Goal: Information Seeking & Learning: Learn about a topic

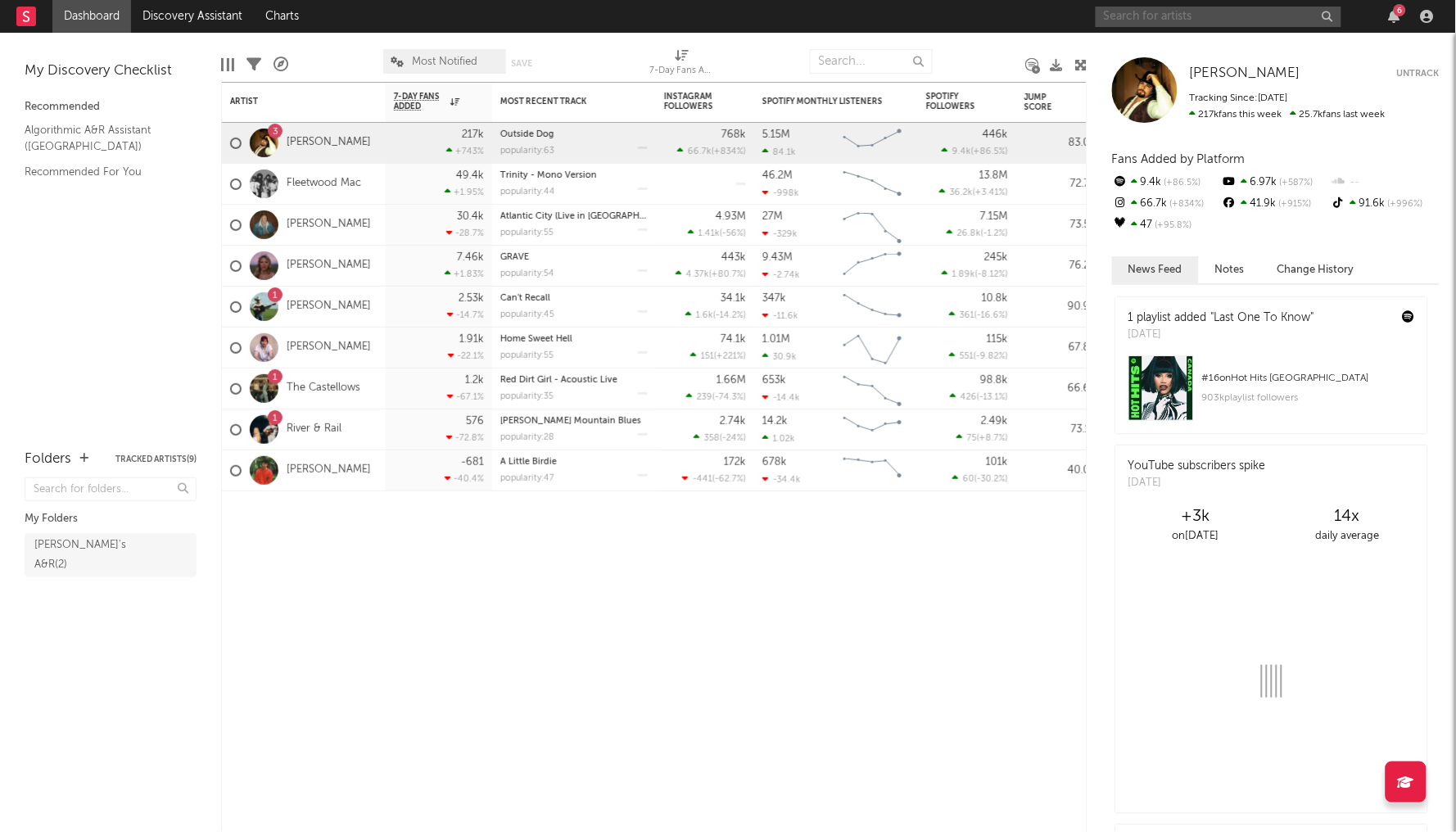
click at [1196, 11] on input "text" at bounding box center [1219, 17] width 246 height 20
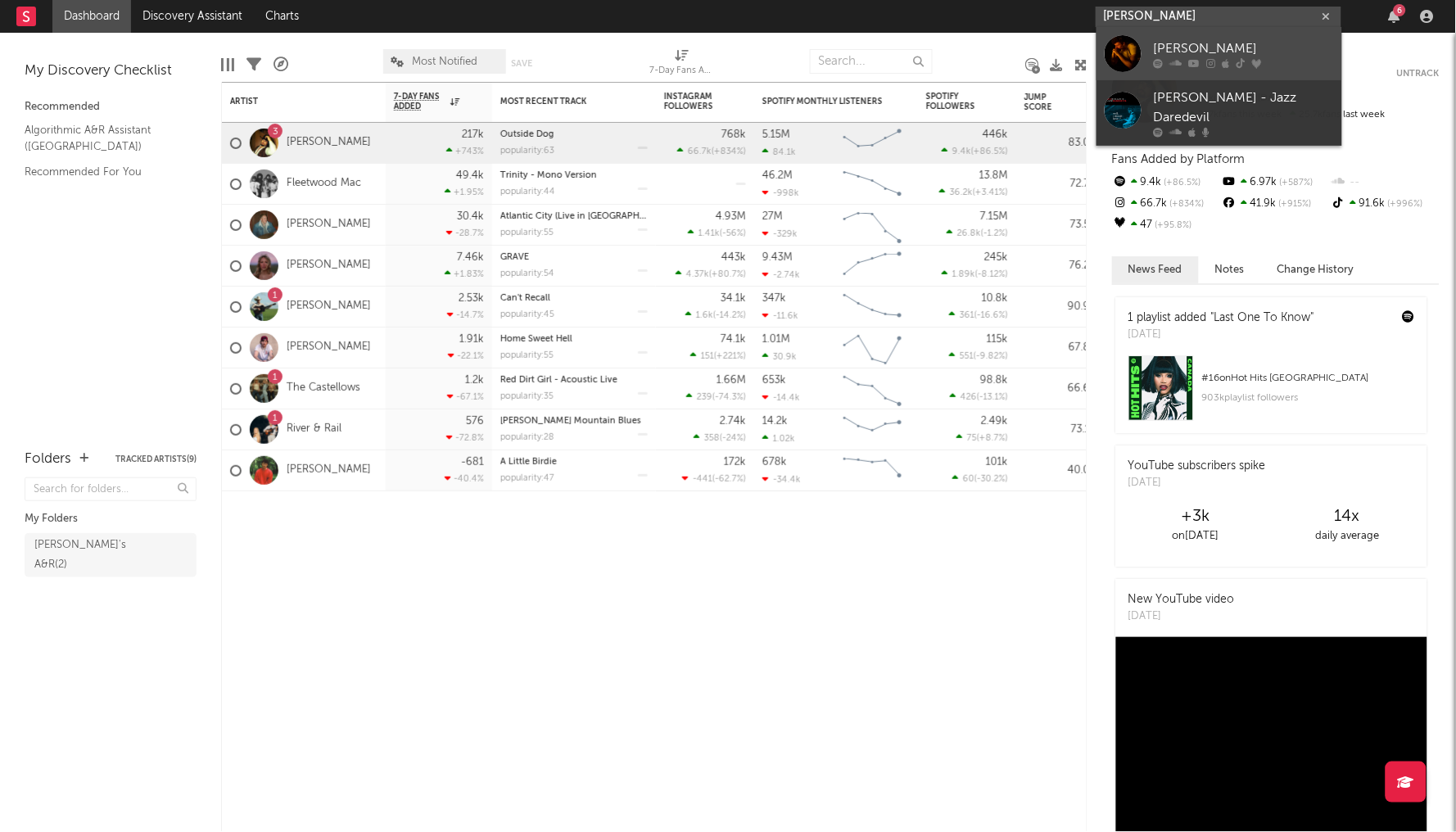
type input "[PERSON_NAME]"
click at [1231, 39] on div "[PERSON_NAME]" at bounding box center [1244, 48] width 180 height 20
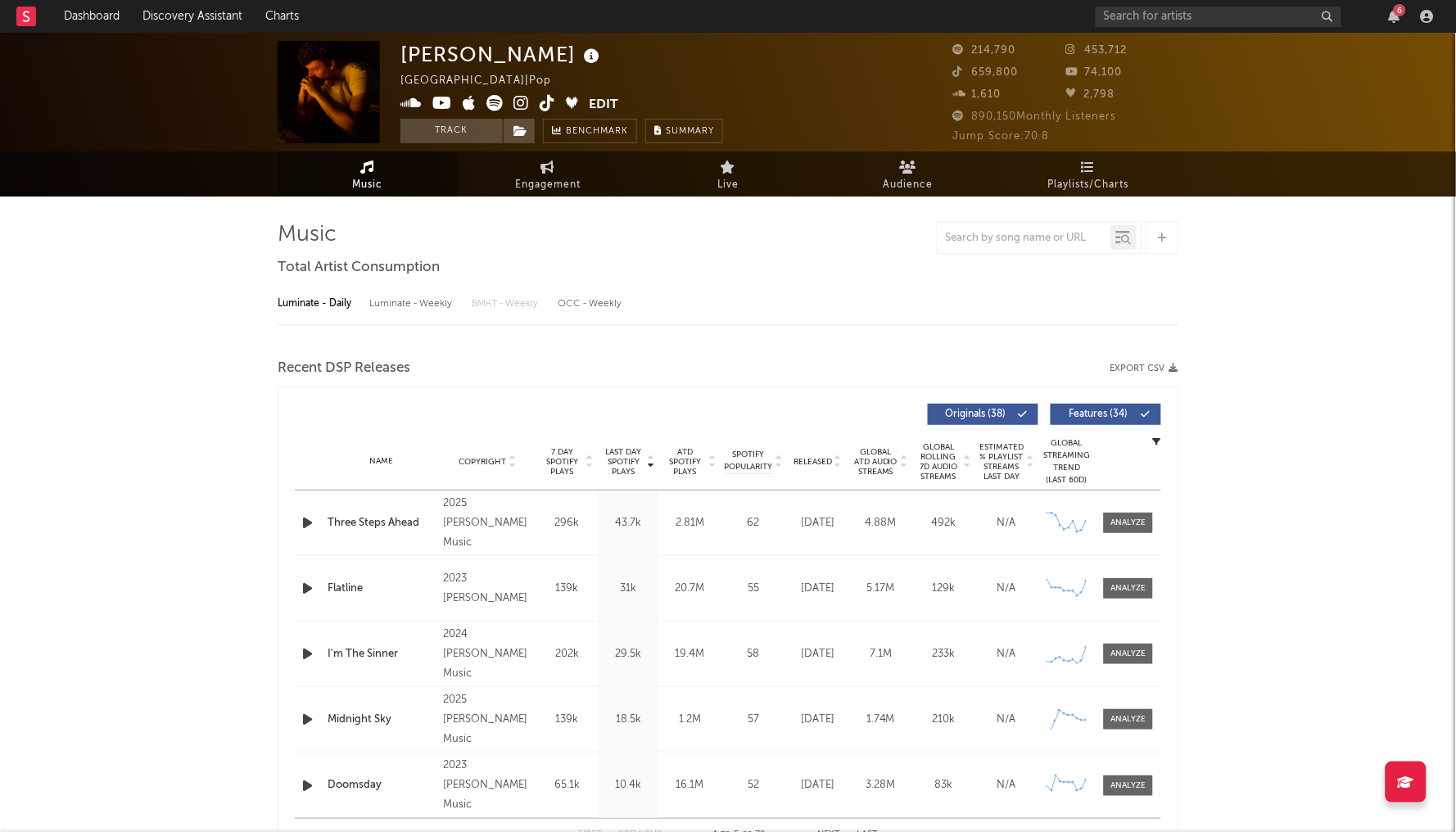
select select "6m"
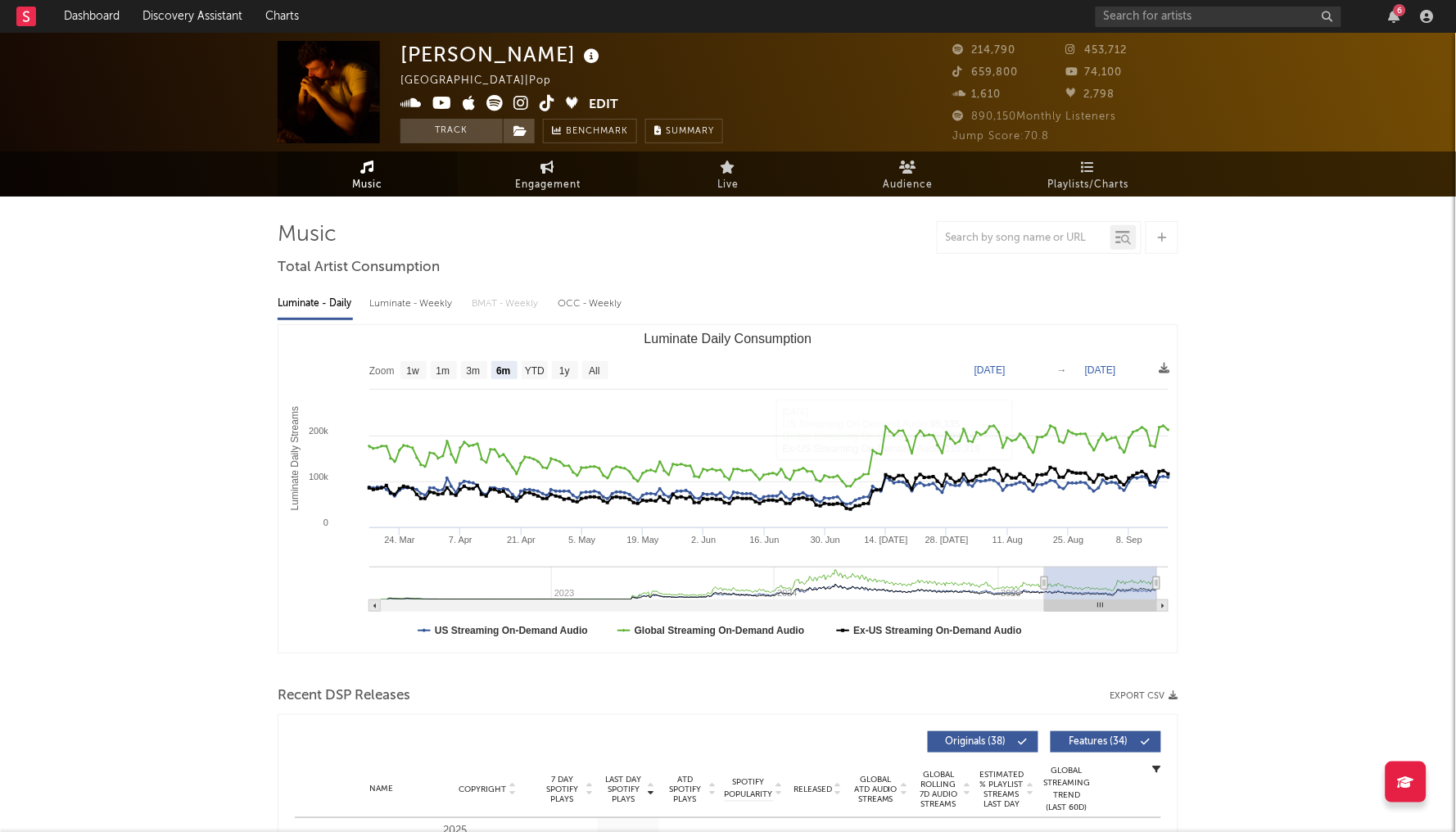
click at [533, 179] on span "Engagement" at bounding box center [548, 184] width 65 height 20
select select "1w"
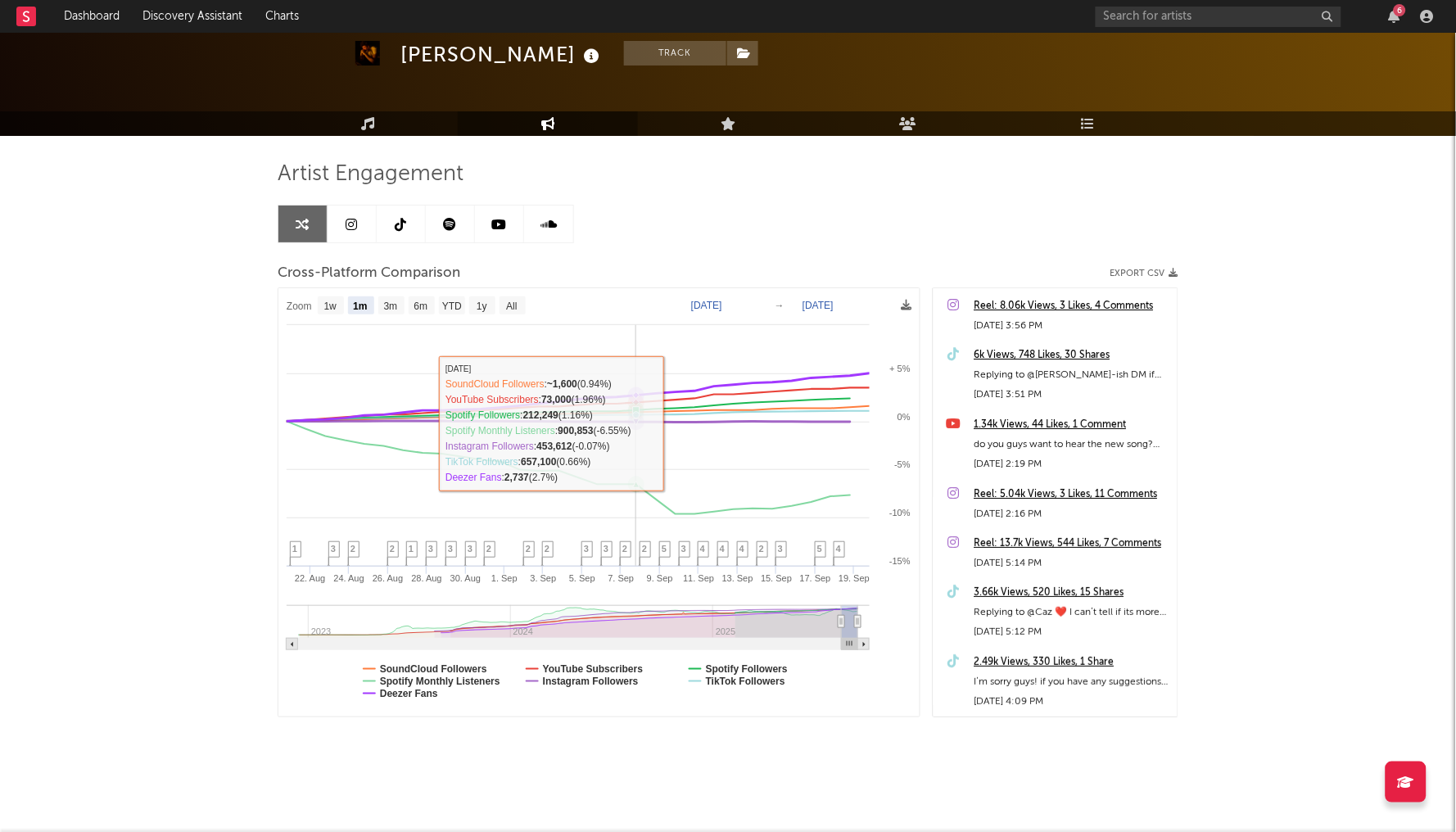
scroll to position [59, 0]
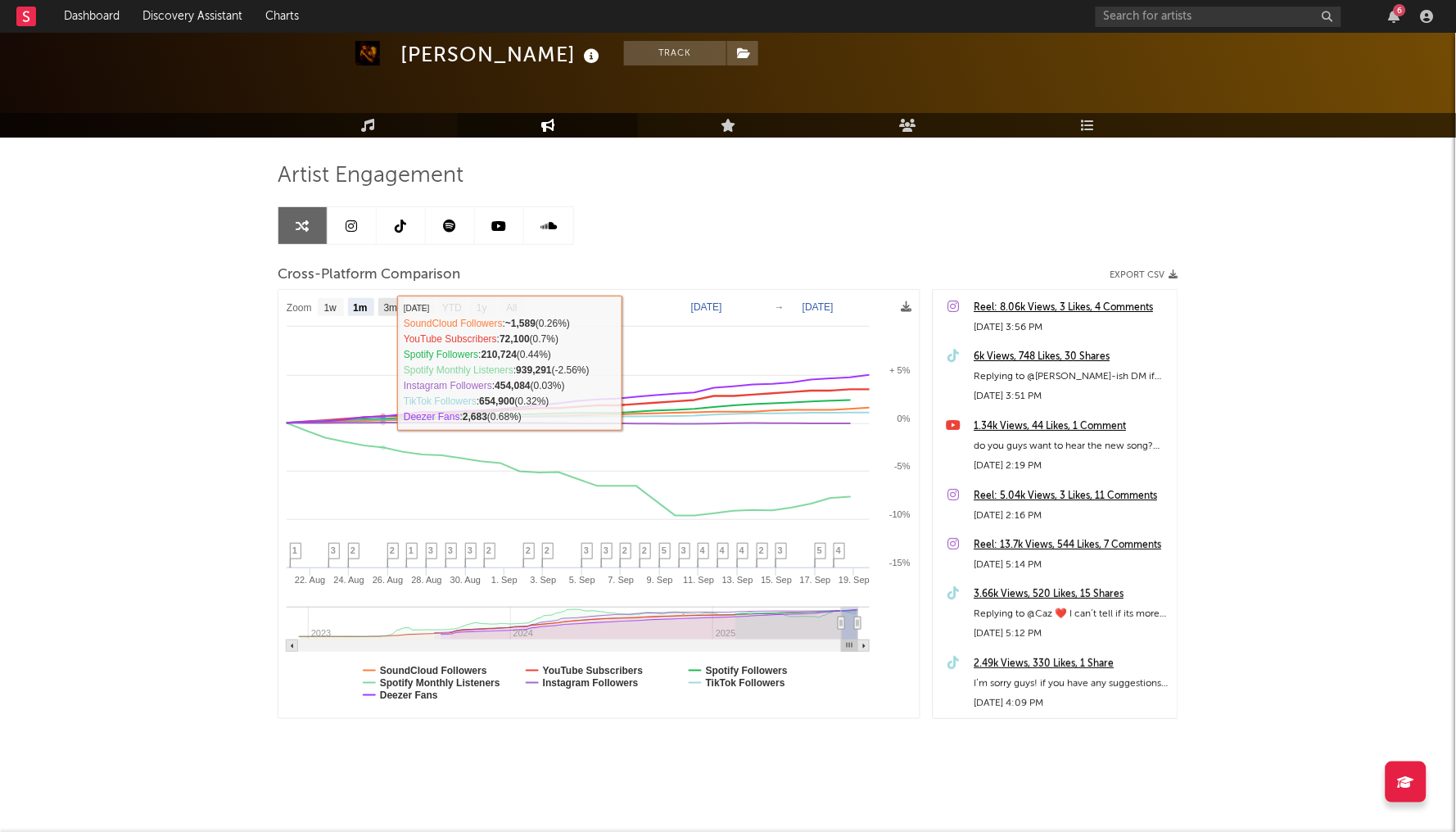
click at [386, 307] on text "3m" at bounding box center [391, 309] width 14 height 11
select select "3m"
type input "[DATE]"
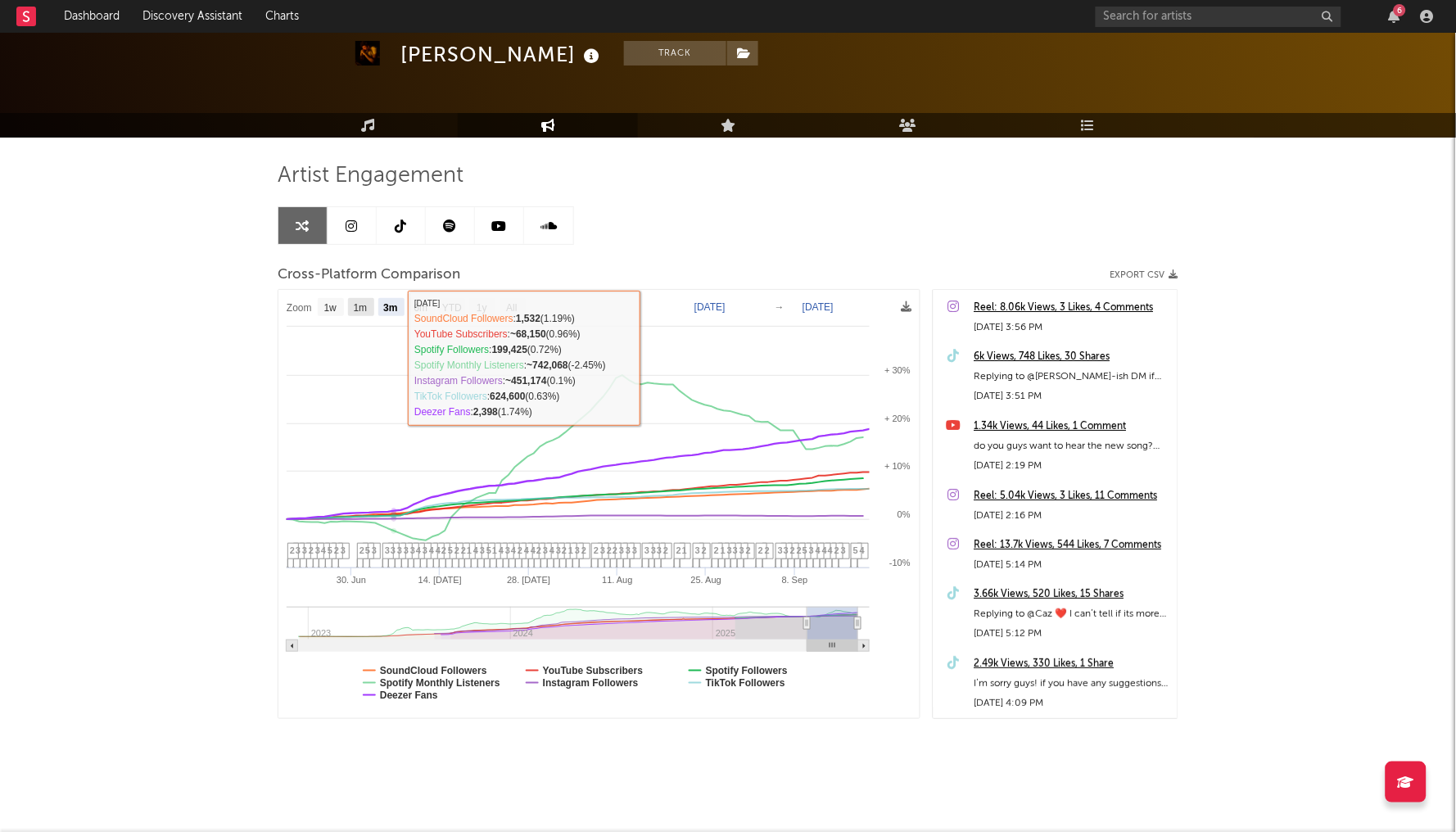
click at [359, 304] on text "1m" at bounding box center [360, 309] width 14 height 11
select select "1m"
type input "[DATE]"
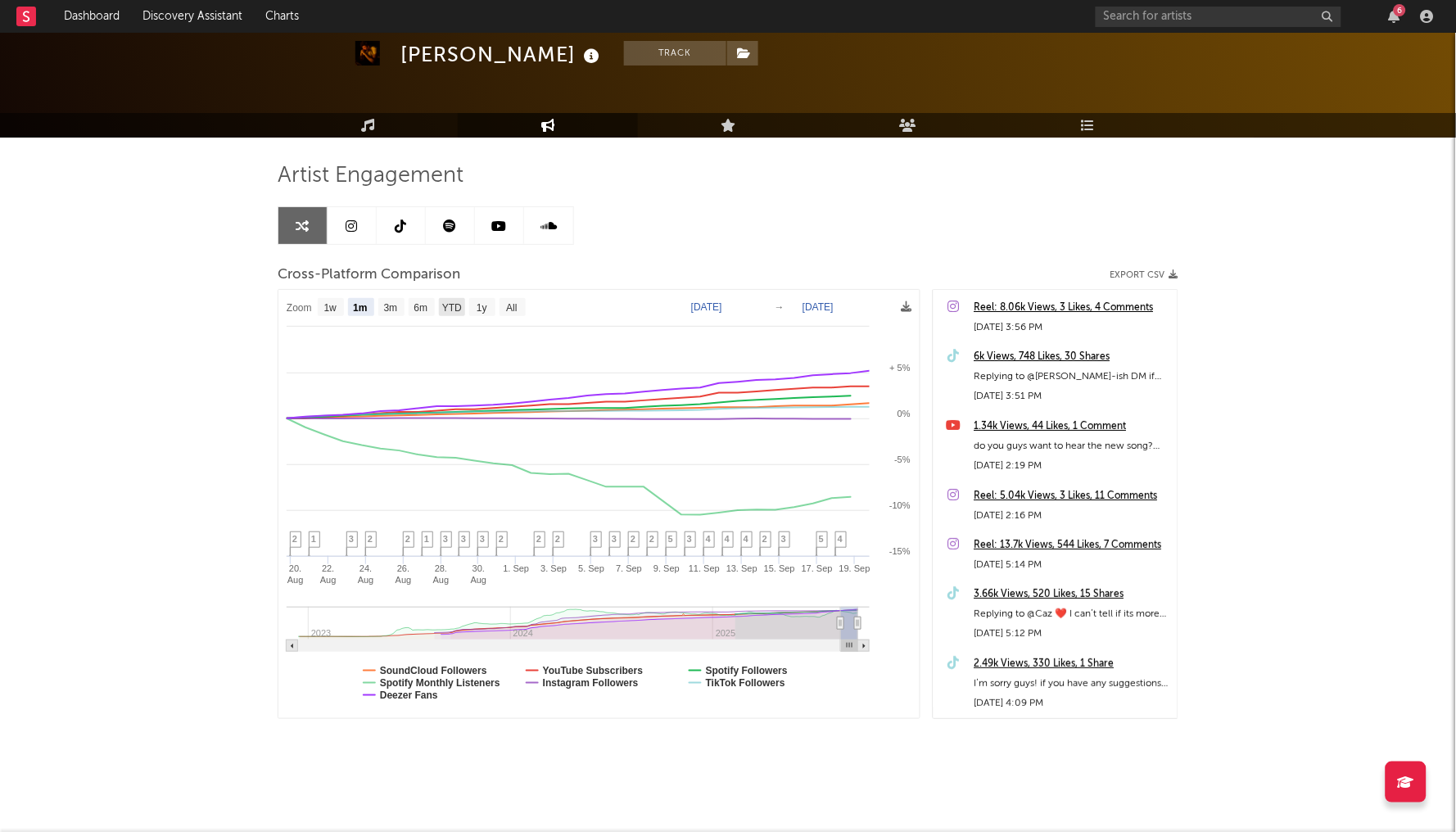
click at [451, 309] on text "YTD" at bounding box center [451, 309] width 20 height 11
select select "YTD"
type input "[DATE]"
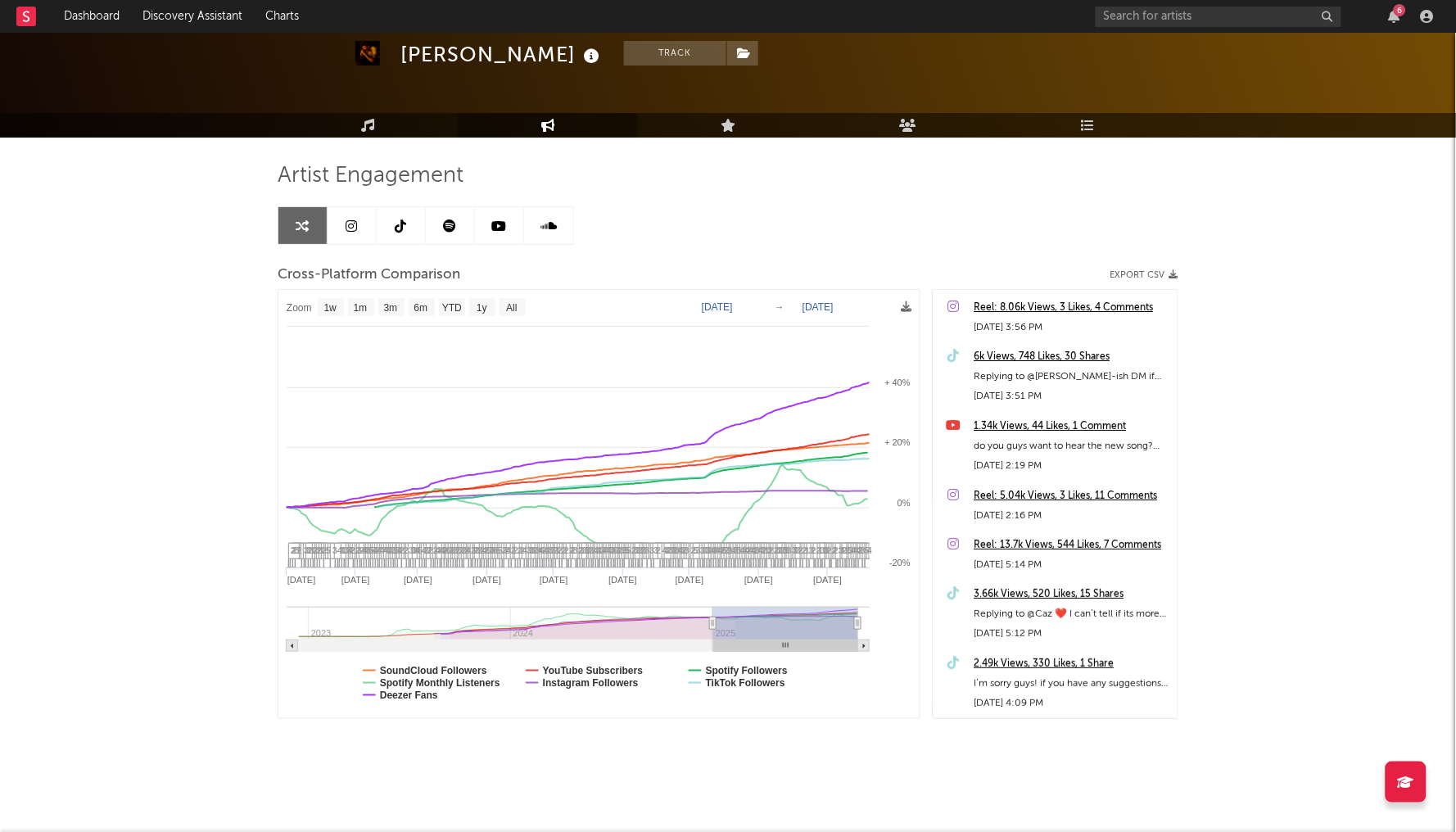
click at [413, 317] on rect at bounding box center [598, 503] width 640 height 427
click at [413, 304] on rect at bounding box center [421, 306] width 26 height 18
select select "6m"
type input "2025-03-19"
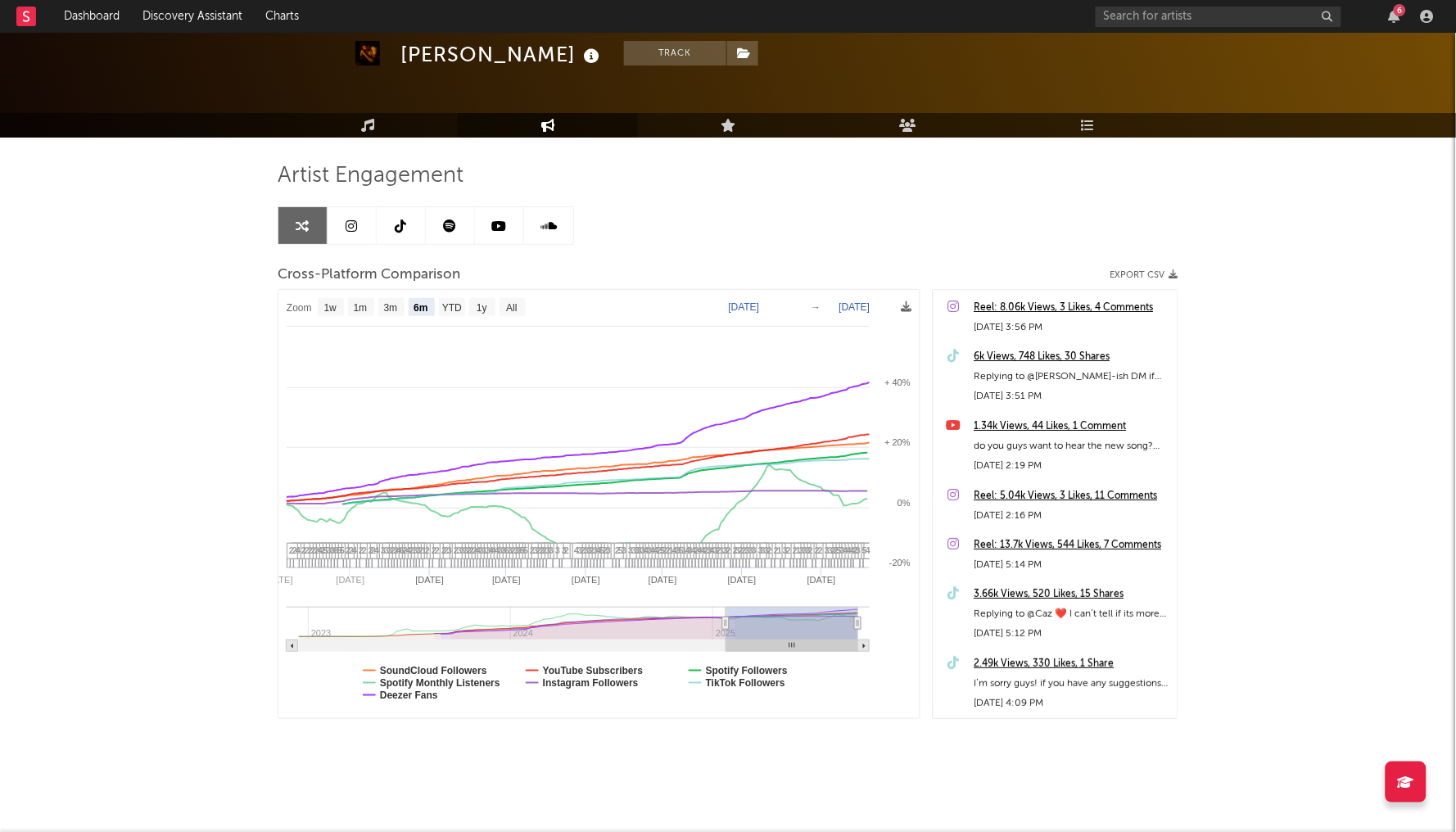
select select "6m"
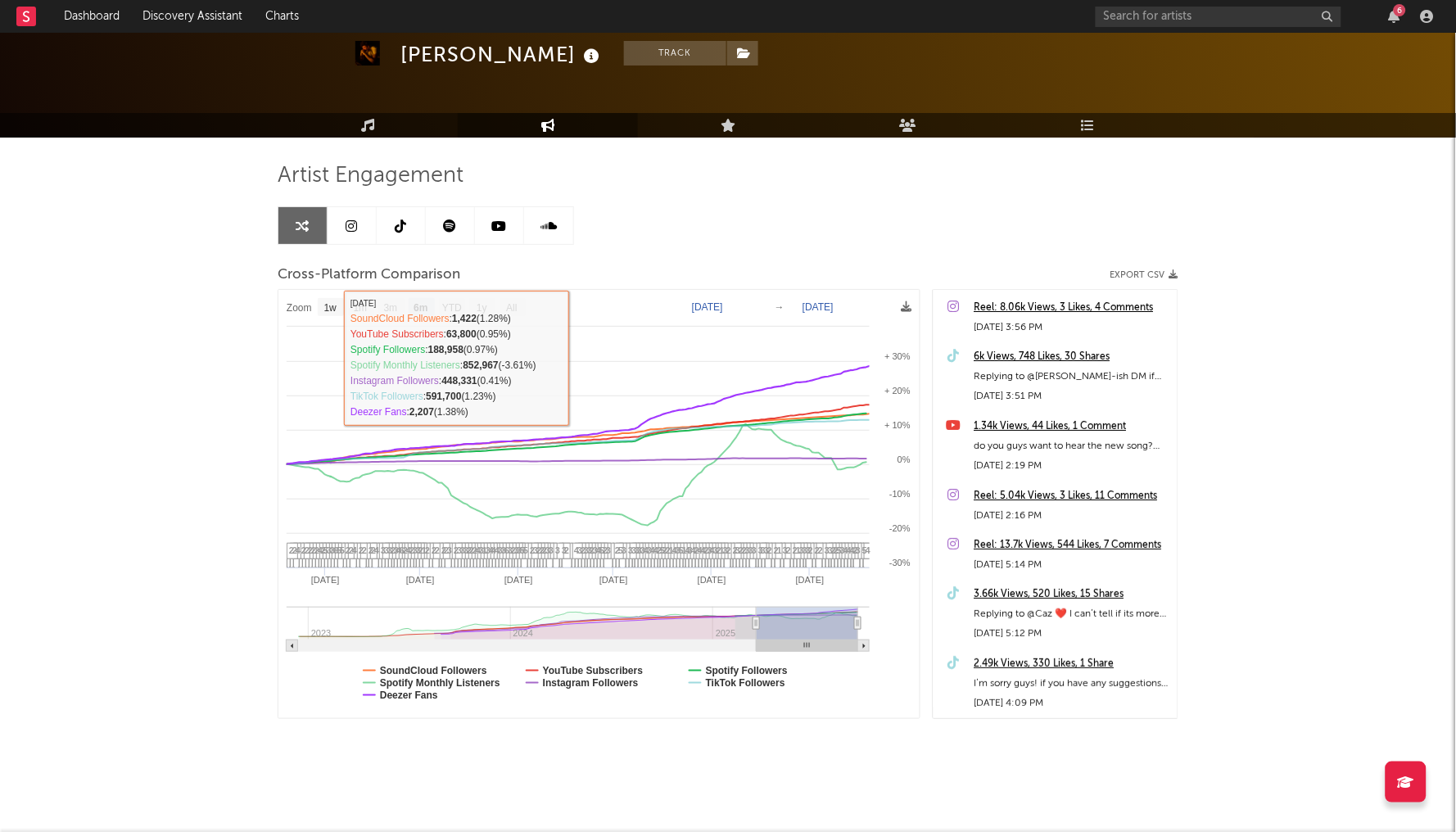
click at [376, 142] on div "Artist Engagement Cross-Platform Comparison Export CSV Zoom 1w 1m 3m 6m YTD 1y …" at bounding box center [728, 461] width 901 height 647
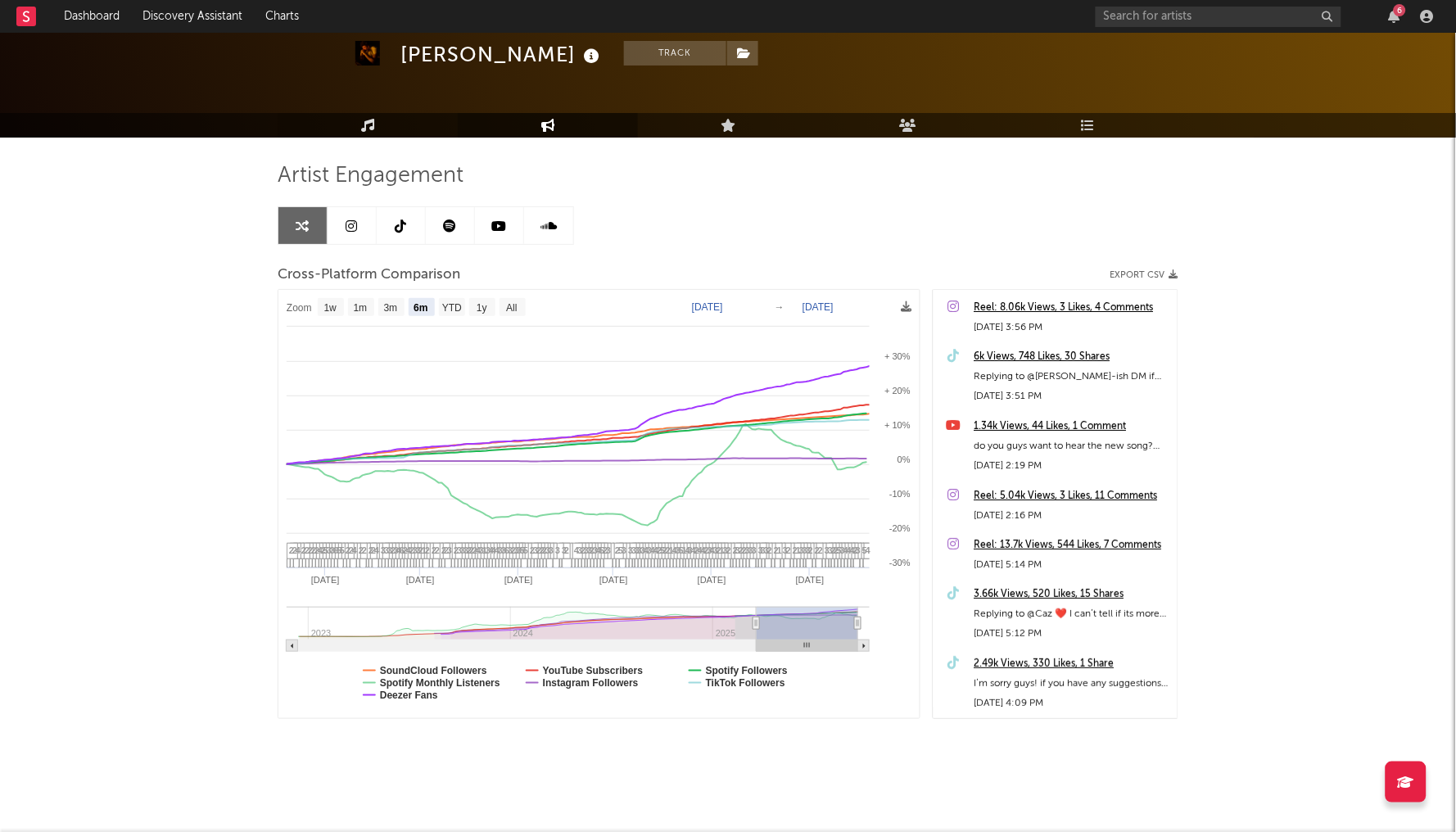
click at [370, 128] on icon at bounding box center [367, 126] width 14 height 13
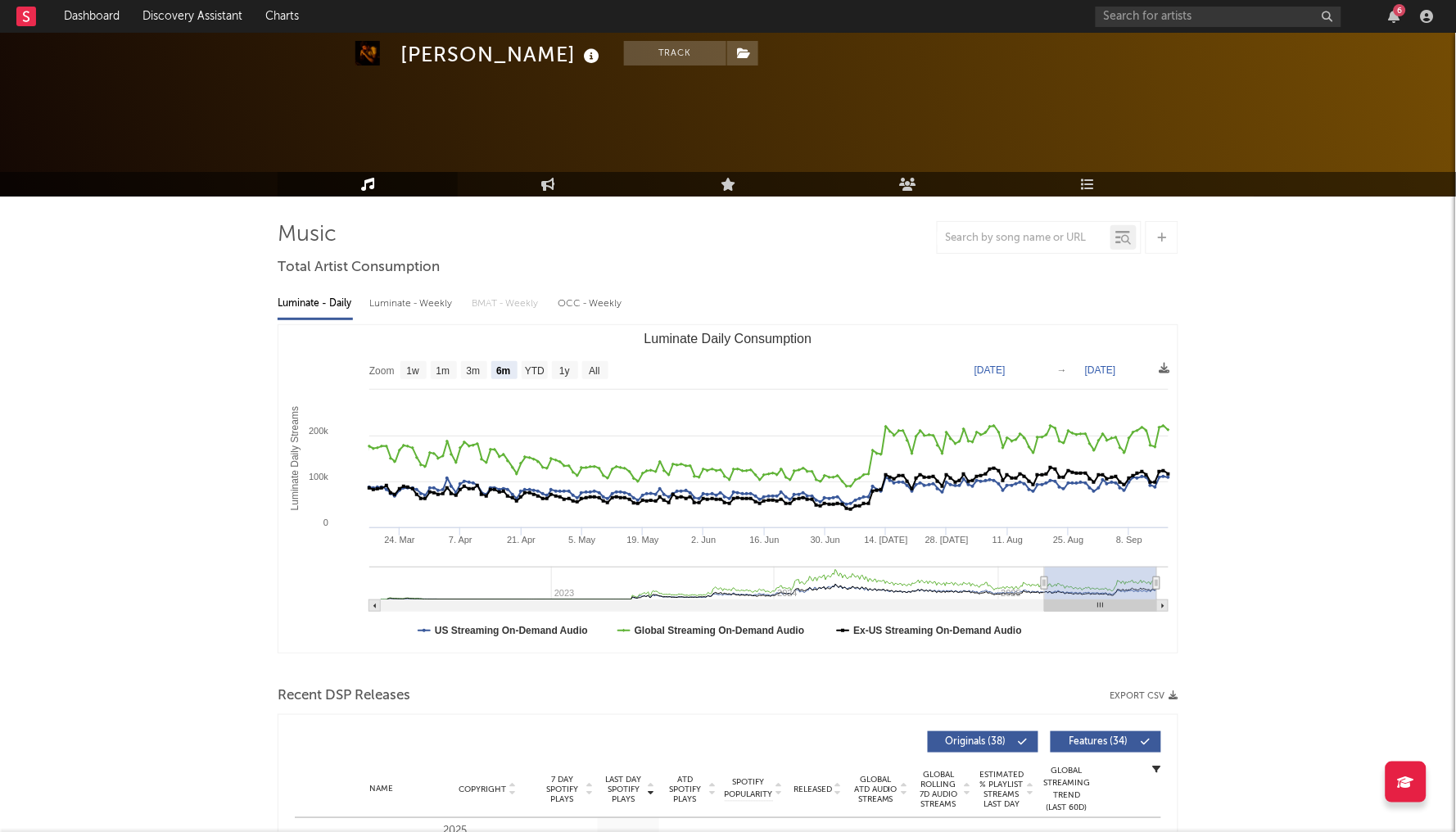
scroll to position [133, 0]
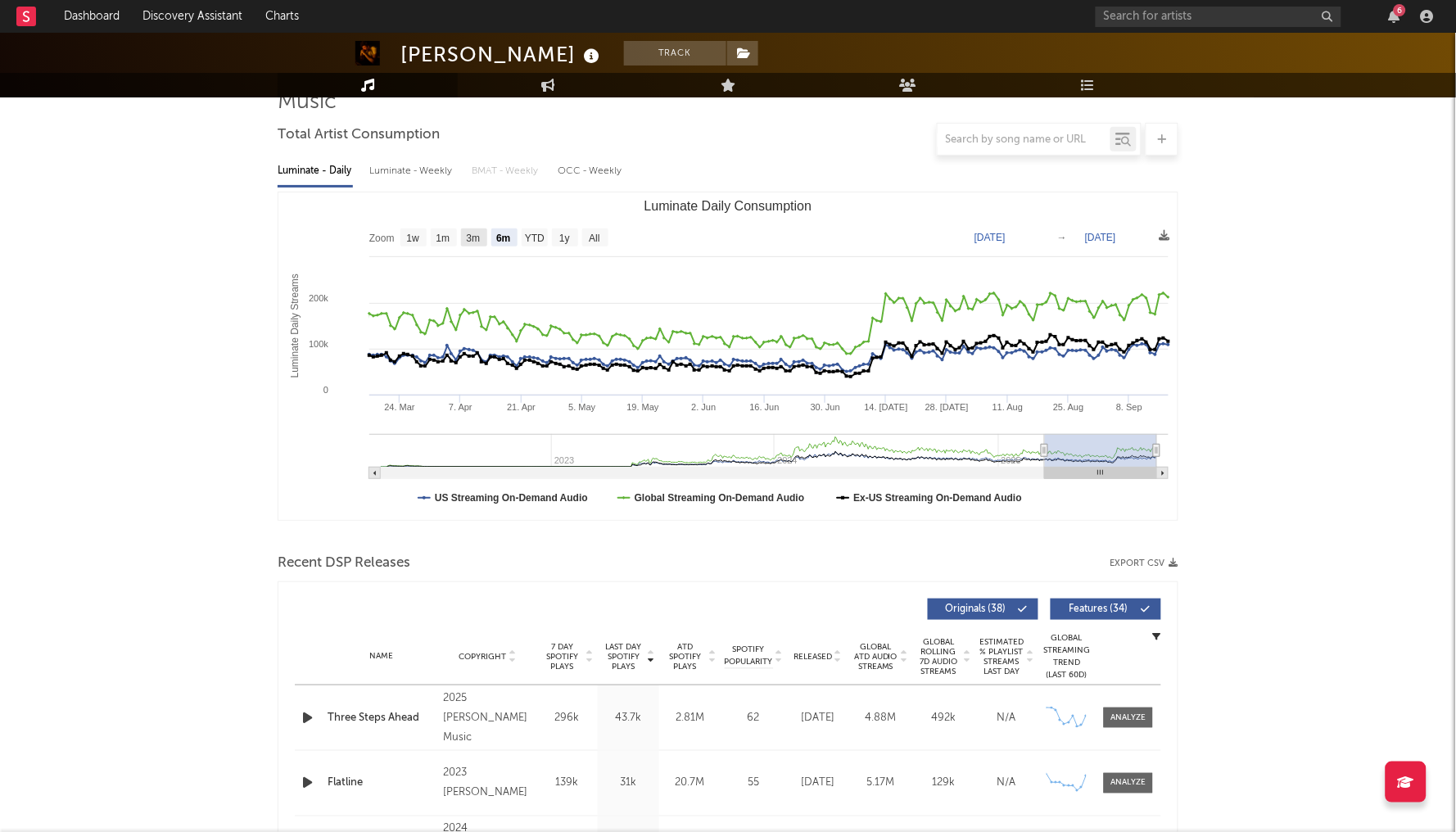
click at [481, 234] on text "3m" at bounding box center [474, 239] width 14 height 11
select select "3m"
type input "2025-06-17"
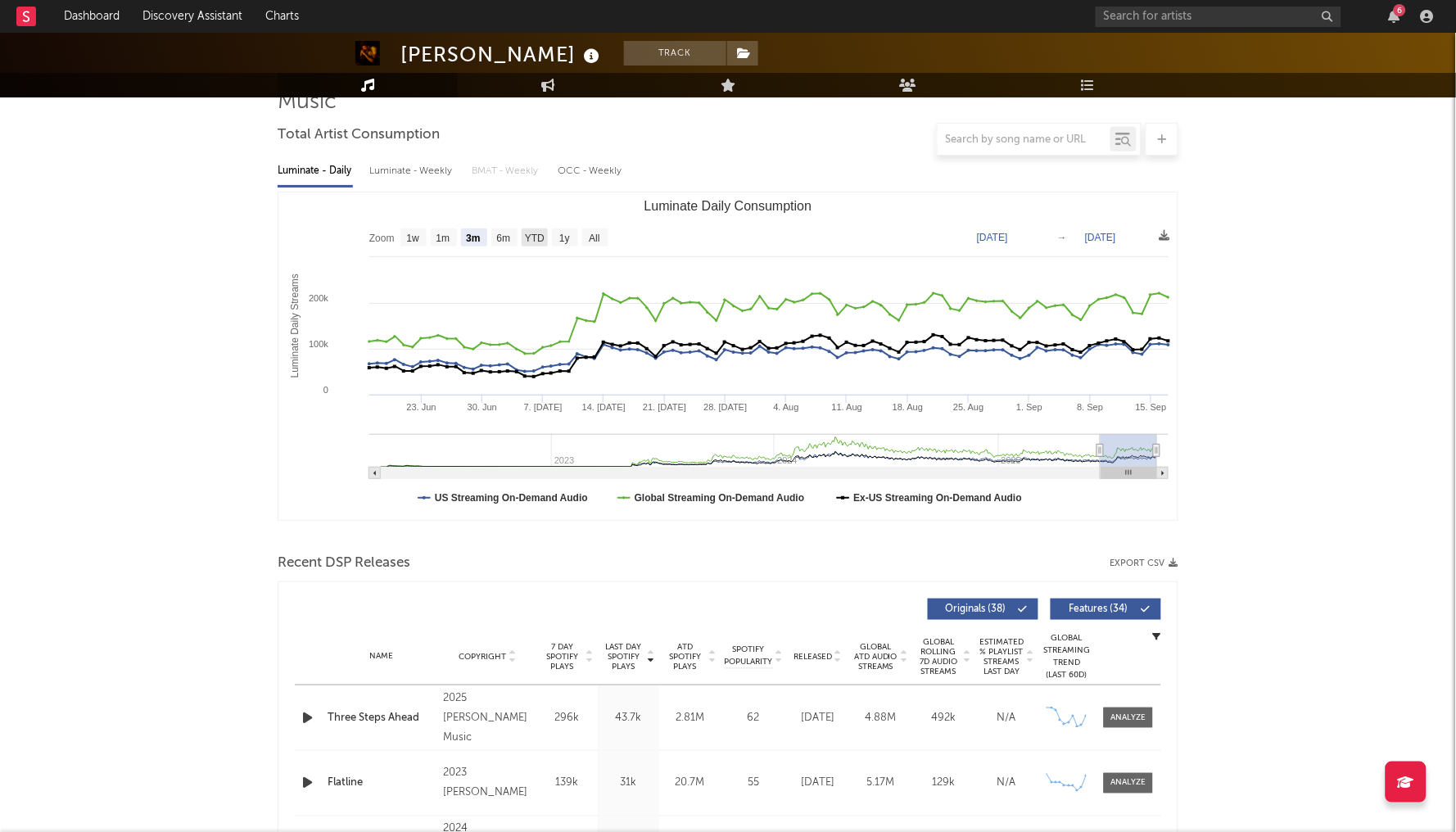
click at [536, 232] on g "YTD" at bounding box center [535, 237] width 26 height 18
select select "YTD"
type input "2025-01-01"
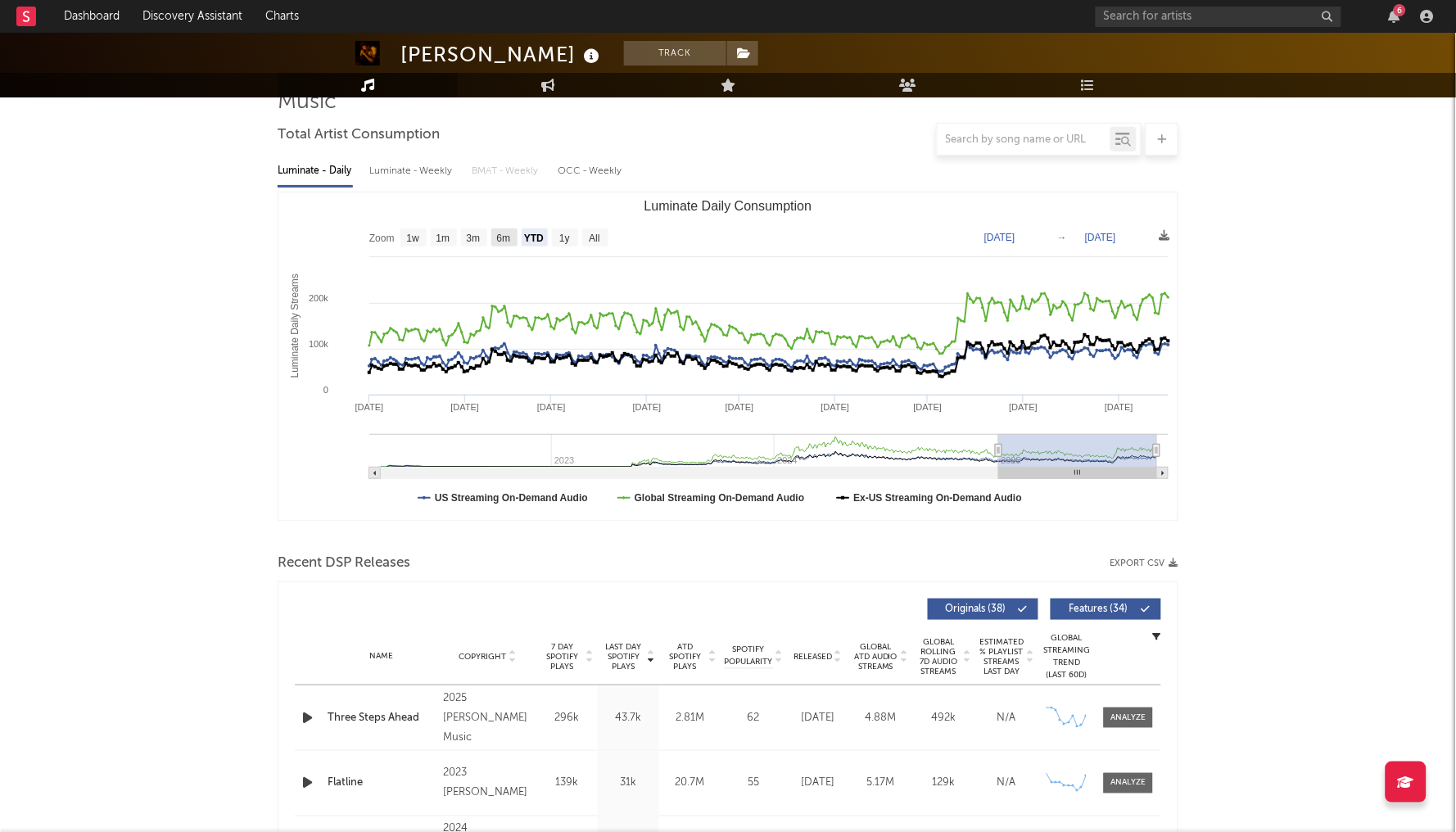
click at [493, 236] on rect "Luminate Daily Consumption" at bounding box center [504, 237] width 26 height 18
select select "6m"
type input "[DATE]"
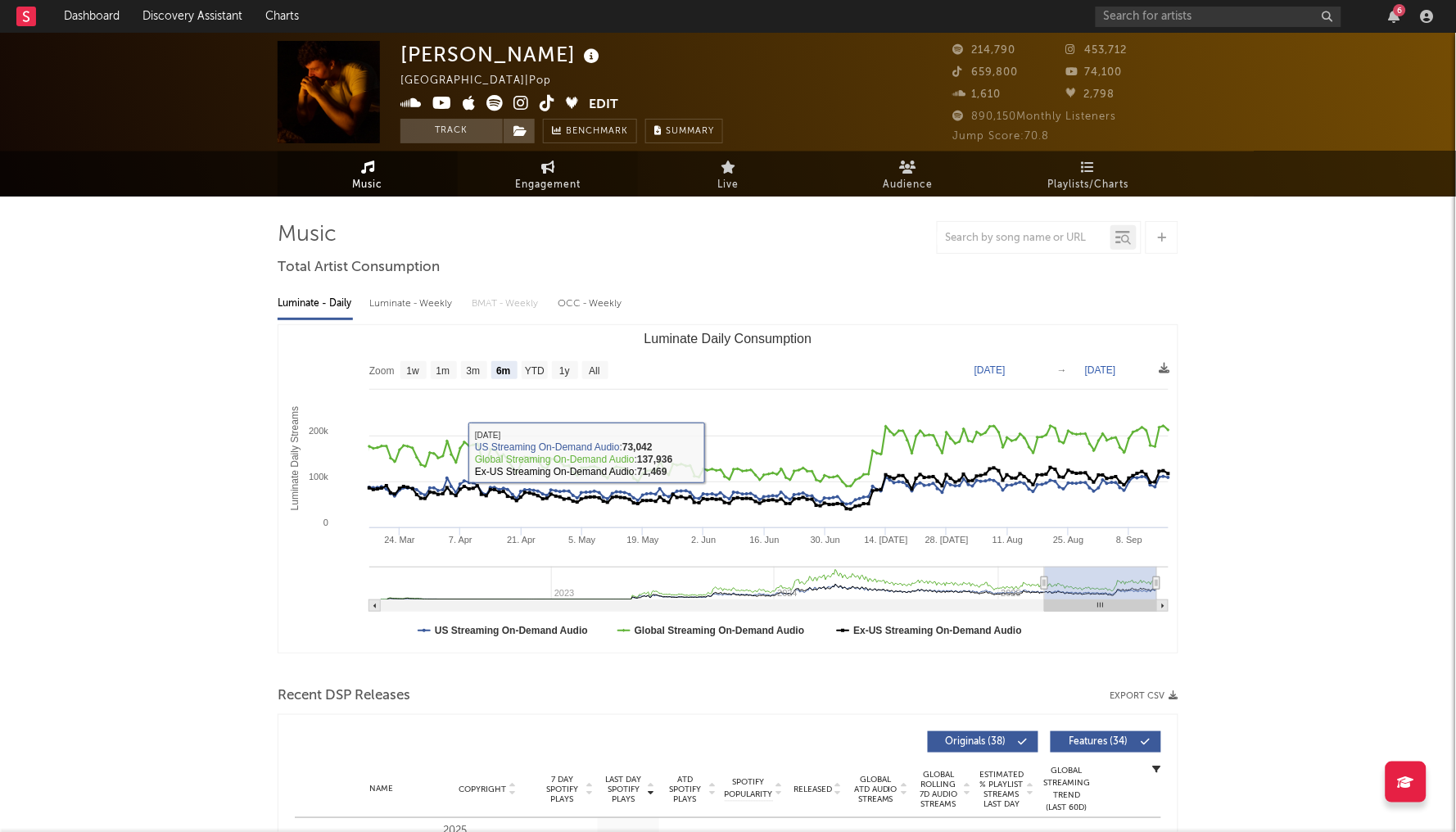
scroll to position [0, 0]
click at [550, 179] on span "Engagement" at bounding box center [548, 184] width 65 height 20
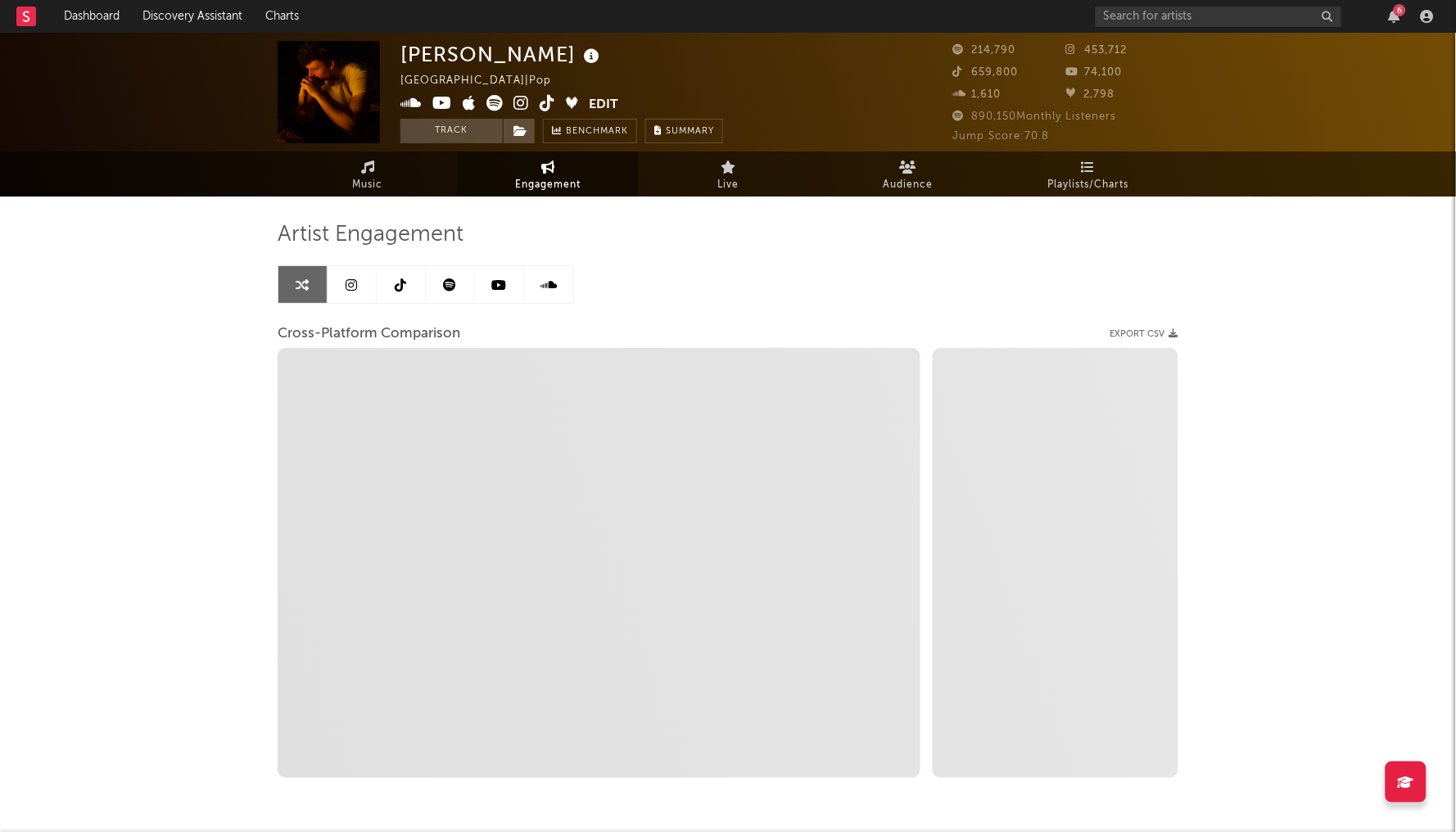
select select "1w"
click at [566, 179] on span "Engagement" at bounding box center [548, 184] width 65 height 20
click at [730, 188] on span "Live" at bounding box center [728, 184] width 21 height 20
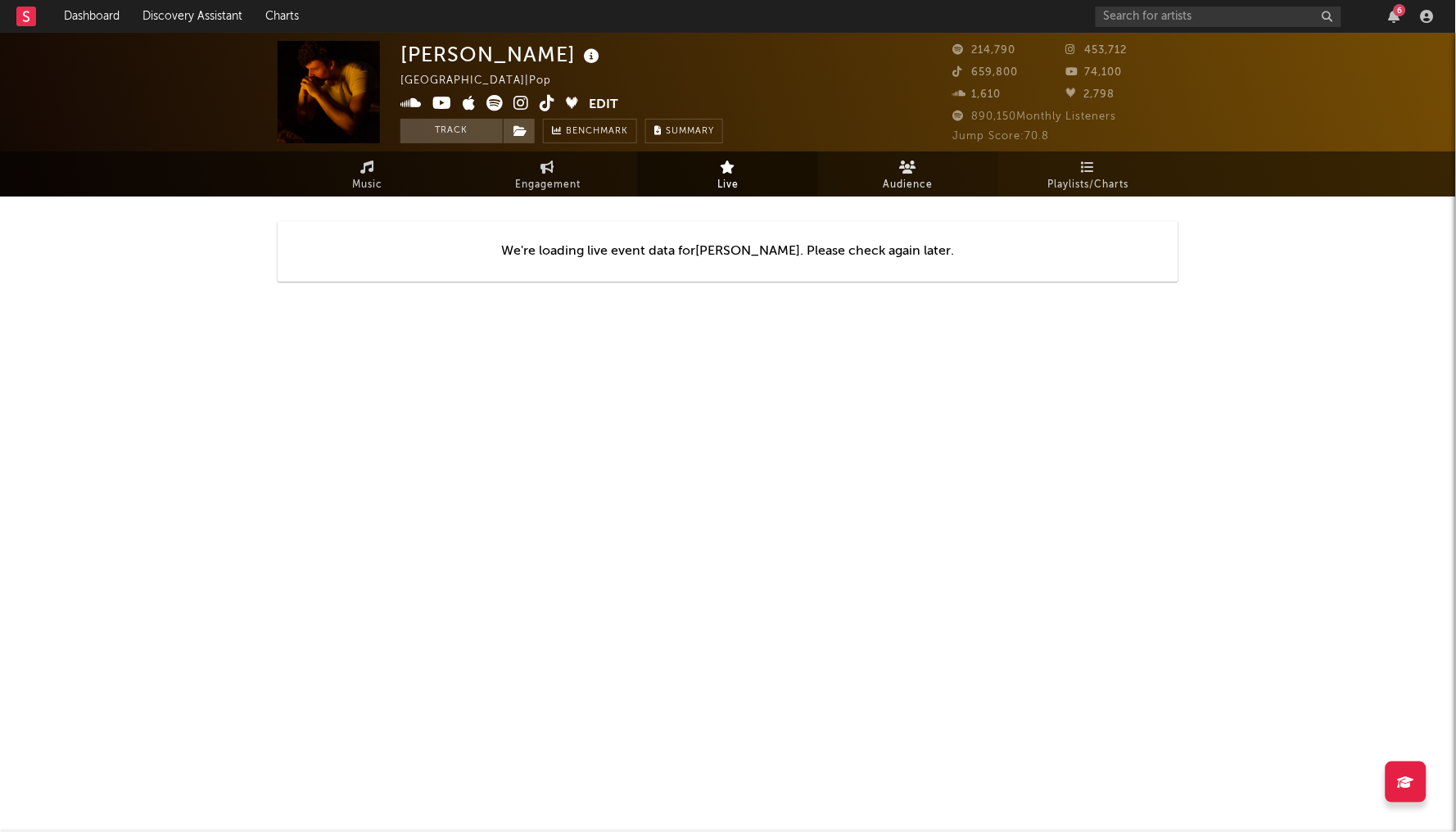
click at [903, 184] on span "Audience" at bounding box center [909, 184] width 50 height 20
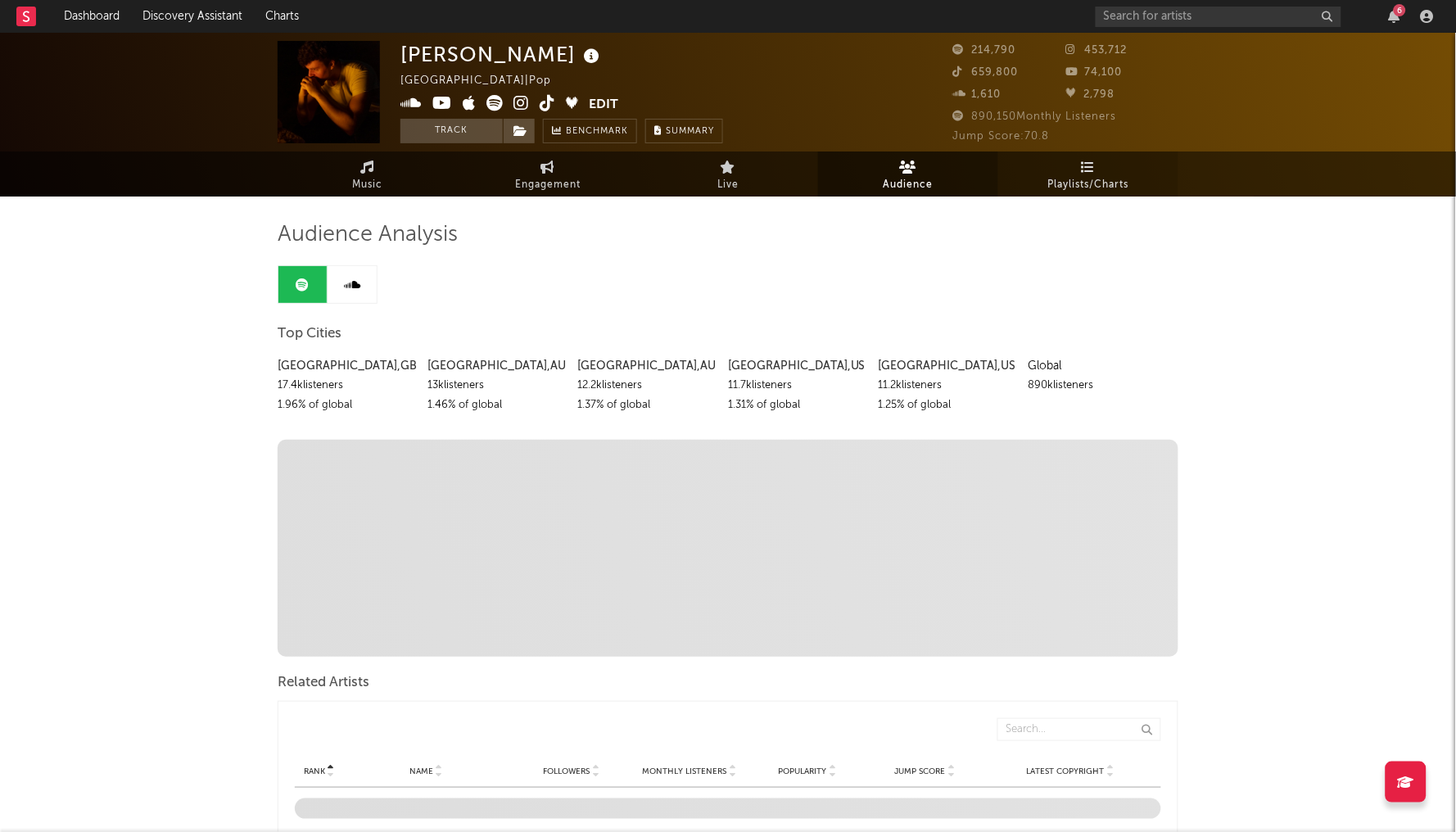
click at [1065, 182] on span "Playlists/Charts" at bounding box center [1089, 184] width 81 height 20
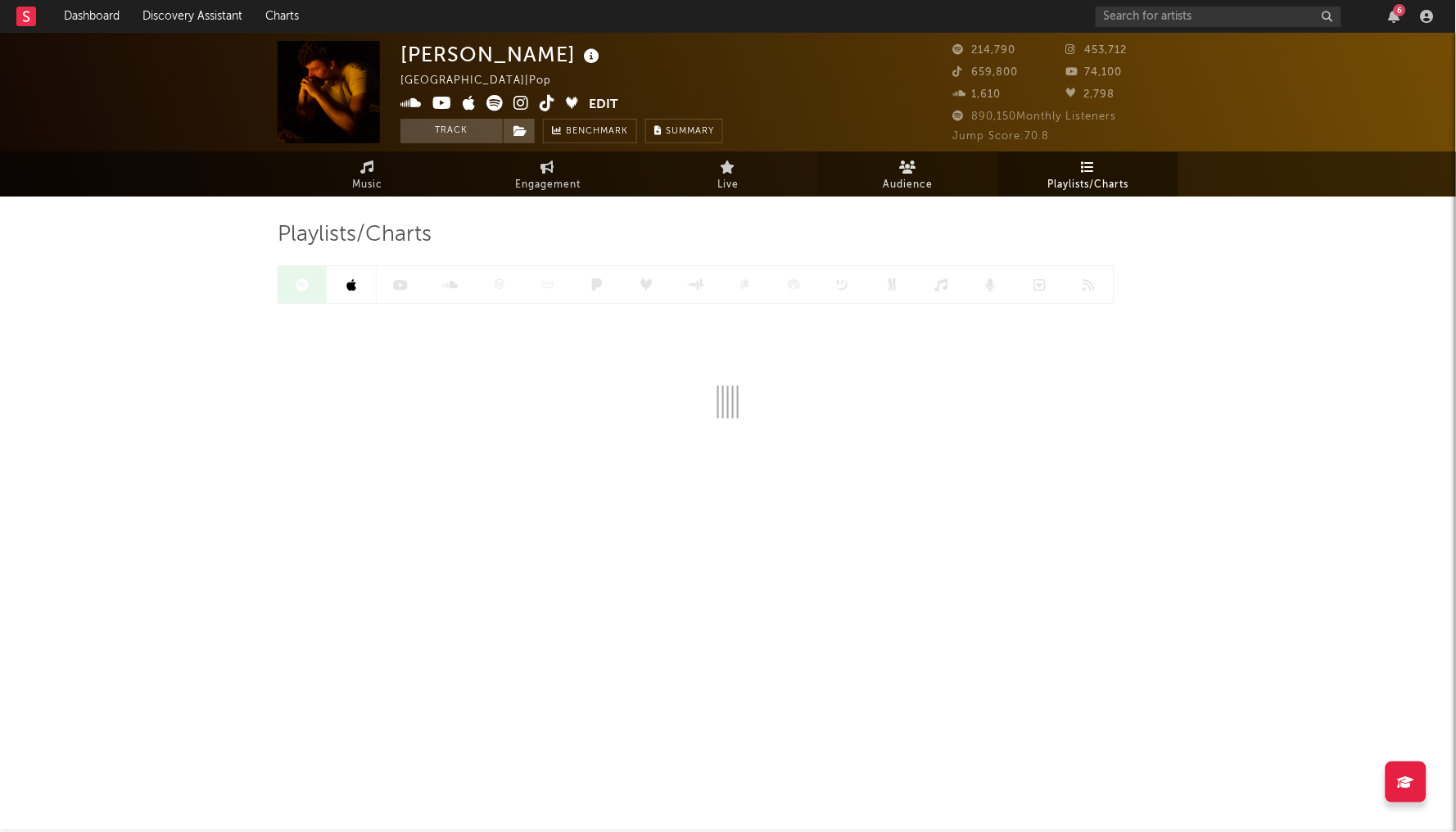
click at [915, 186] on span "Audience" at bounding box center [909, 184] width 50 height 20
click at [1110, 167] on link "Playlists/Charts" at bounding box center [1089, 174] width 180 height 45
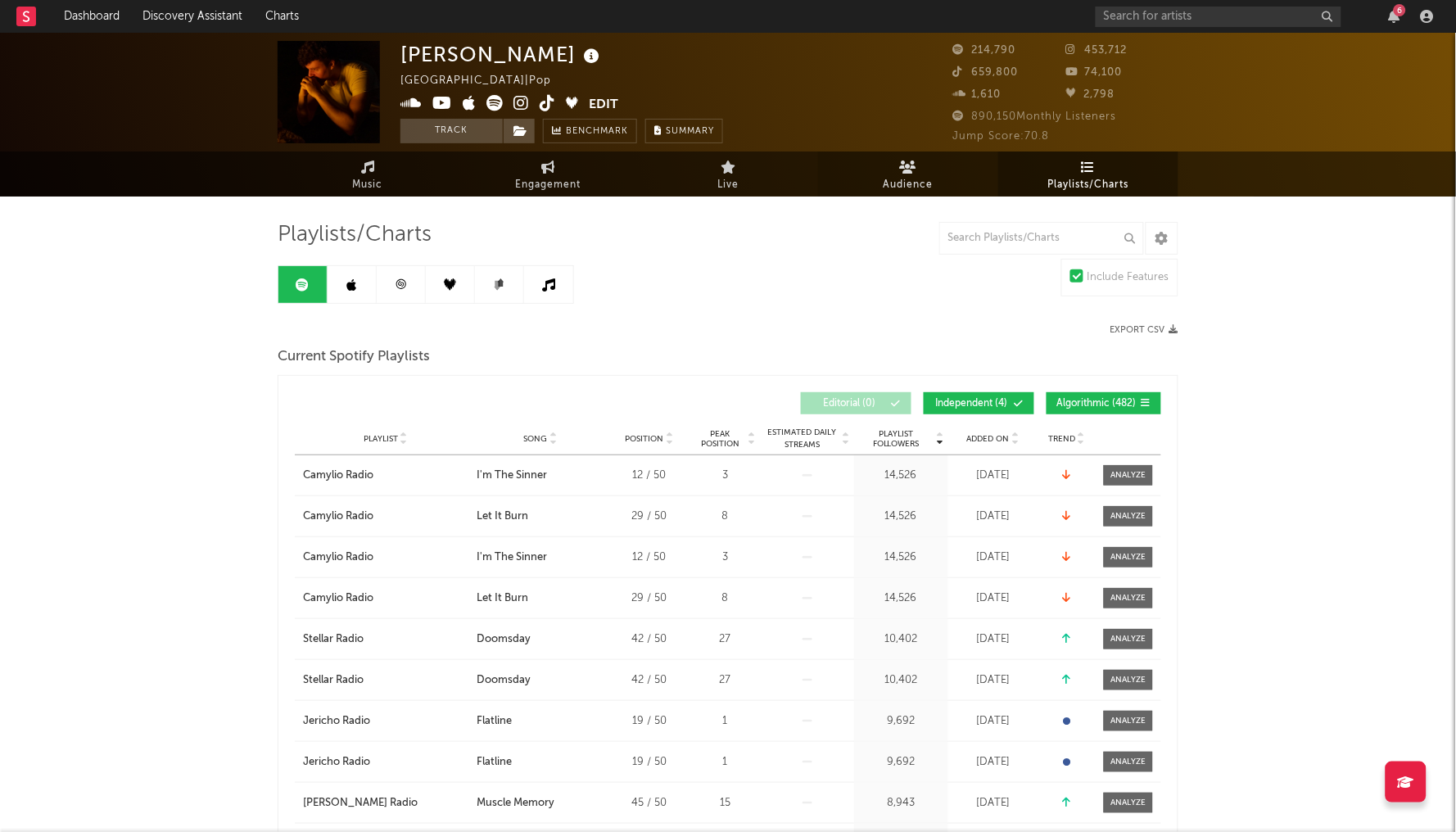
click at [891, 172] on link "Audience" at bounding box center [908, 174] width 180 height 45
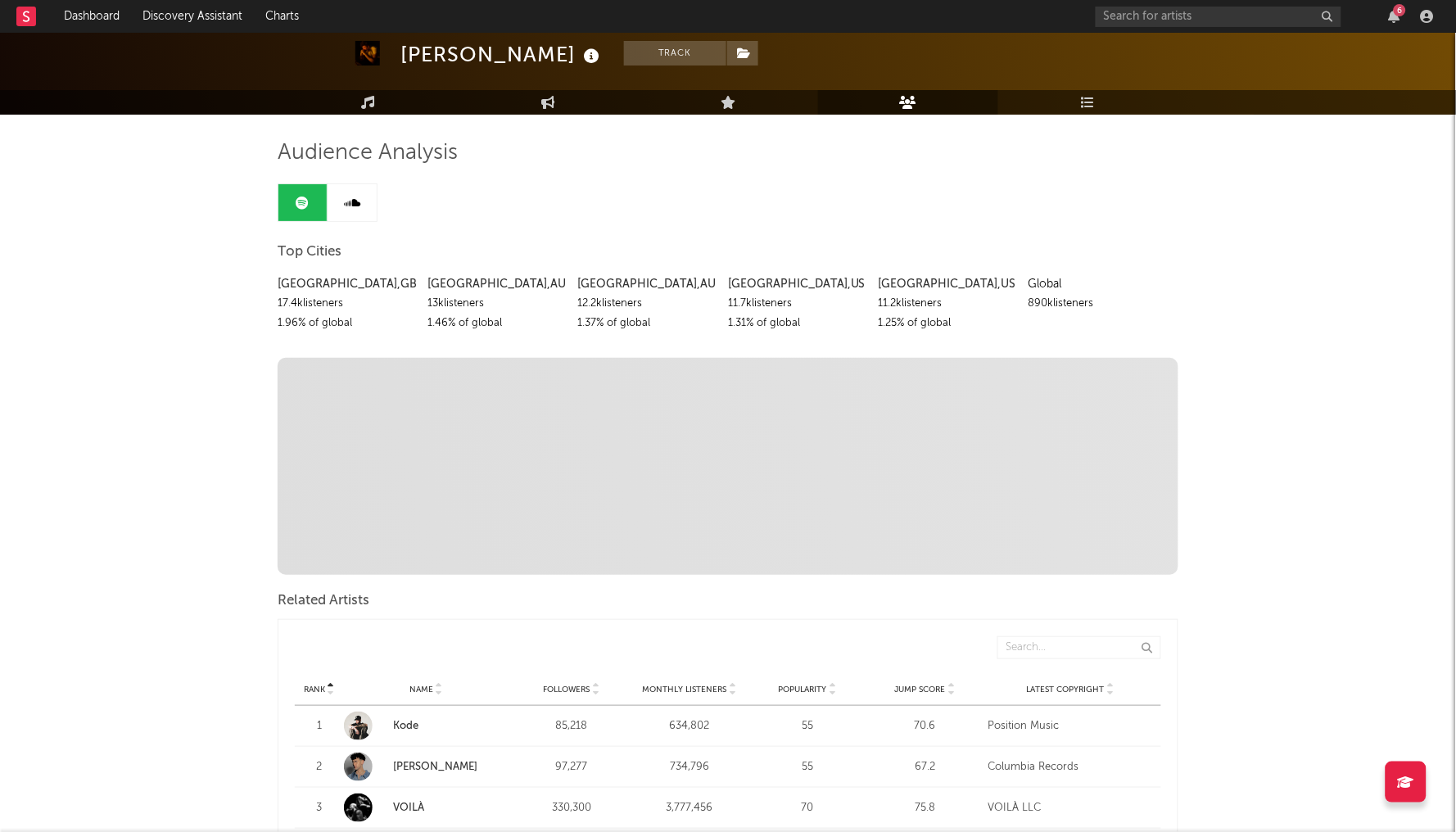
scroll to position [84, 0]
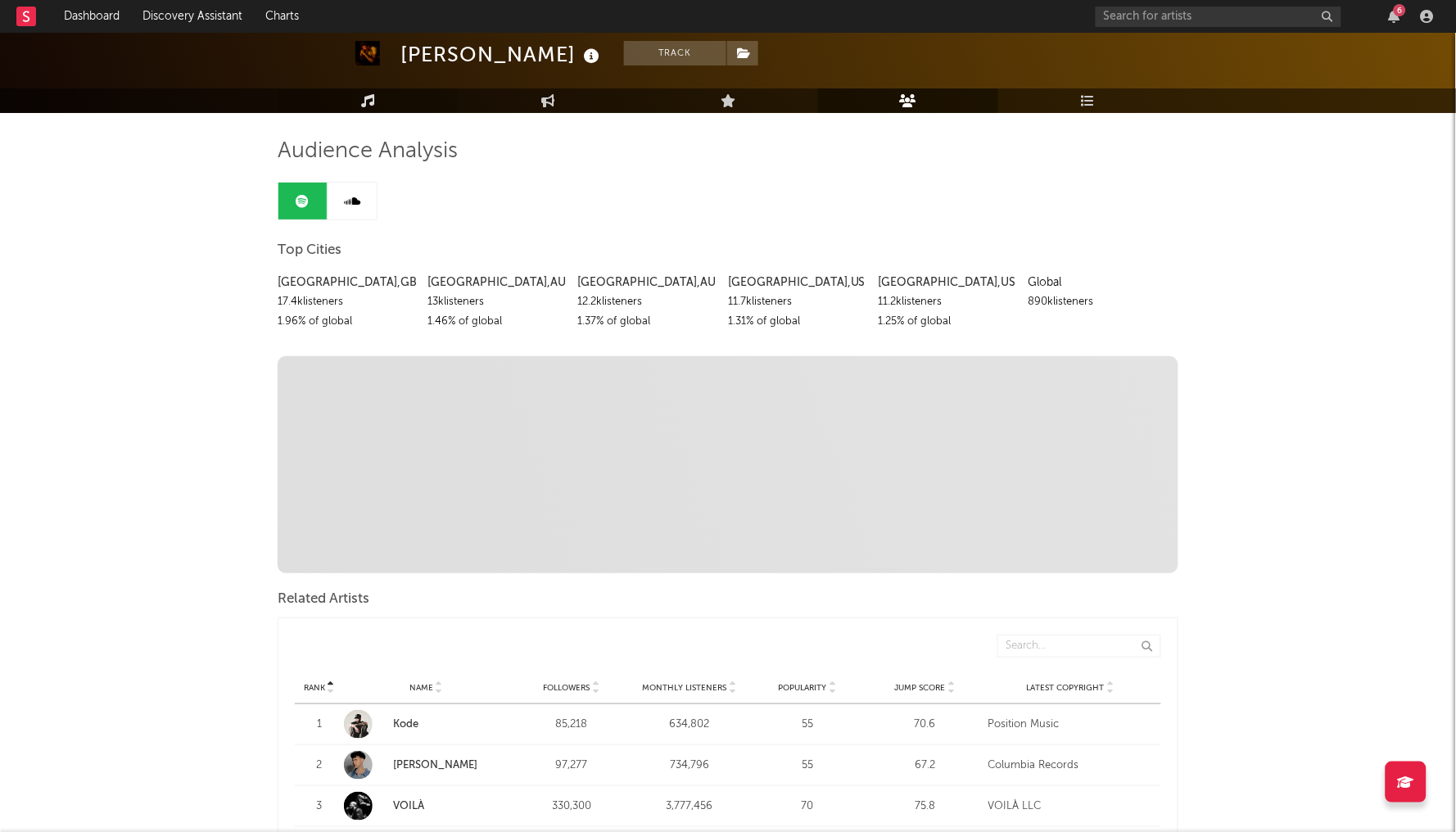
click at [376, 97] on link "Music" at bounding box center [367, 101] width 180 height 24
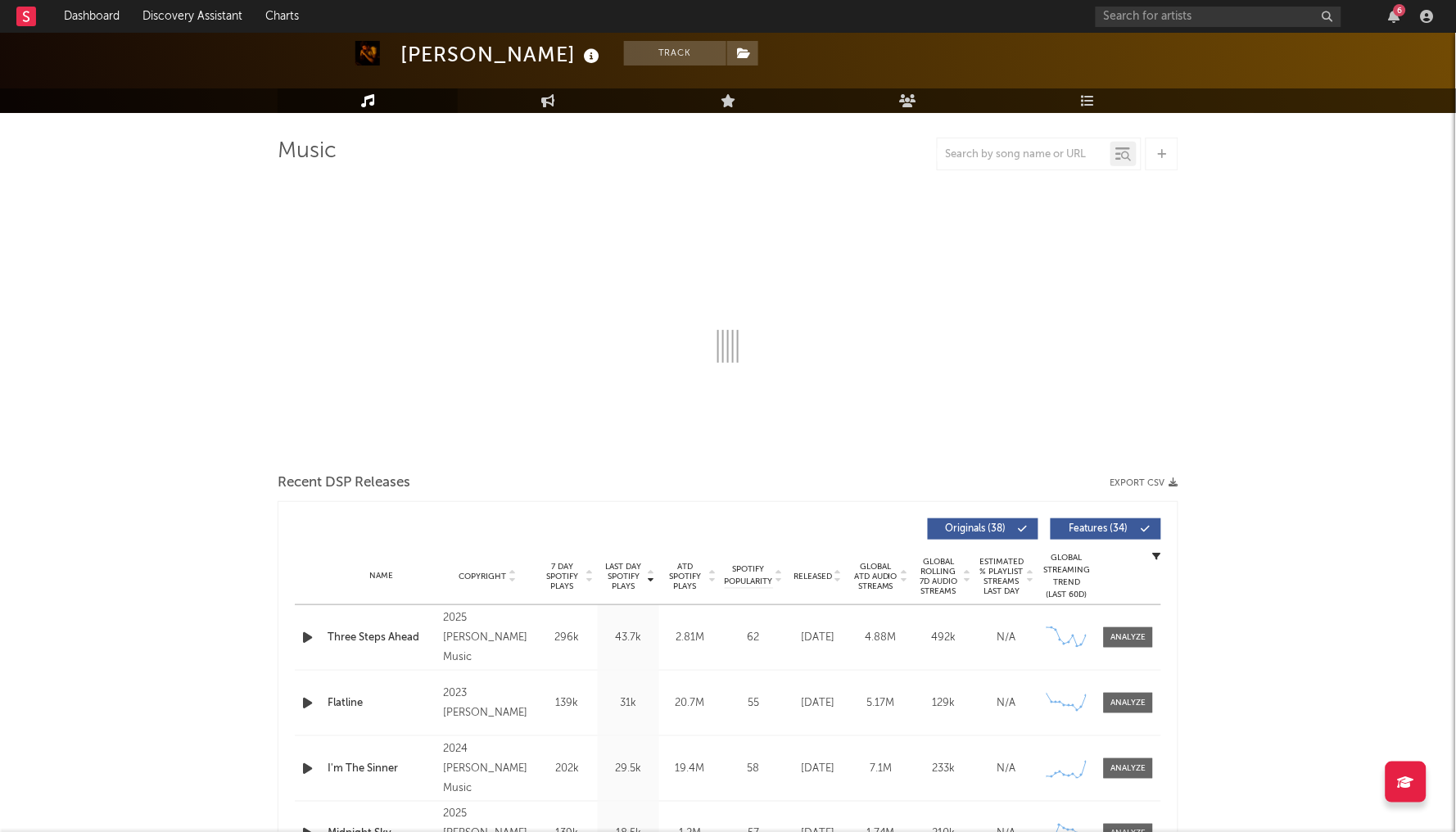
select select "6m"
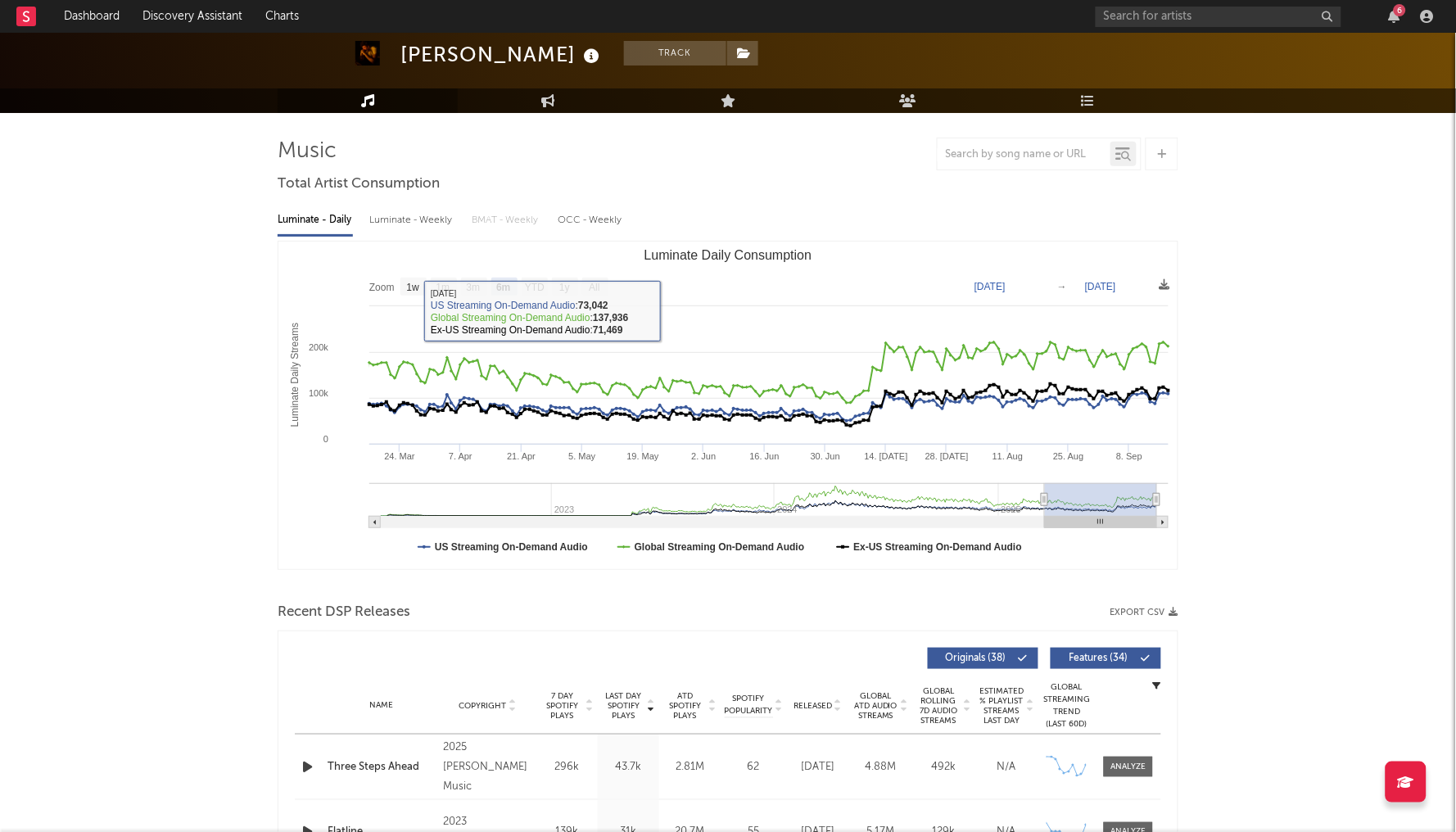
click at [400, 228] on div "Luminate - Weekly" at bounding box center [412, 221] width 86 height 28
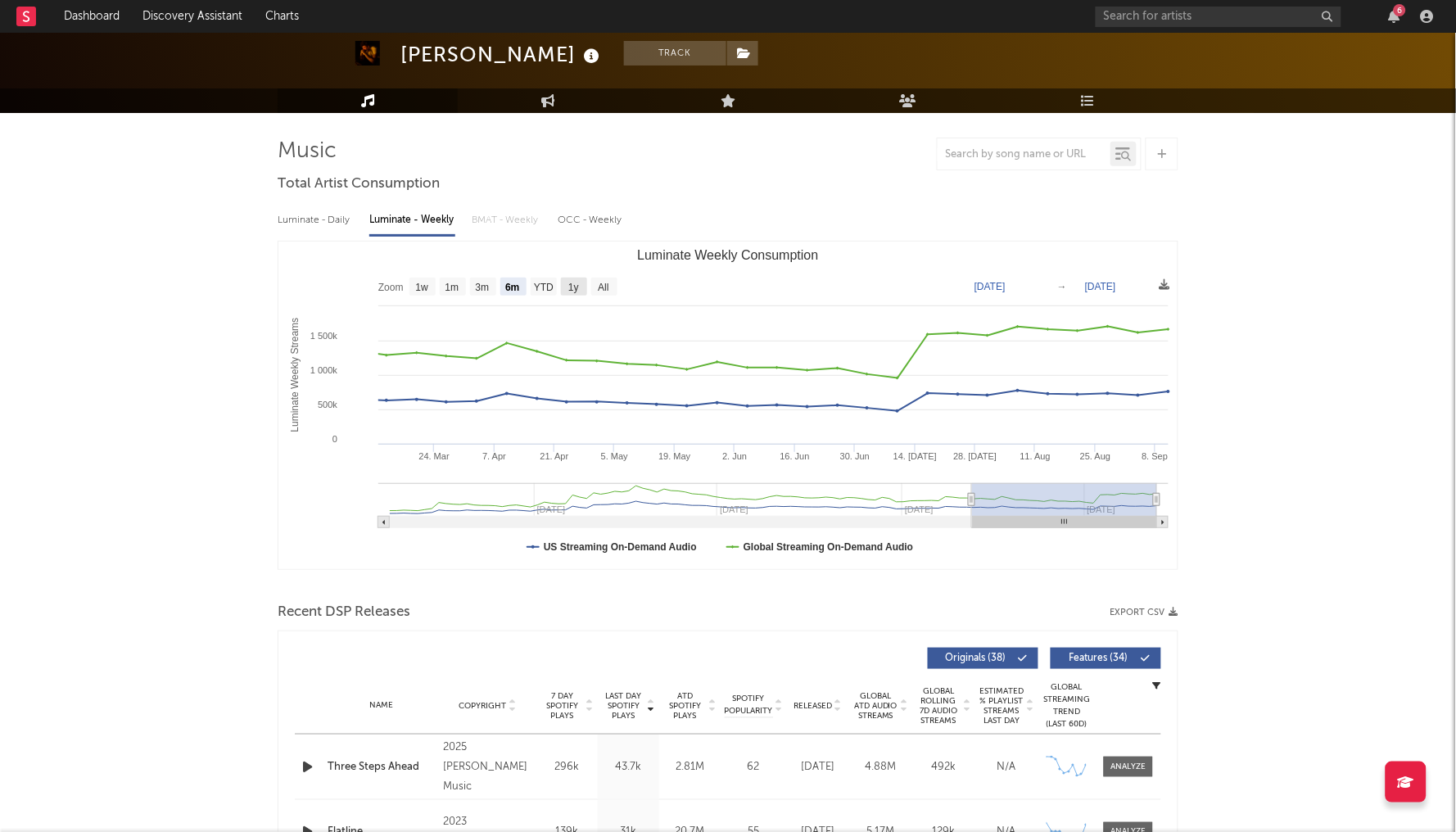
click at [565, 289] on rect "Luminate Weekly Consumption" at bounding box center [574, 286] width 26 height 18
select select "1y"
type input "2024-09-11"
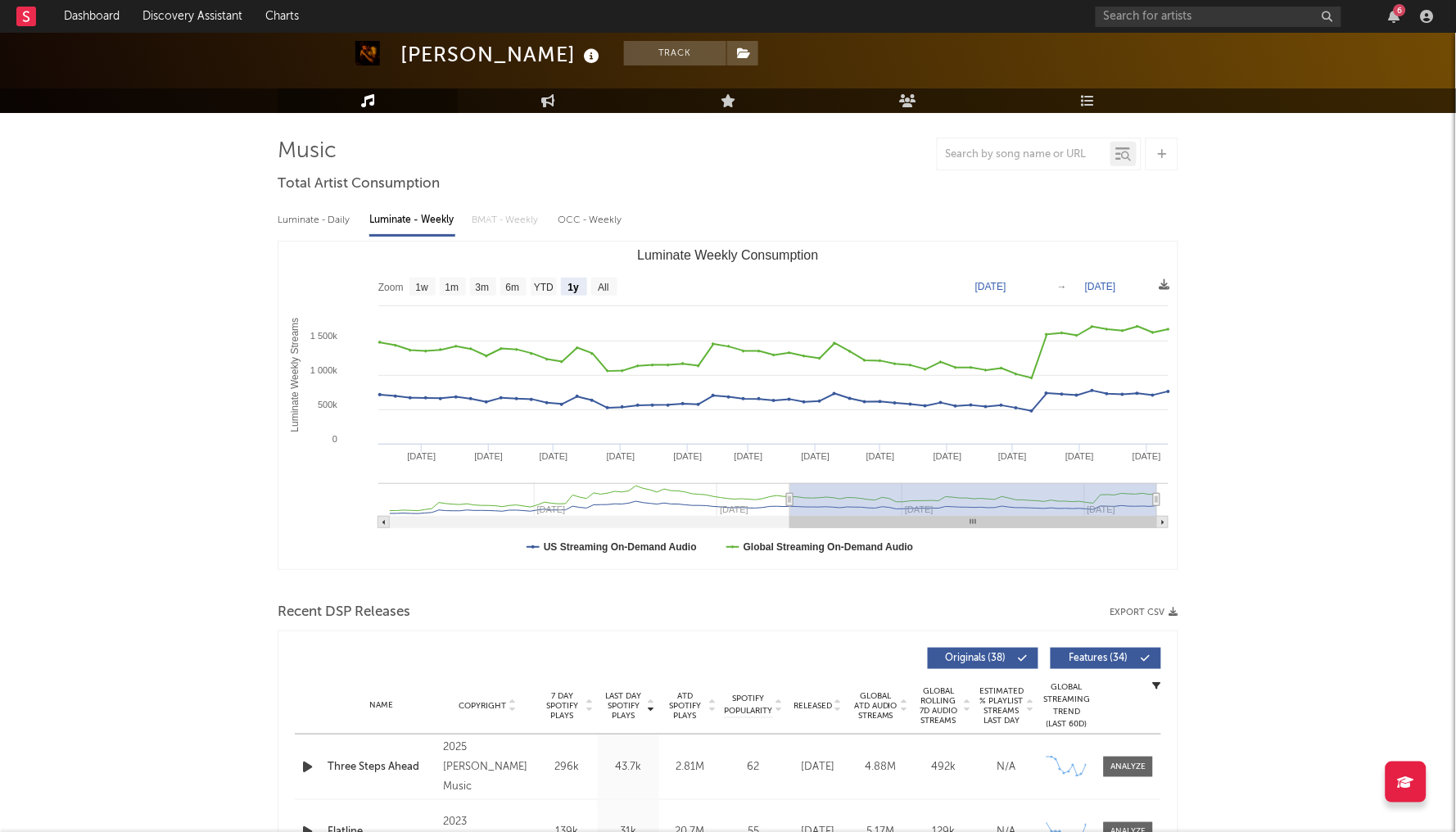
click at [394, 285] on text "Zoom" at bounding box center [391, 289] width 25 height 11
click at [413, 285] on rect "Luminate Weekly Consumption" at bounding box center [422, 286] width 26 height 18
select select "1w"
type input "2025-09-05"
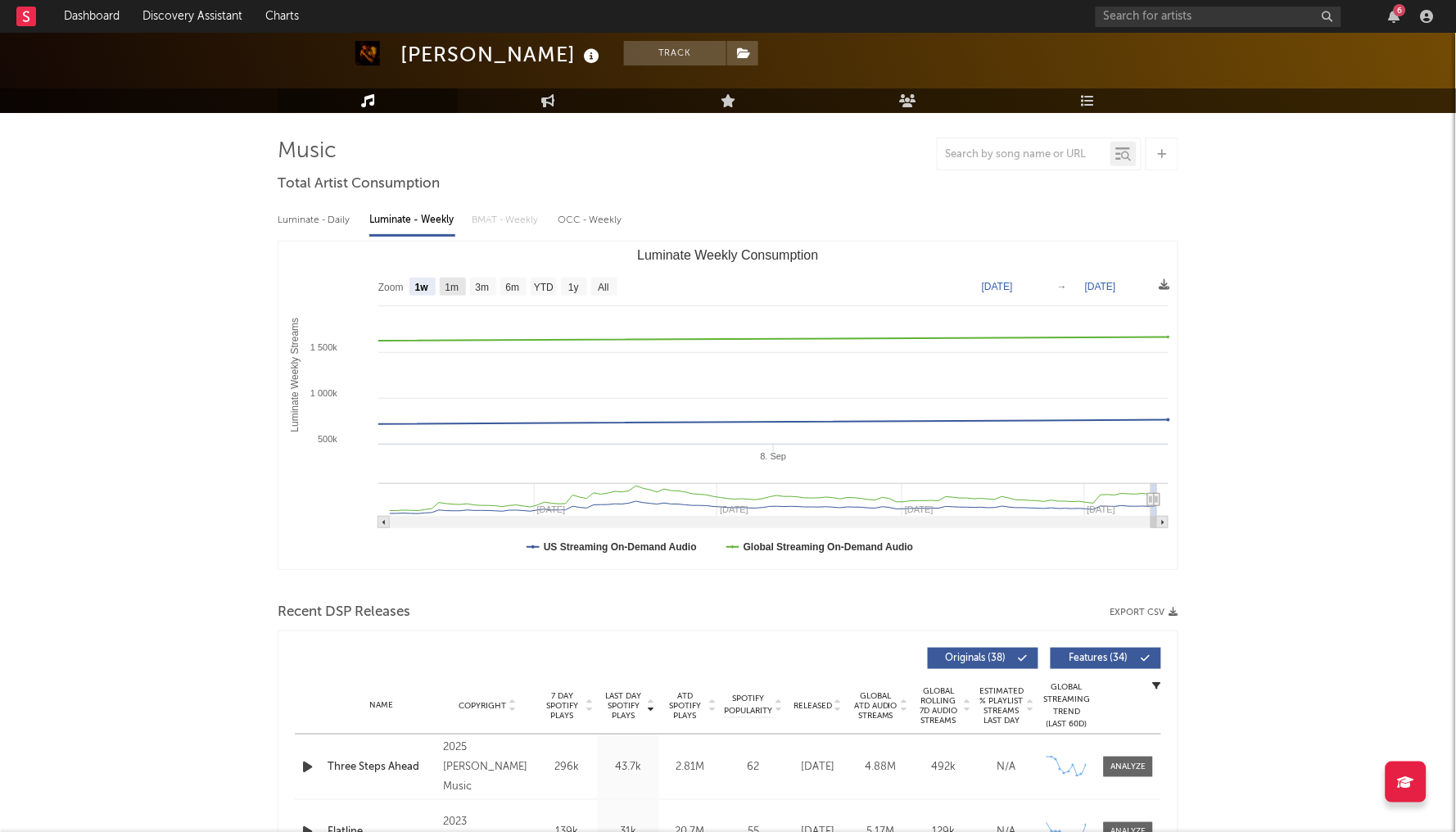
click at [450, 284] on text "1m" at bounding box center [452, 289] width 14 height 11
select select "1m"
type input "2025-08-11"
click at [489, 283] on text "3m" at bounding box center [482, 289] width 14 height 11
select select "3m"
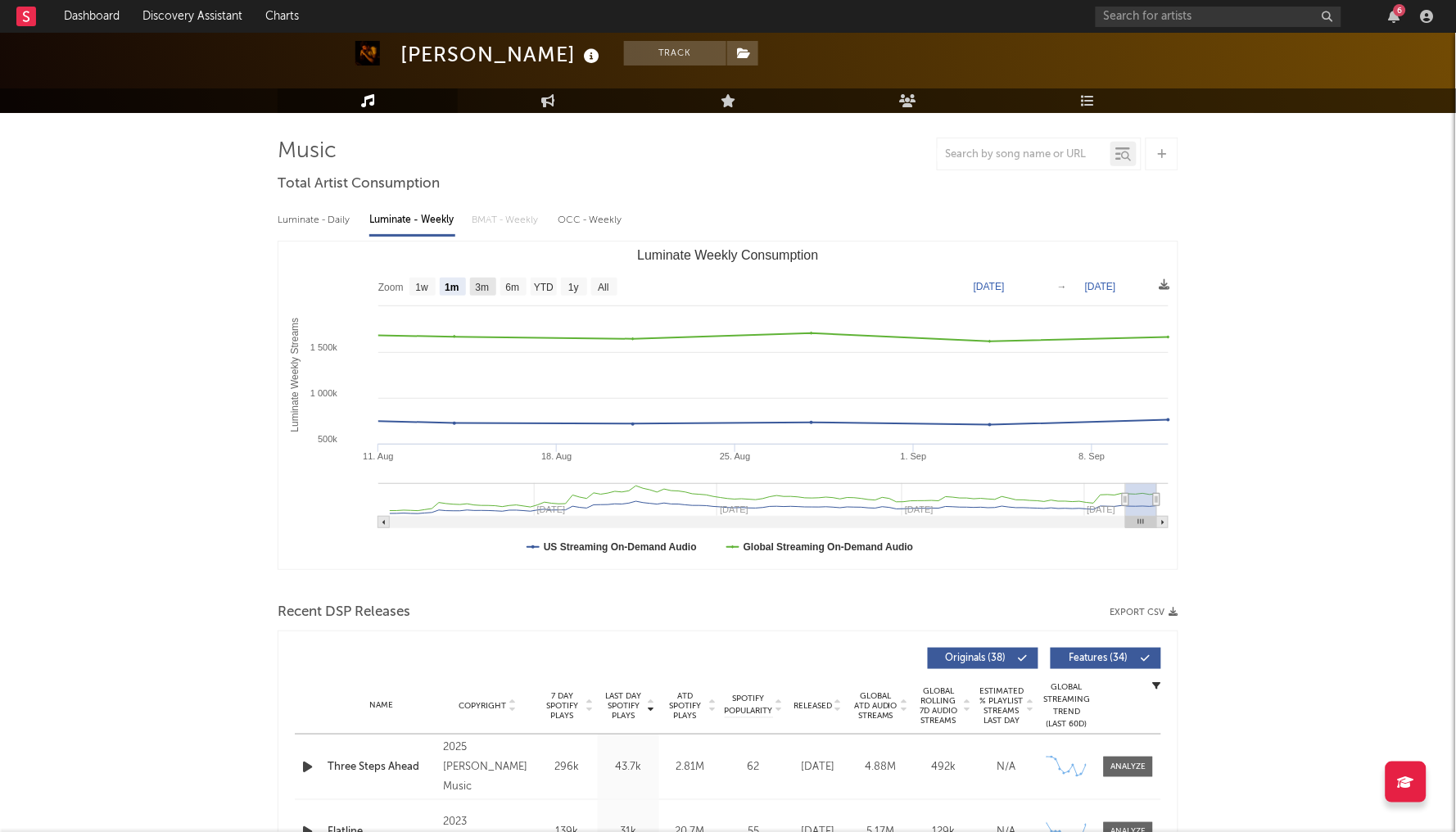
type input "2025-06-11"
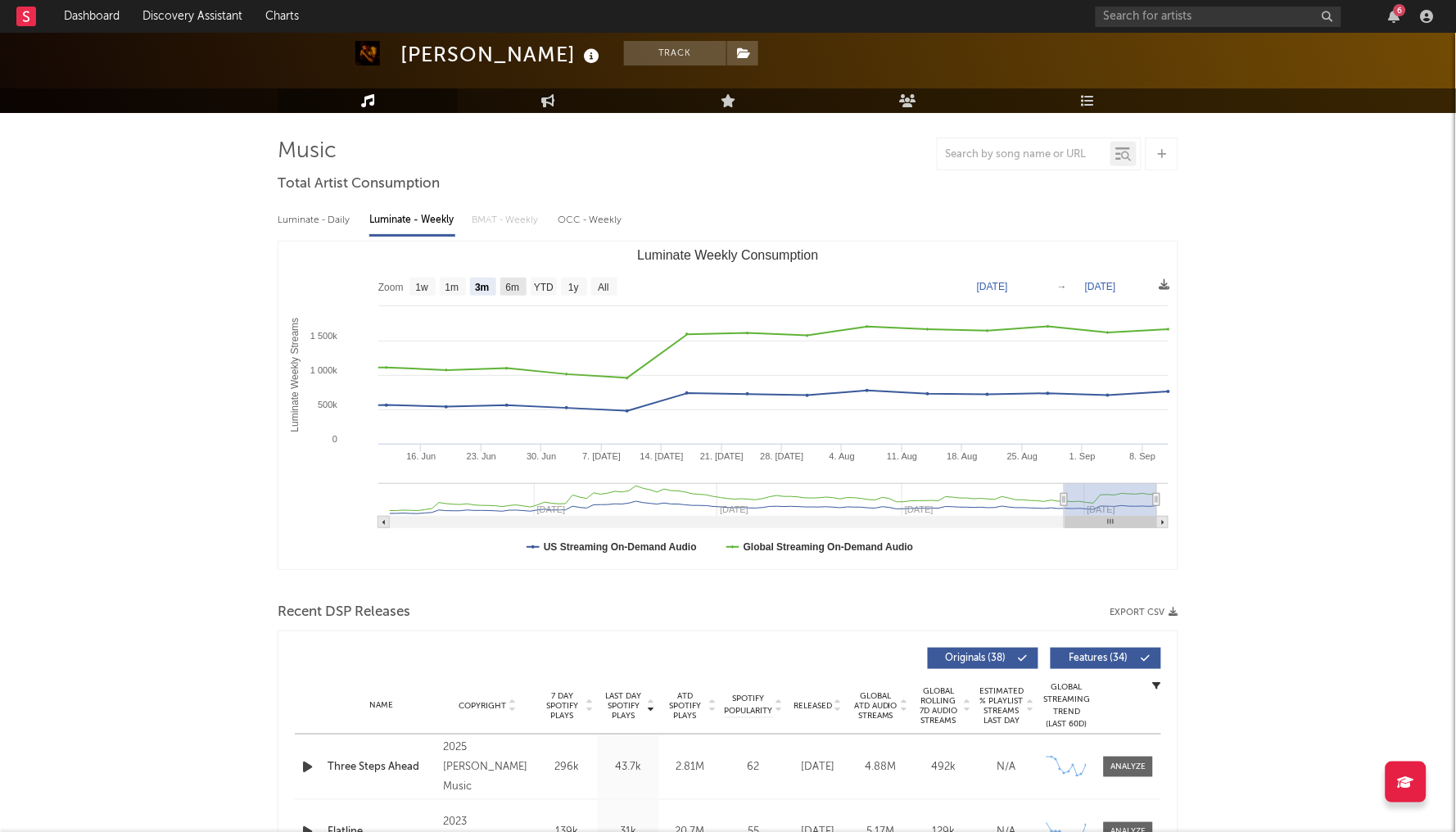
click at [514, 286] on text "6m" at bounding box center [513, 289] width 14 height 11
select select "6m"
type input "2025-03-11"
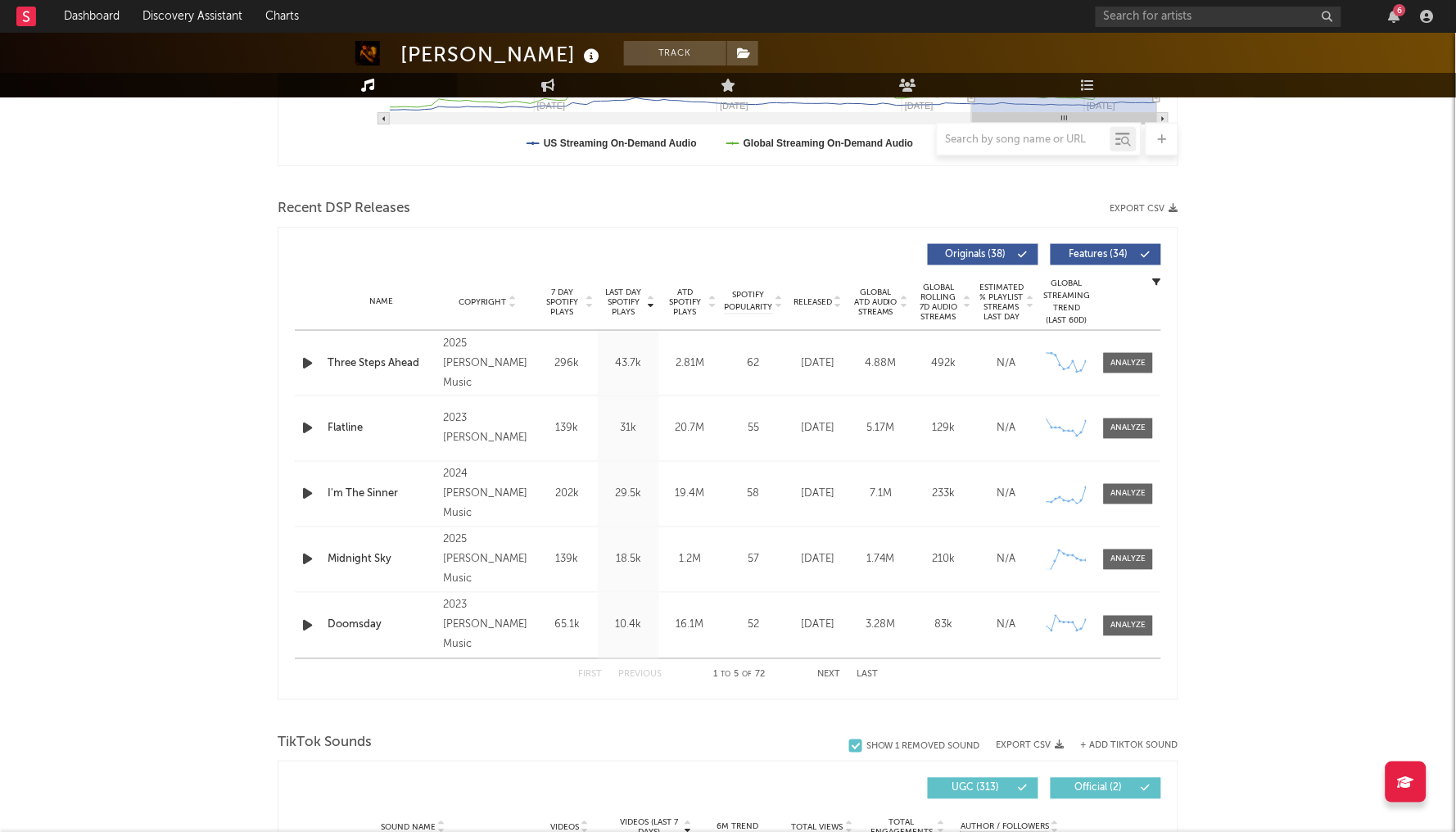
scroll to position [489, 0]
click at [1127, 363] on div at bounding box center [1129, 361] width 35 height 12
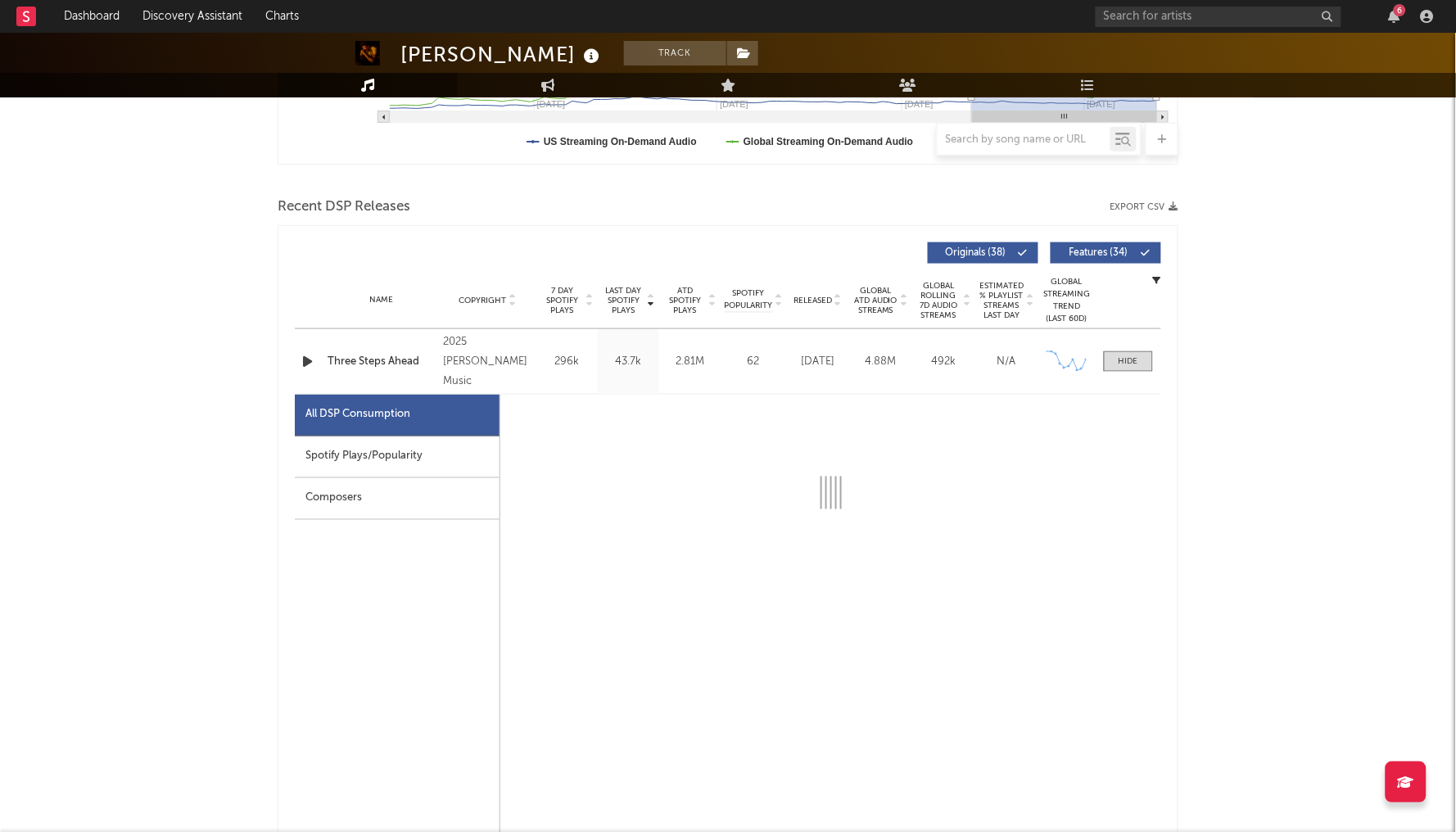
select select "1w"
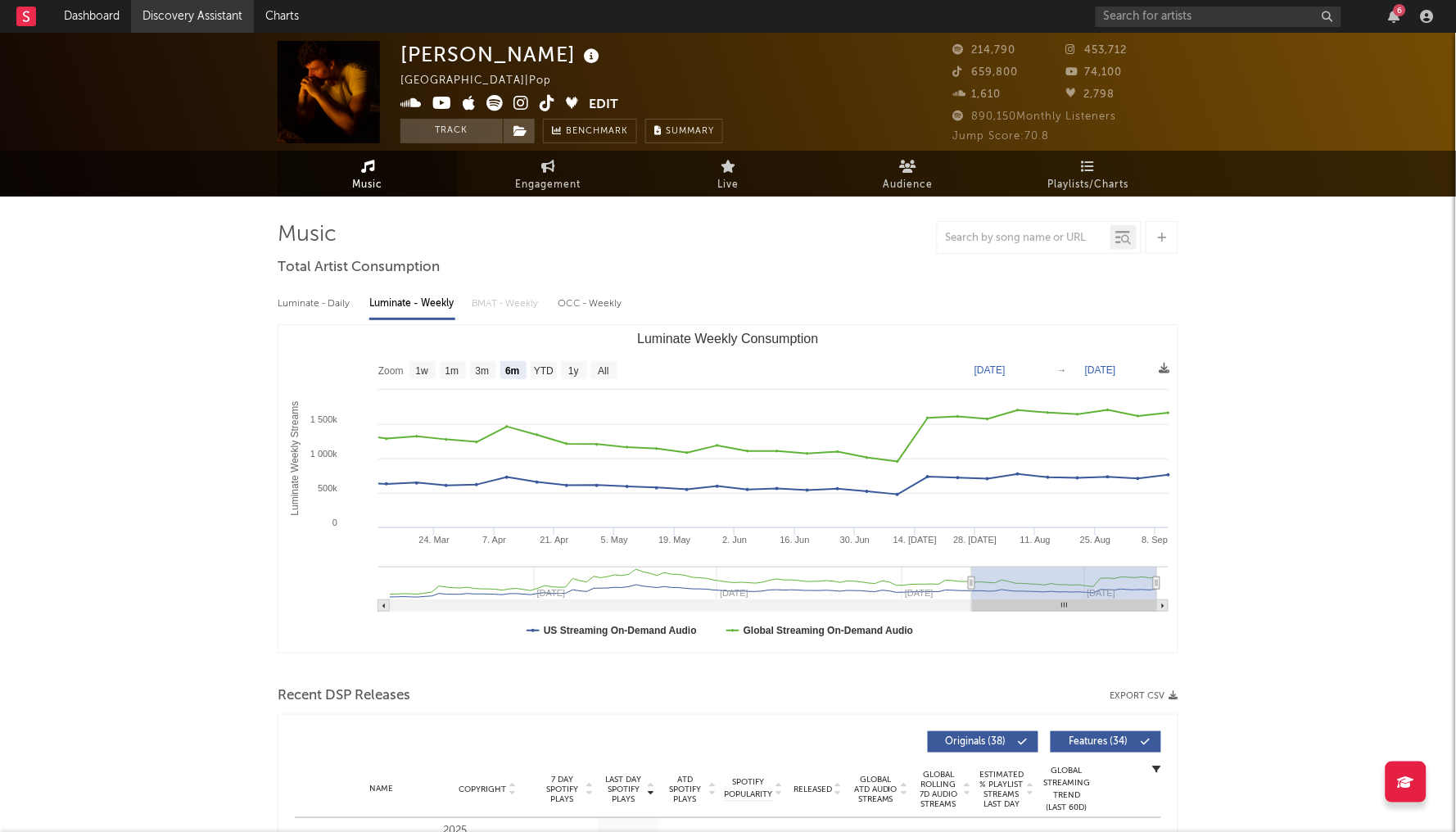
scroll to position [0, 0]
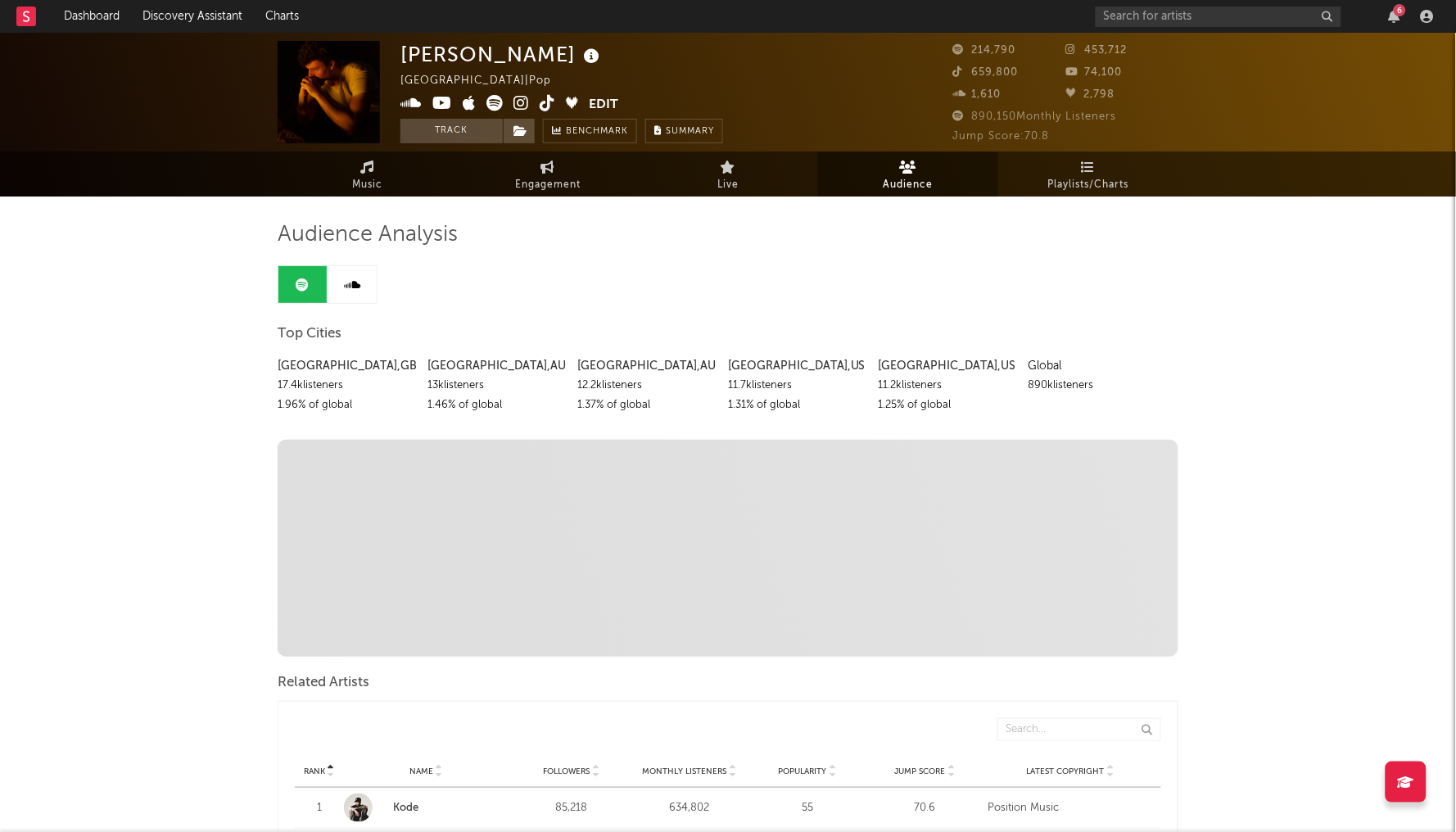
click at [342, 288] on link at bounding box center [352, 285] width 49 height 37
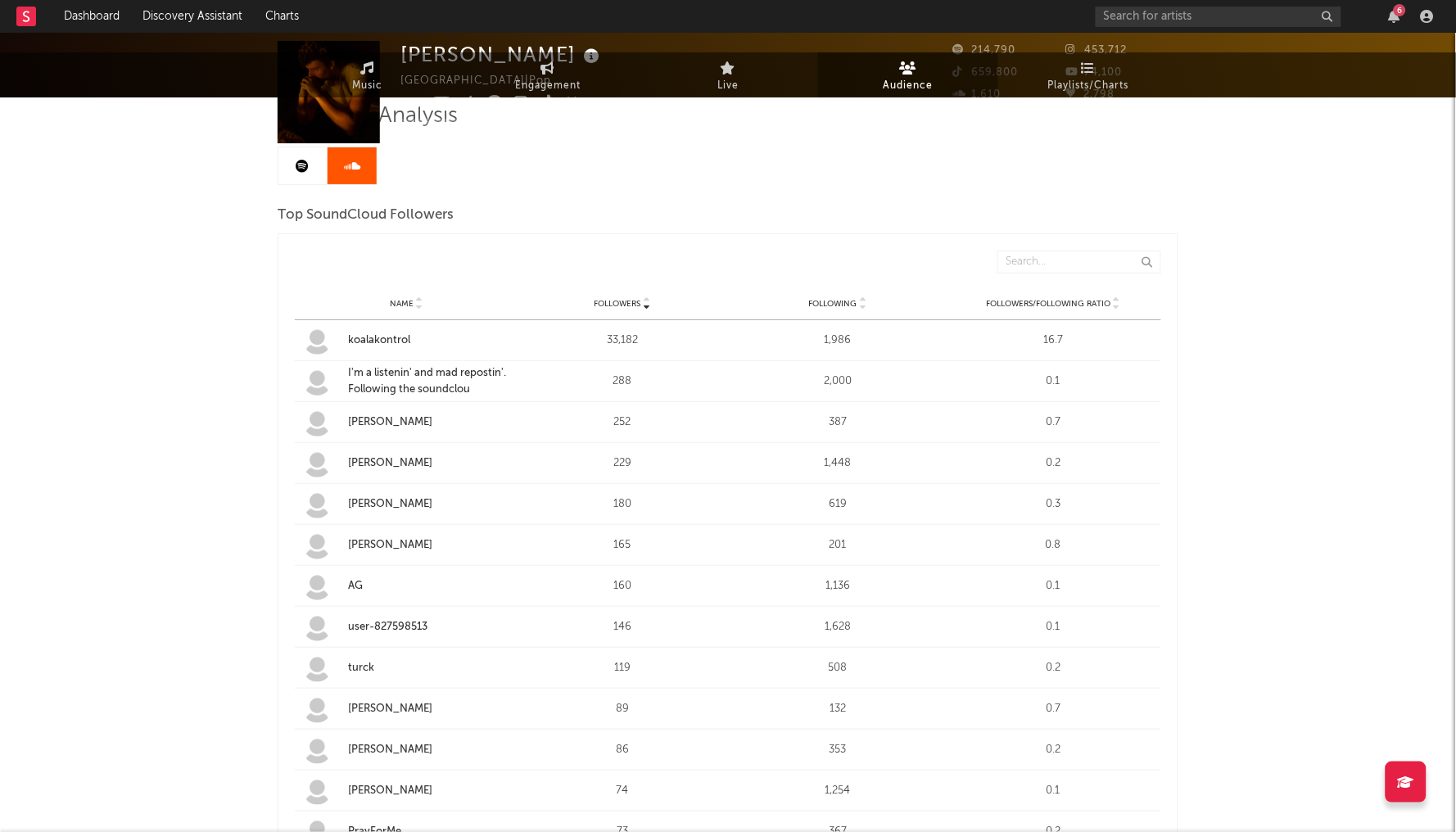
scroll to position [143, 0]
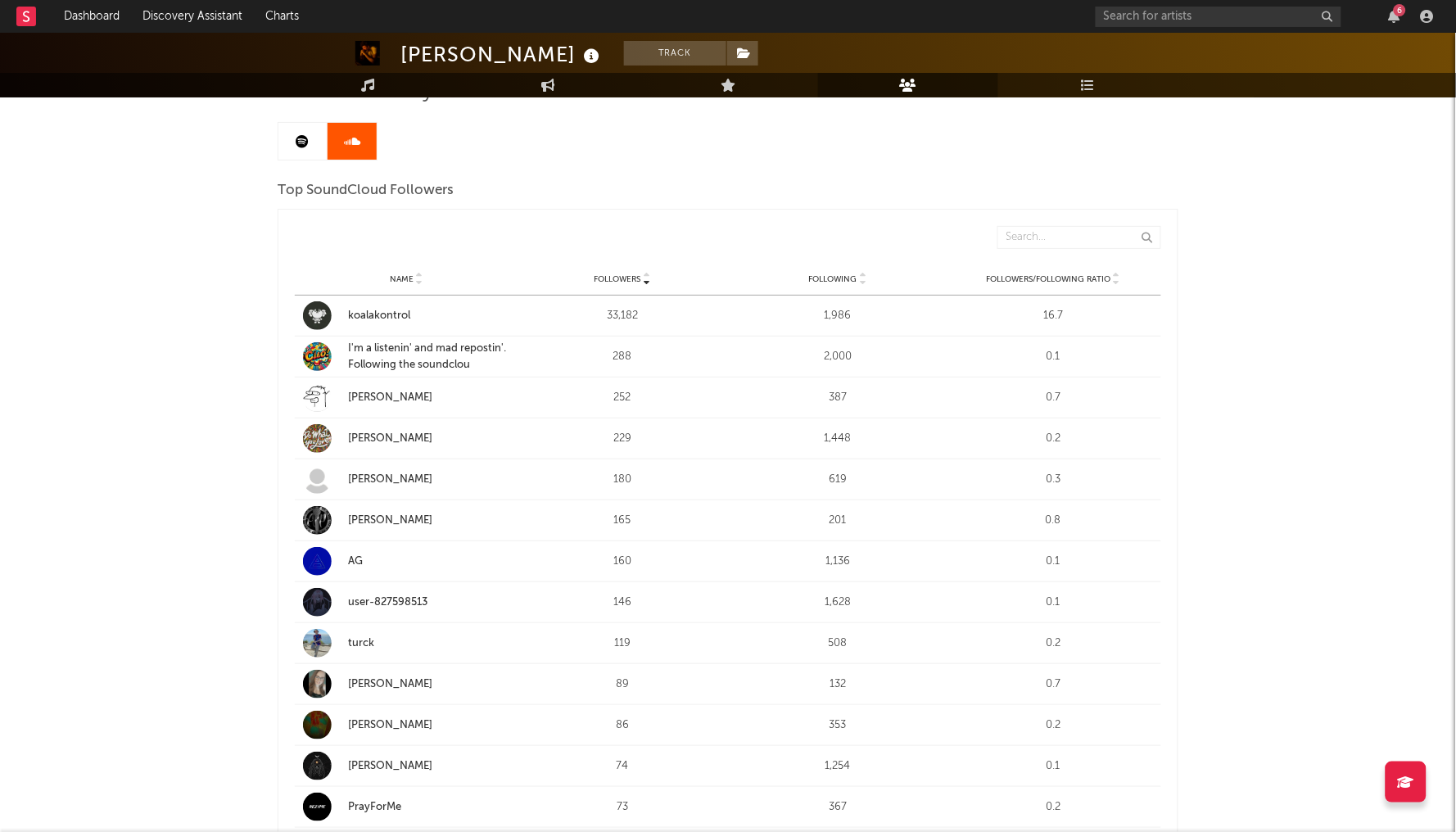
click at [301, 135] on icon at bounding box center [303, 141] width 13 height 13
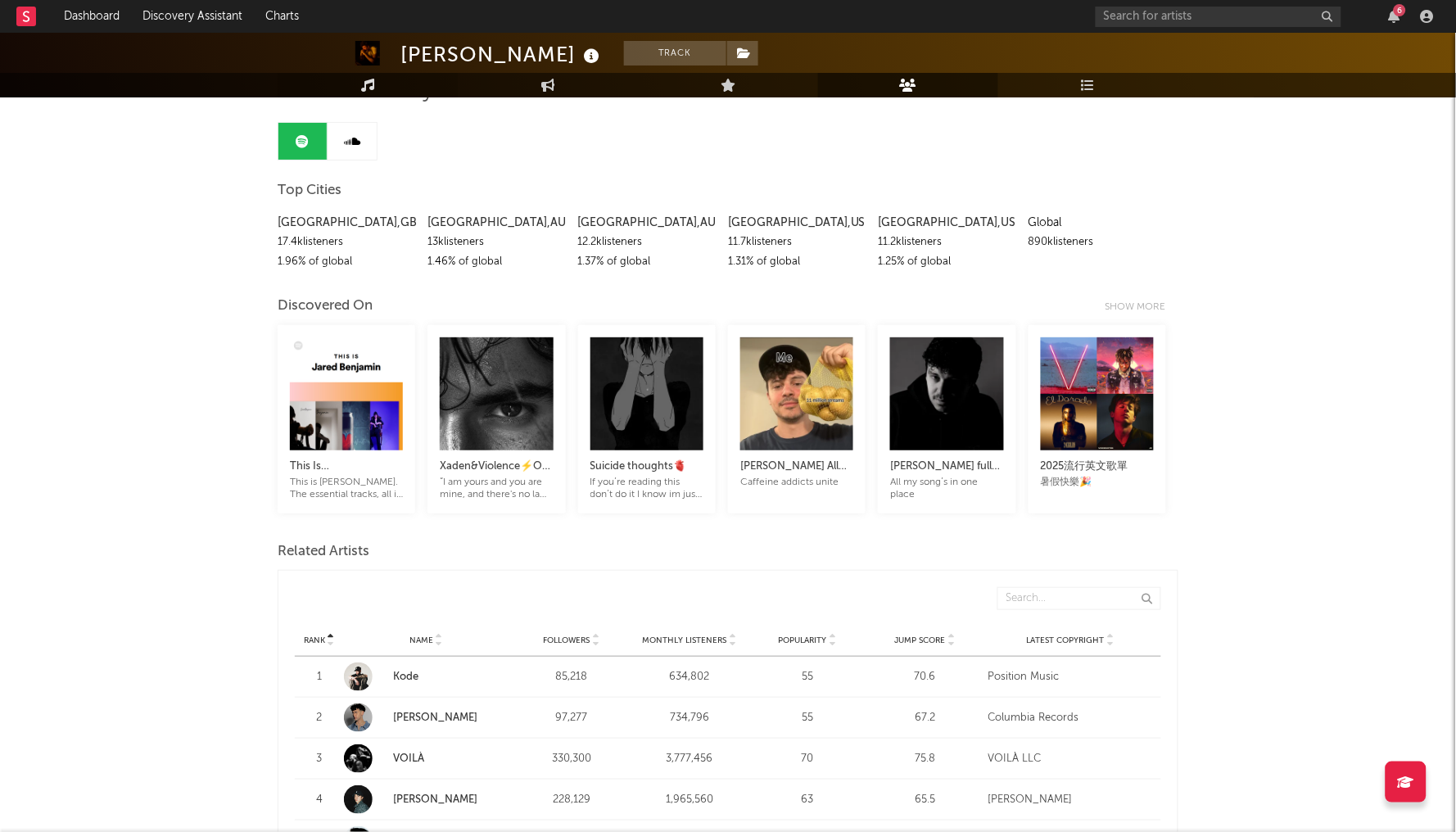
click at [358, 90] on link "Music" at bounding box center [367, 85] width 180 height 24
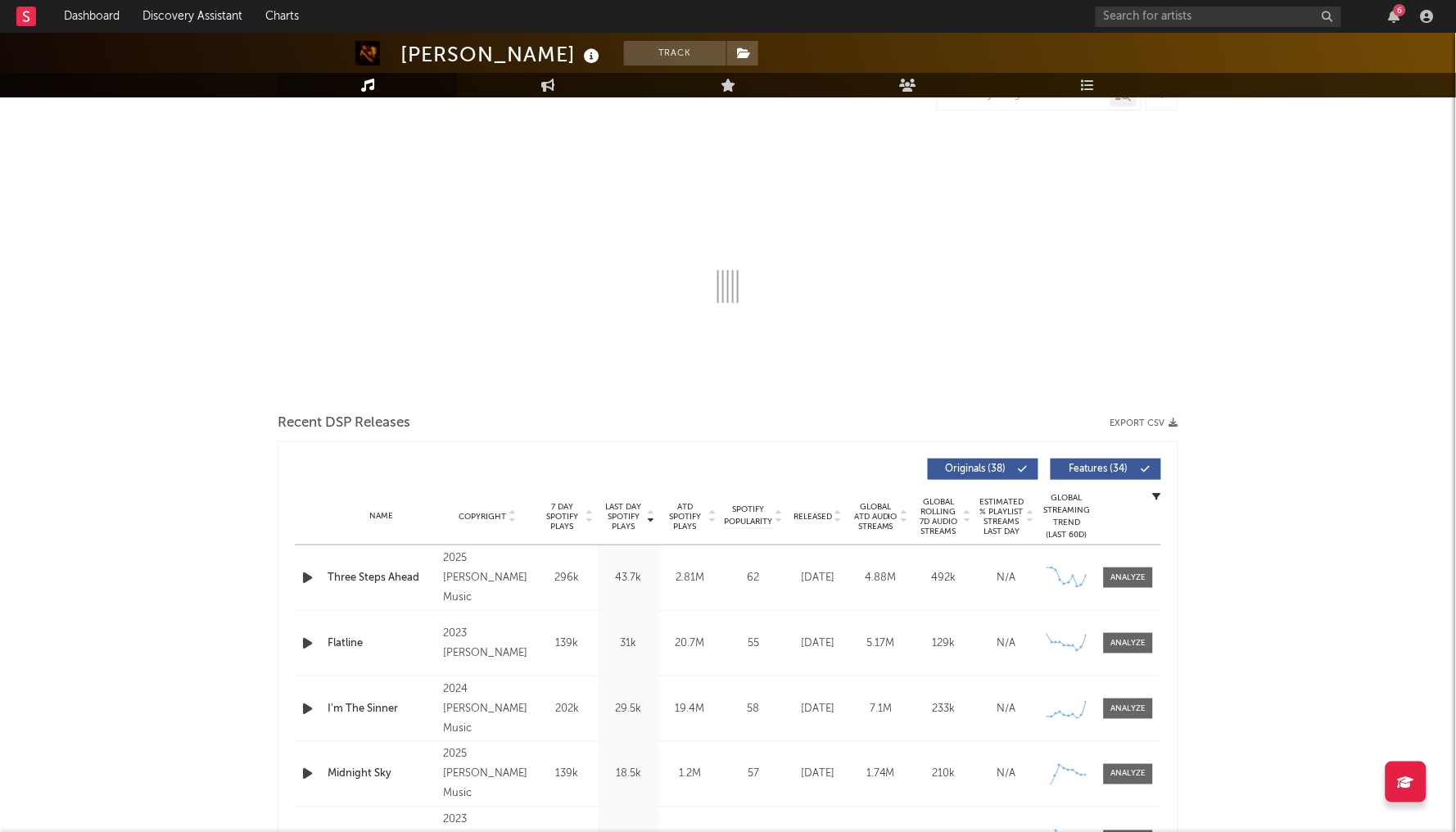
select select "6m"
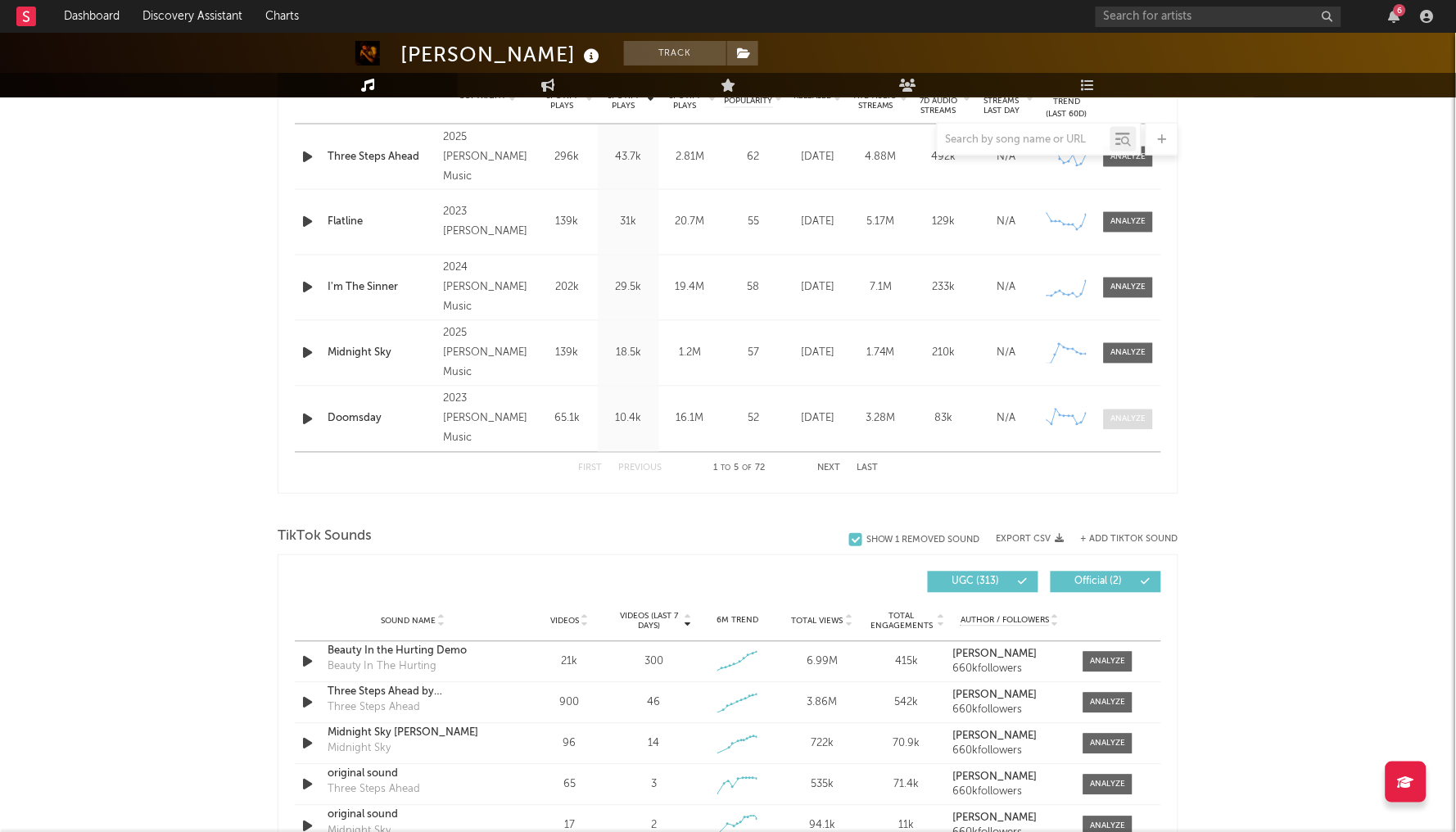
scroll to position [680, 0]
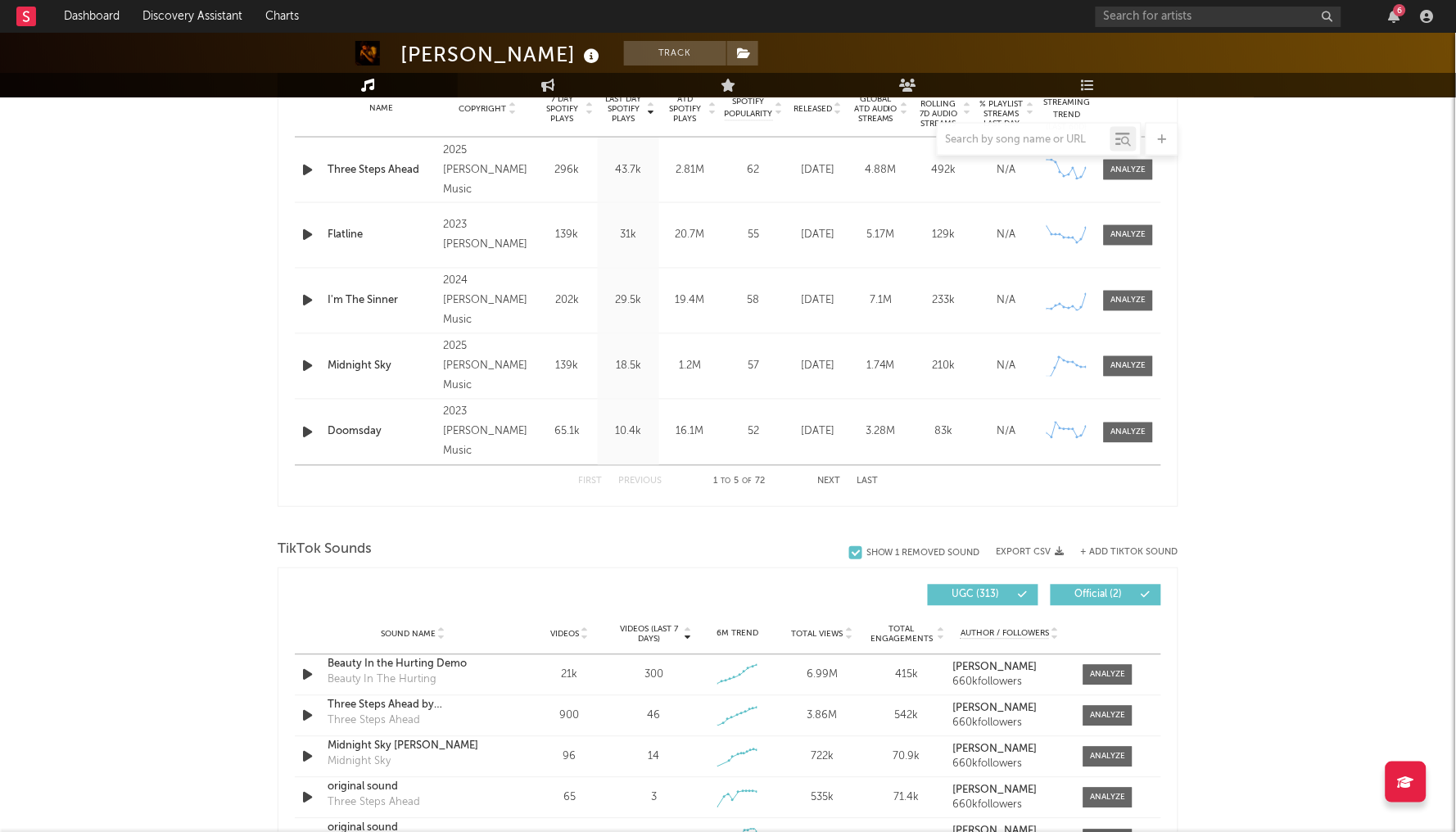
click at [1131, 310] on div "Name I'm The Sinner Copyright 2024 Jared Benjamin Music Label Jared Benjamin Mu…" at bounding box center [728, 302] width 866 height 65
click at [1128, 296] on div at bounding box center [1129, 301] width 35 height 12
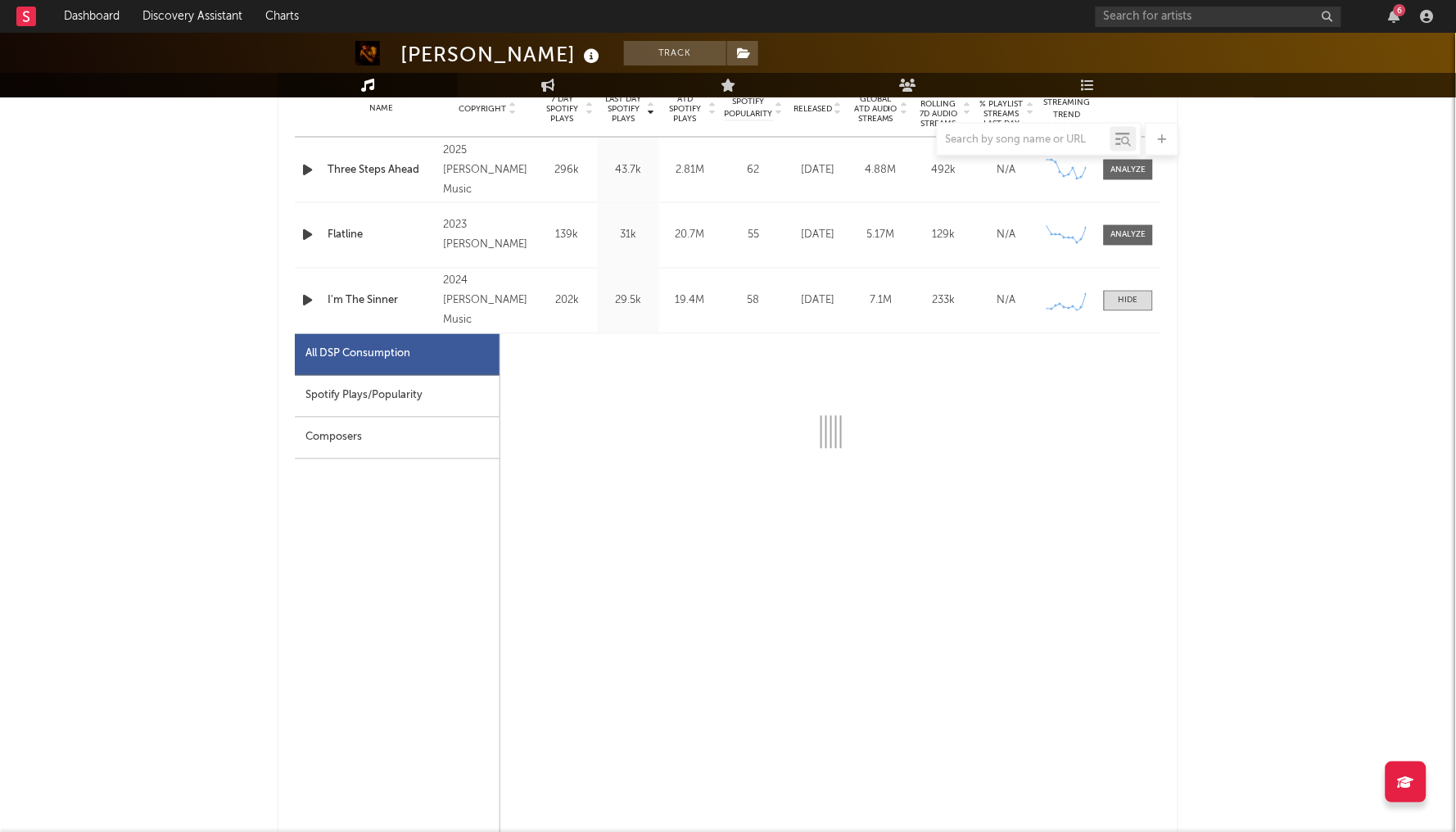
select select "6m"
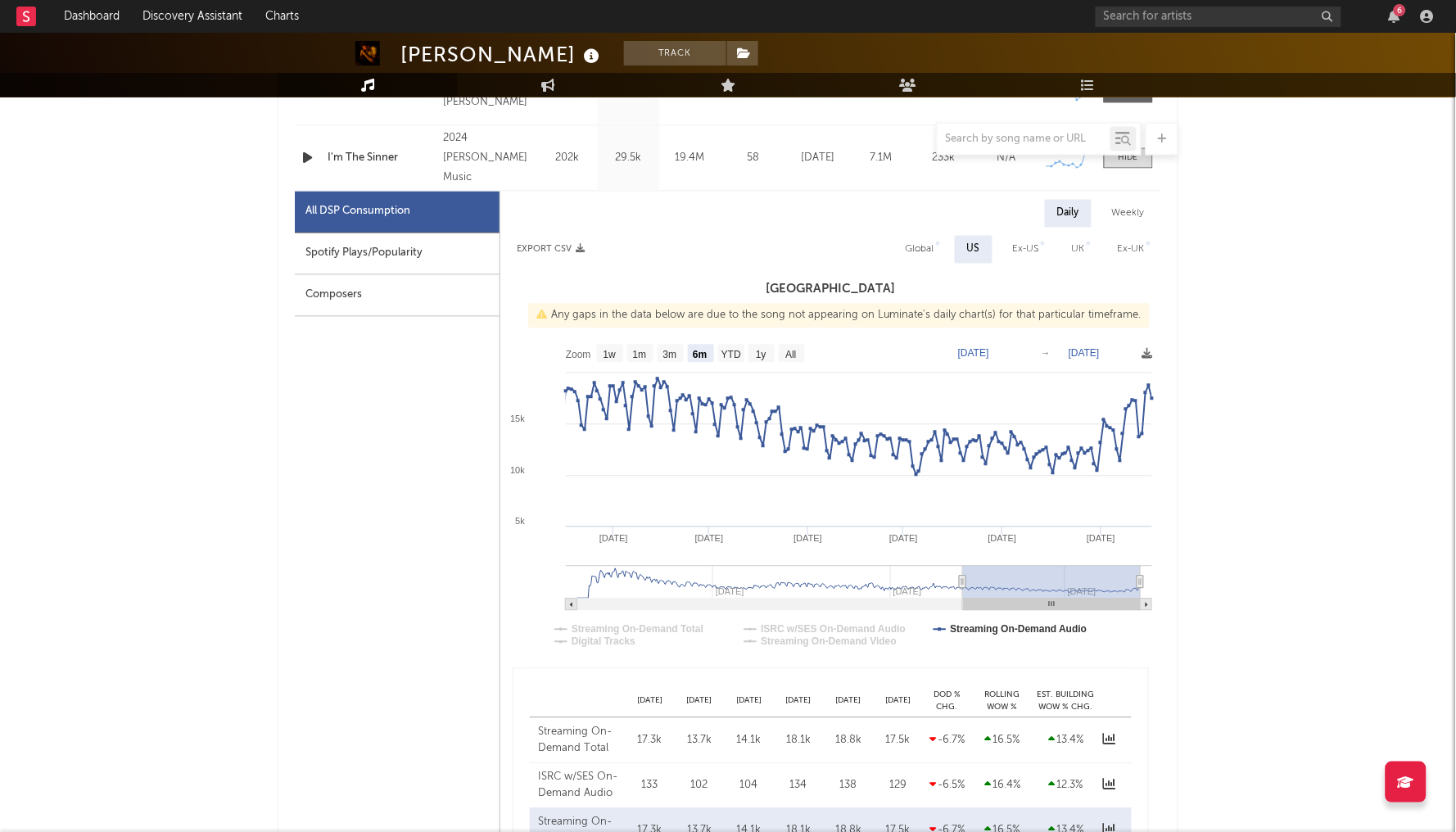
scroll to position [831, 0]
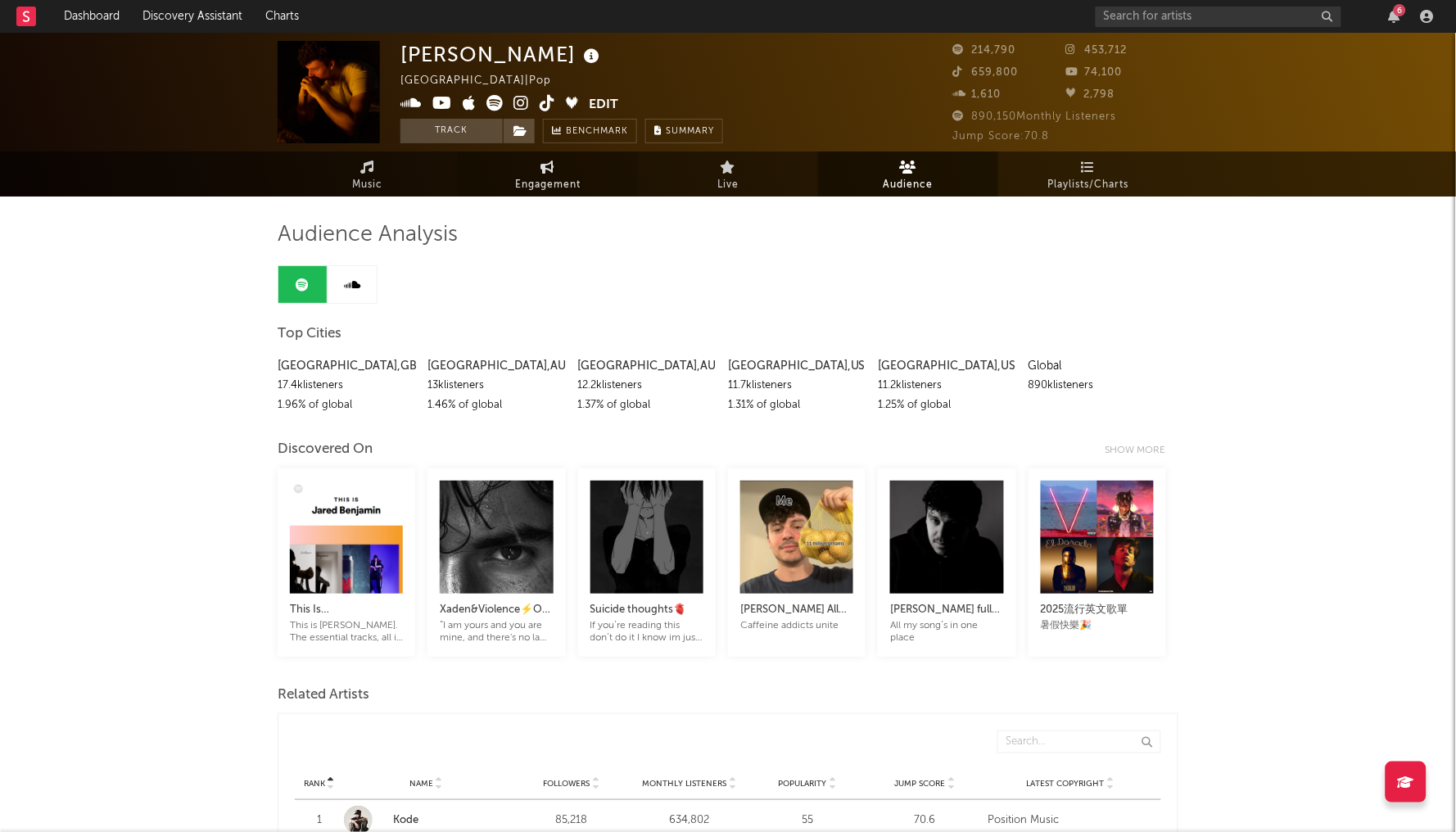
click at [509, 176] on link "Engagement" at bounding box center [548, 174] width 180 height 45
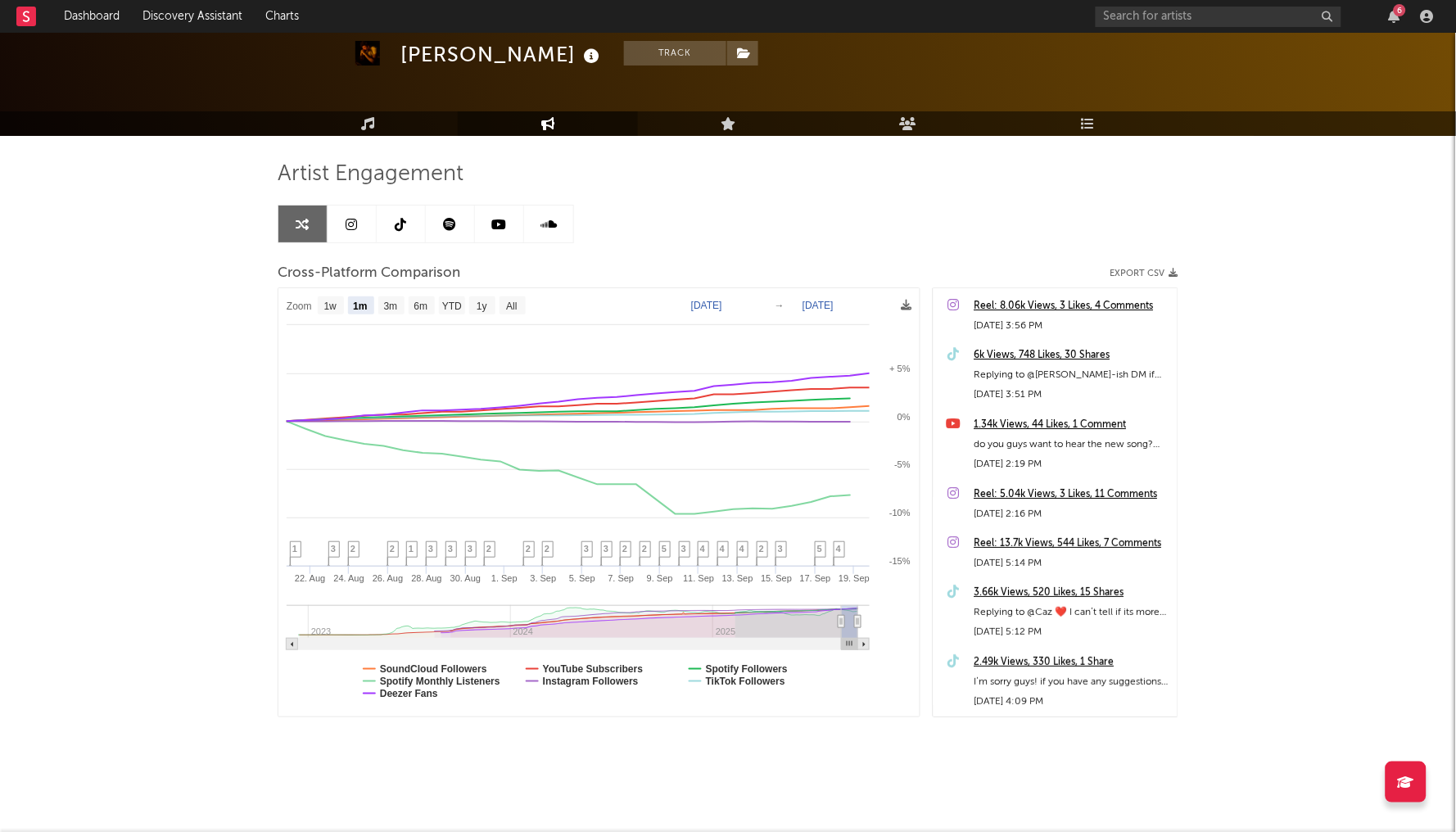
scroll to position [59, 0]
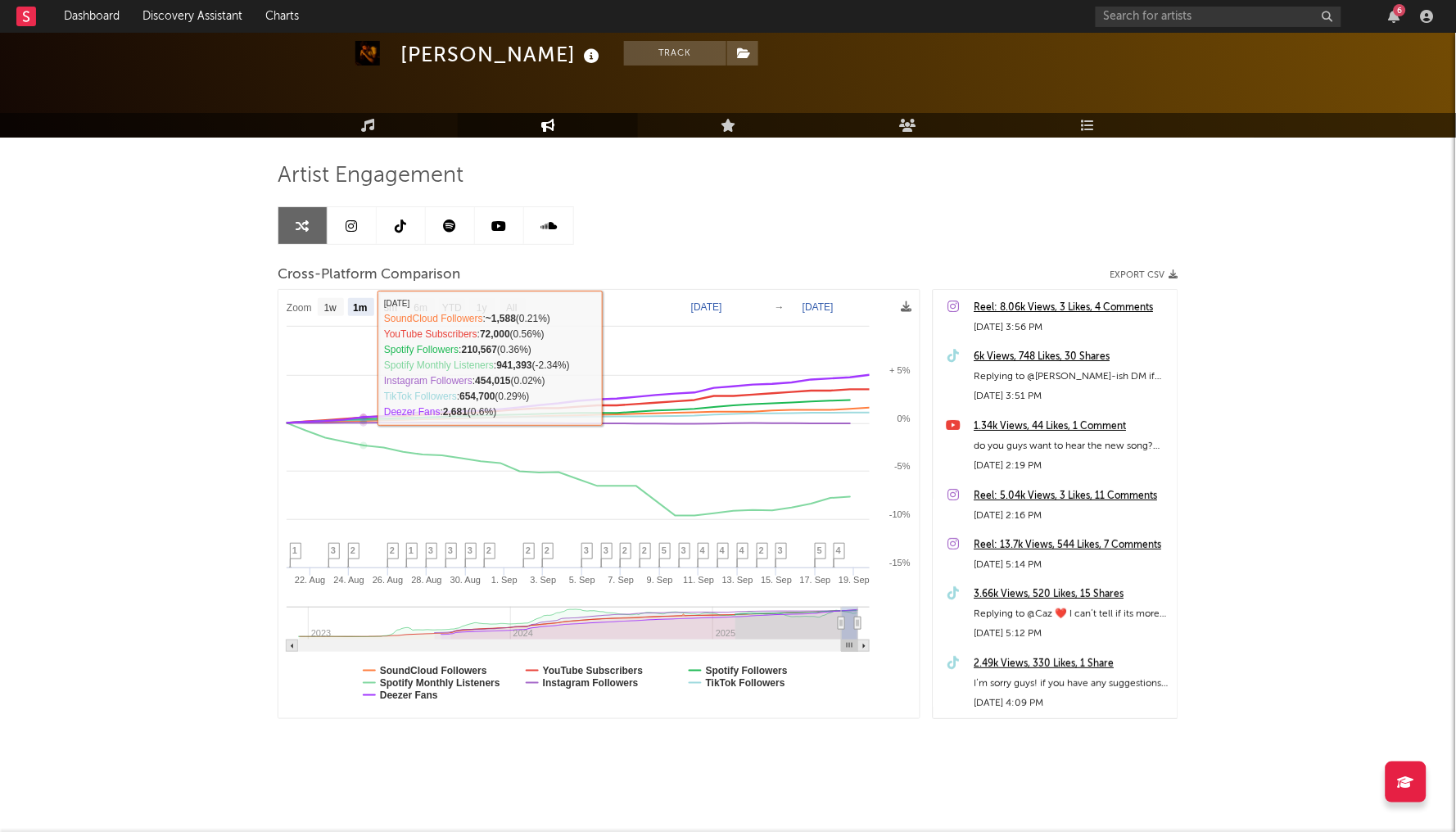
click at [406, 291] on rect at bounding box center [598, 503] width 640 height 427
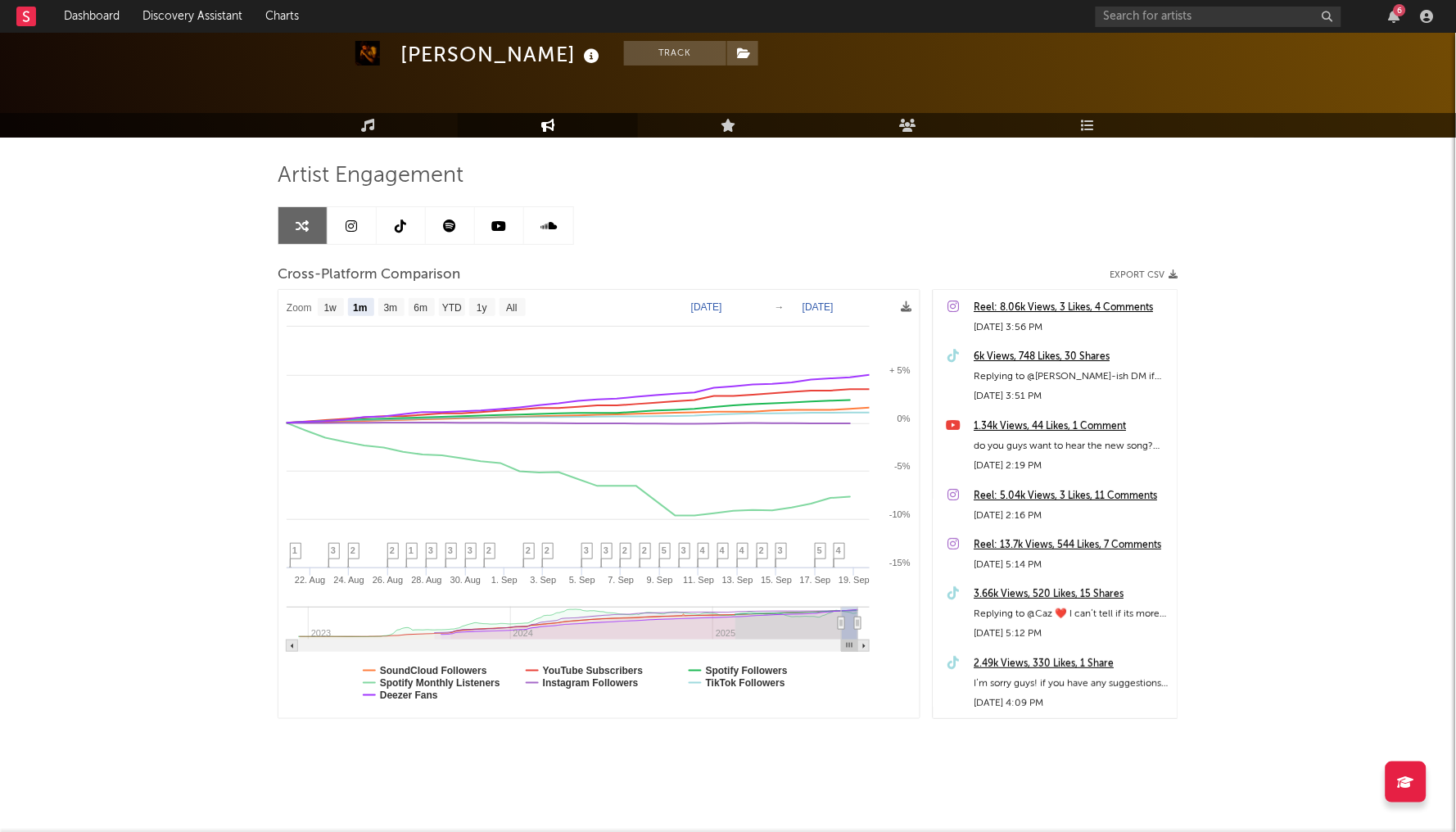
click at [406, 303] on rect at bounding box center [598, 503] width 640 height 427
click at [397, 304] on text "3m" at bounding box center [391, 309] width 14 height 11
select select "3m"
type input "2025-06-19"
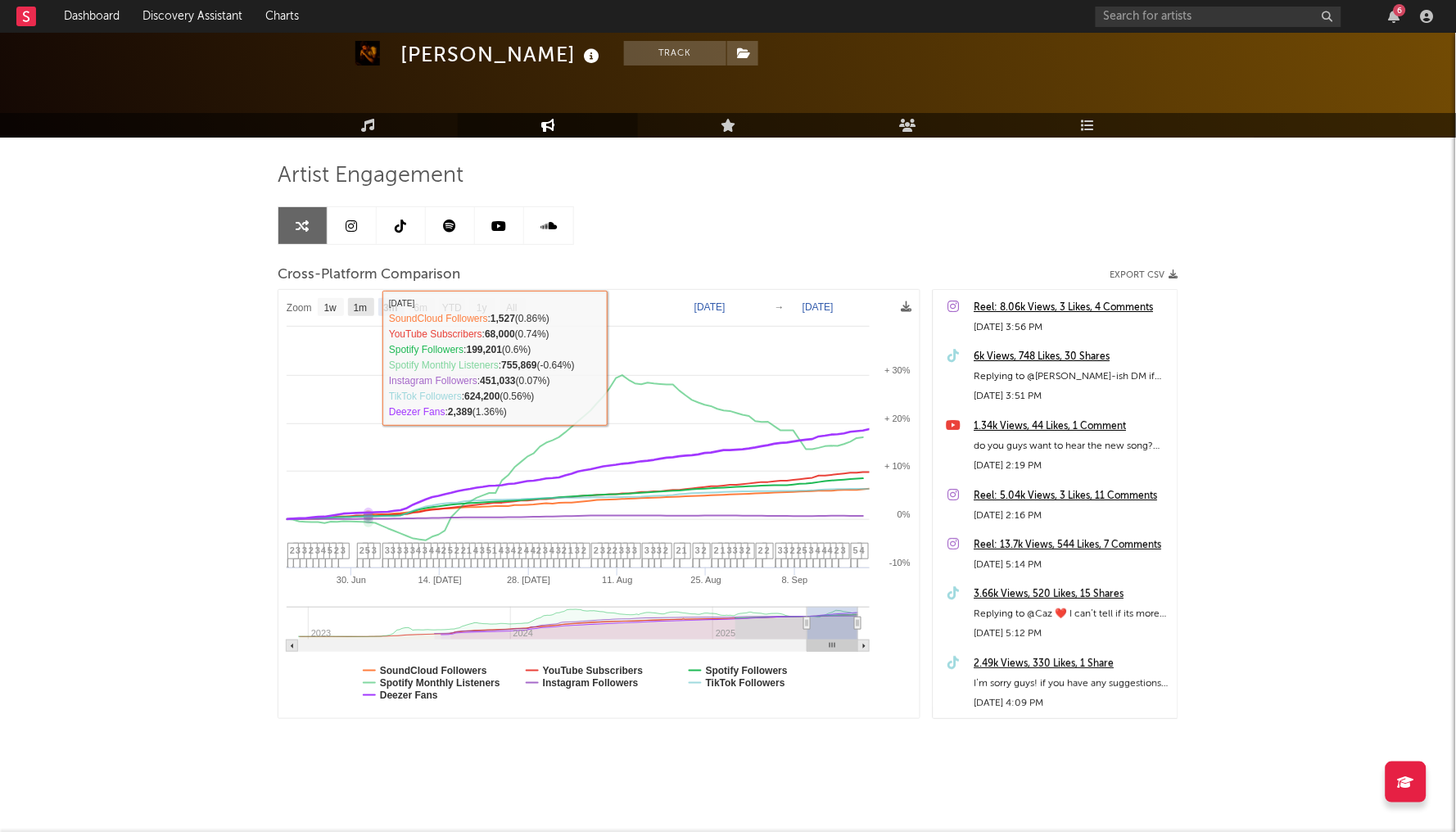
click at [350, 309] on rect at bounding box center [361, 306] width 26 height 18
select select "1m"
type input "2025-08-19"
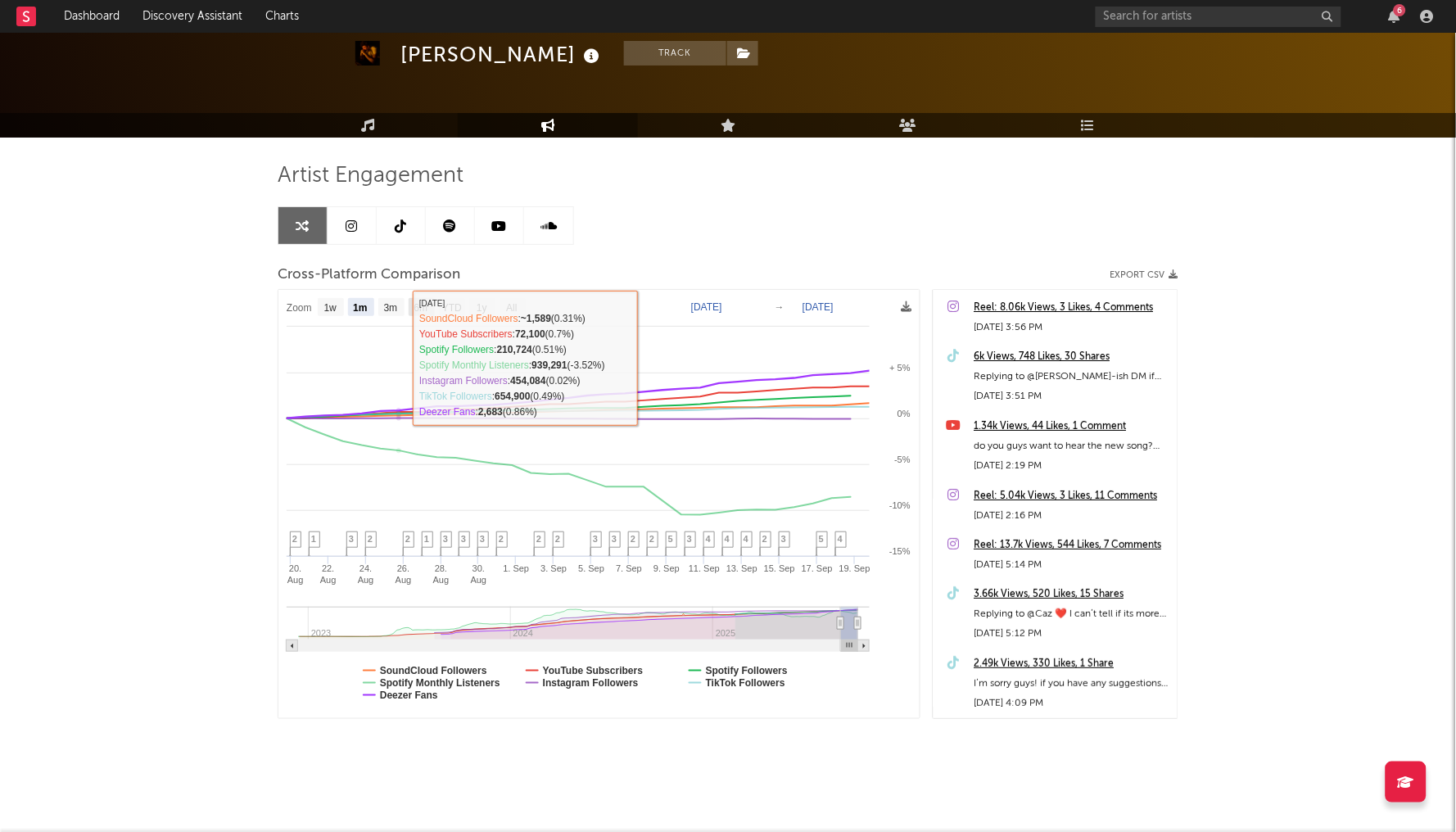
click at [433, 303] on rect at bounding box center [421, 306] width 26 height 18
select select "6m"
type input "2025-03-19"
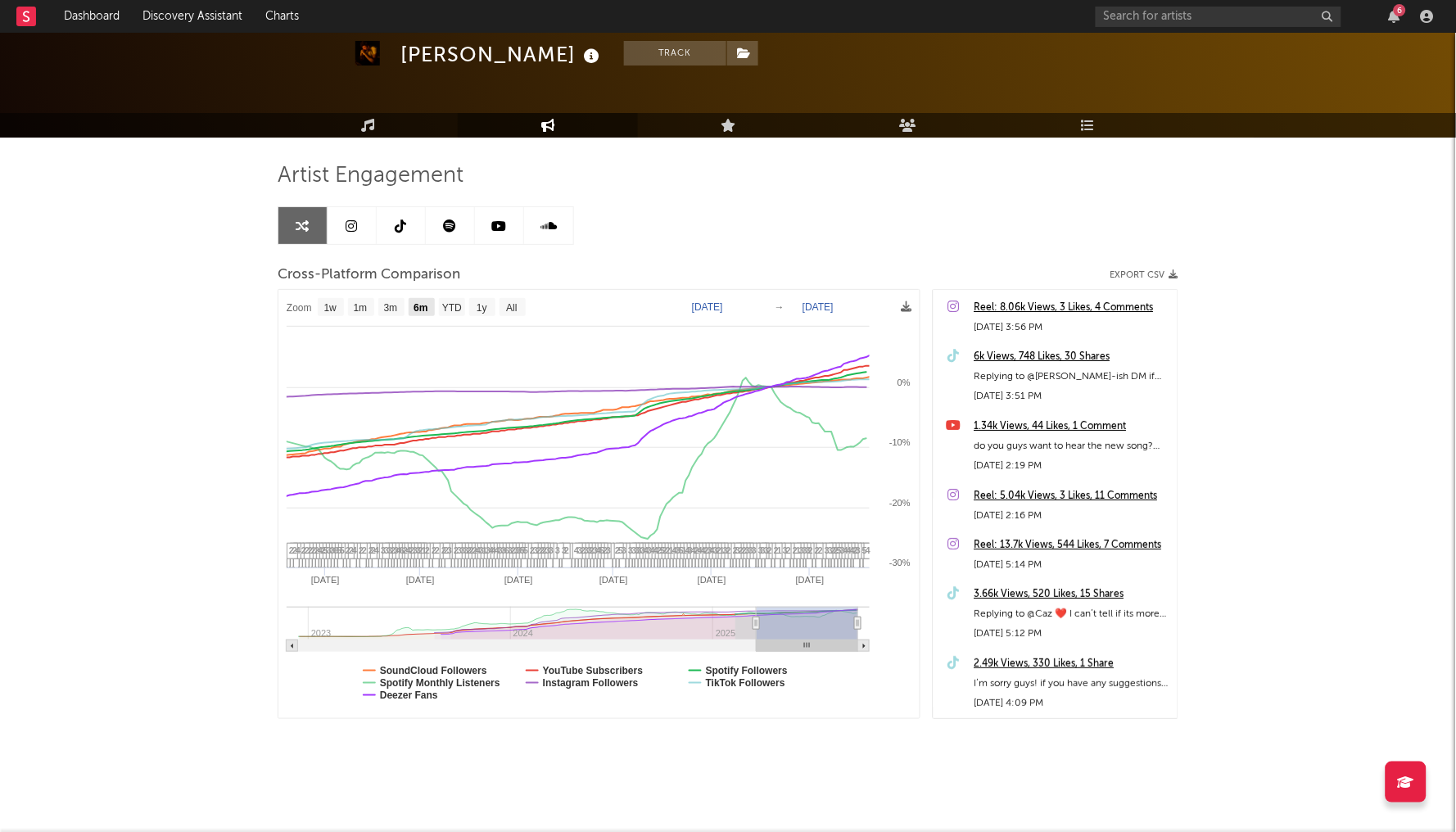
select select "6m"
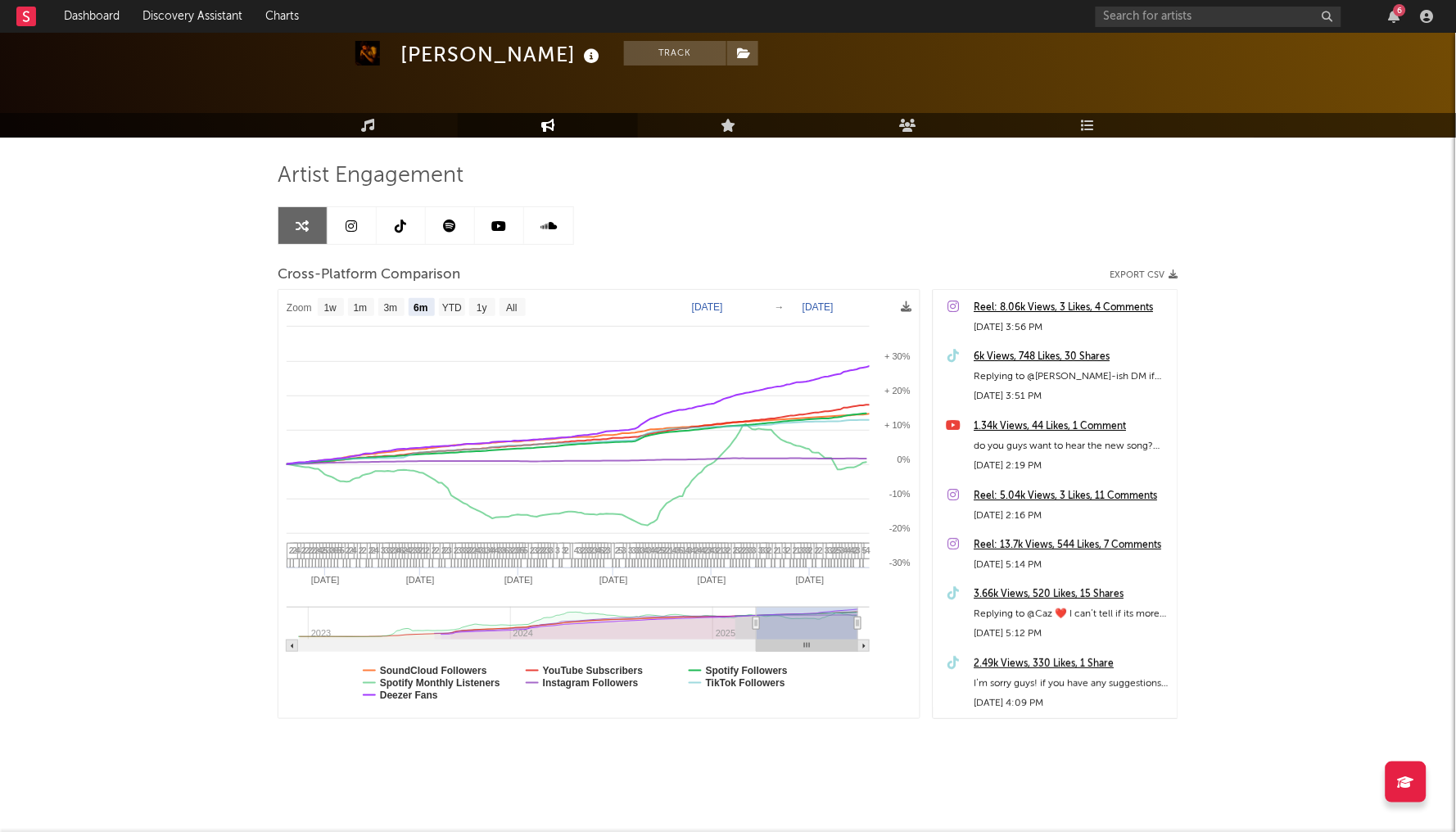
click at [356, 225] on icon at bounding box center [352, 226] width 11 height 13
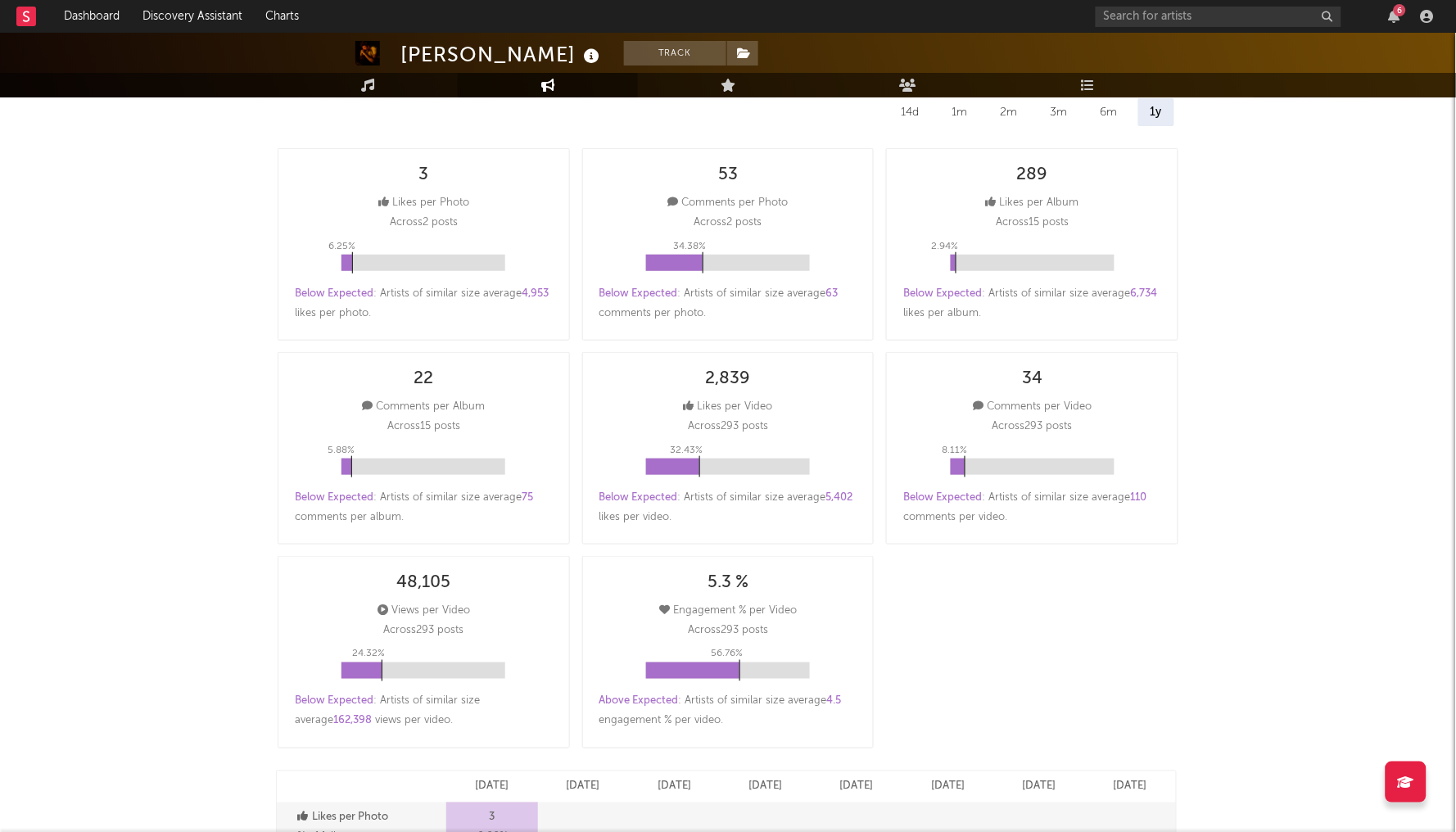
select select "6m"
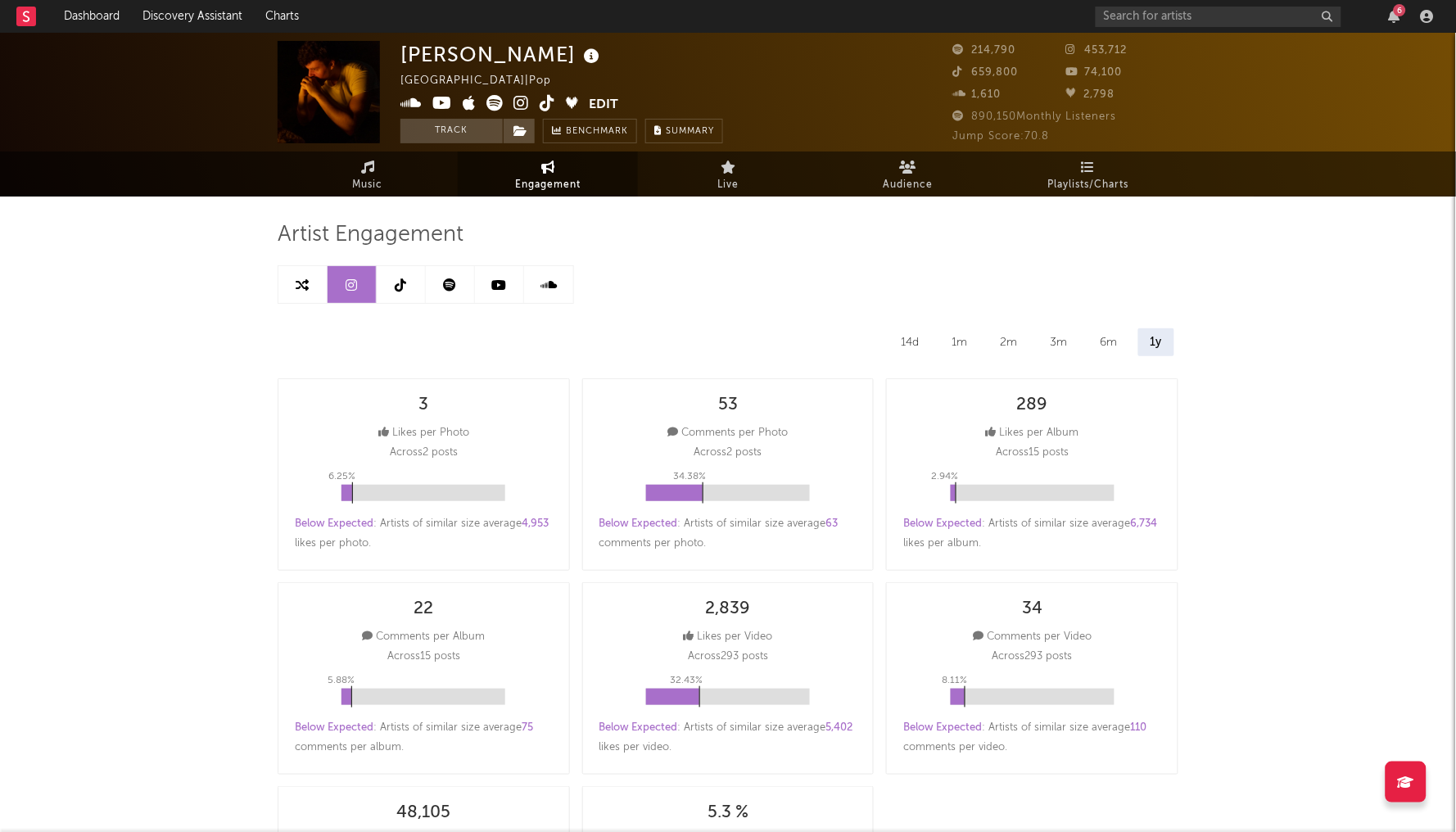
click at [411, 277] on link at bounding box center [401, 285] width 49 height 37
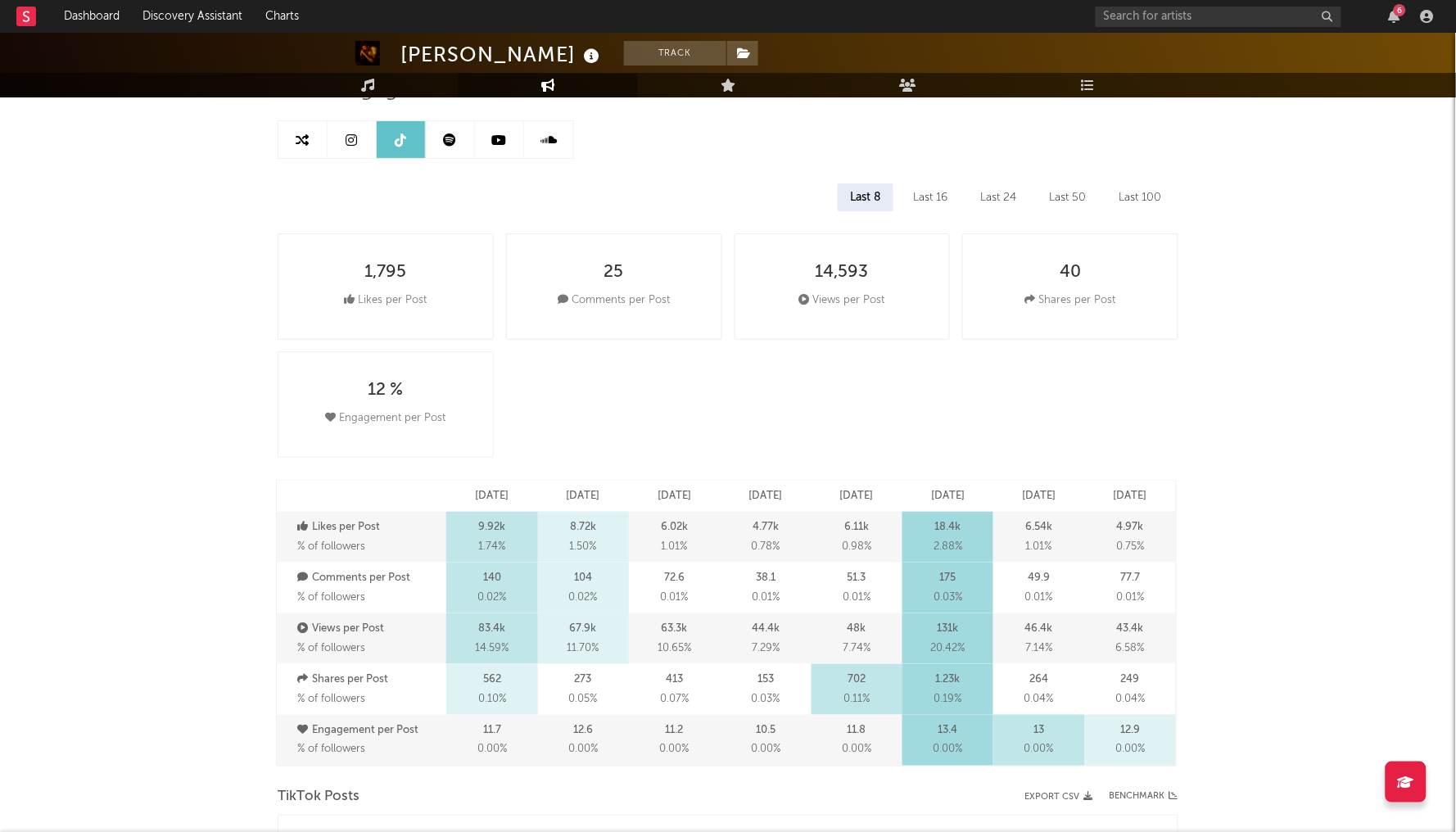
scroll to position [91, 0]
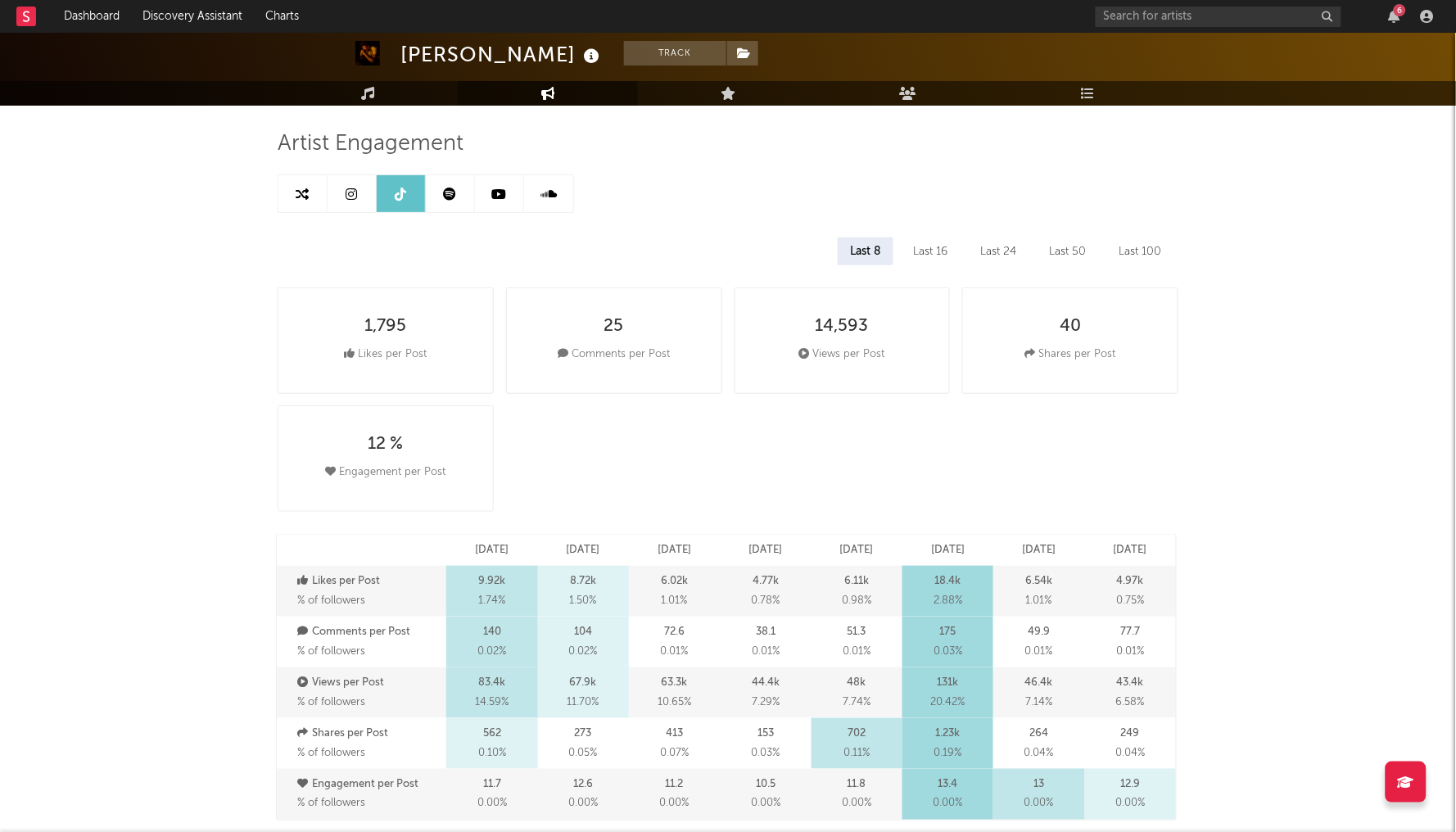
select select "6m"
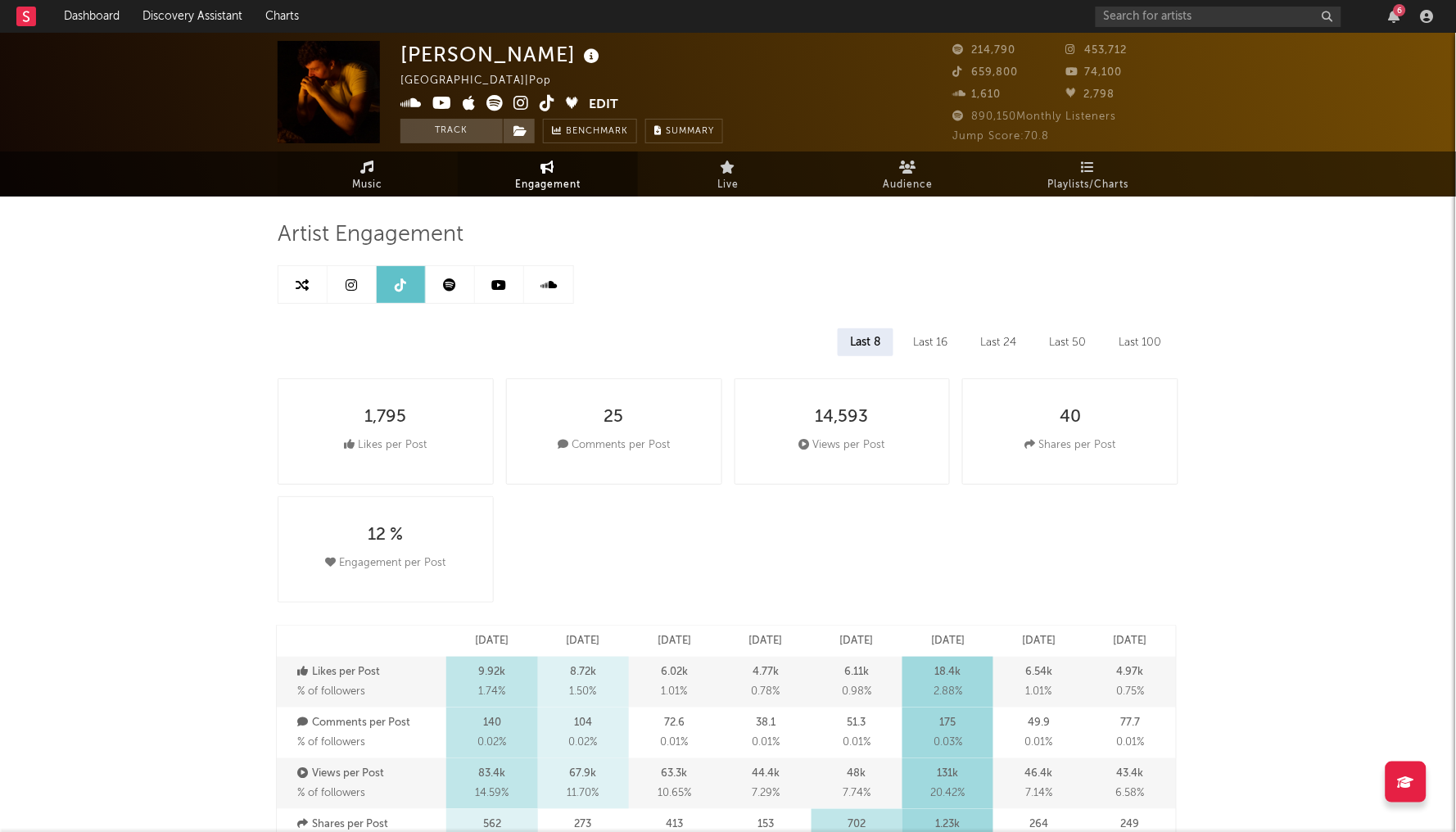
scroll to position [0, 0]
click at [382, 180] on span "Music" at bounding box center [367, 184] width 31 height 20
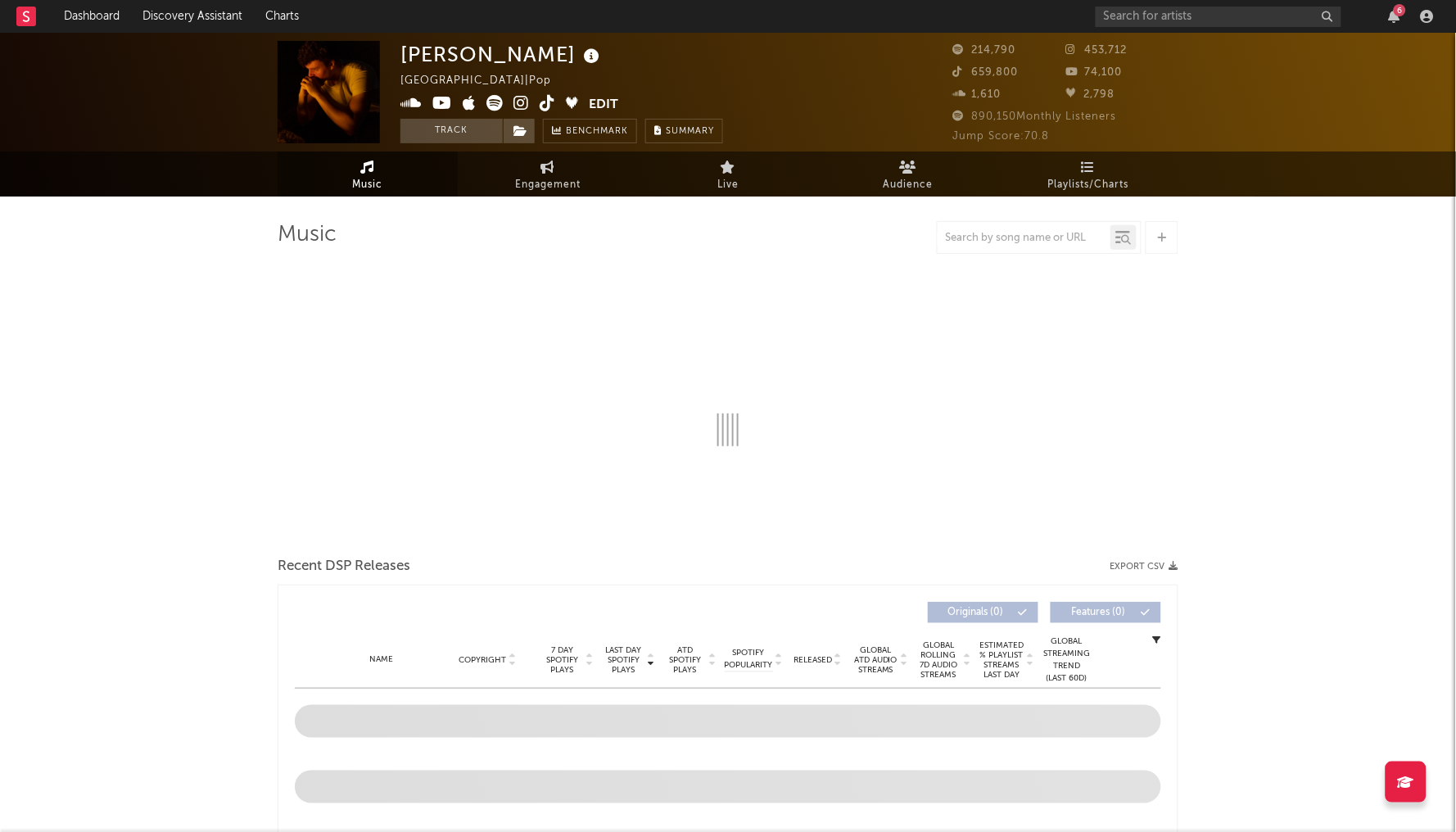
select select "6m"
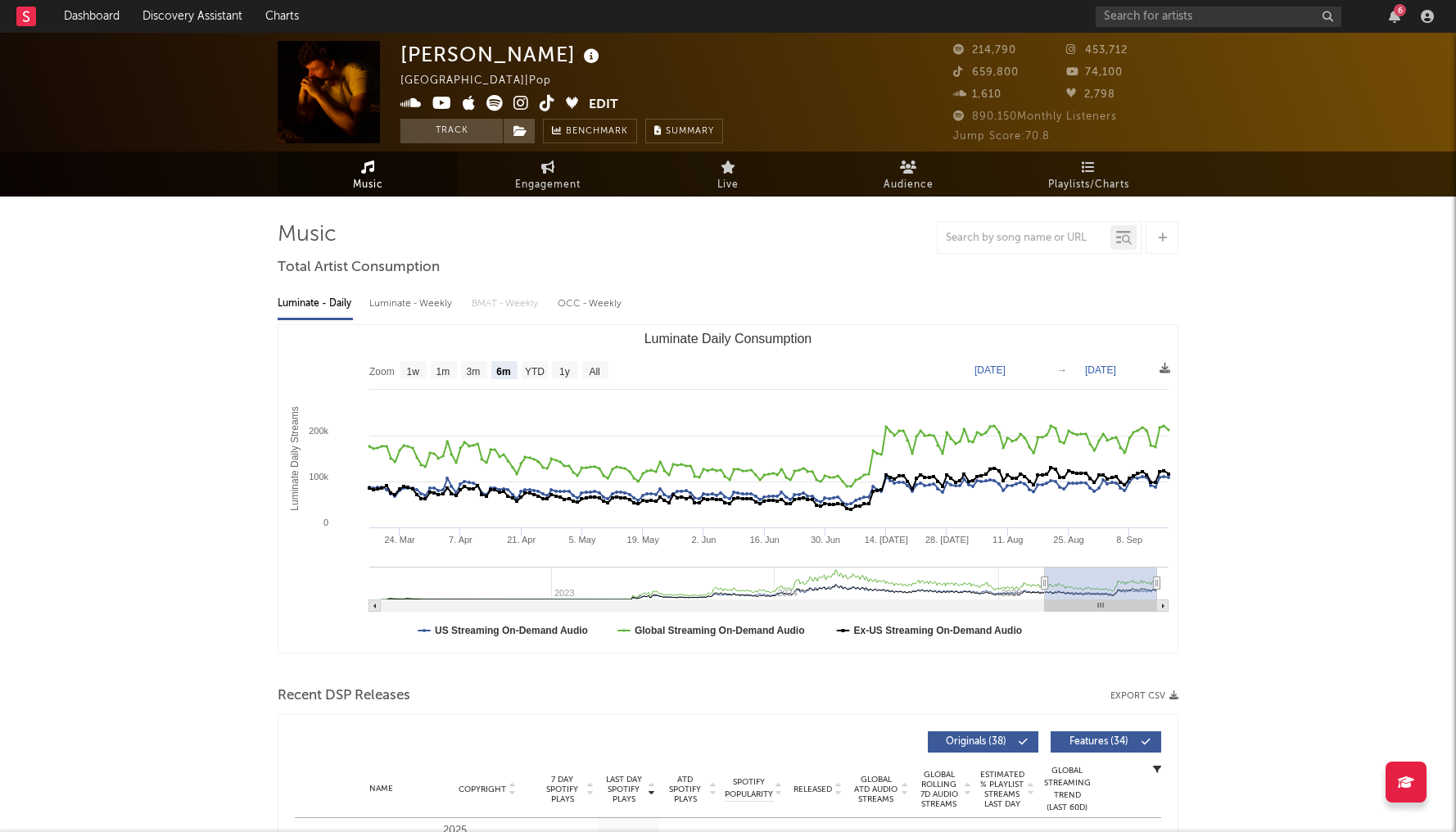
select select "6m"
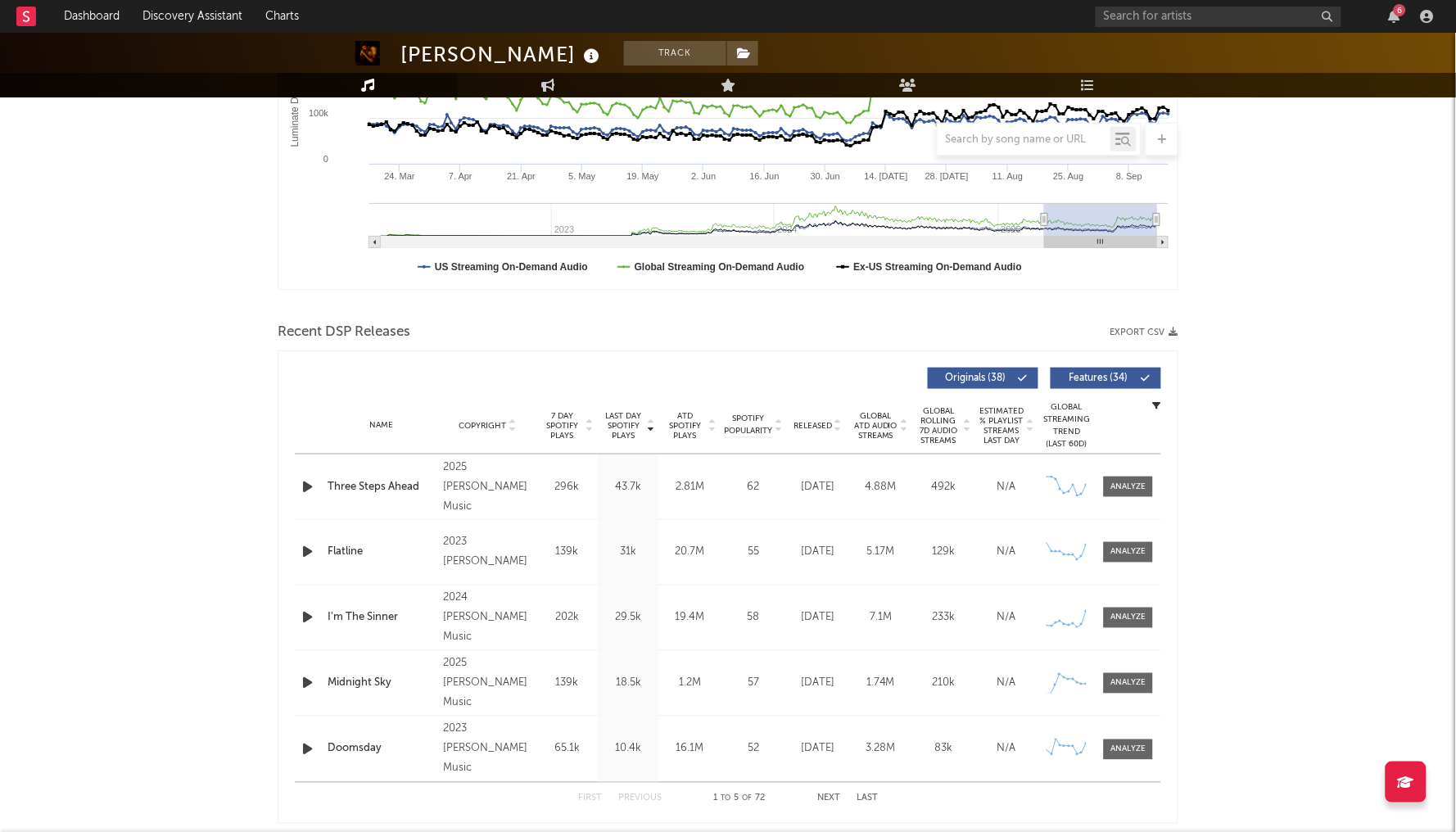
scroll to position [377, 0]
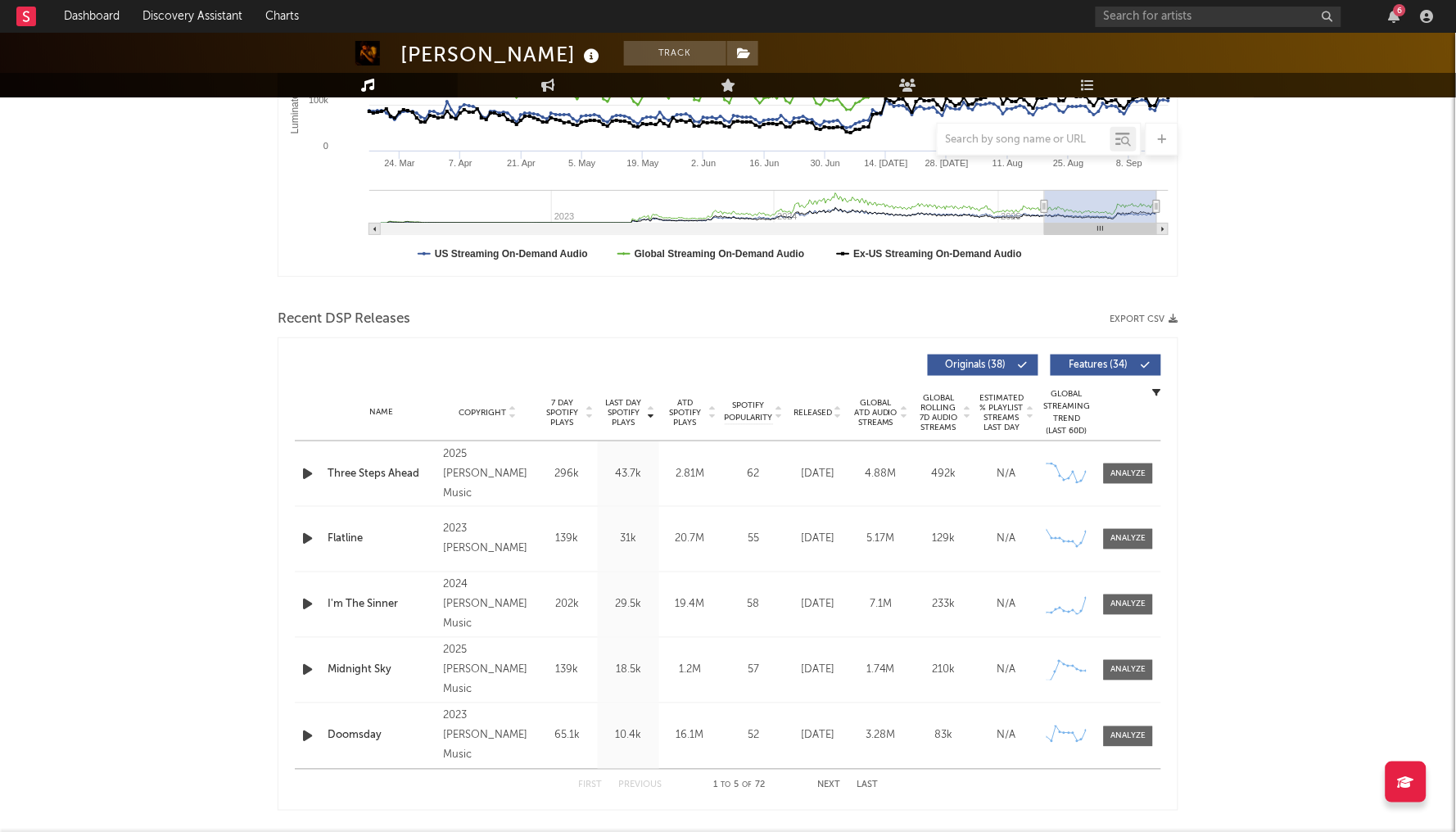
click at [574, 473] on div "296k" at bounding box center [567, 475] width 53 height 17
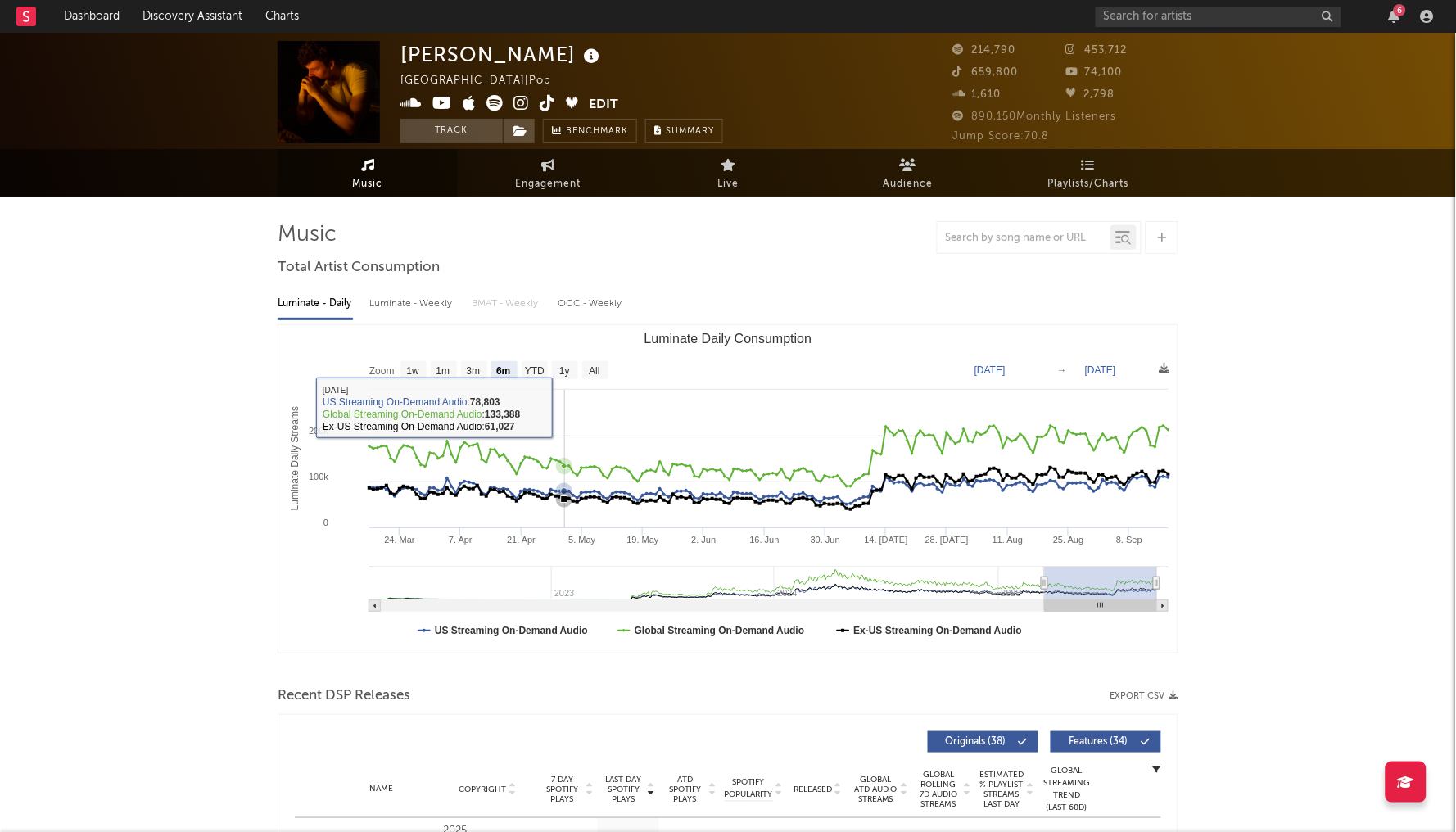
scroll to position [0, 0]
click at [1206, 18] on input "text" at bounding box center [1219, 17] width 246 height 20
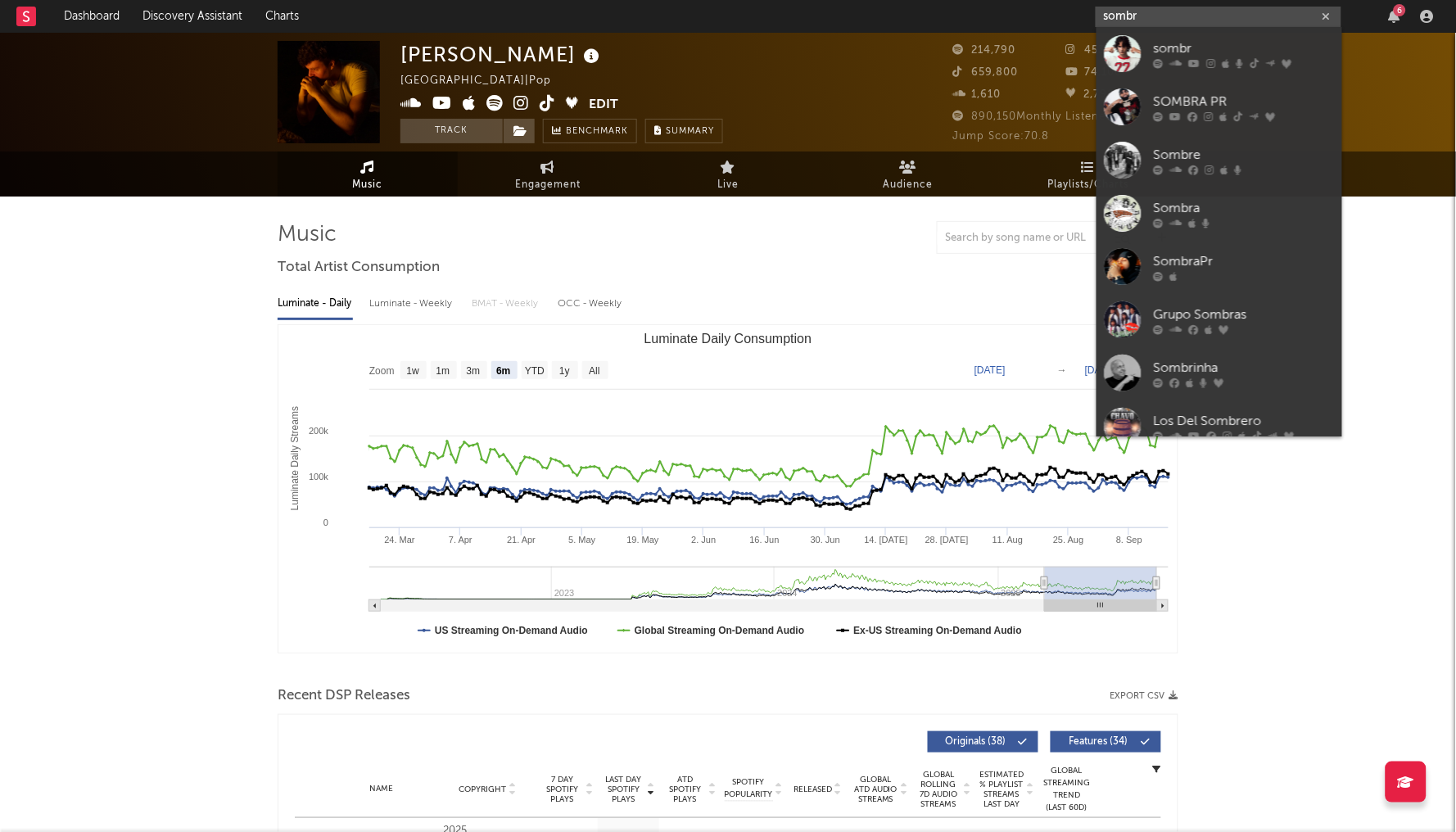
type input "somber"
drag, startPoint x: 1206, startPoint y: 18, endPoint x: 1240, endPoint y: 53, distance: 48.8
click at [1240, 53] on div "sombr" at bounding box center [1244, 48] width 180 height 20
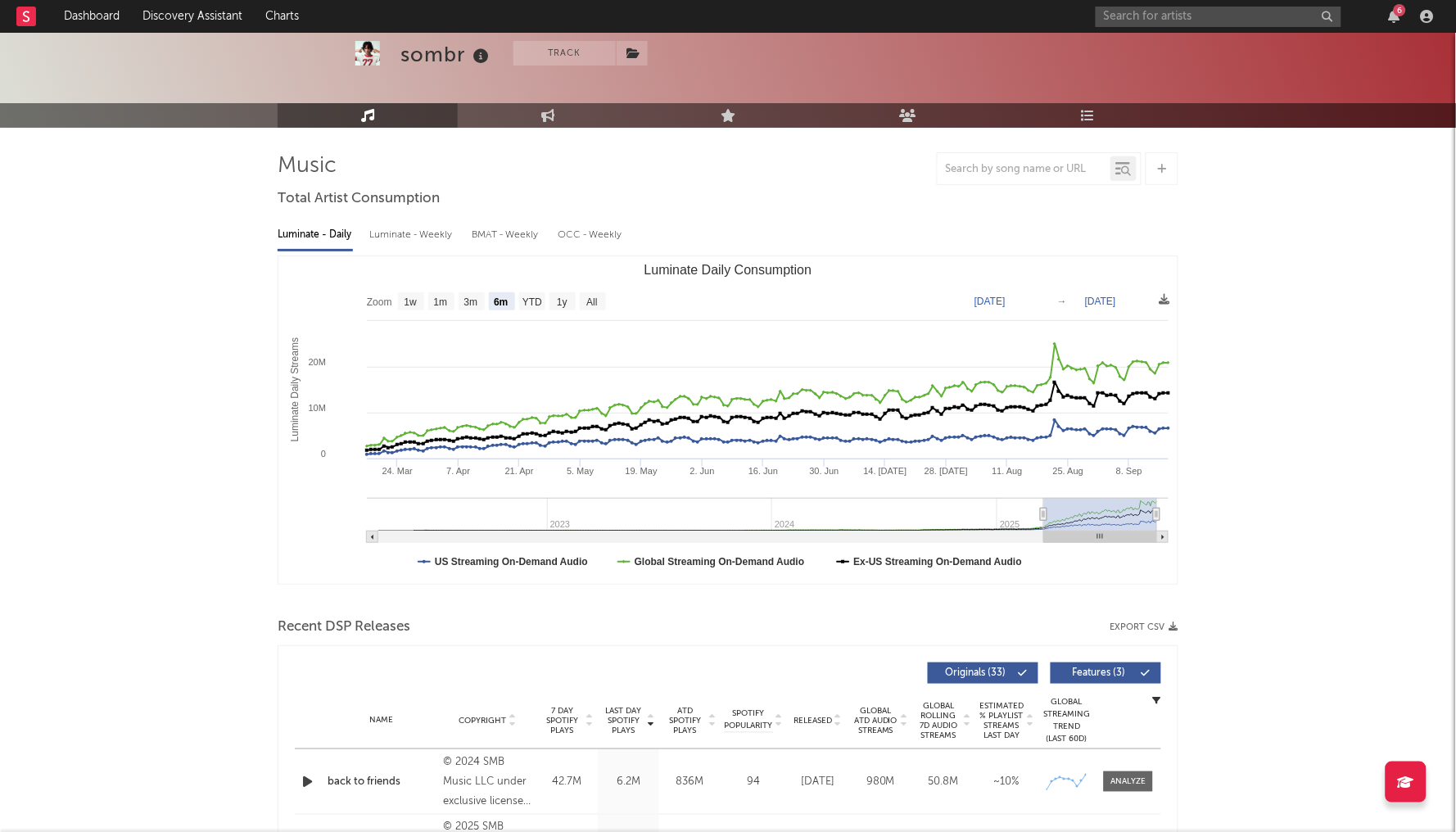
scroll to position [67, 0]
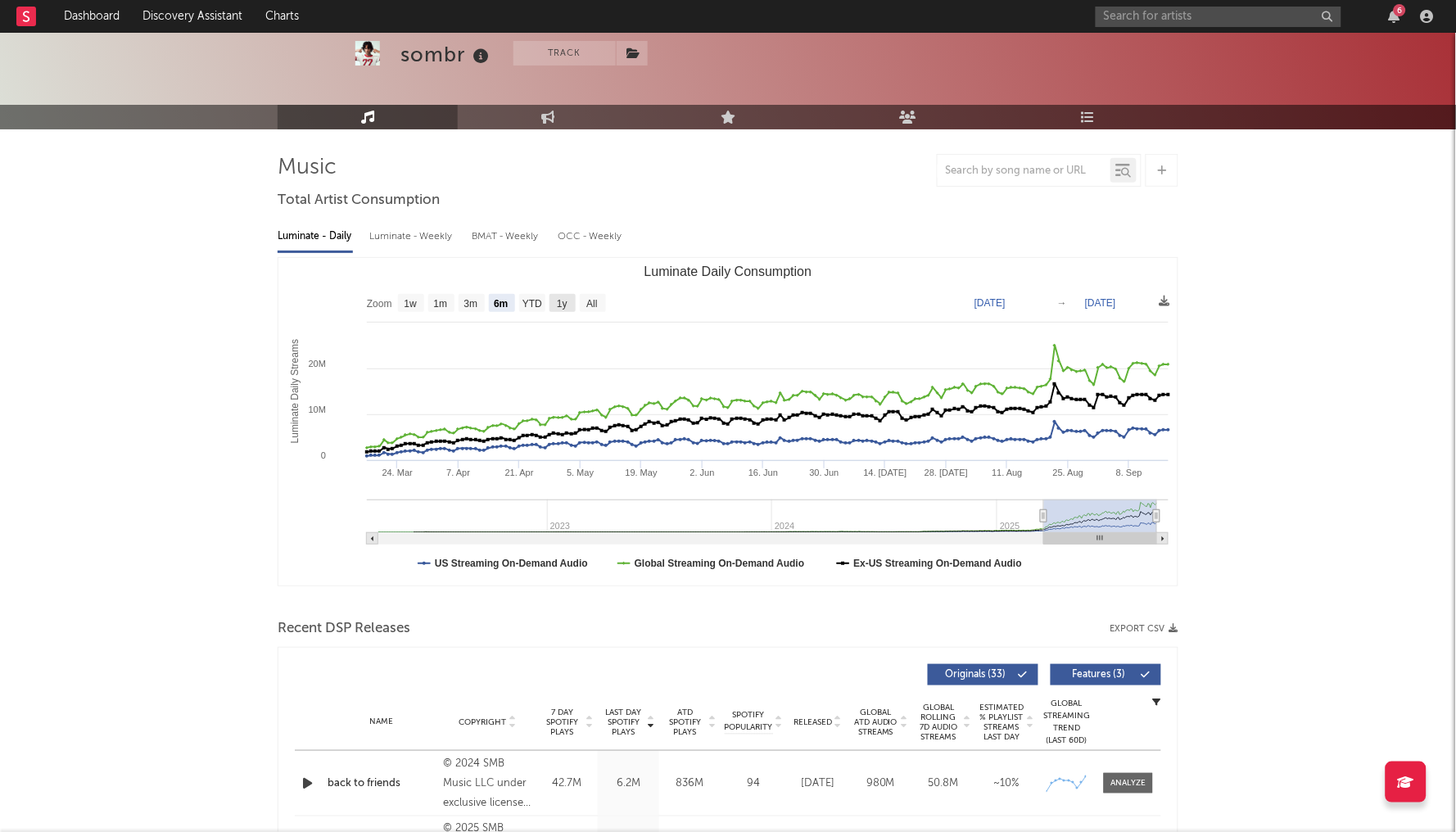
click at [564, 301] on text "1y" at bounding box center [561, 304] width 10 height 11
select select "1y"
type input "2024-09-17"
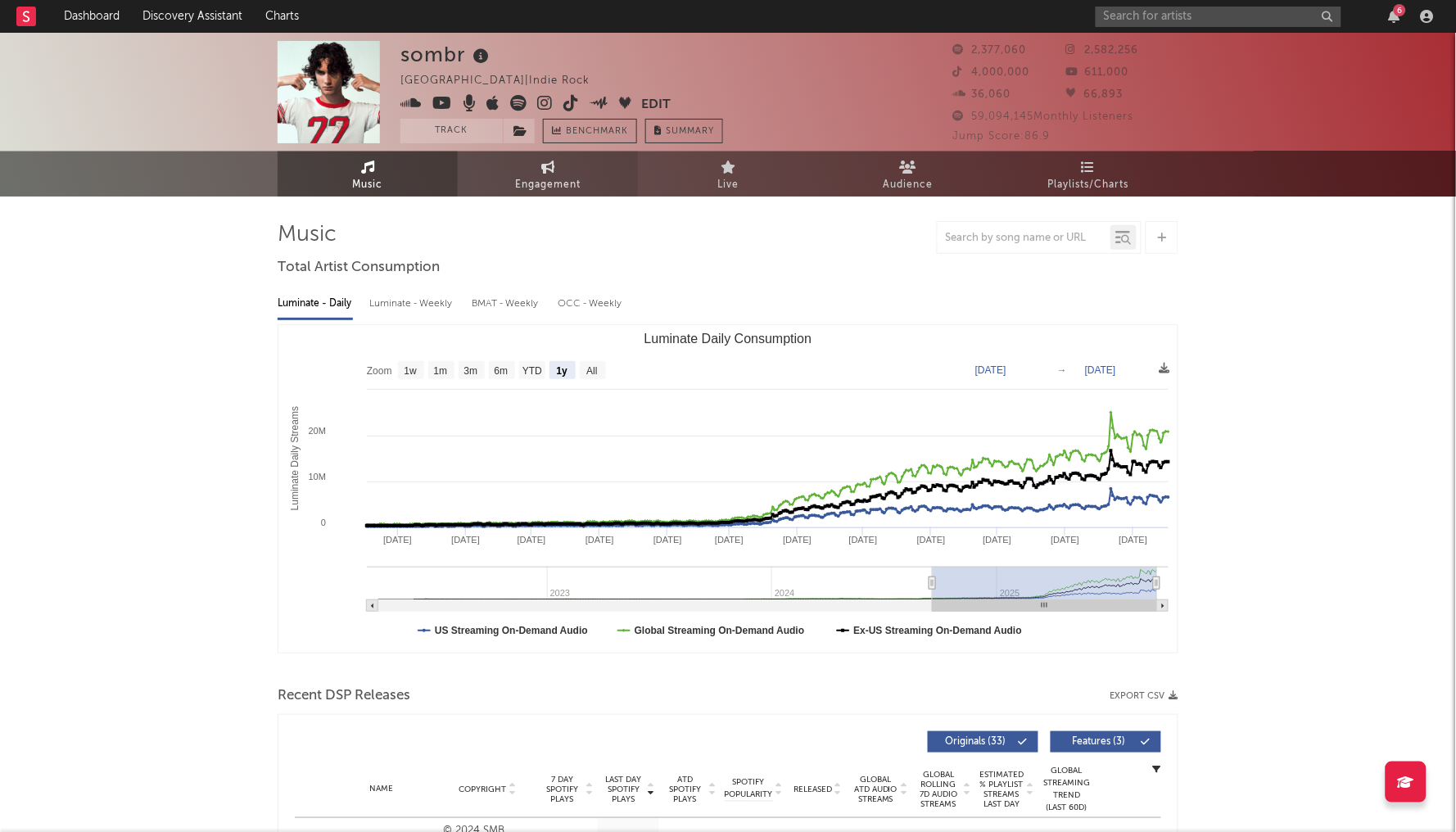
scroll to position [0, 0]
click at [543, 177] on span "Engagement" at bounding box center [548, 184] width 65 height 20
select select "1w"
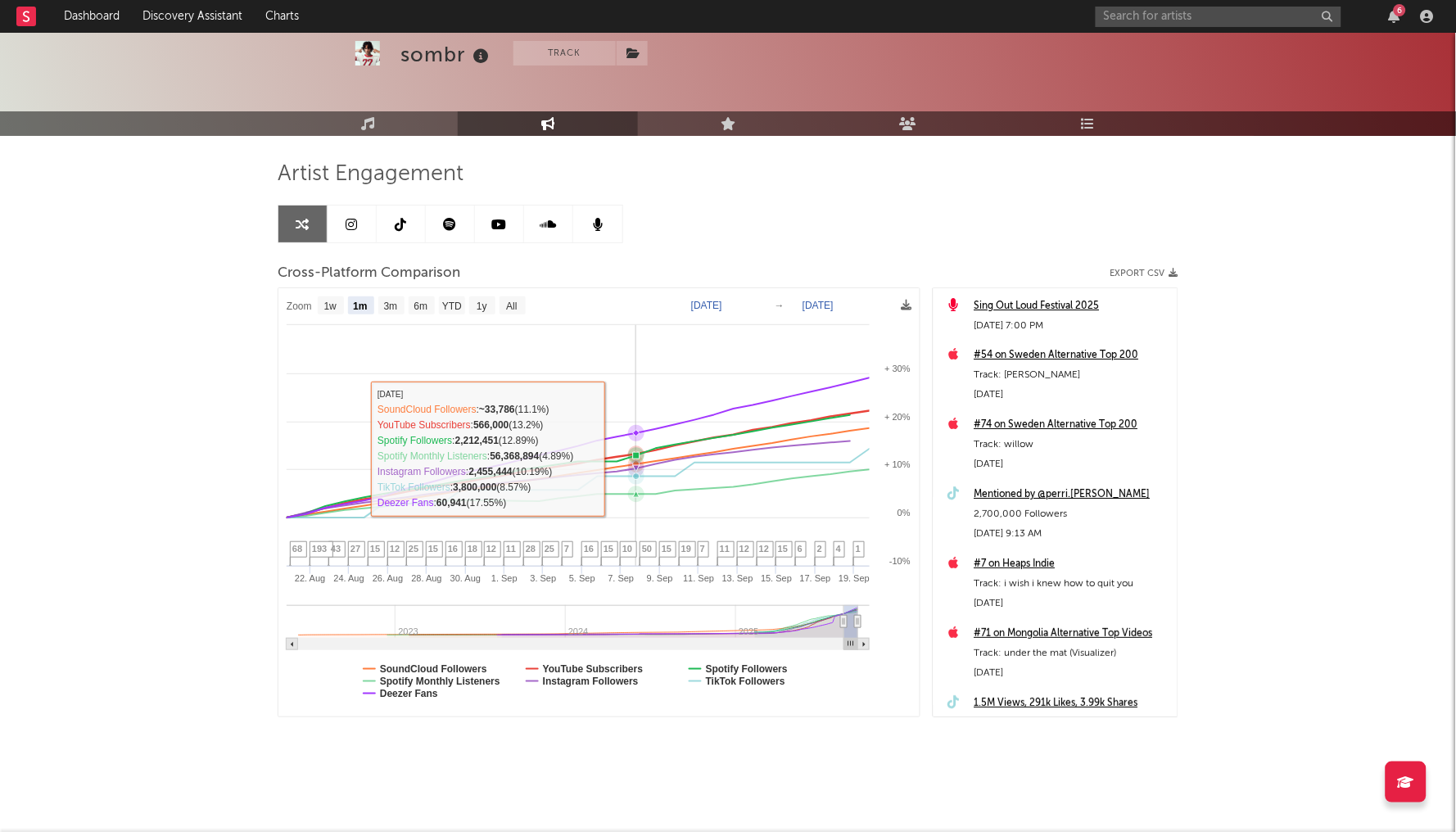
scroll to position [59, 0]
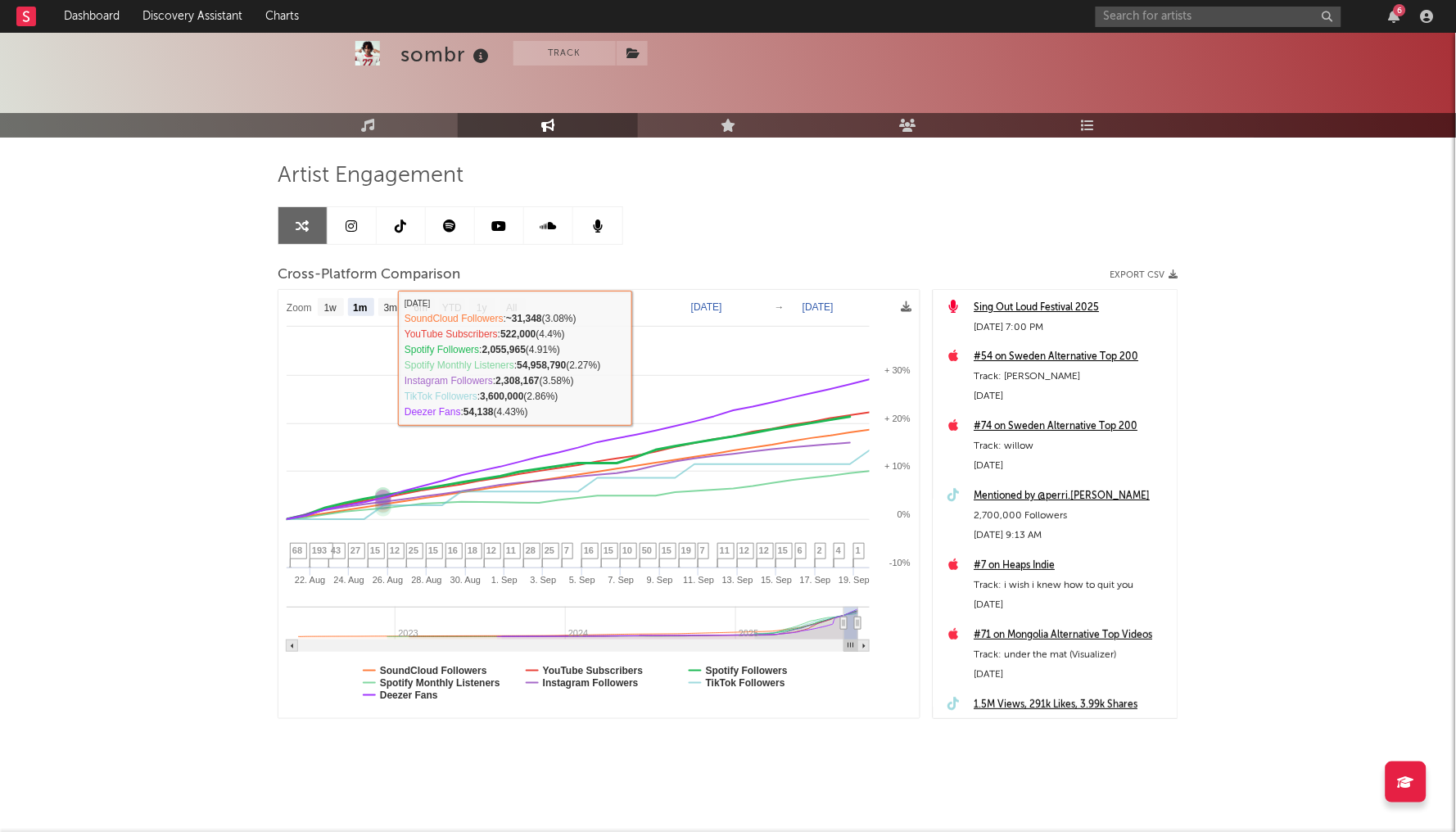
click at [397, 309] on text "3m" at bounding box center [391, 309] width 14 height 11
select select "3m"
type input "2025-06-19"
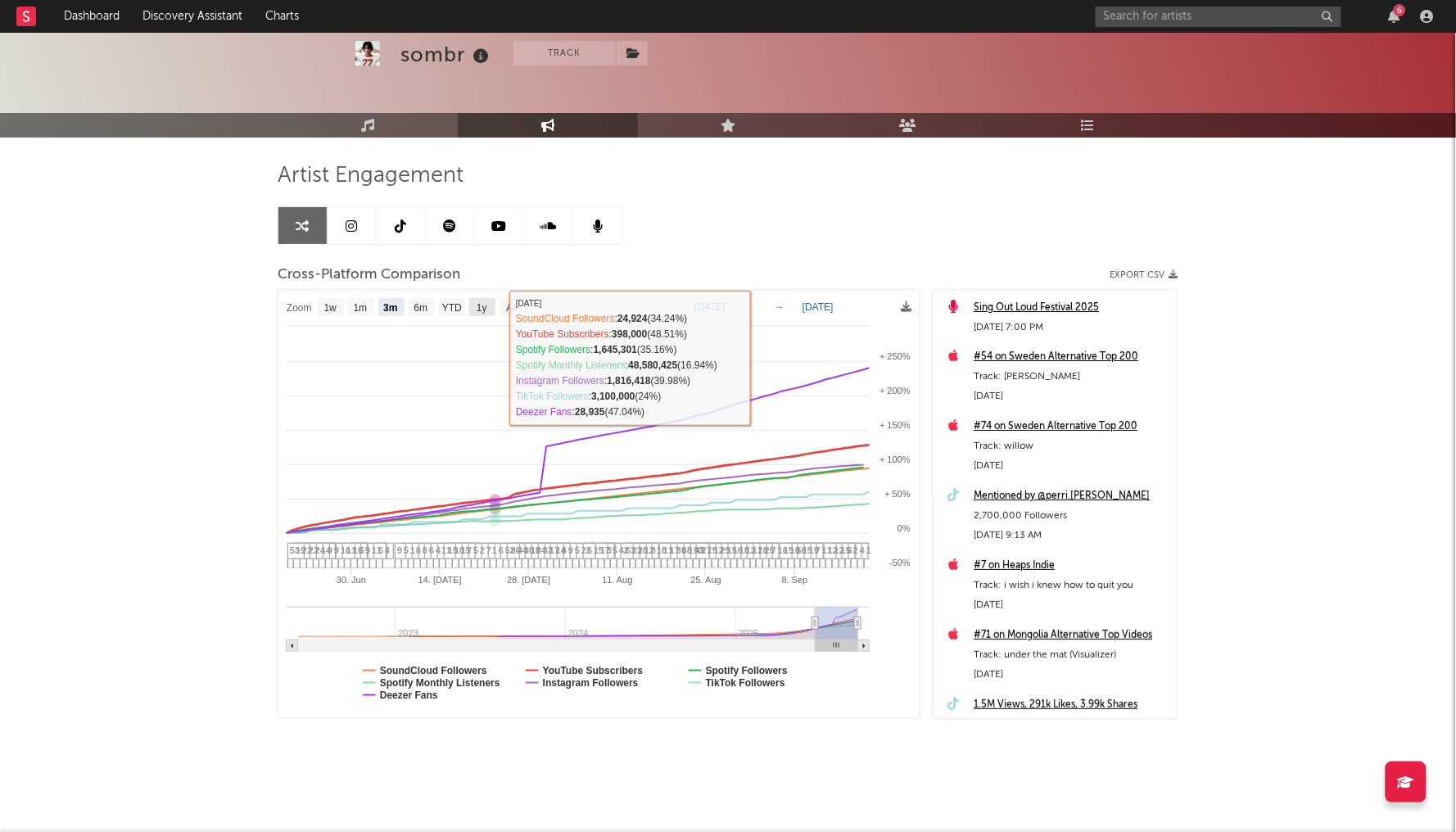
click at [470, 312] on rect at bounding box center [482, 306] width 26 height 18
select select "1y"
type input "2024-09-19"
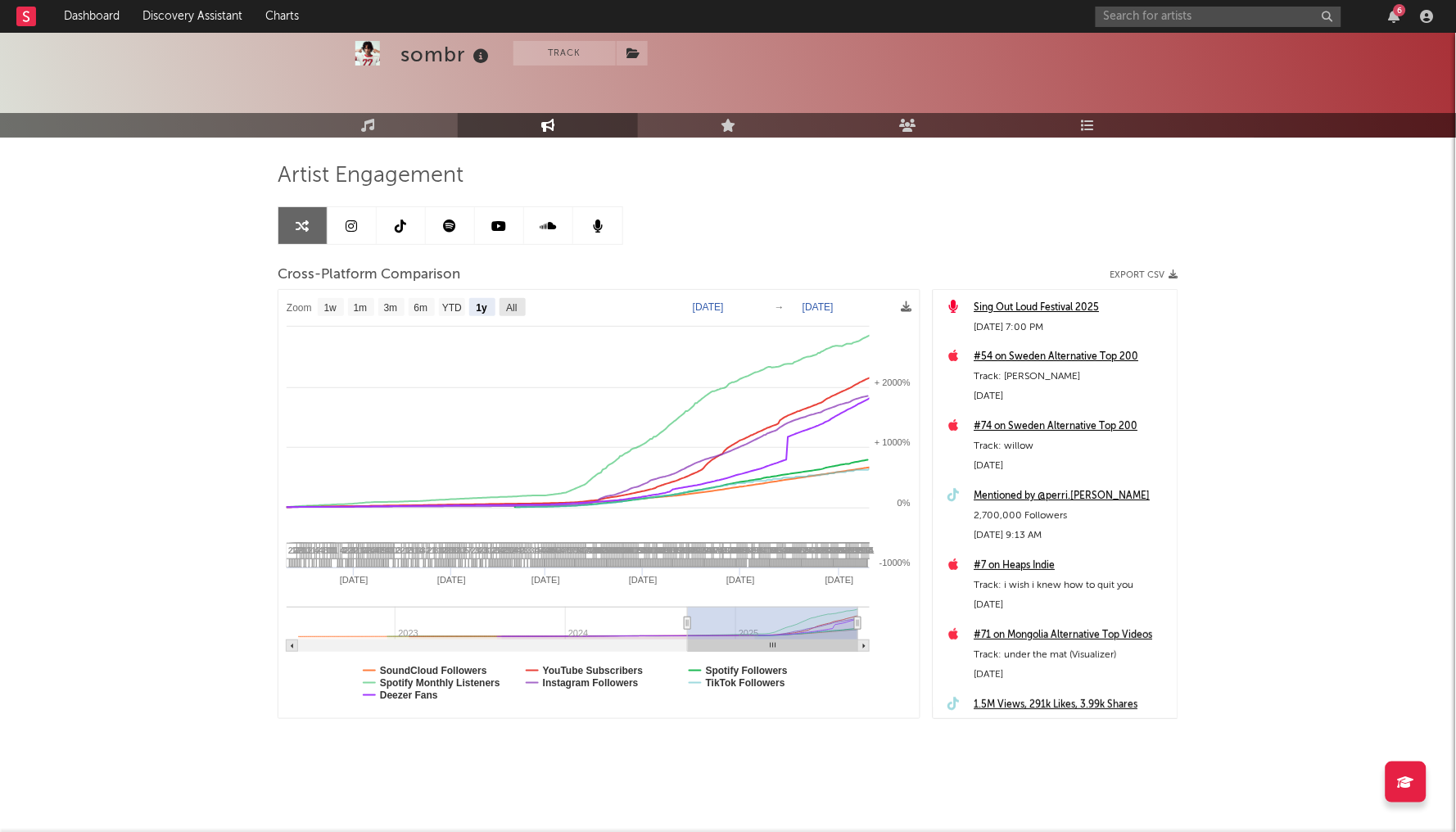
click at [516, 306] on text "All" at bounding box center [511, 309] width 10 height 11
select select "All"
type input "2022-06-05"
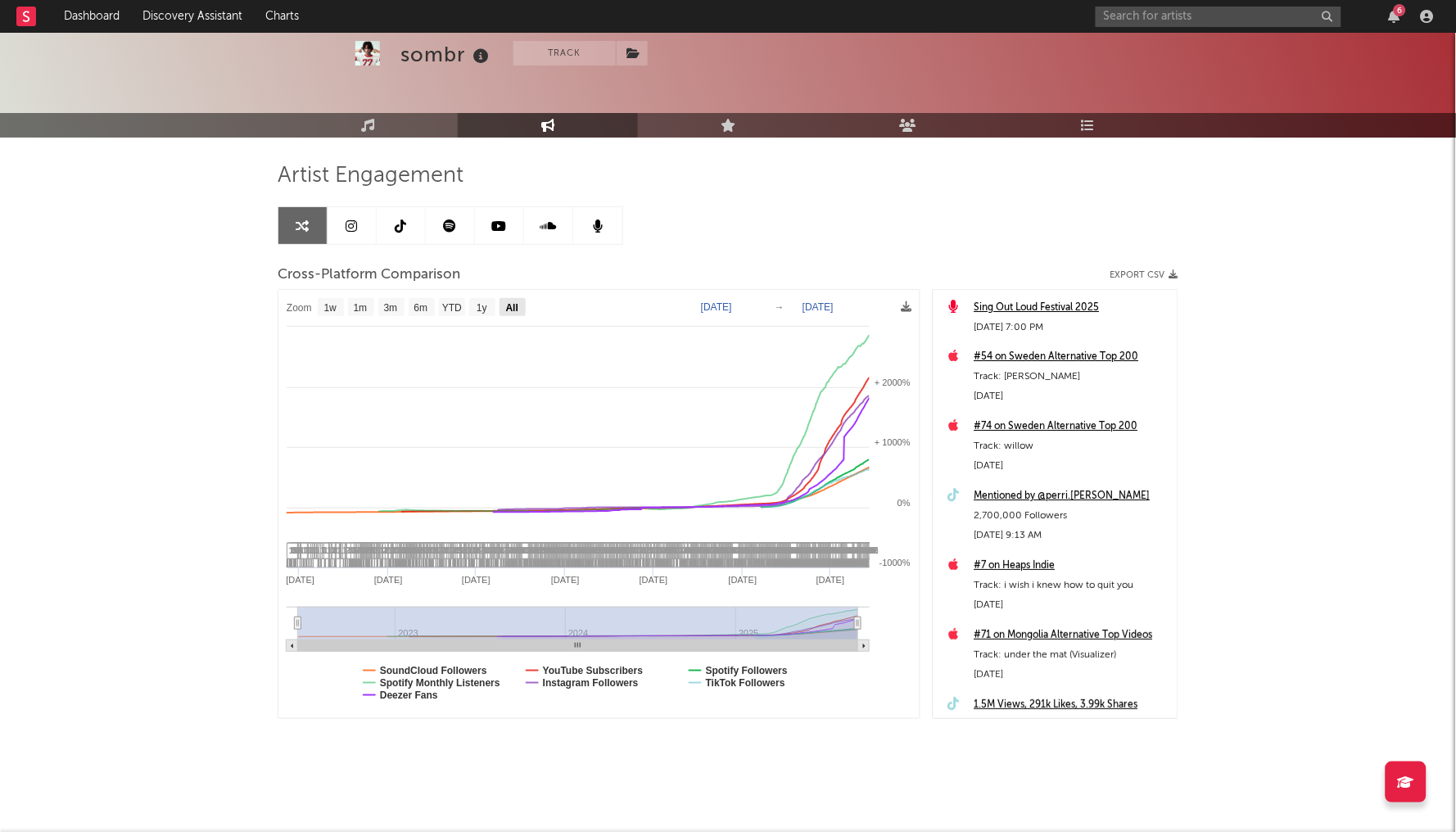
select select "All"
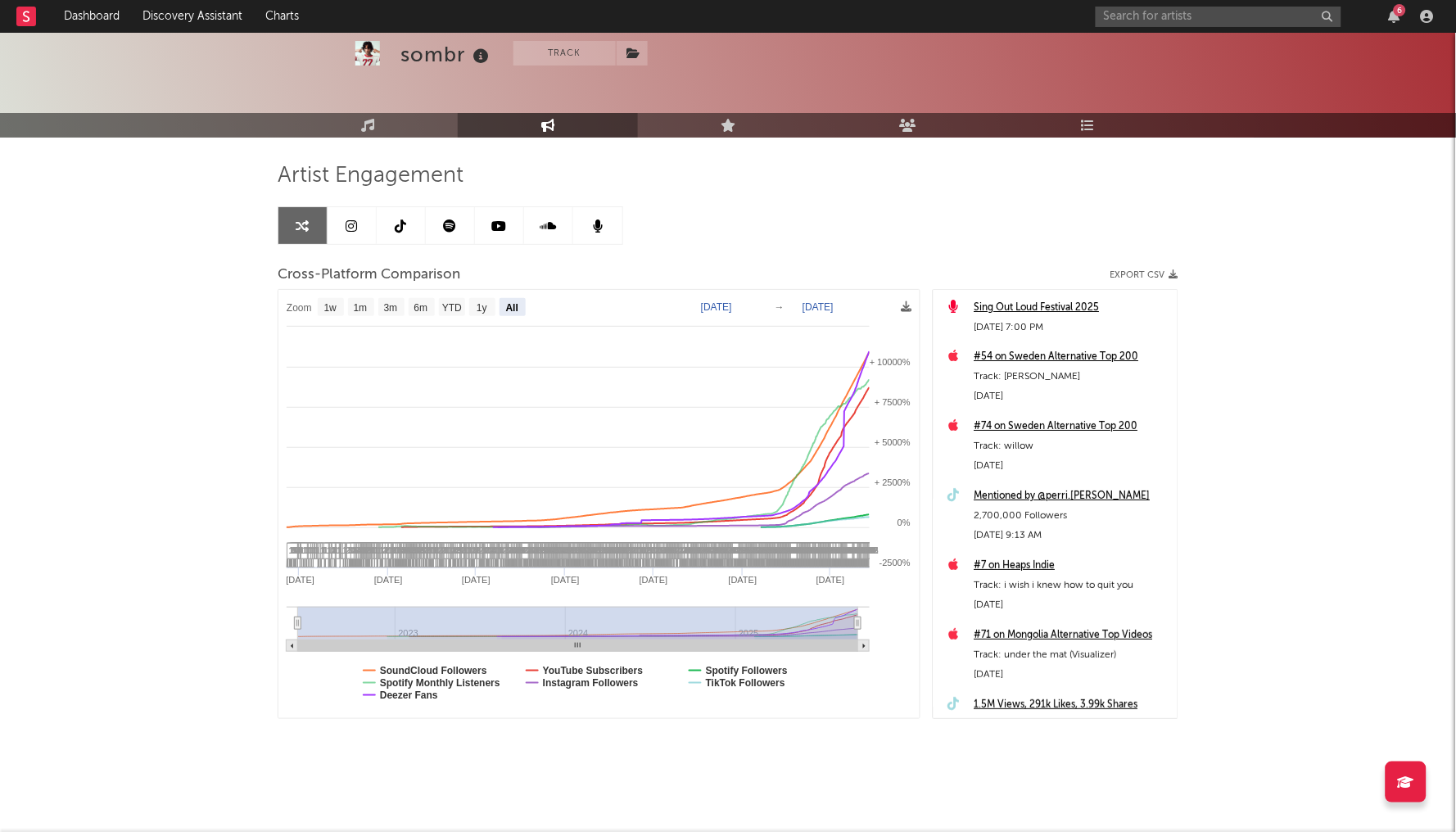
select select "All"
drag, startPoint x: 389, startPoint y: 625, endPoint x: 482, endPoint y: 639, distance: 94.0
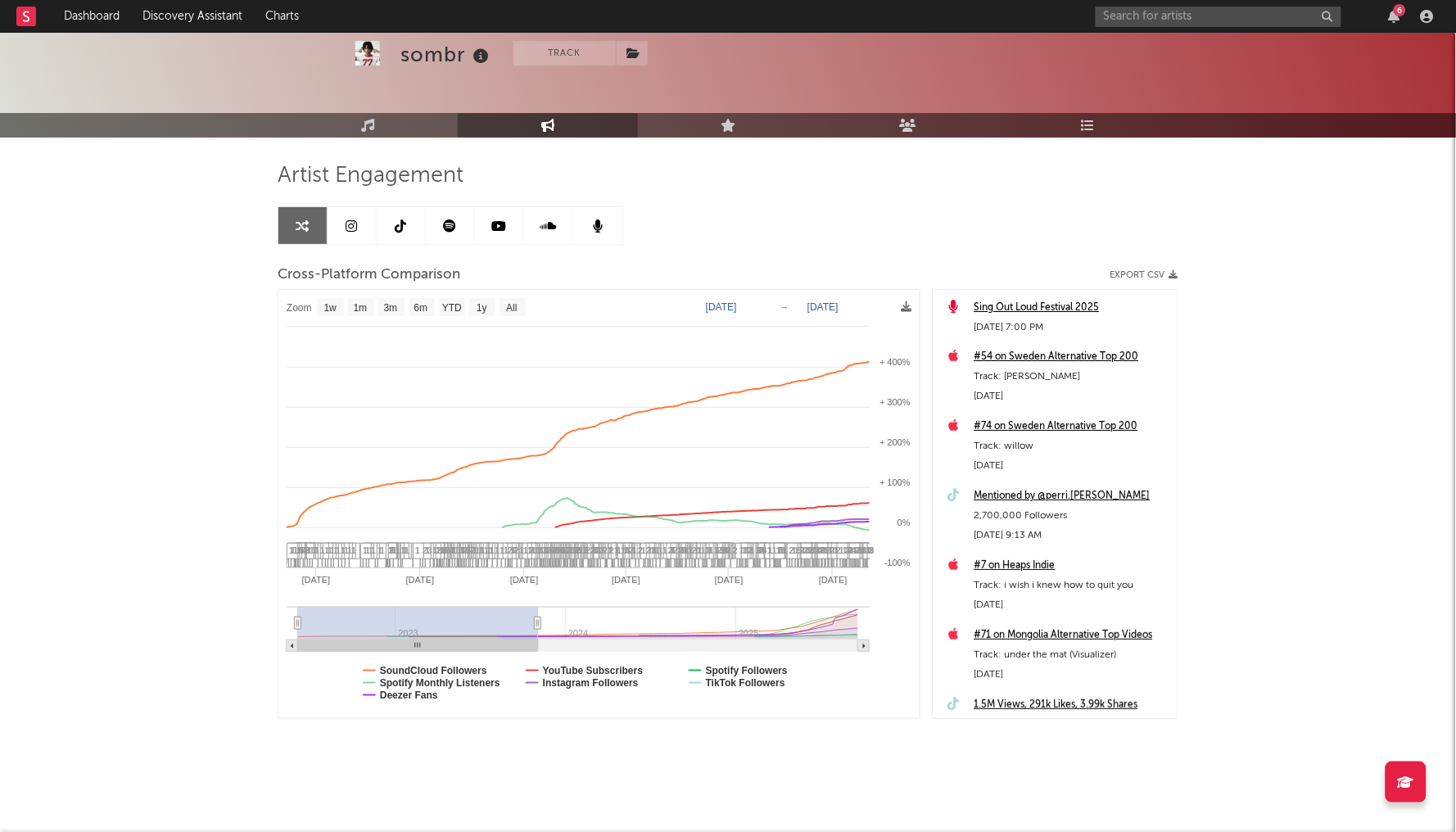
type input "2023-11-03"
drag, startPoint x: 860, startPoint y: 618, endPoint x: 540, endPoint y: 635, distance: 320.5
click at [540, 635] on g at bounding box center [578, 629] width 583 height 45
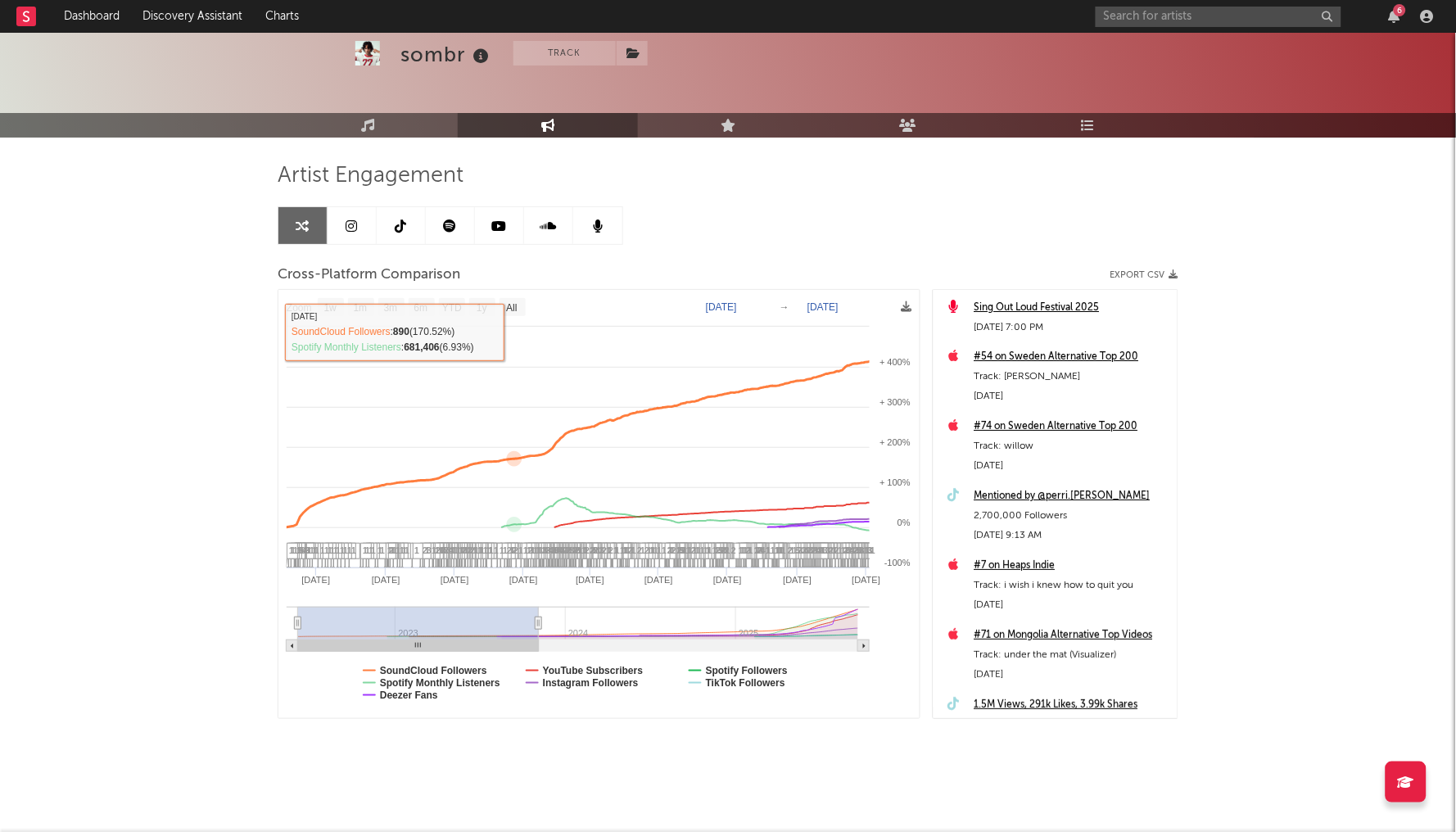
click at [510, 296] on rect at bounding box center [598, 503] width 640 height 427
click at [510, 299] on rect at bounding box center [513, 306] width 26 height 18
select select "All"
type input "2025-09-19"
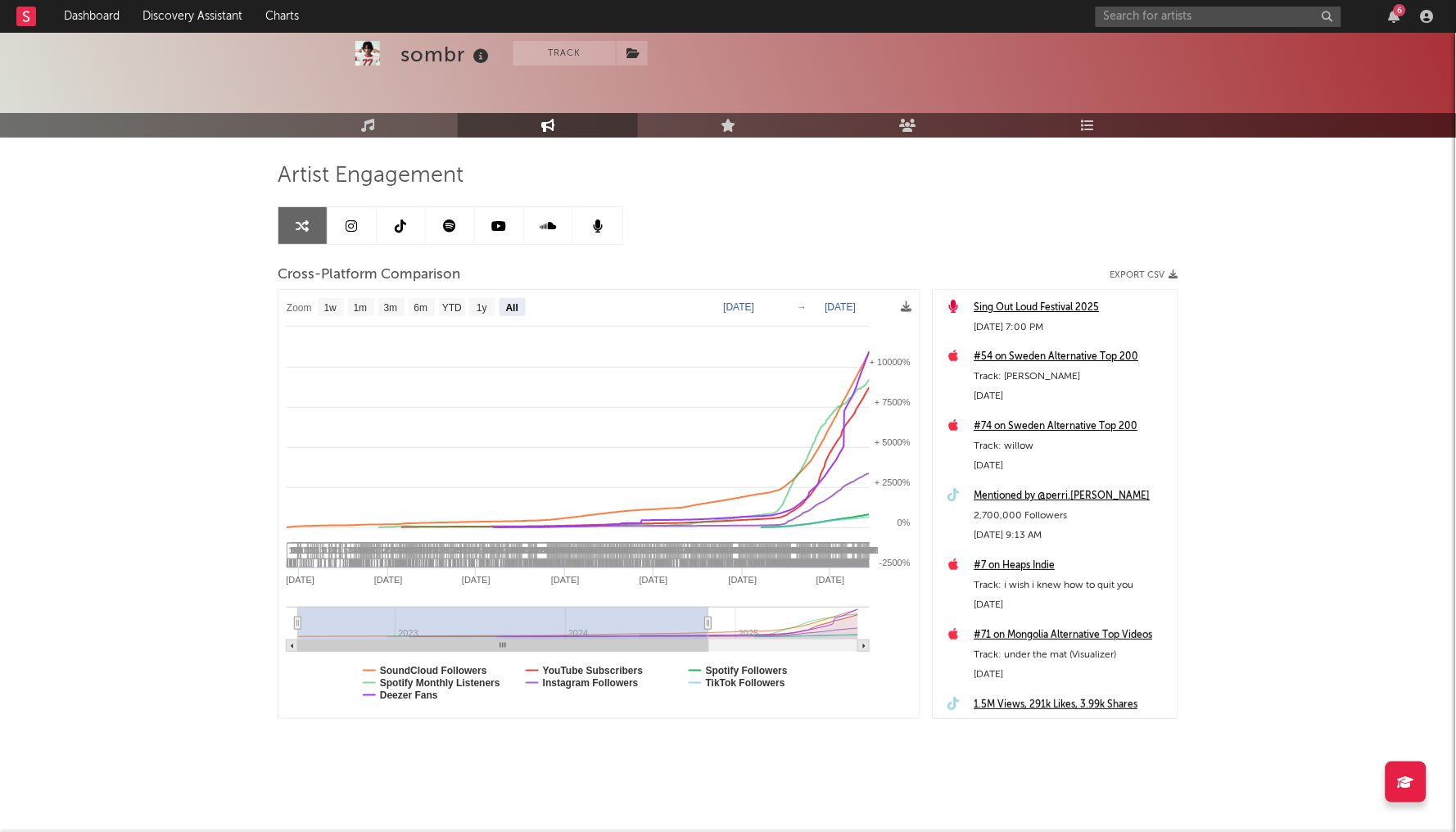
select select "All"
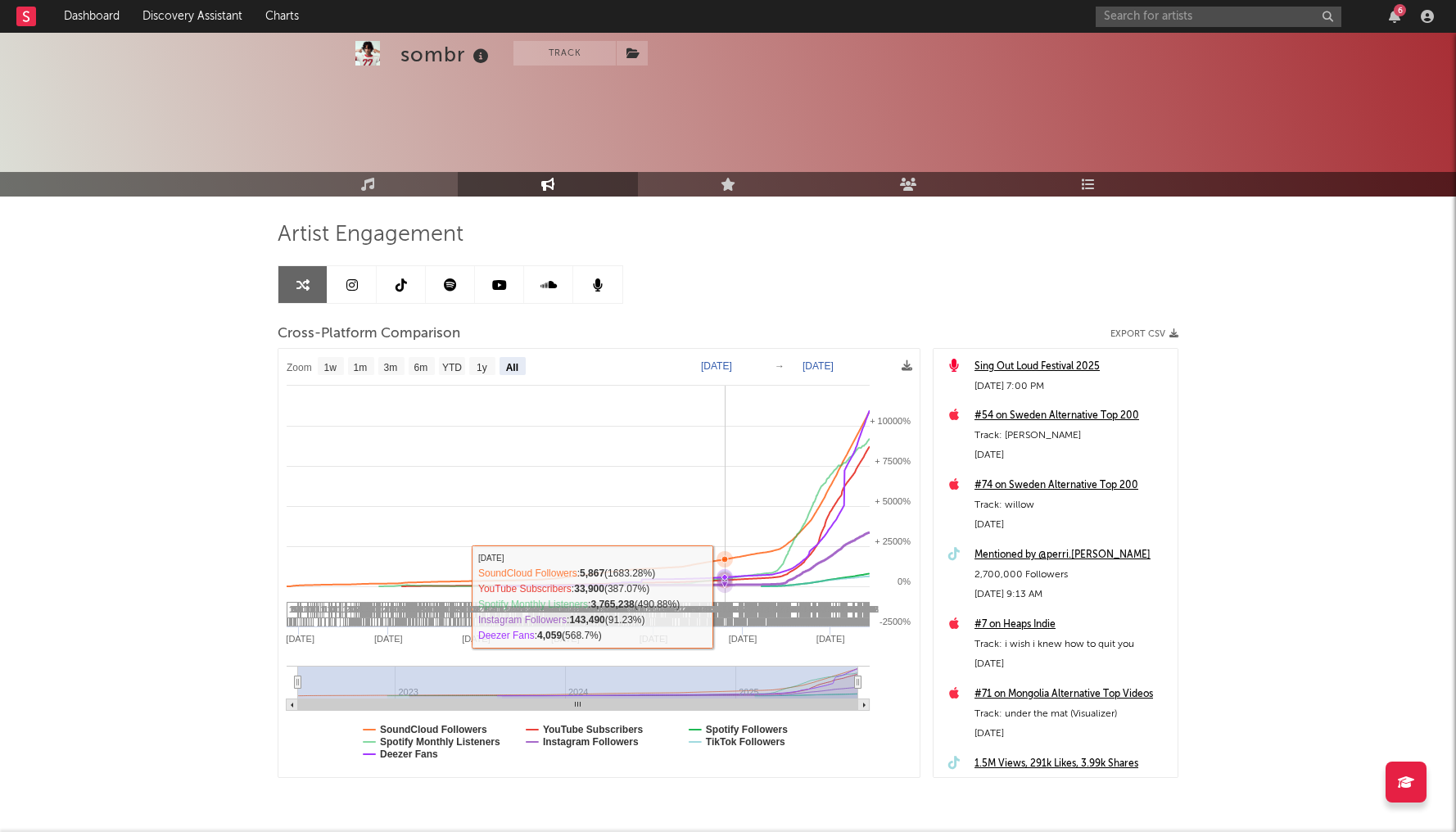
select select "All"
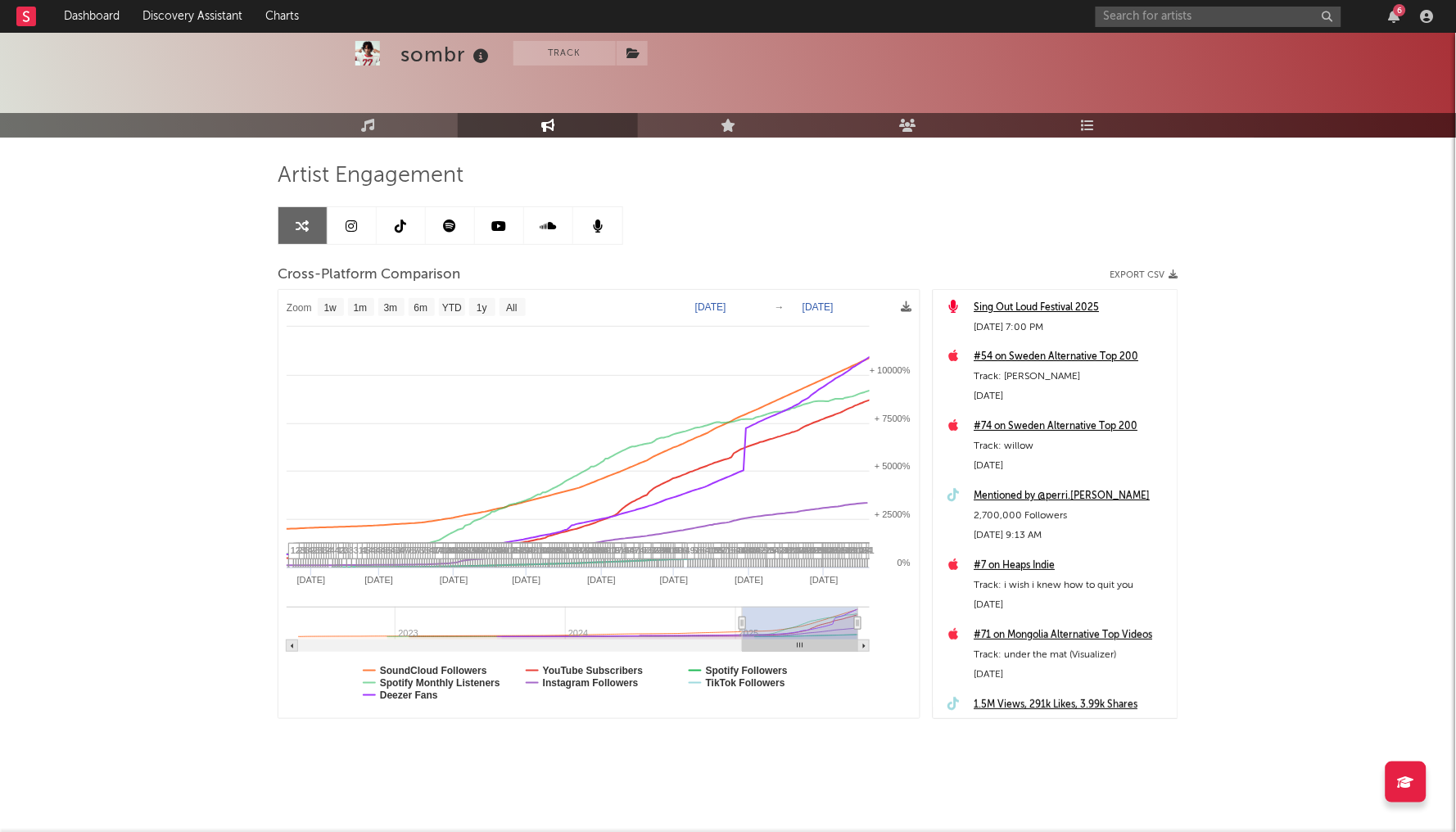
type input "2024-11-19"
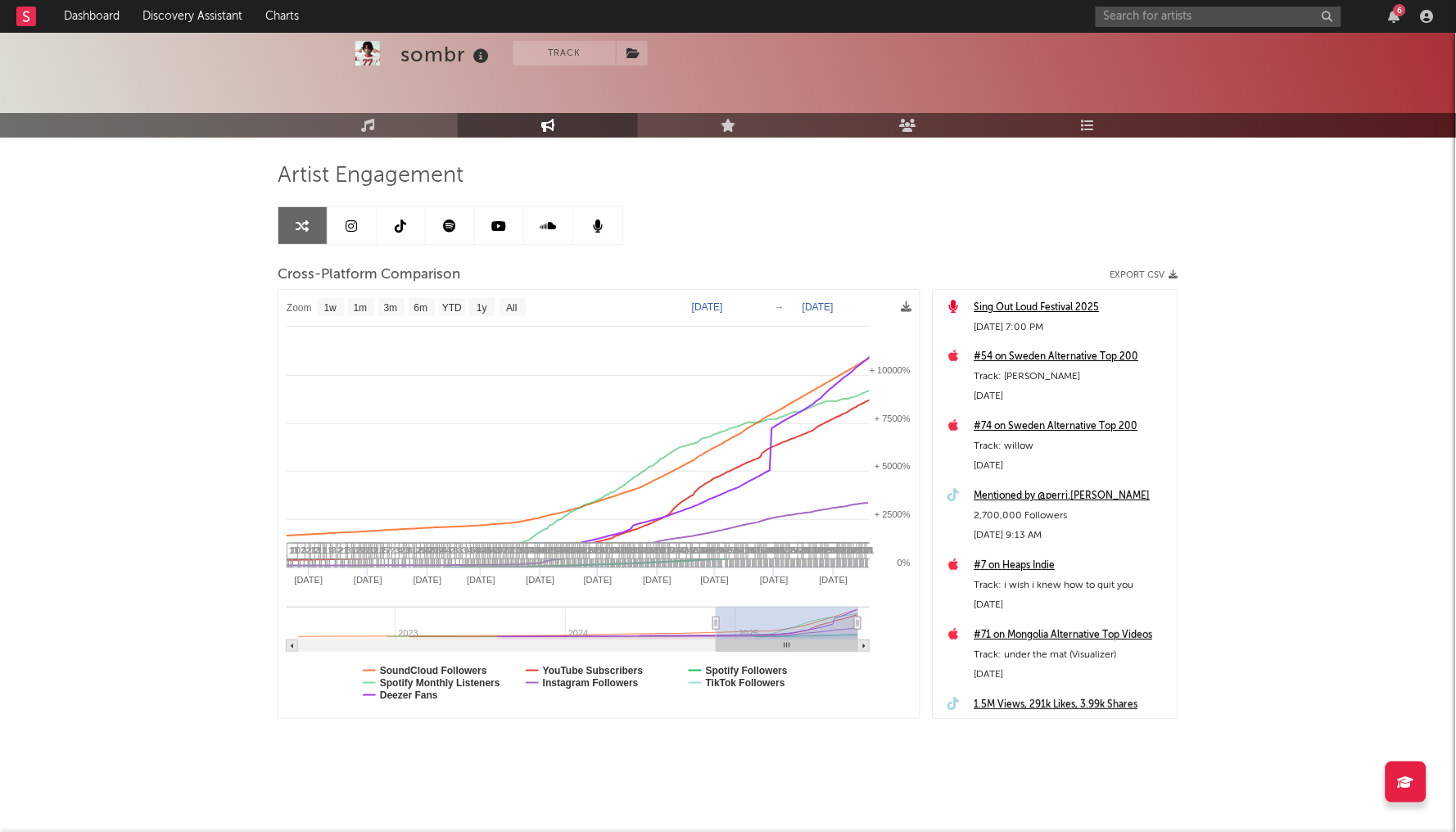
select select "1w"
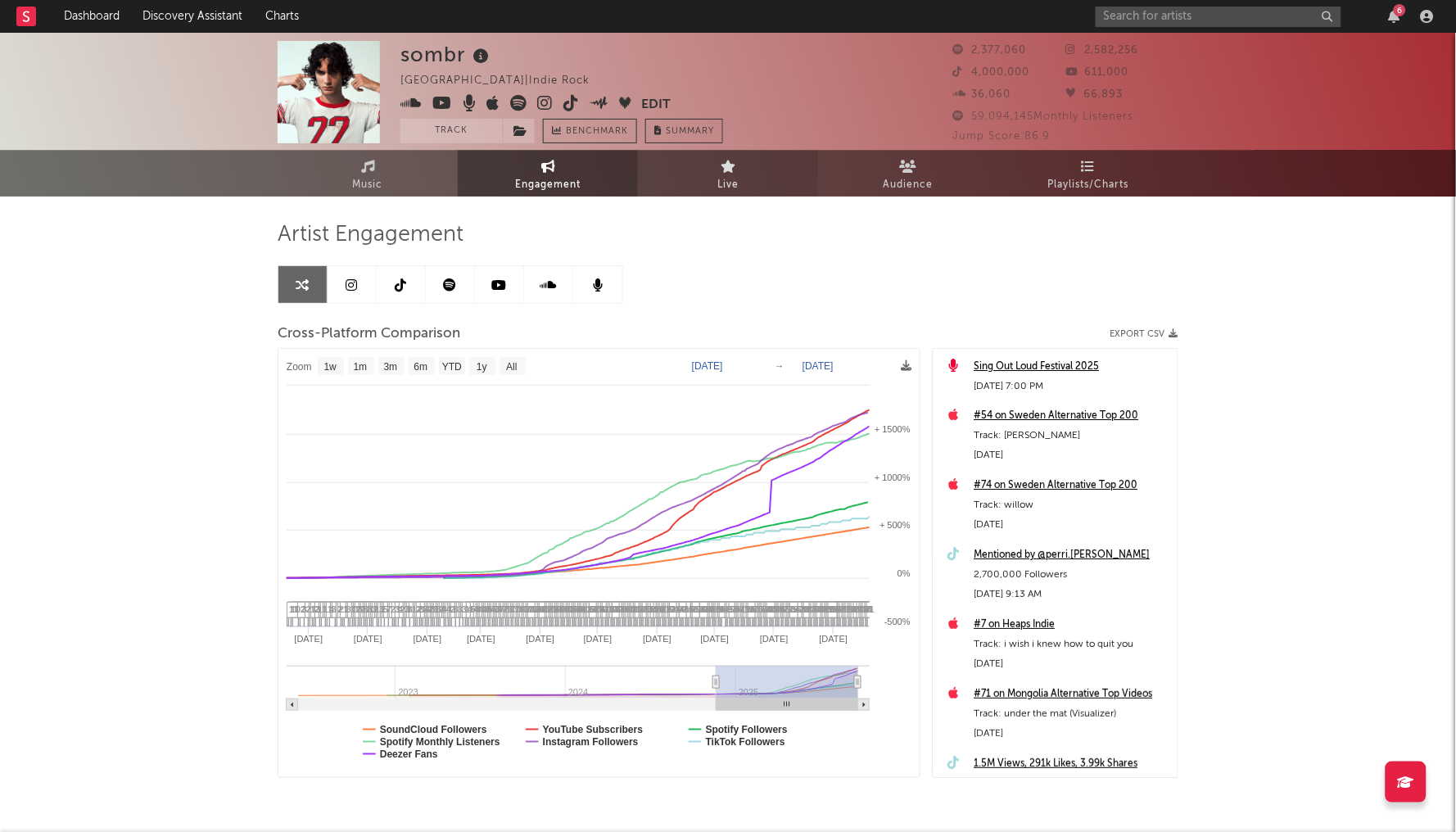
scroll to position [-1, 0]
click at [715, 154] on link "Live" at bounding box center [728, 173] width 180 height 47
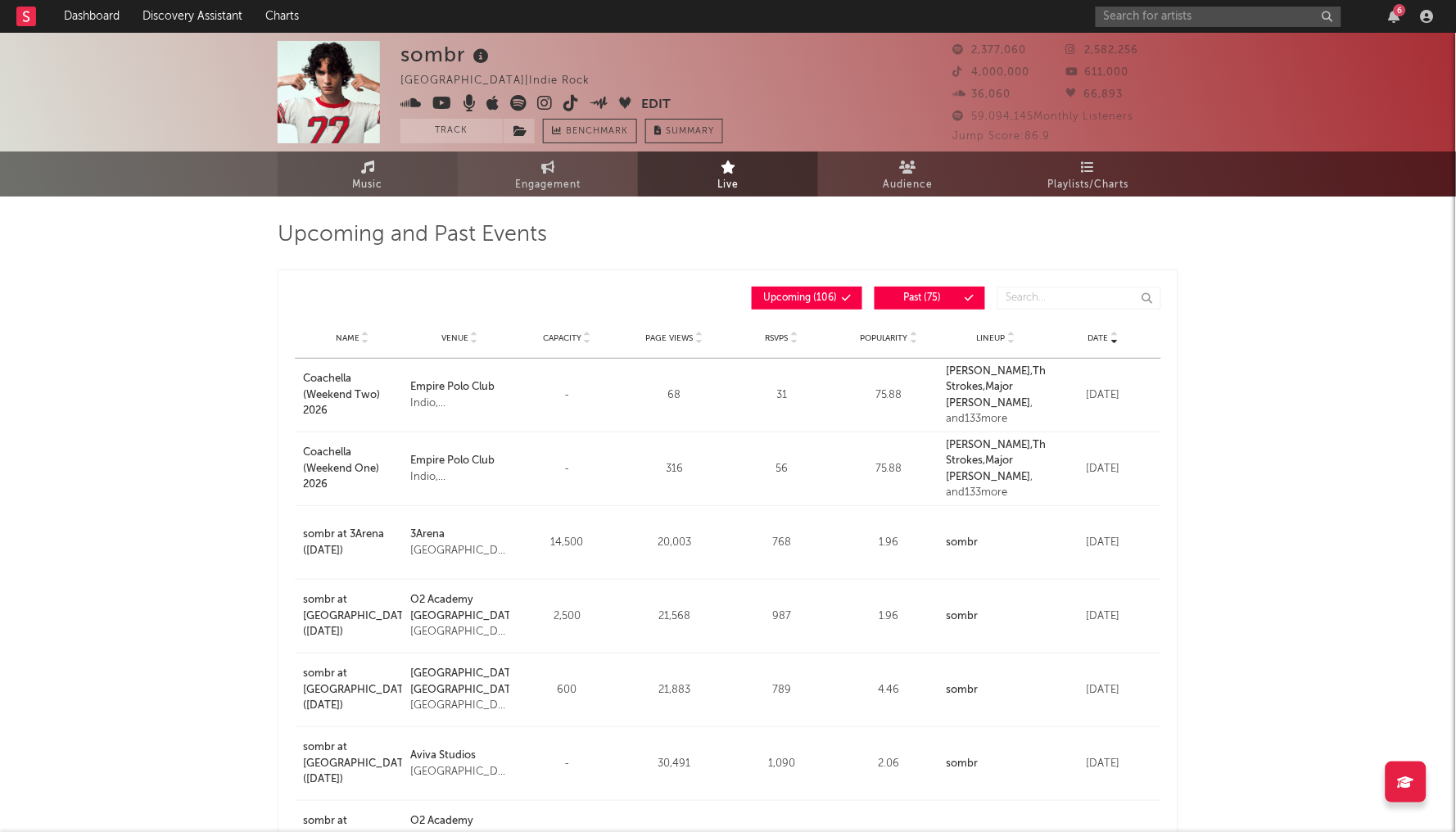
click at [345, 167] on link "Music" at bounding box center [367, 174] width 180 height 45
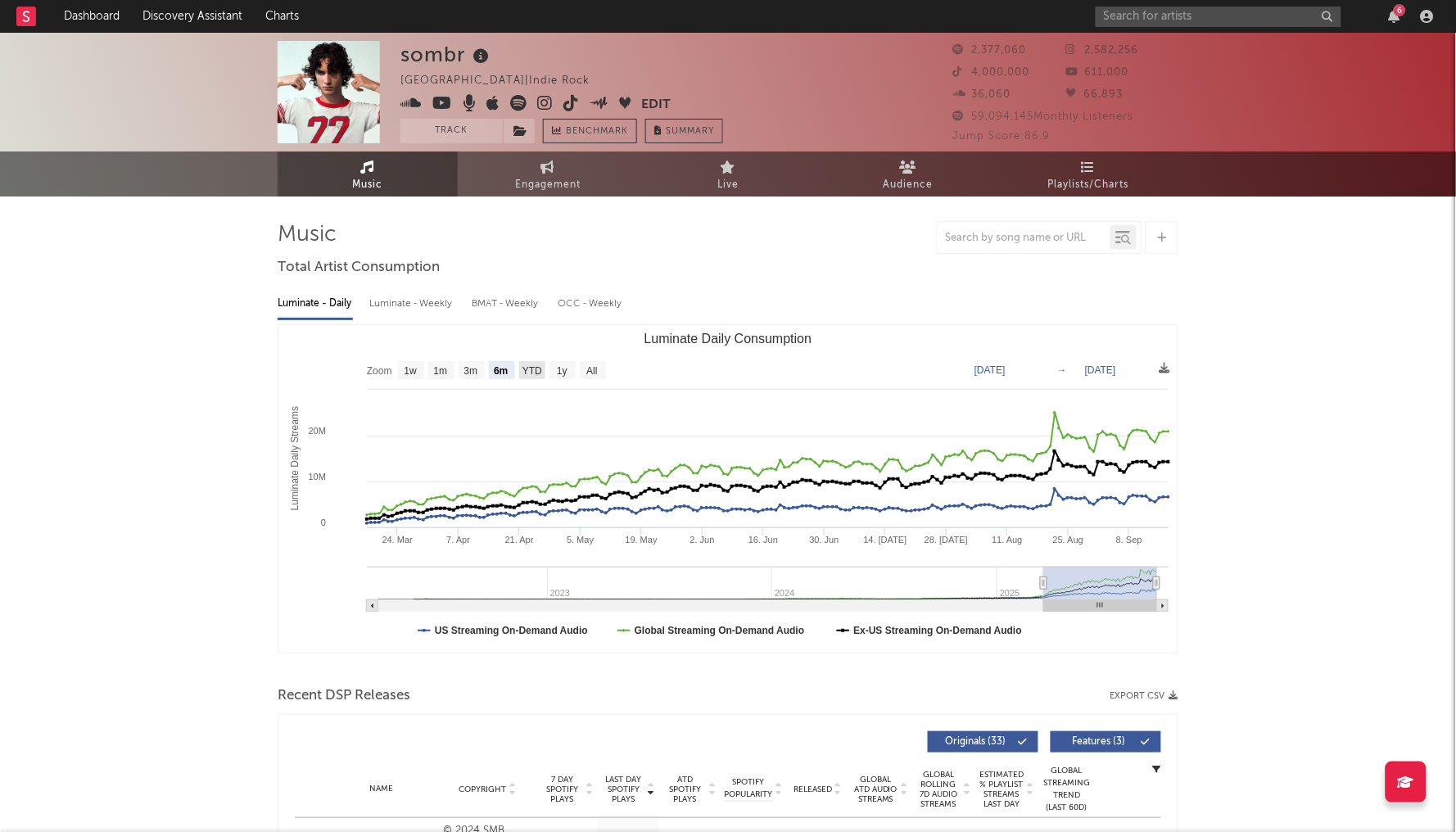
click at [529, 373] on text "YTD" at bounding box center [532, 371] width 20 height 11
select select "YTD"
type input "2025-01-01"
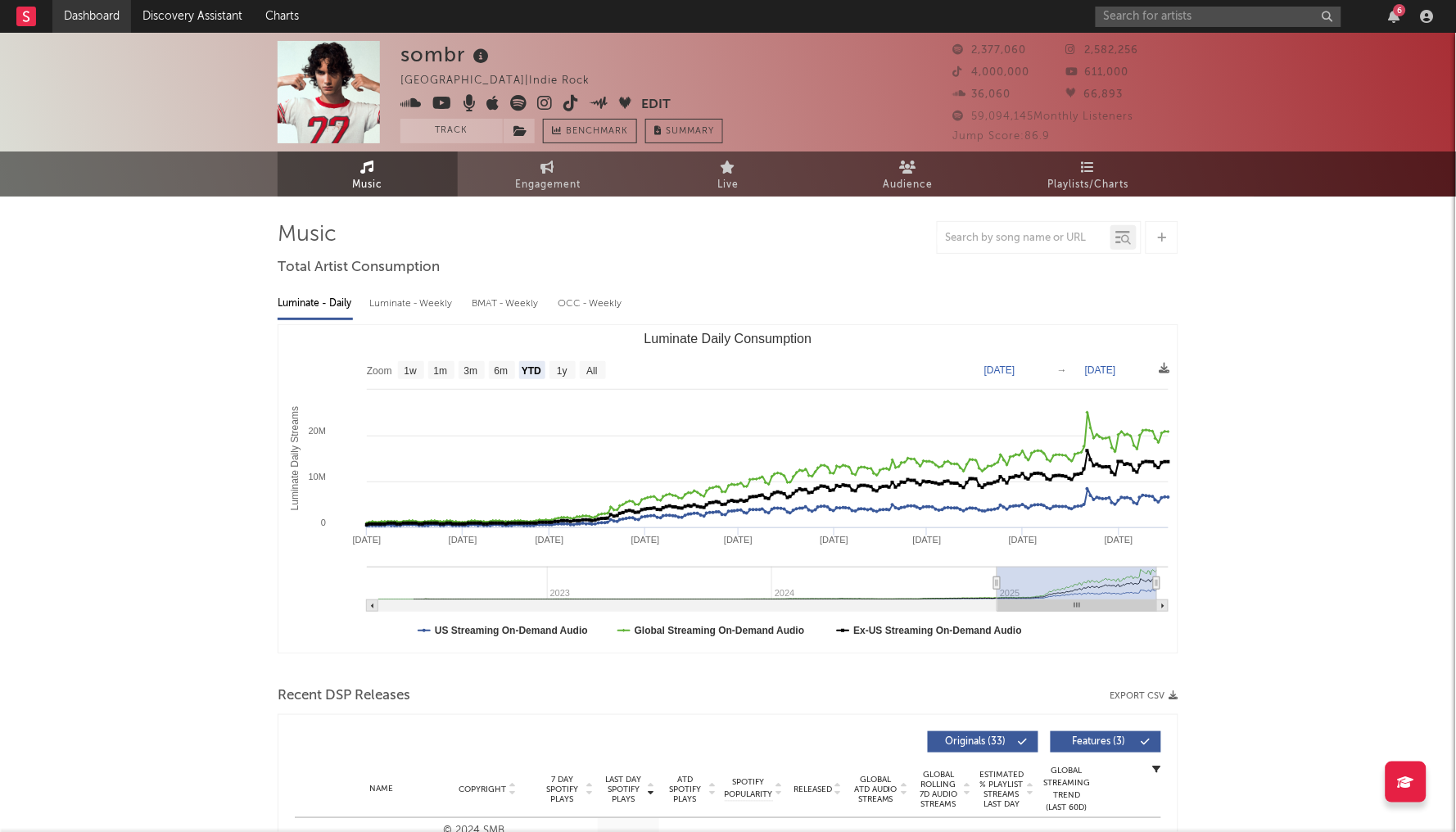
click at [89, 17] on link "Dashboard" at bounding box center [91, 16] width 78 height 33
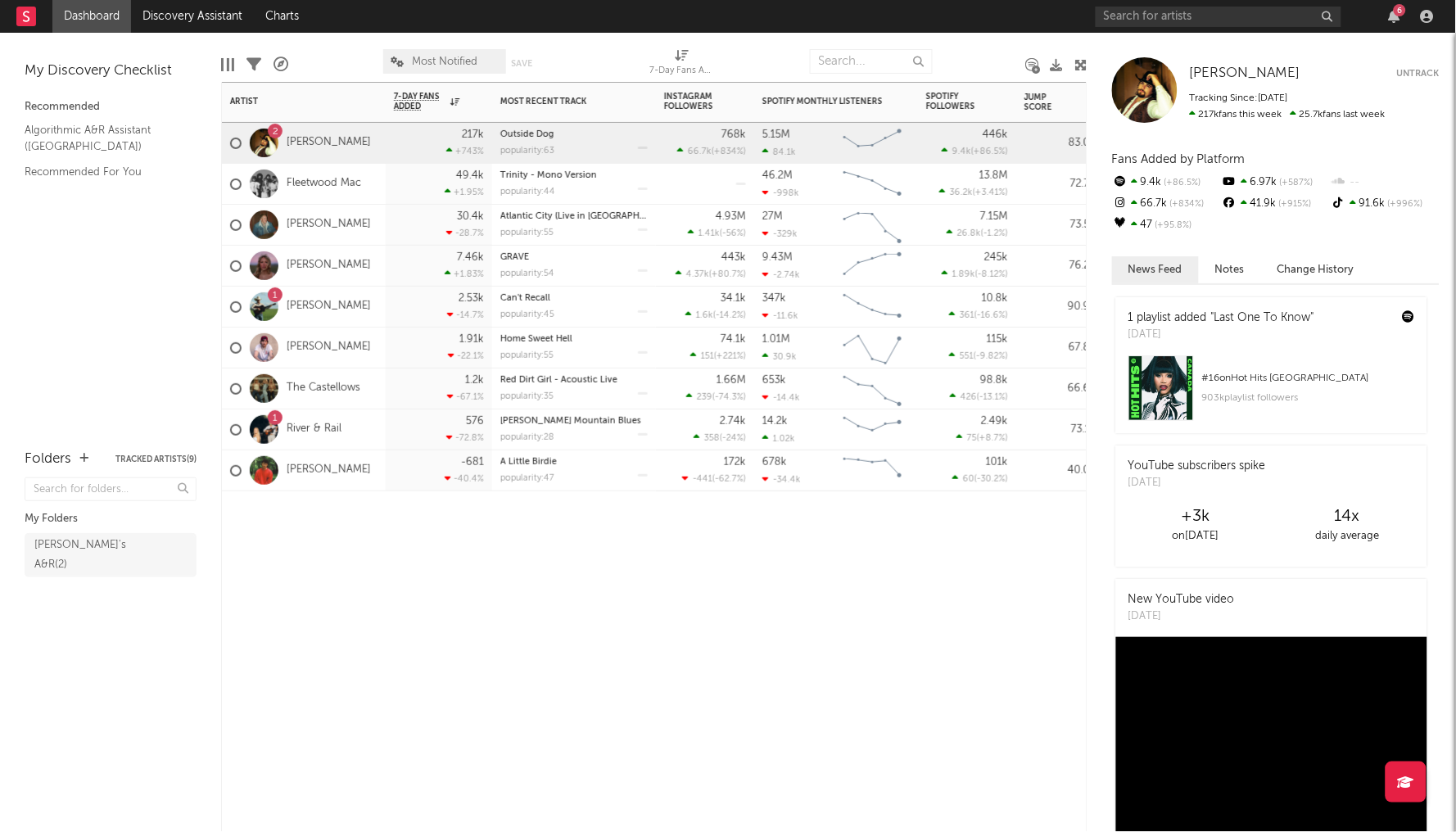
click at [252, 434] on div at bounding box center [263, 429] width 29 height 29
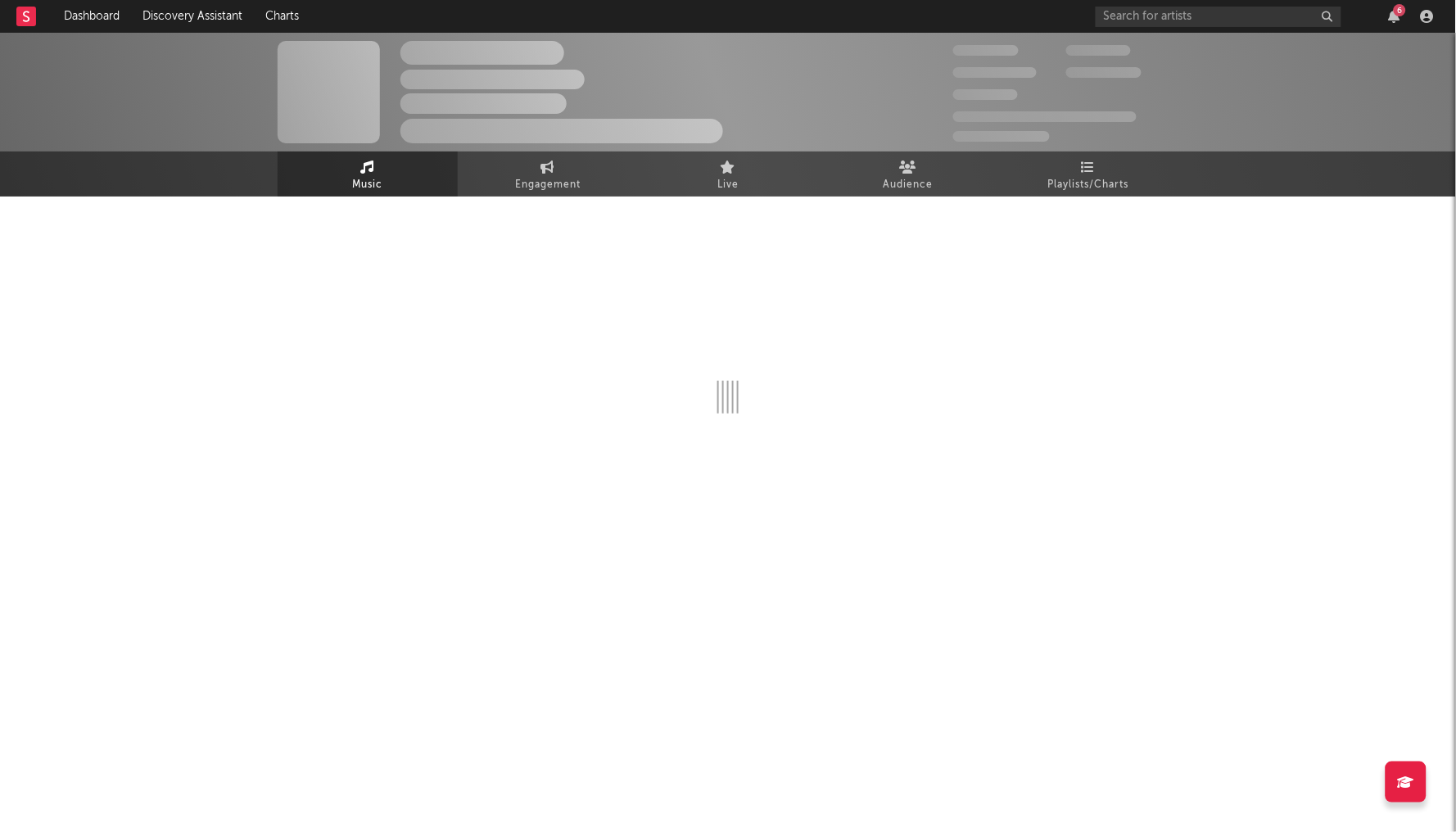
select select "6m"
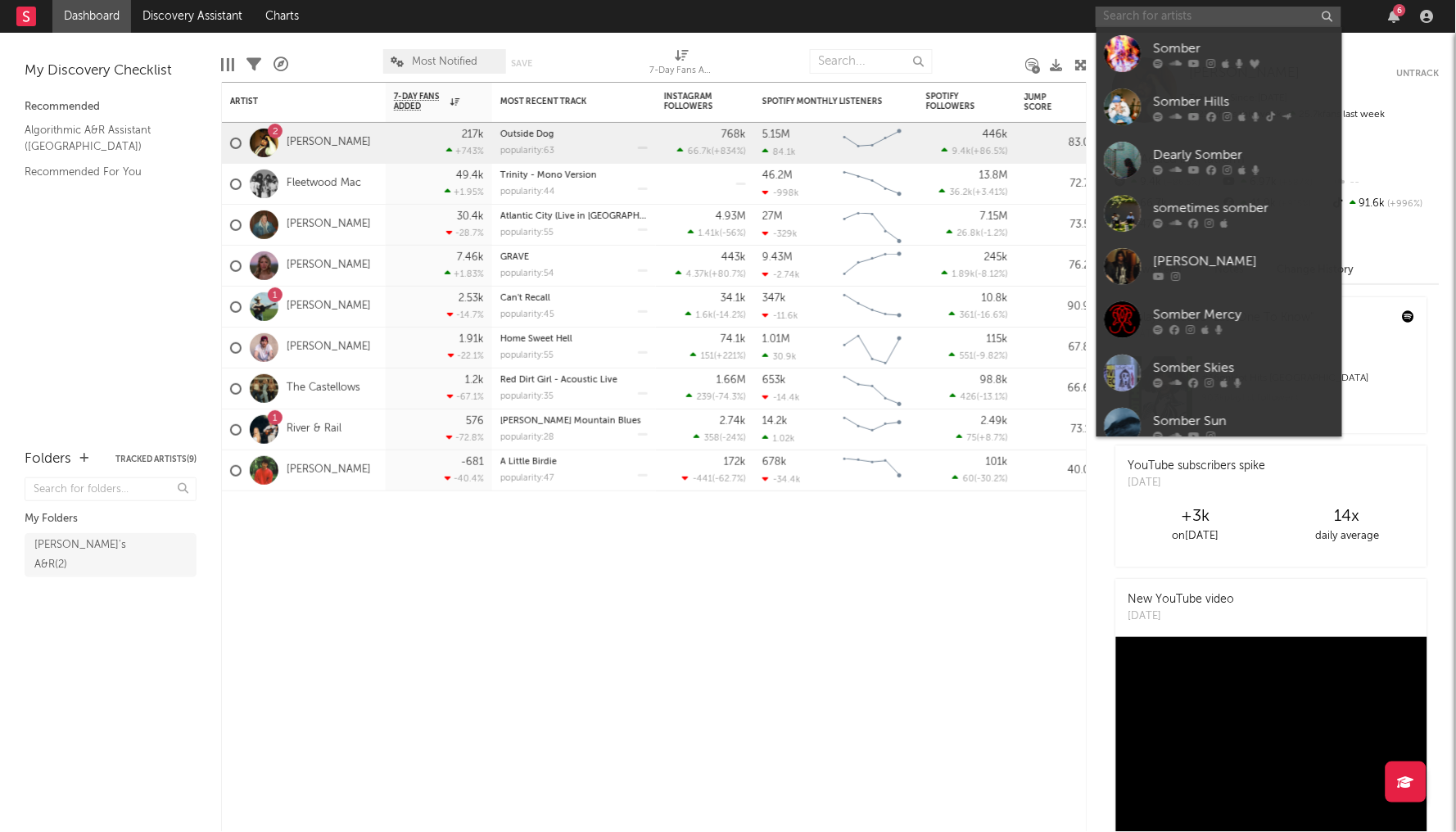
click at [1176, 15] on input "text" at bounding box center [1219, 17] width 246 height 20
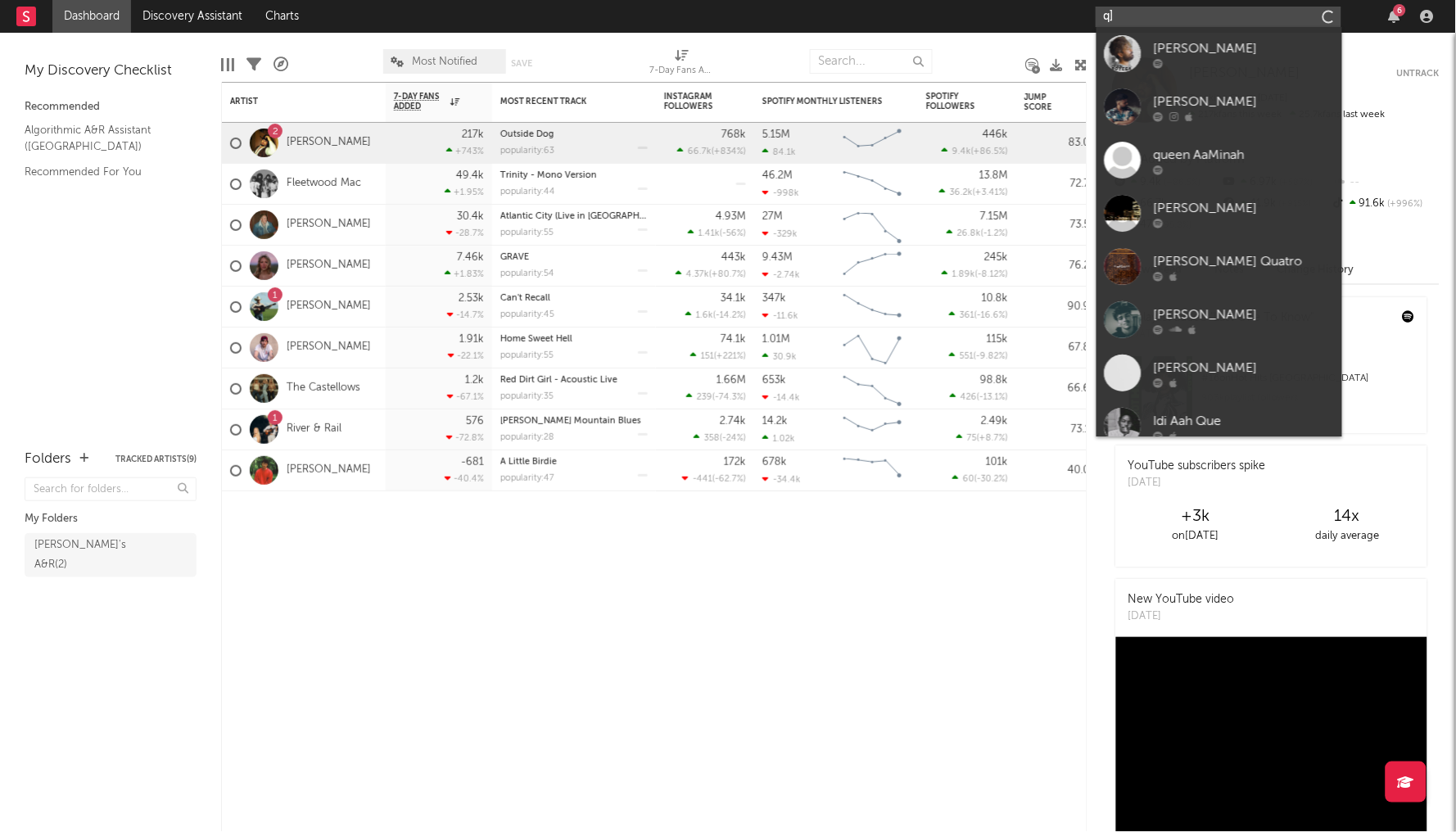
type input "q"
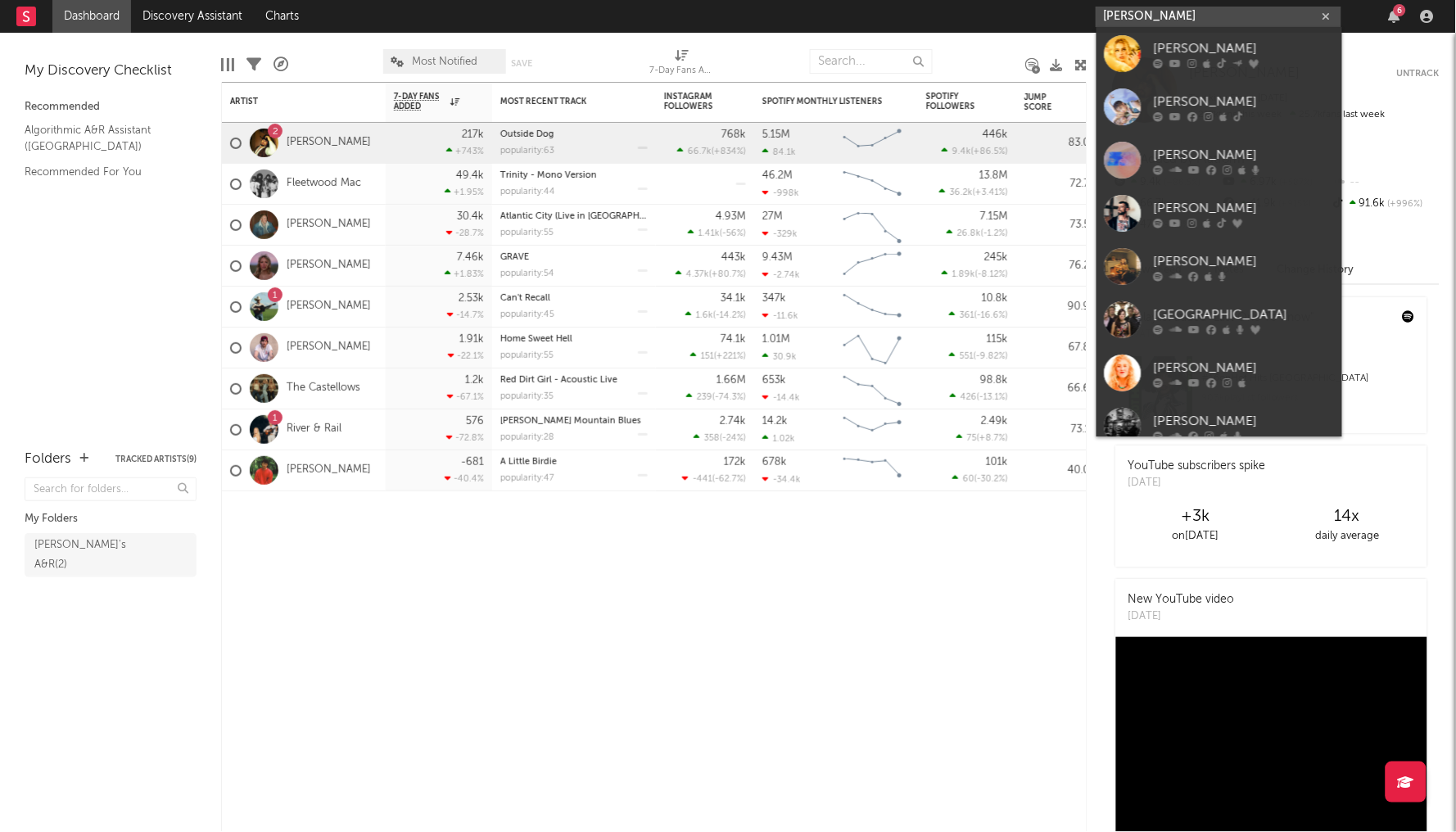
type input "Addison"
drag, startPoint x: 1176, startPoint y: 15, endPoint x: 1216, endPoint y: 58, distance: 58.7
click at [1216, 58] on div "Addison Rae" at bounding box center [1244, 48] width 180 height 20
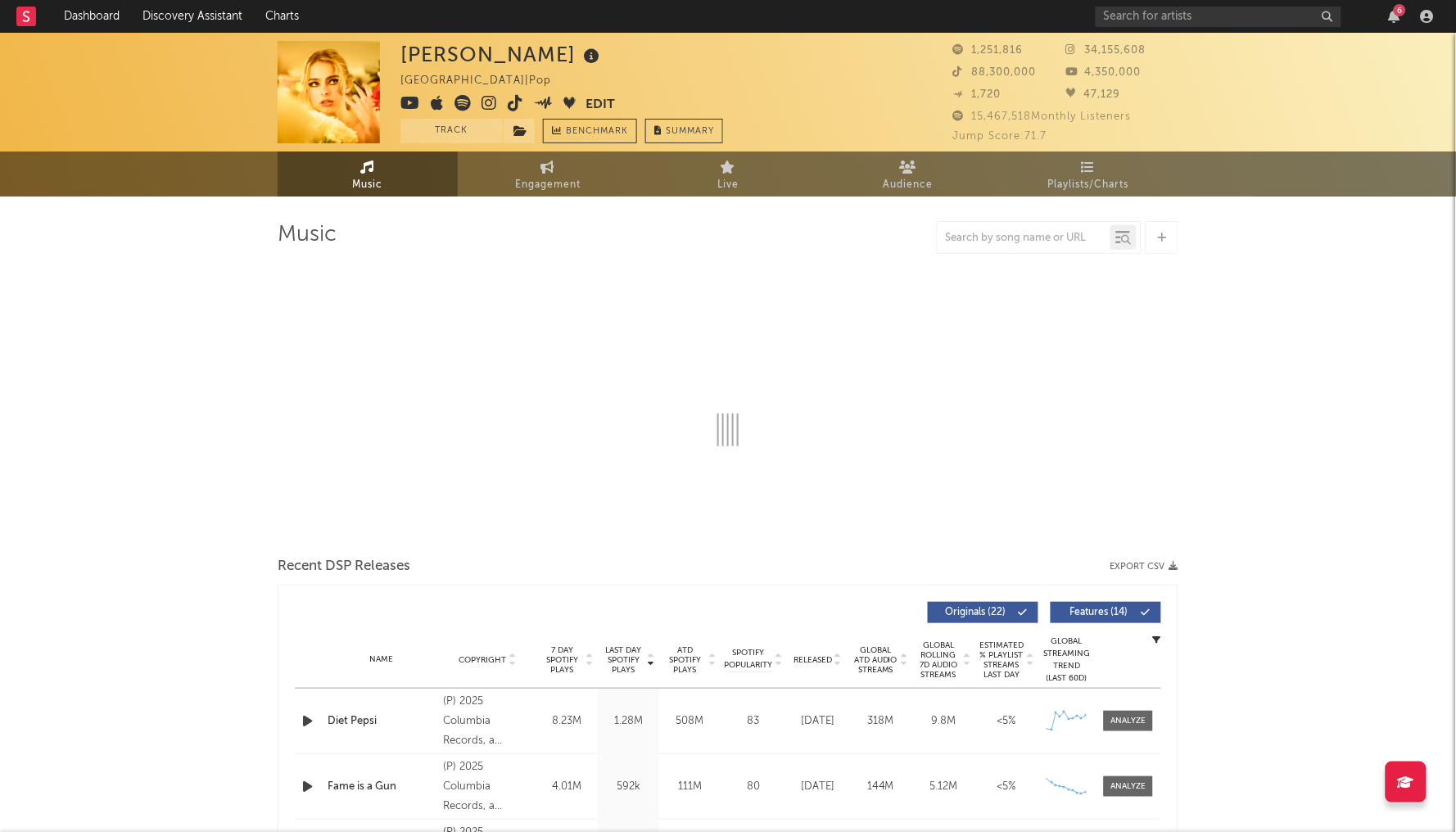
select select "6m"
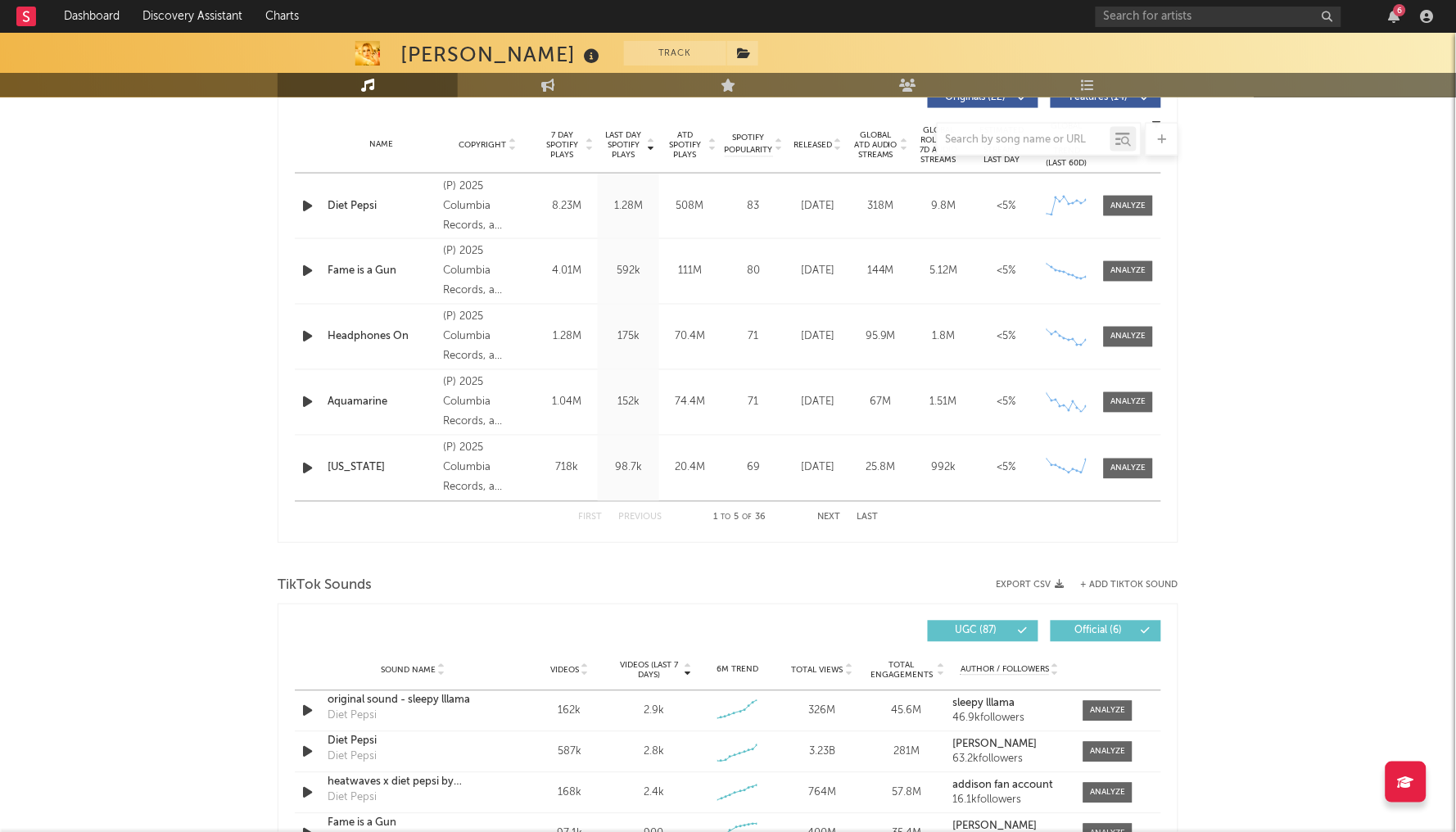
scroll to position [291, 0]
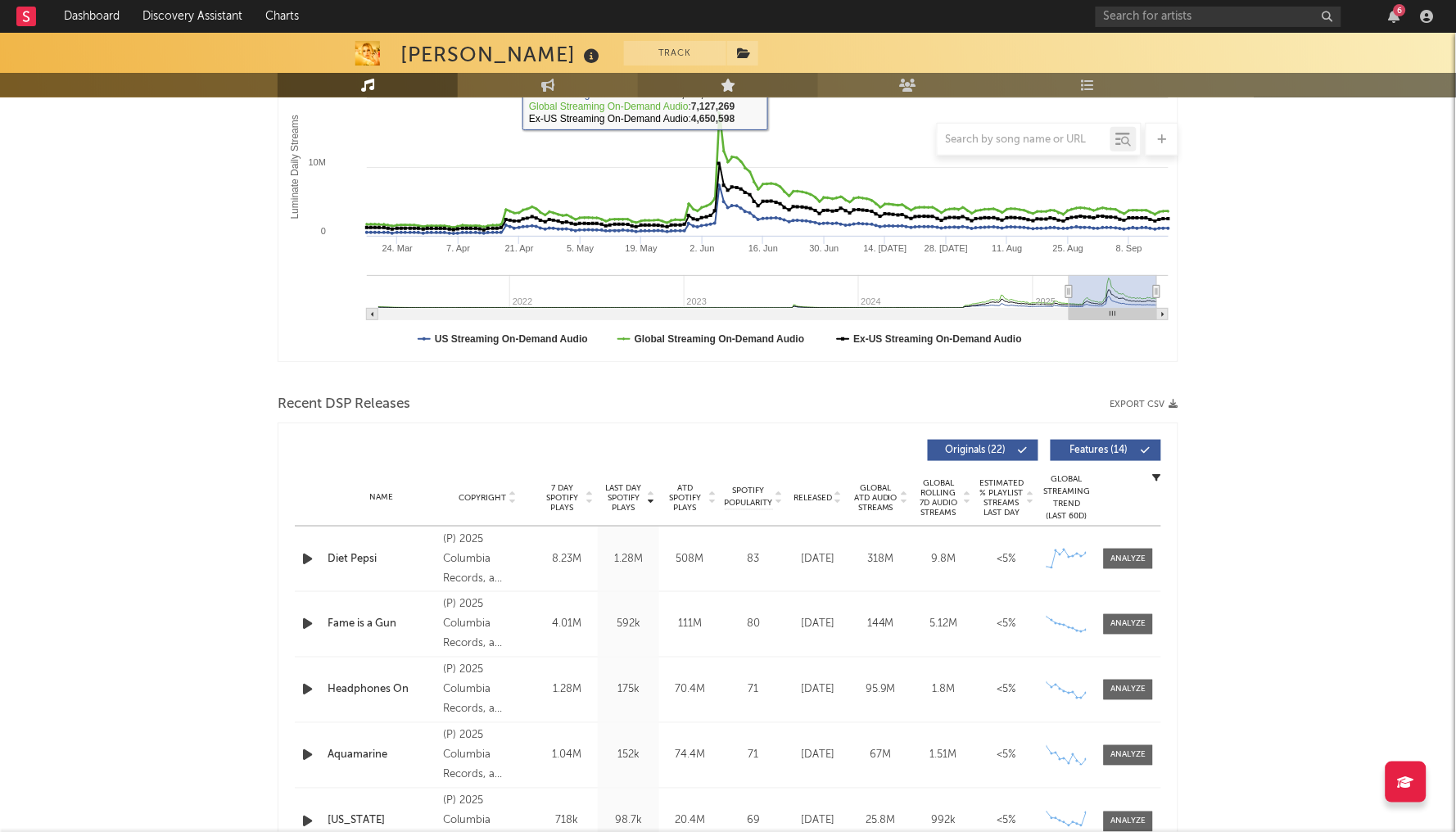
click at [734, 85] on icon at bounding box center [728, 85] width 16 height 13
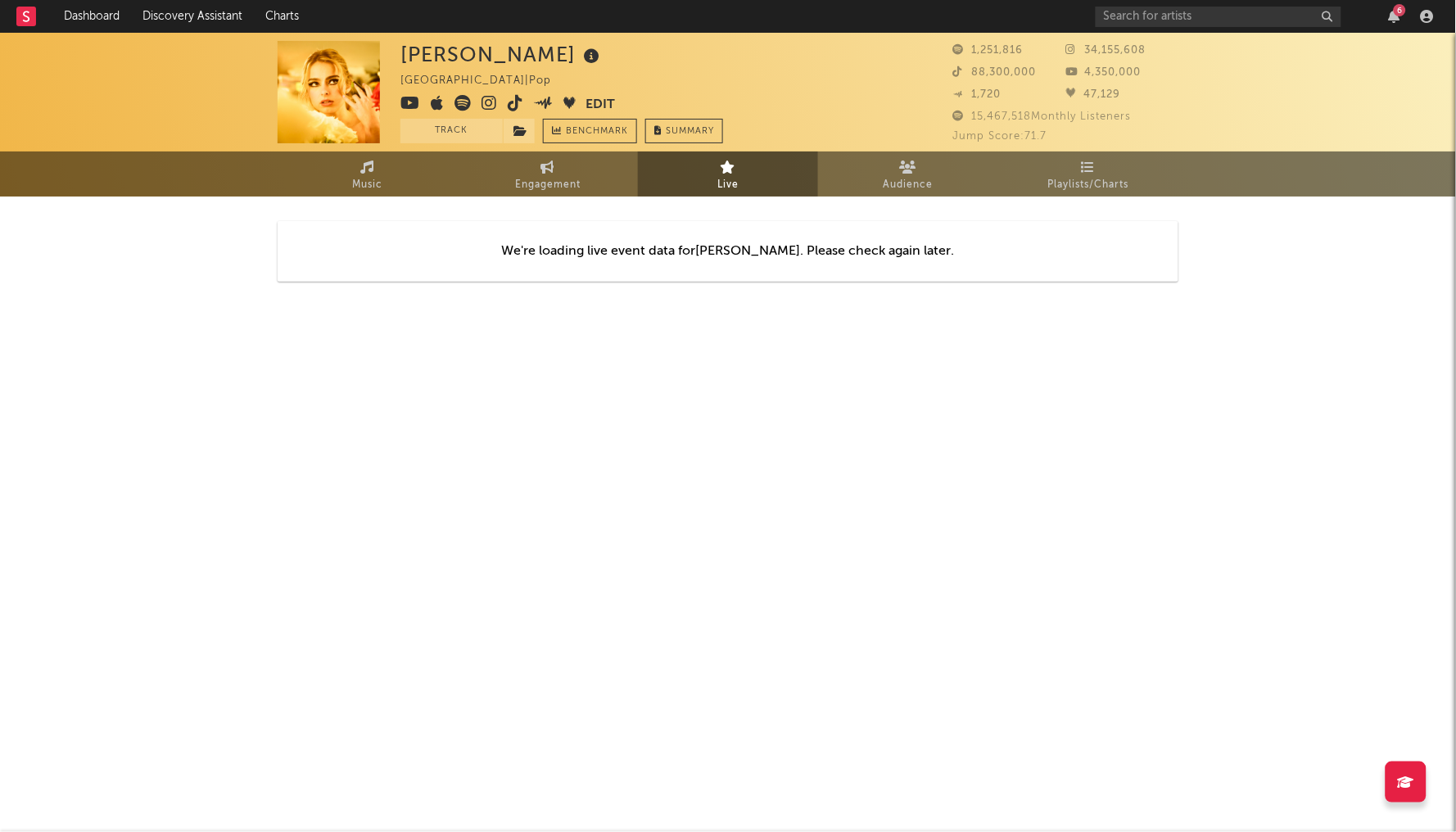
click at [574, 248] on div "We're loading live event data for Addison Rae . Please check again later." at bounding box center [728, 251] width 901 height 60
click at [375, 196] on div "We're loading live event data for Addison Rae . Please check again later." at bounding box center [728, 251] width 901 height 110
click at [372, 171] on icon at bounding box center [367, 168] width 14 height 13
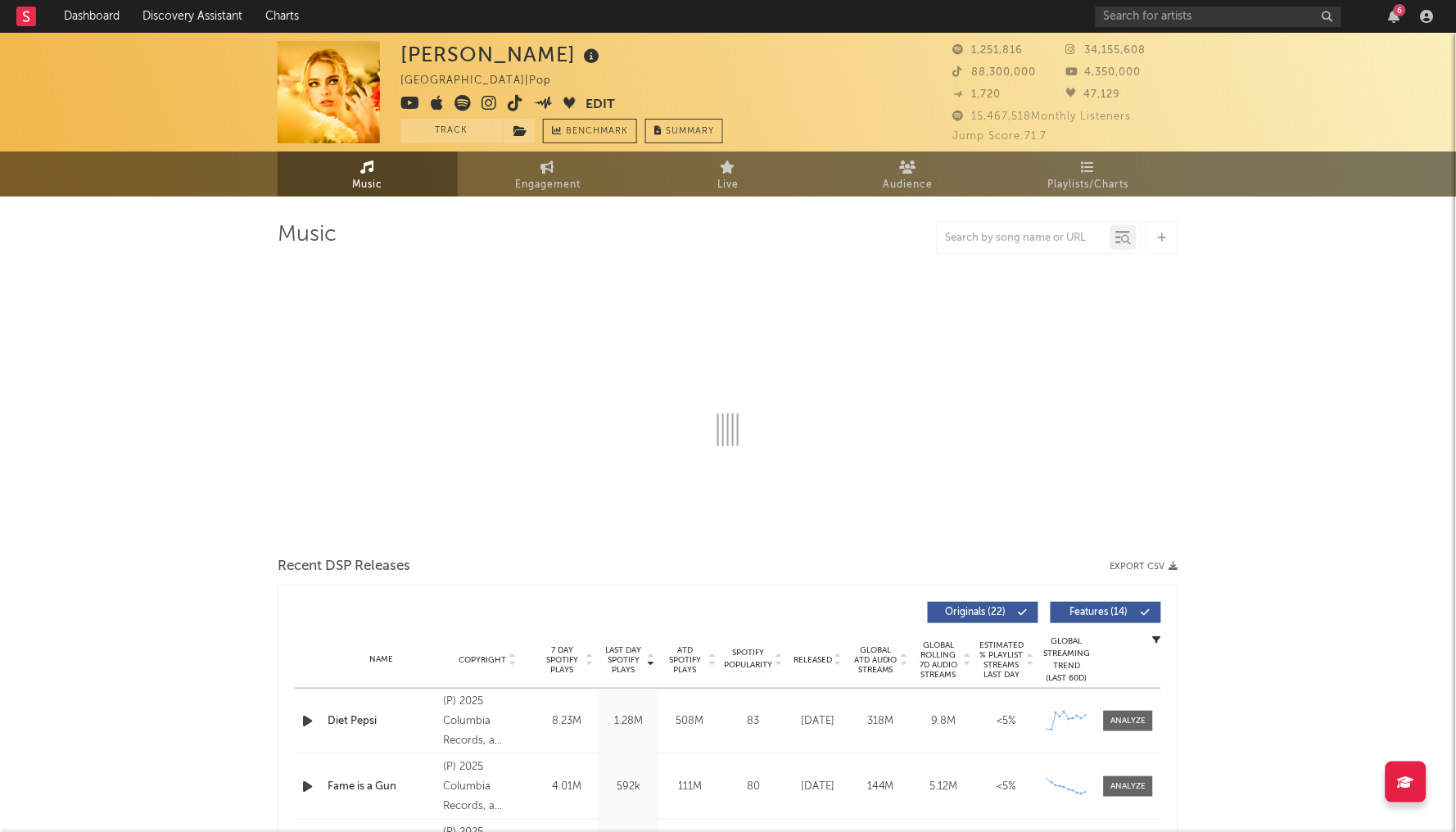
select select "6m"
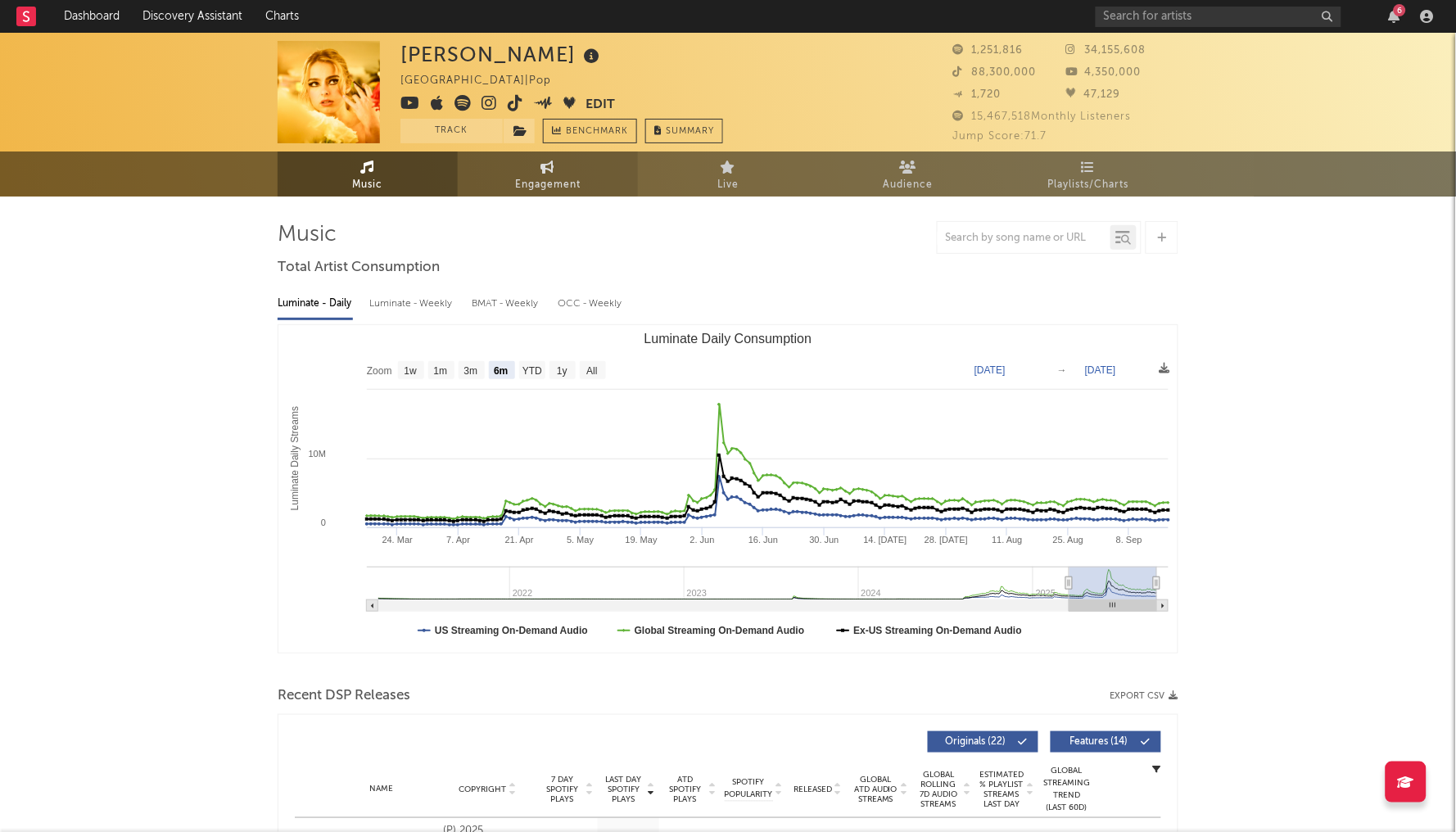
click at [564, 188] on span "Engagement" at bounding box center [548, 184] width 65 height 20
select select "1w"
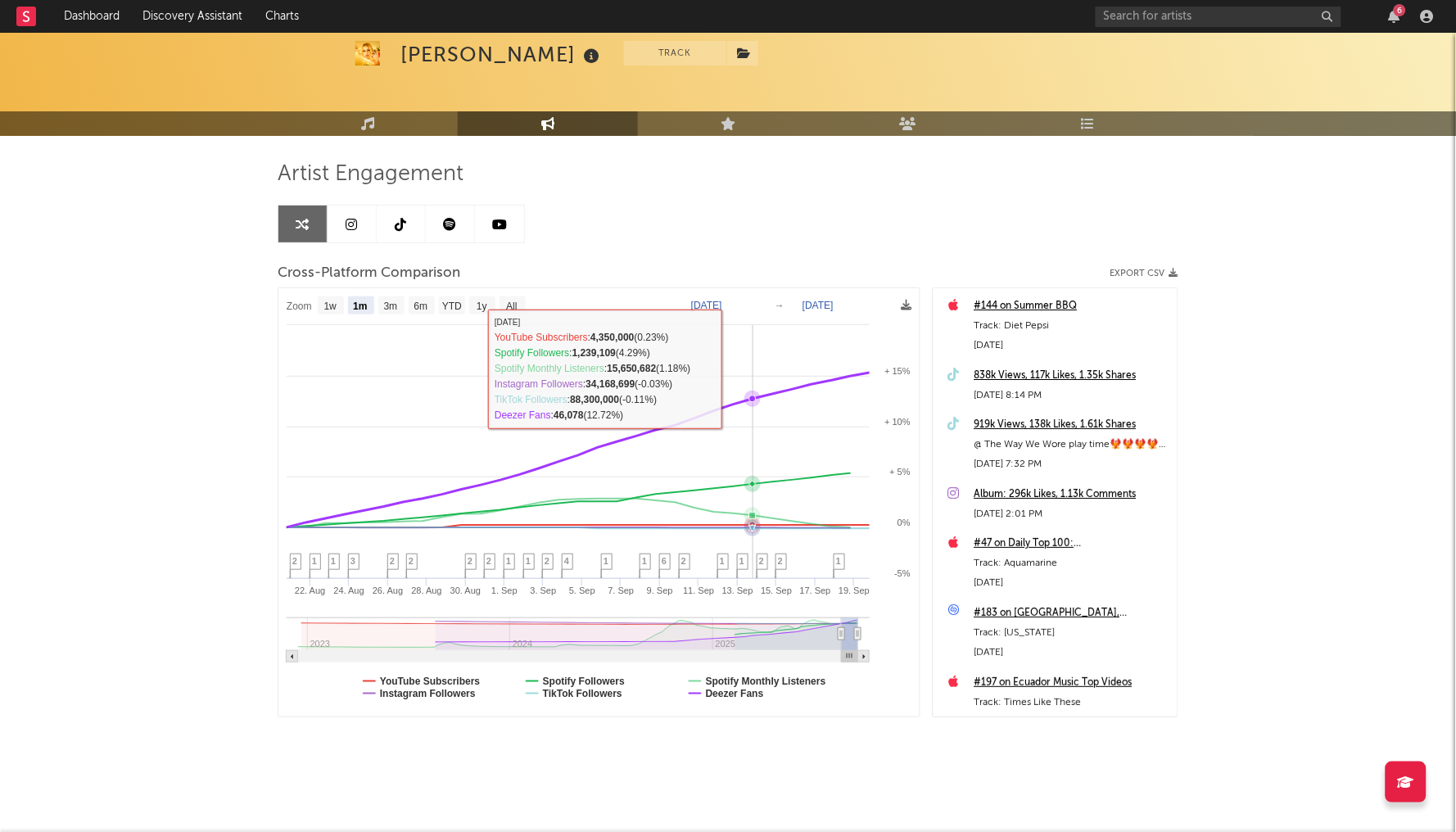
scroll to position [59, 0]
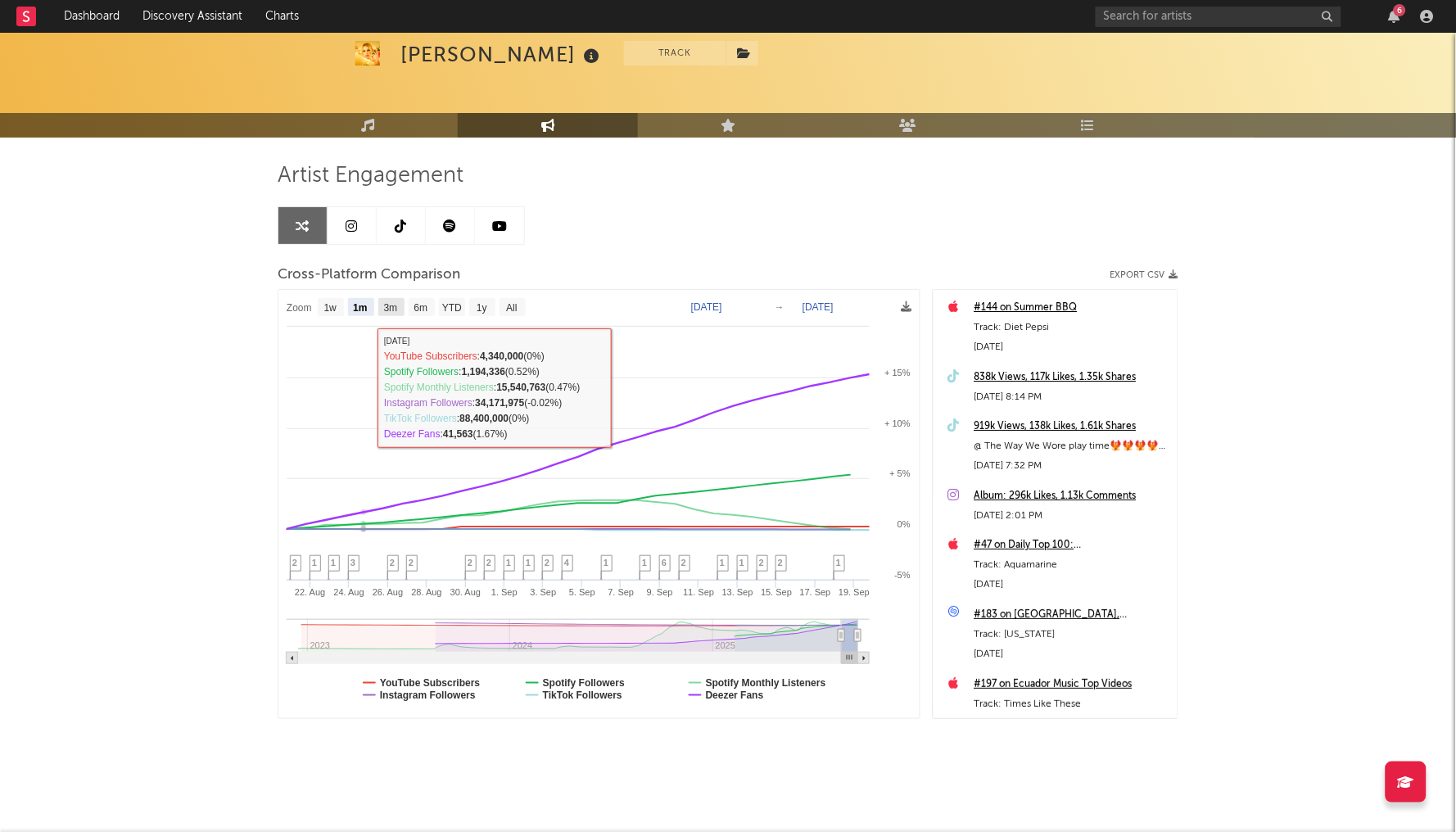
click at [395, 308] on text "3m" at bounding box center [391, 309] width 14 height 11
select select "3m"
type input "[DATE]"
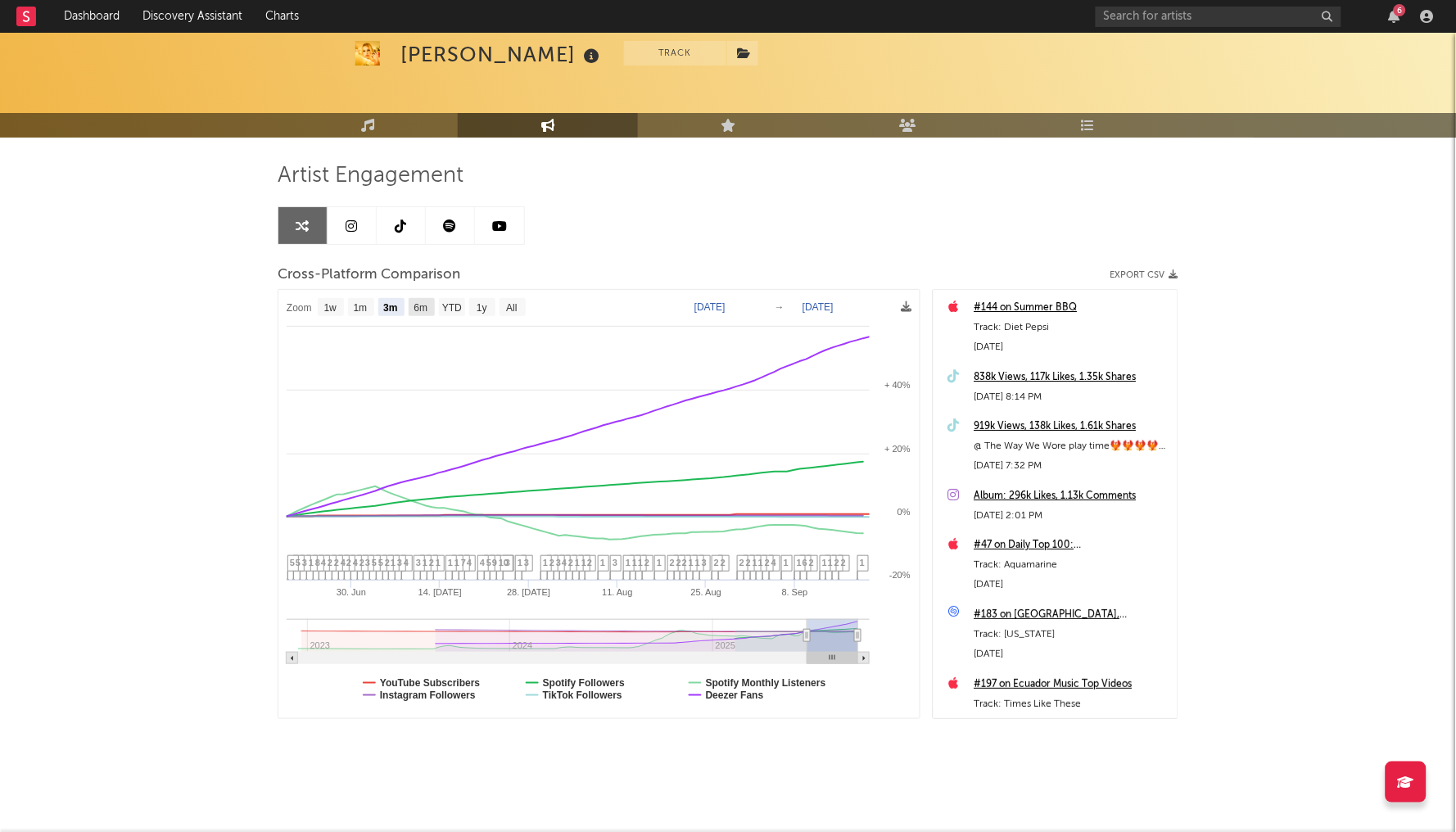
click at [418, 306] on text "6m" at bounding box center [421, 309] width 14 height 11
select select "6m"
type input "2025-03-19"
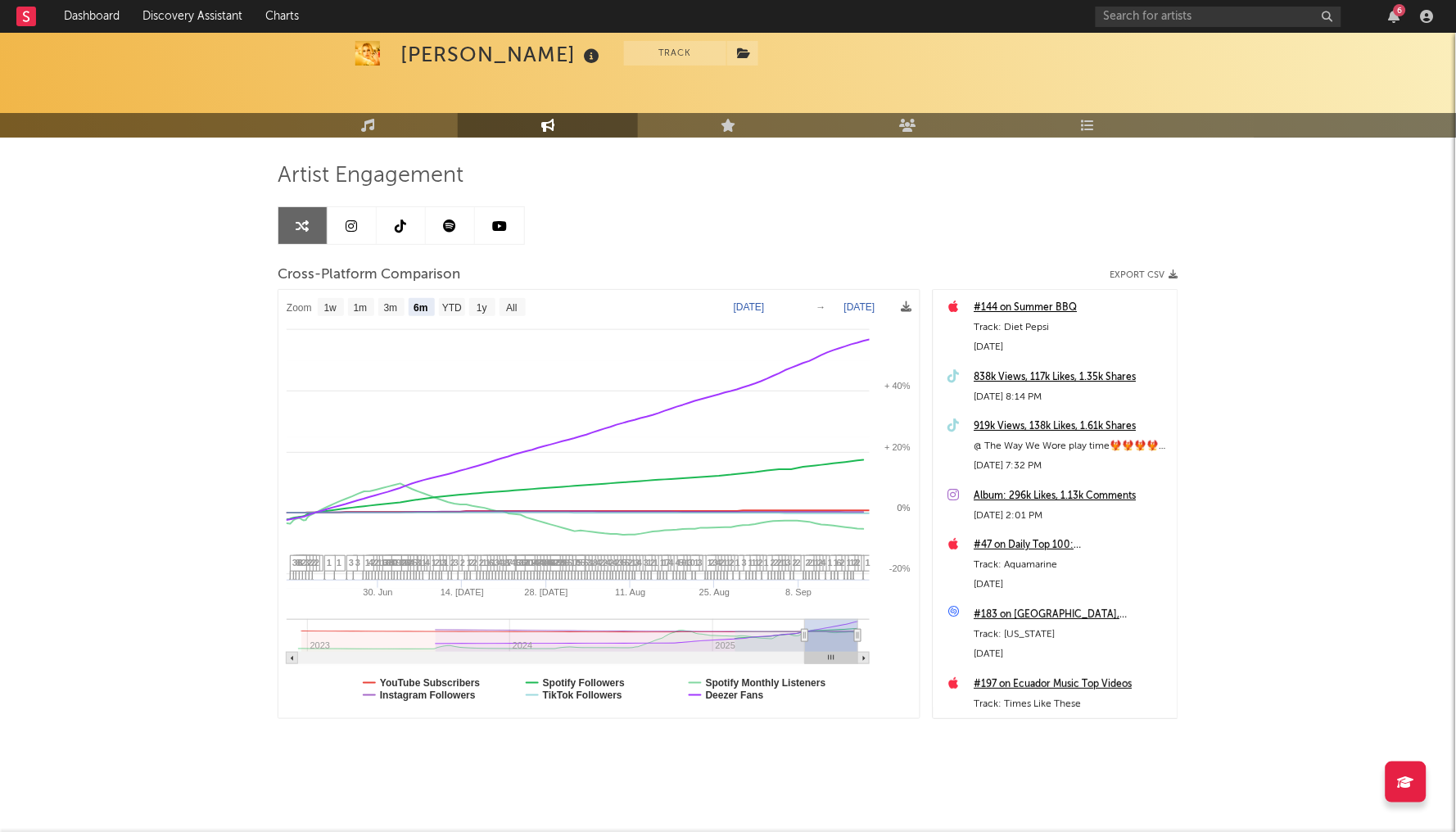
select select "6m"
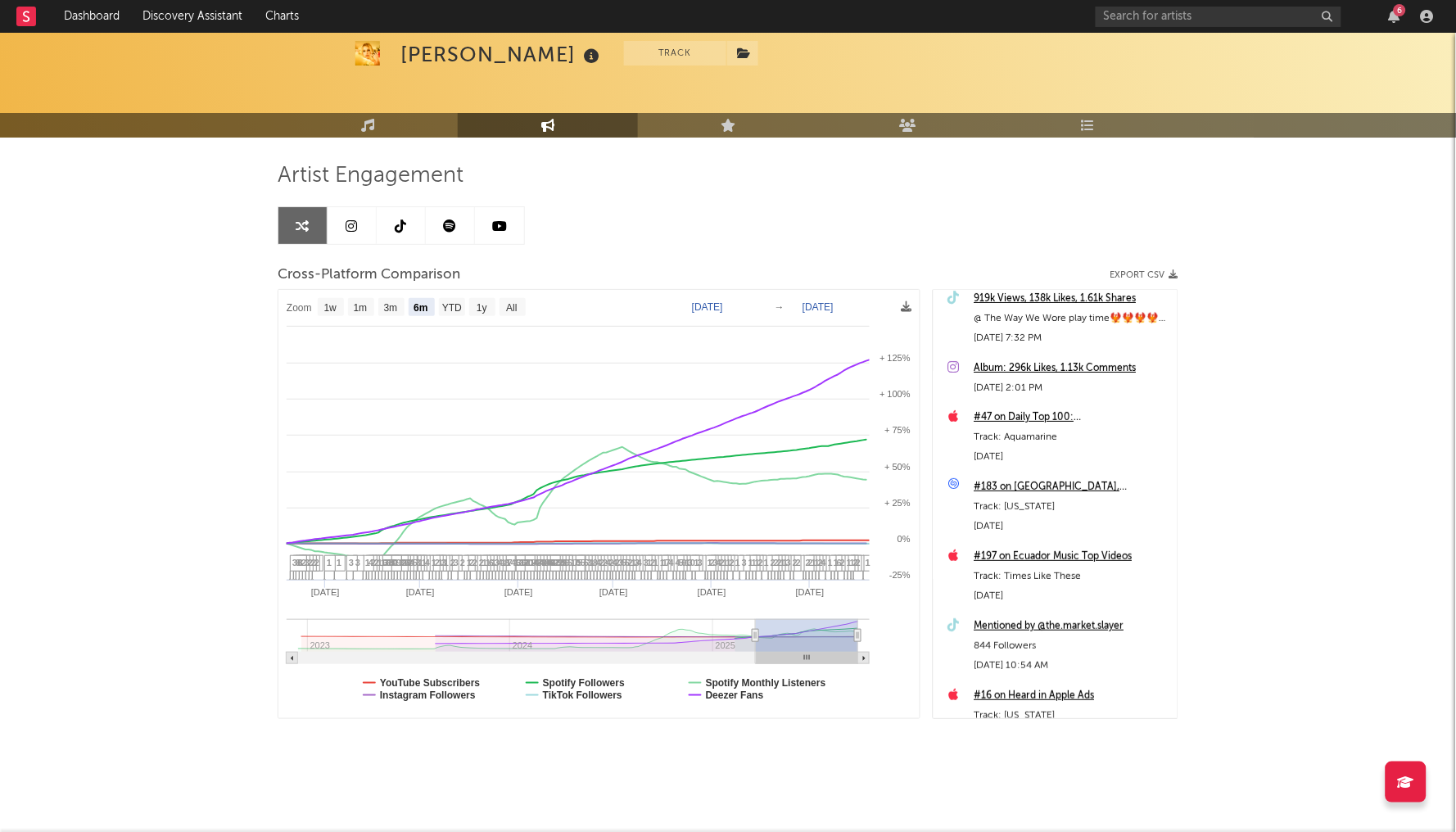
scroll to position [132, 0]
click at [952, 479] on icon at bounding box center [954, 480] width 13 height 13
click at [997, 481] on div "#183 on Mumbai, India" at bounding box center [1071, 483] width 194 height 20
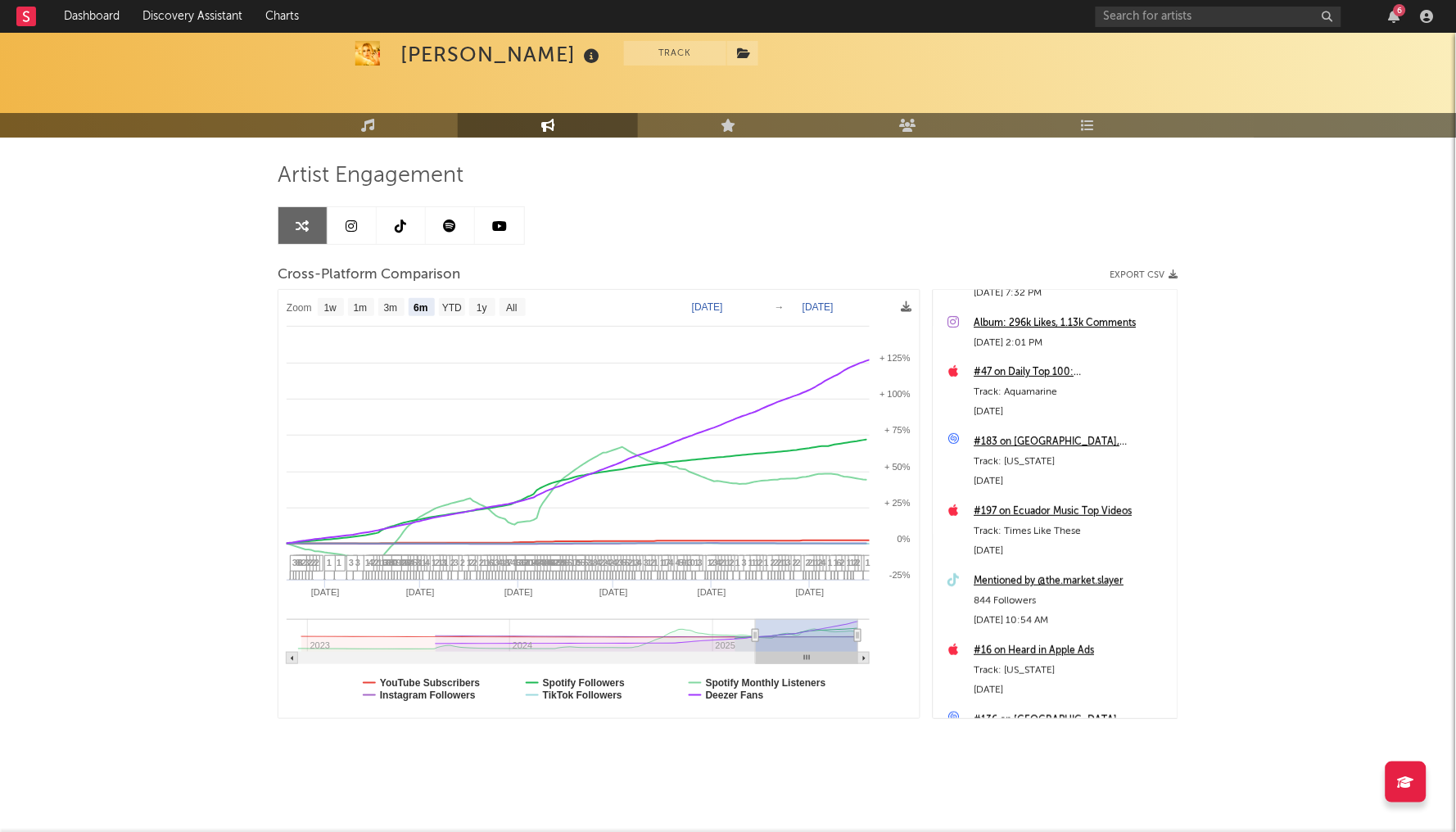
scroll to position [203, 0]
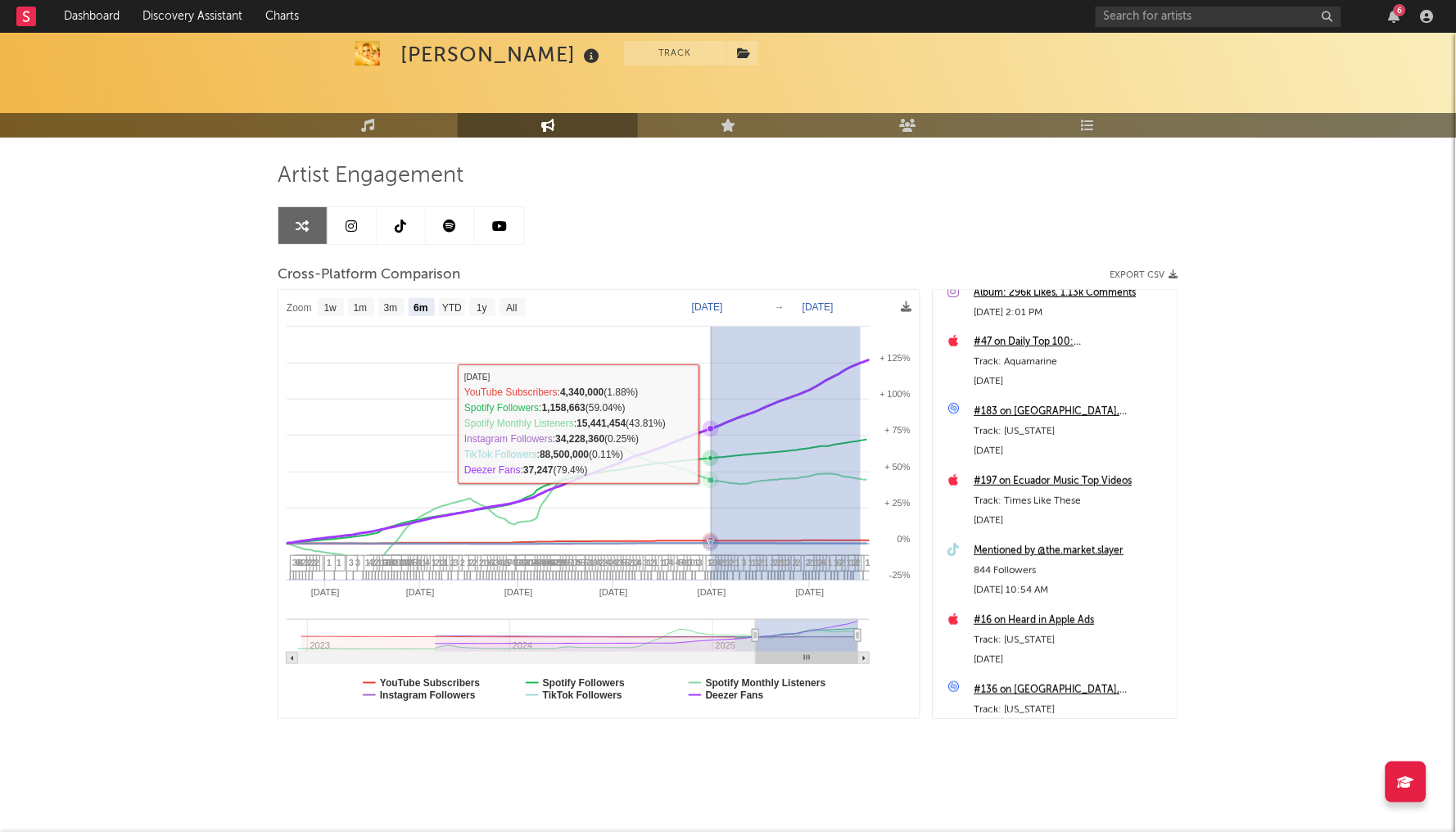
drag, startPoint x: 862, startPoint y: 383, endPoint x: 712, endPoint y: 423, distance: 155.2
type input "2025-07-31"
type input "2025-09-16"
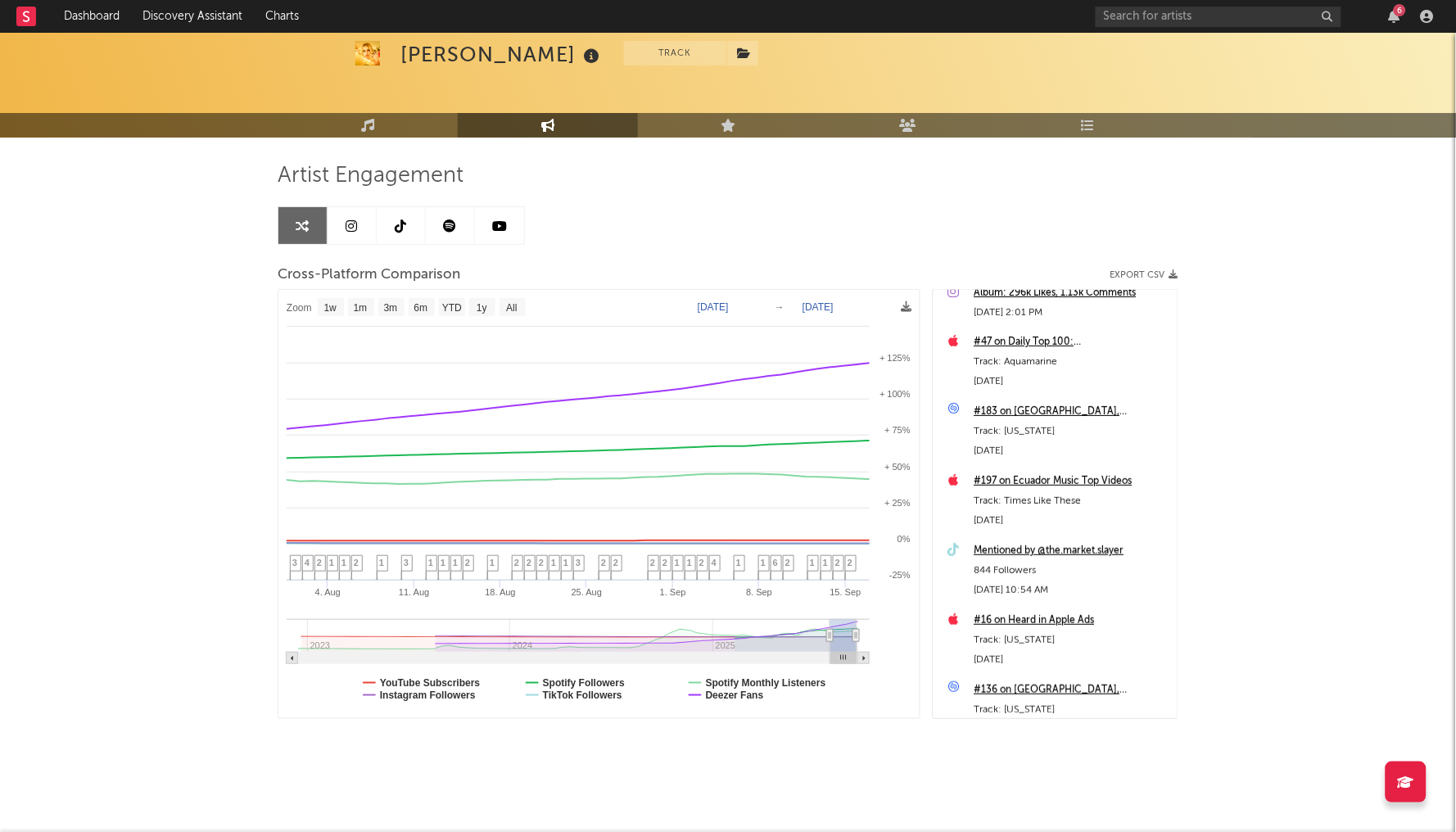
select select "1w"
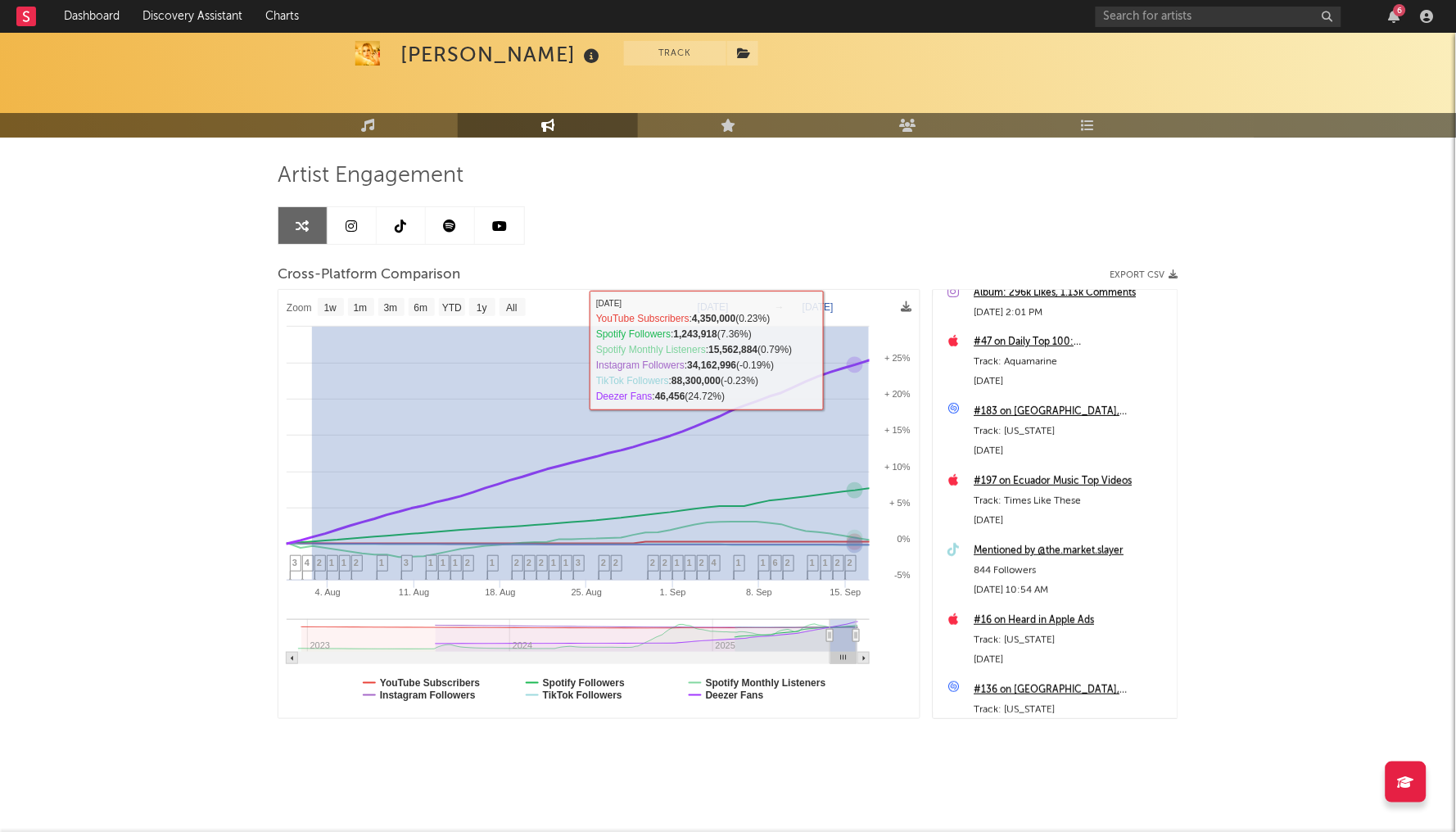
drag, startPoint x: 313, startPoint y: 464, endPoint x: 870, endPoint y: 320, distance: 575.3
click at [871, 320] on rect at bounding box center [598, 503] width 640 height 427
type input "2025-08-02"
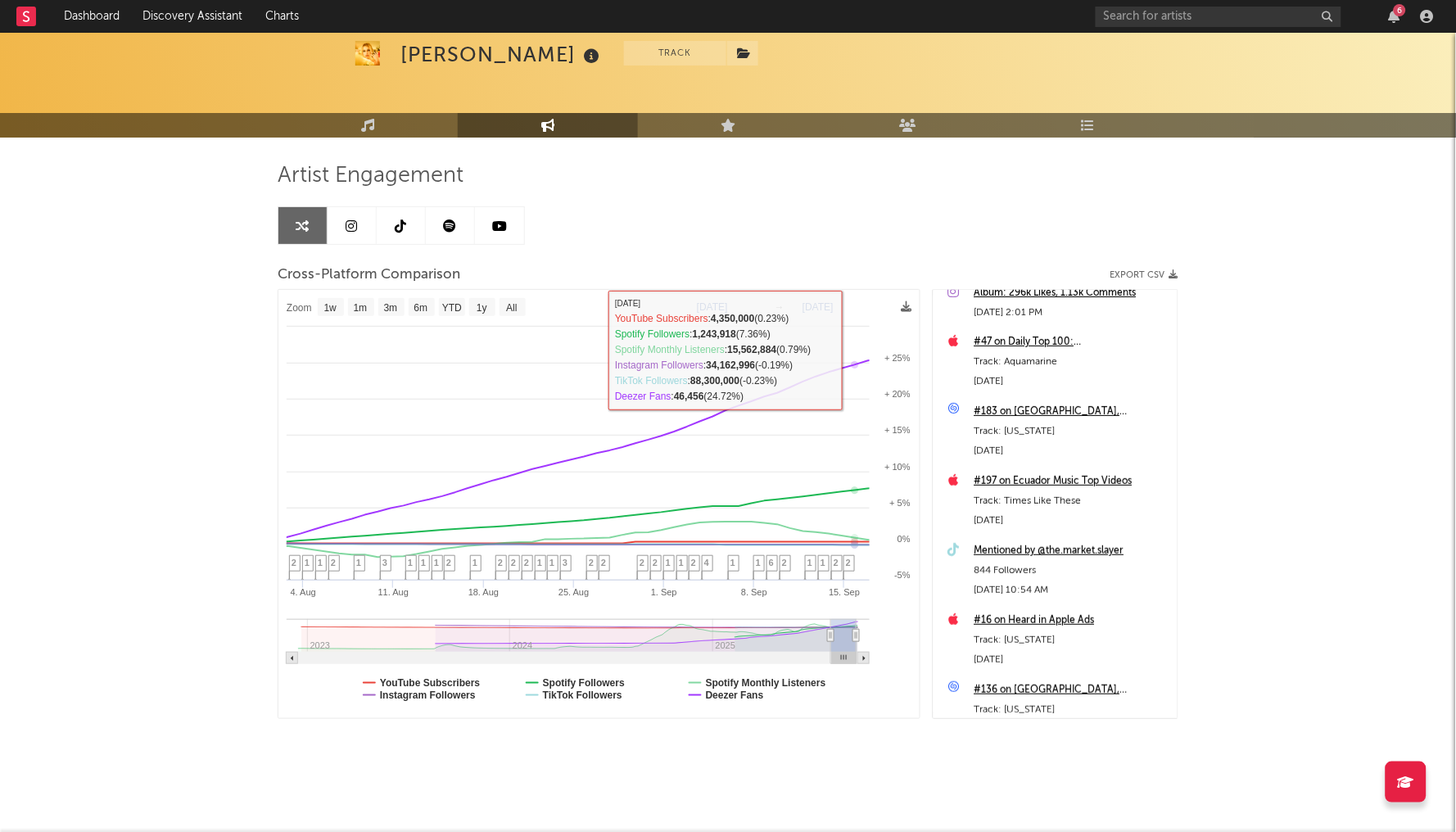
select select "1w"
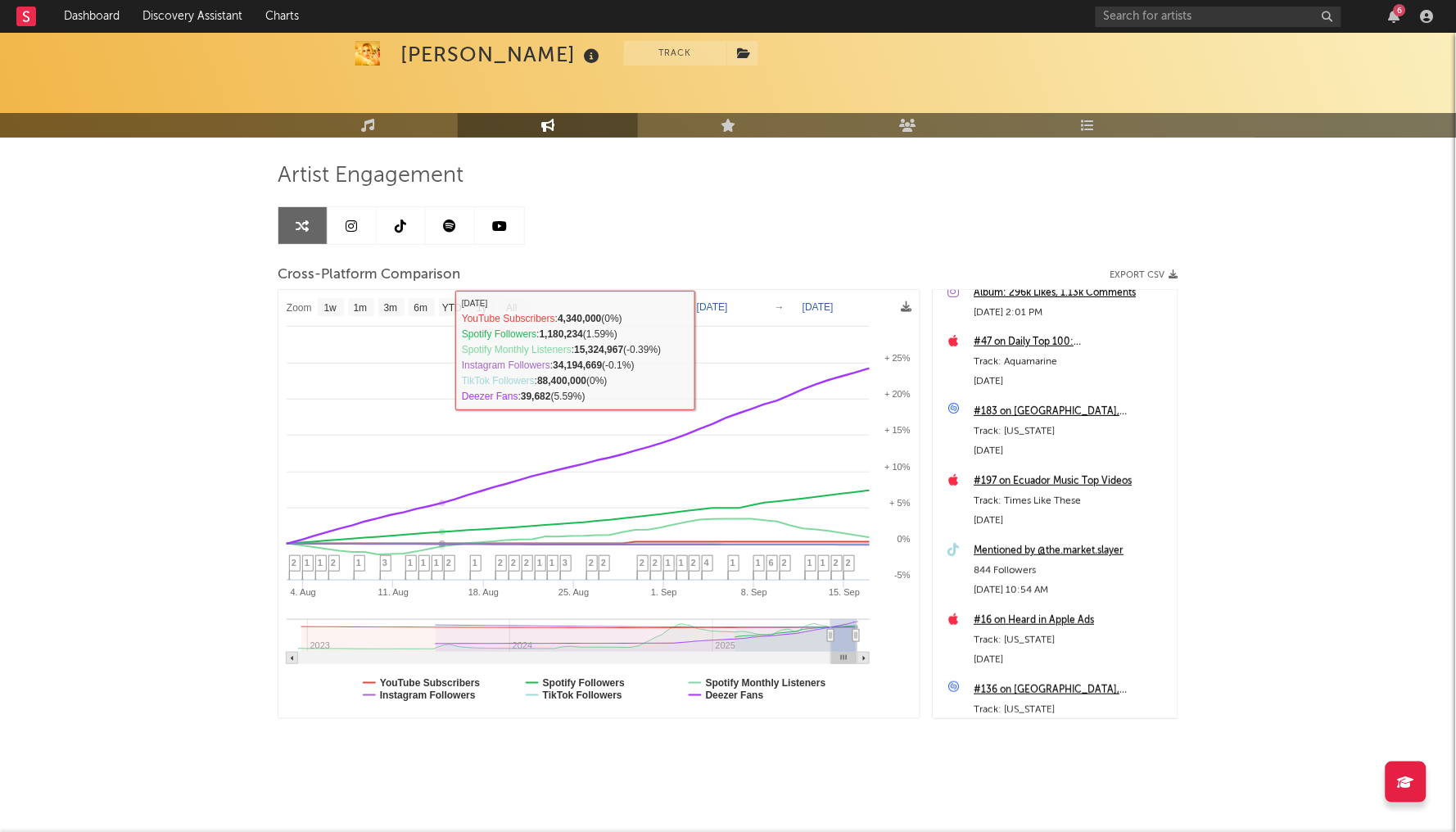
click at [423, 229] on link at bounding box center [401, 226] width 49 height 37
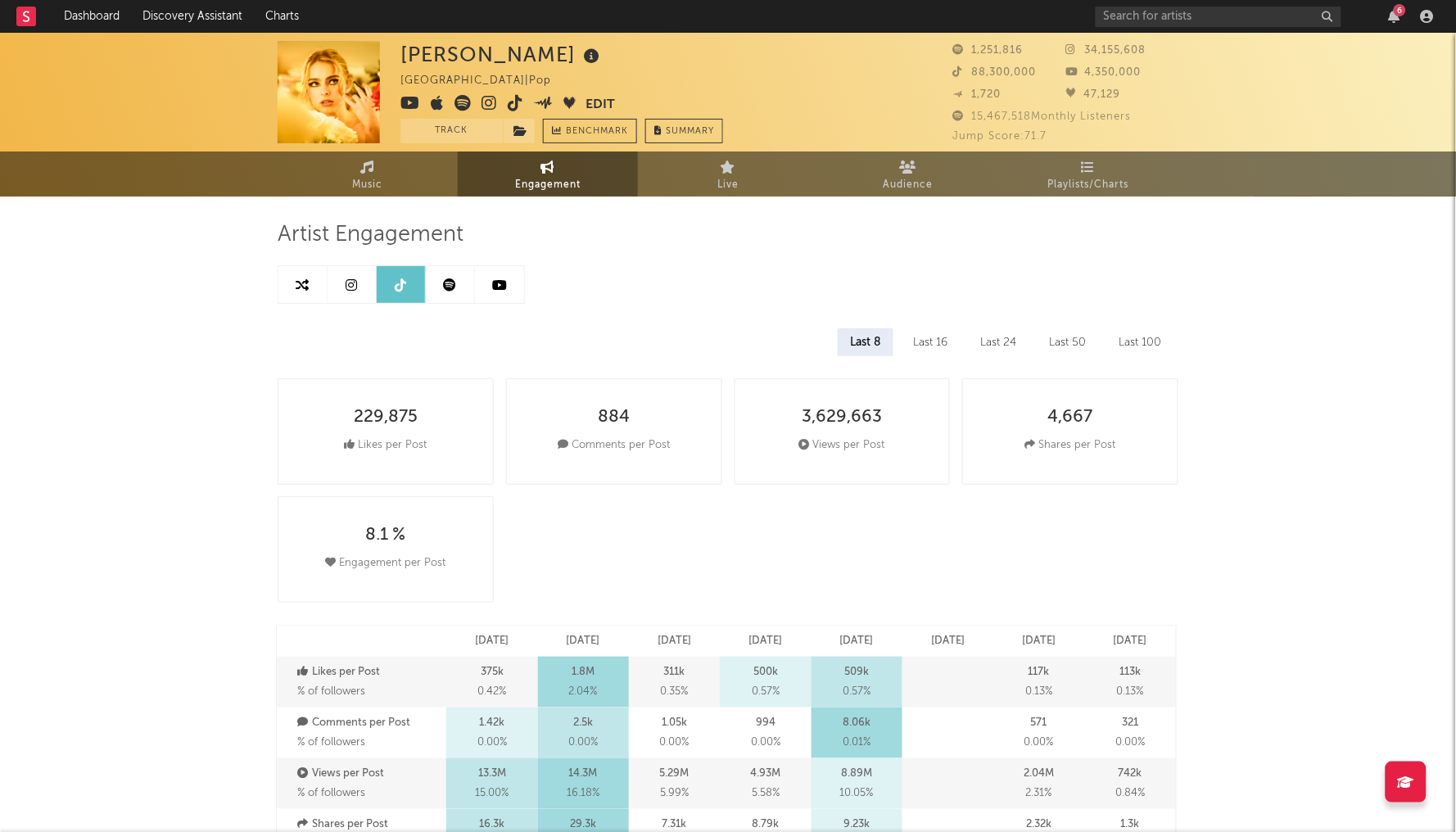
select select "6m"
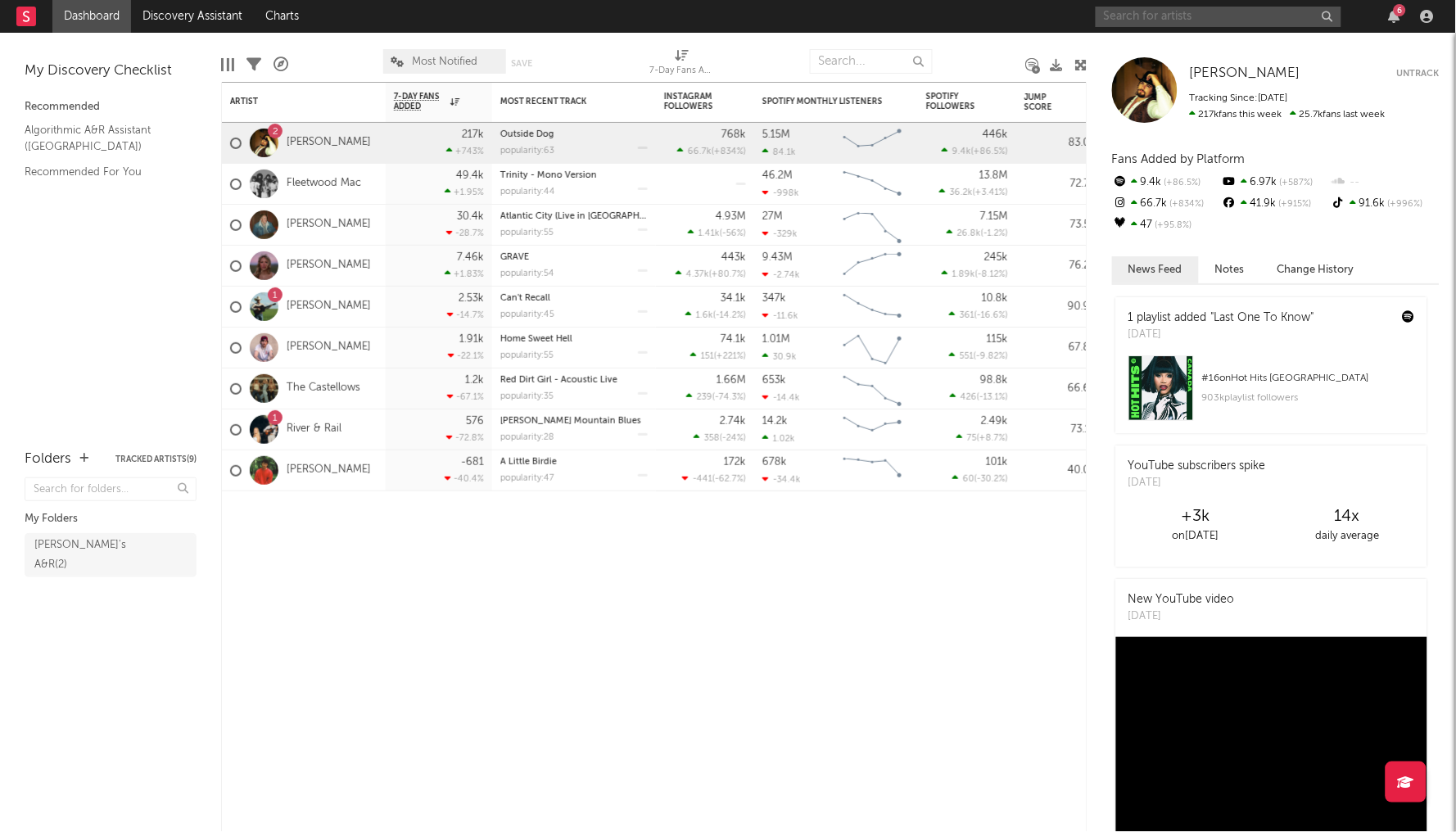
click at [1226, 14] on input "text" at bounding box center [1219, 17] width 246 height 20
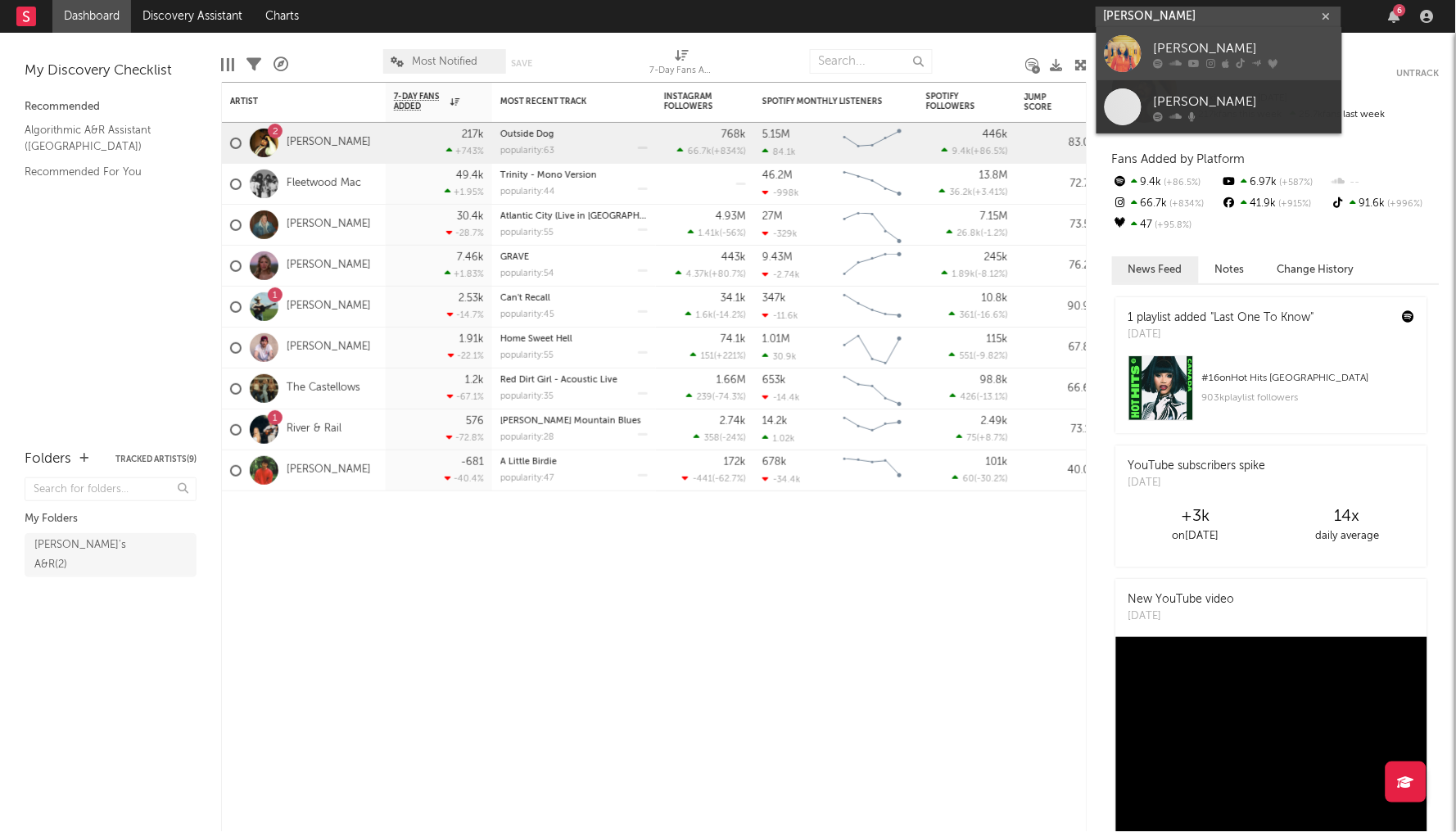
type input "Sadie jean"
click at [1223, 53] on div "Sadie Jean" at bounding box center [1244, 48] width 180 height 20
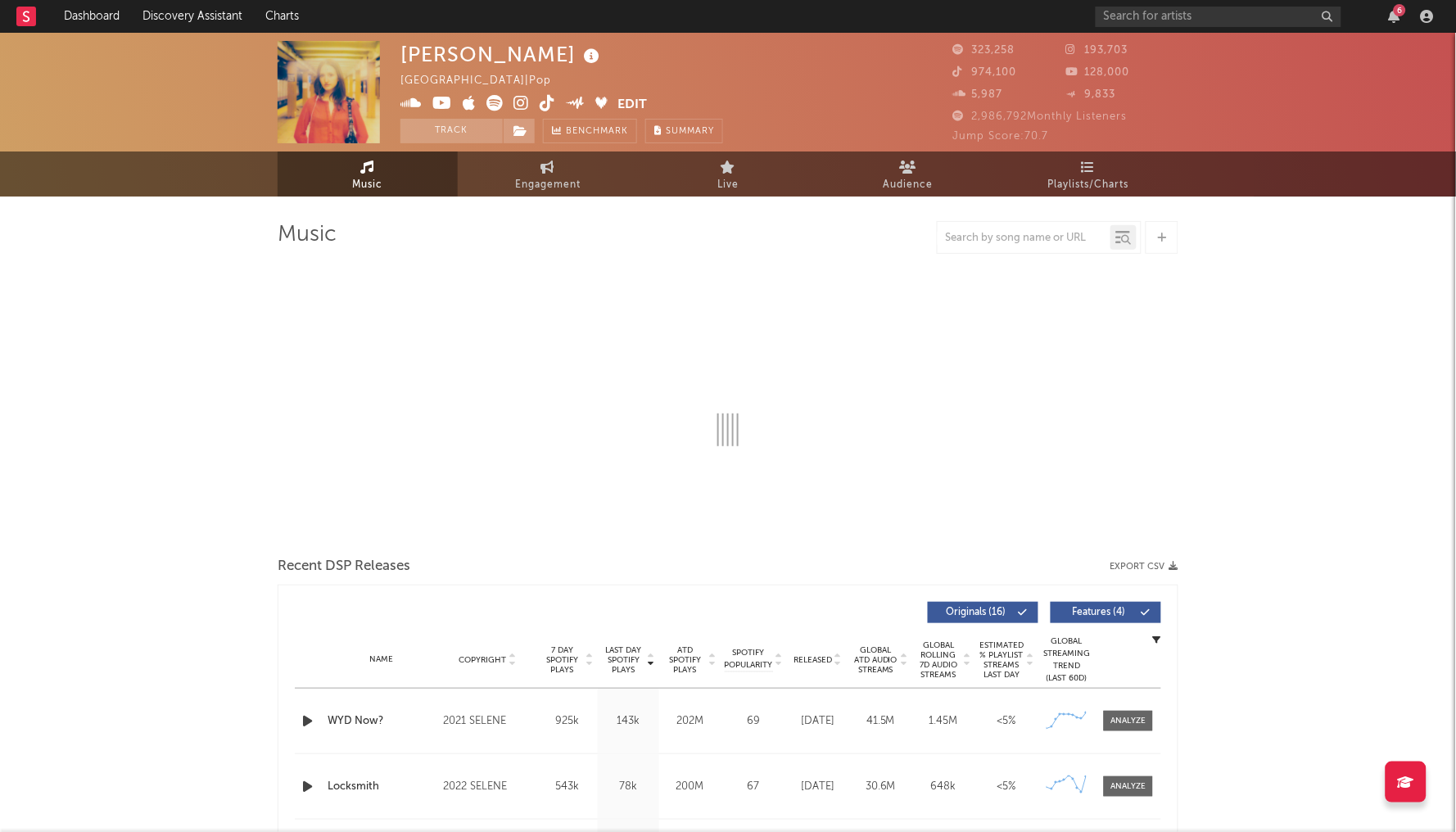
select select "6m"
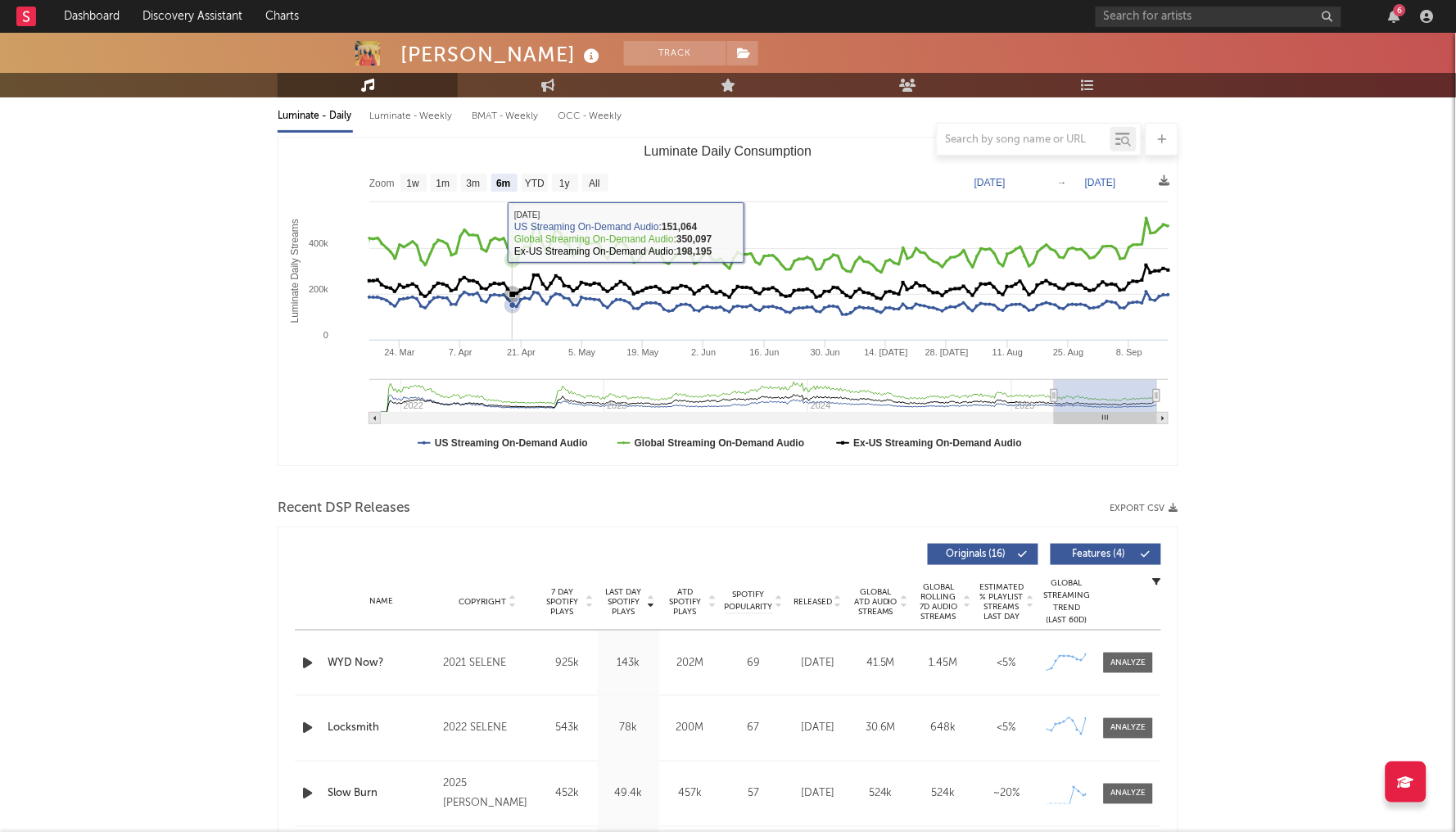
scroll to position [29, 0]
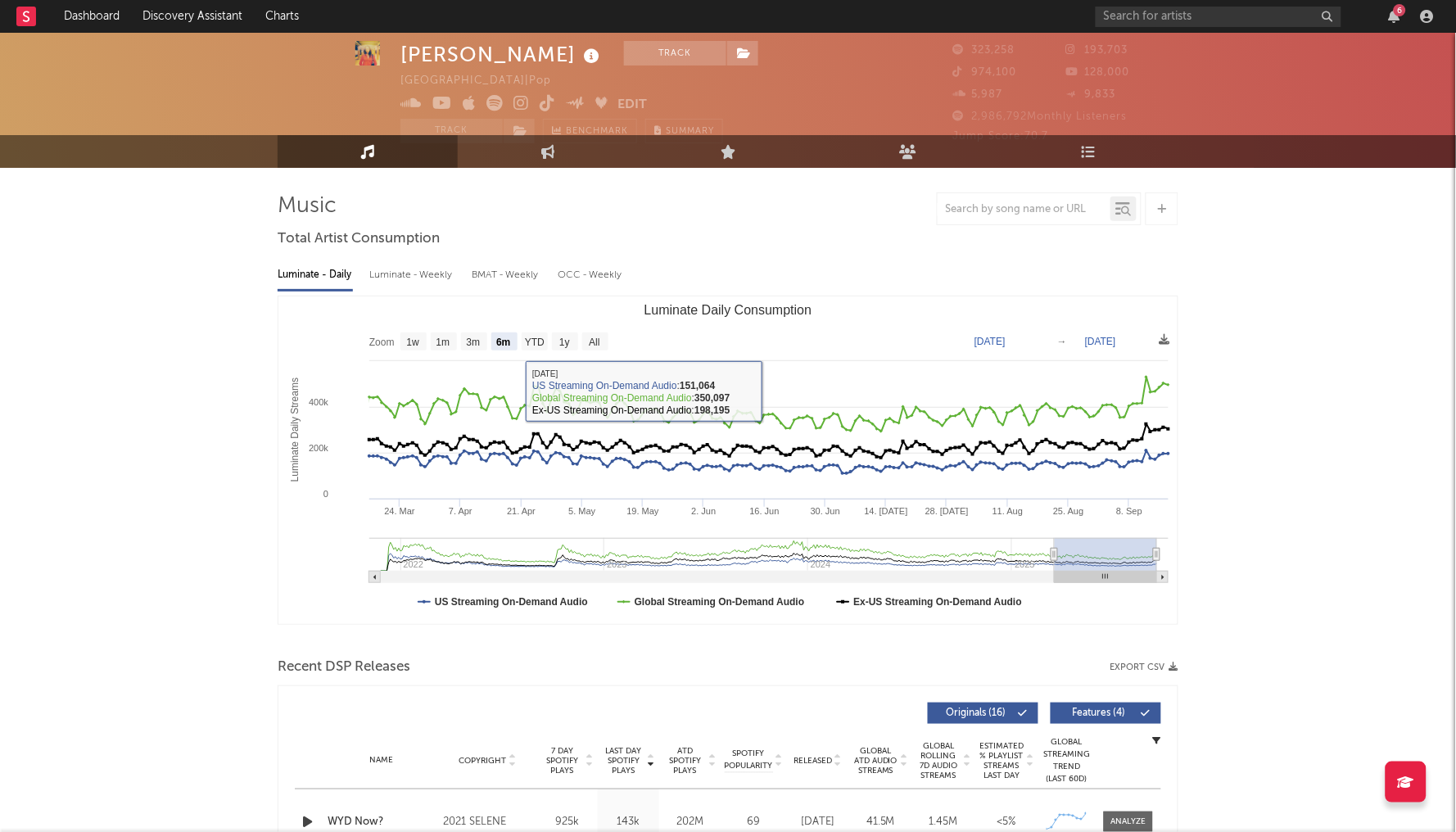
click at [418, 270] on div "Luminate - Weekly" at bounding box center [412, 275] width 86 height 28
select select "6m"
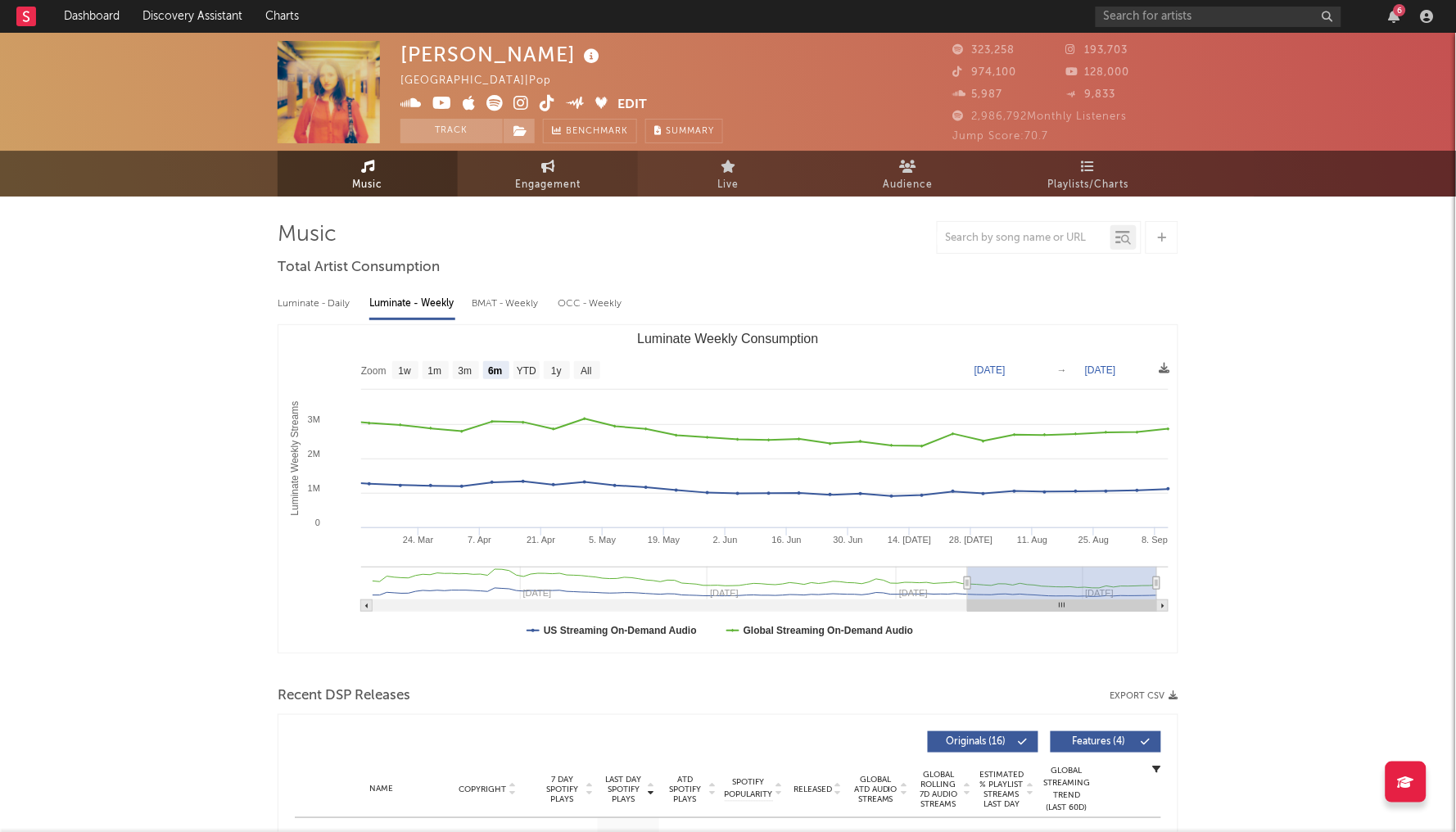
scroll to position [-1, 0]
click at [565, 180] on span "Engagement" at bounding box center [548, 183] width 65 height 20
select select "1w"
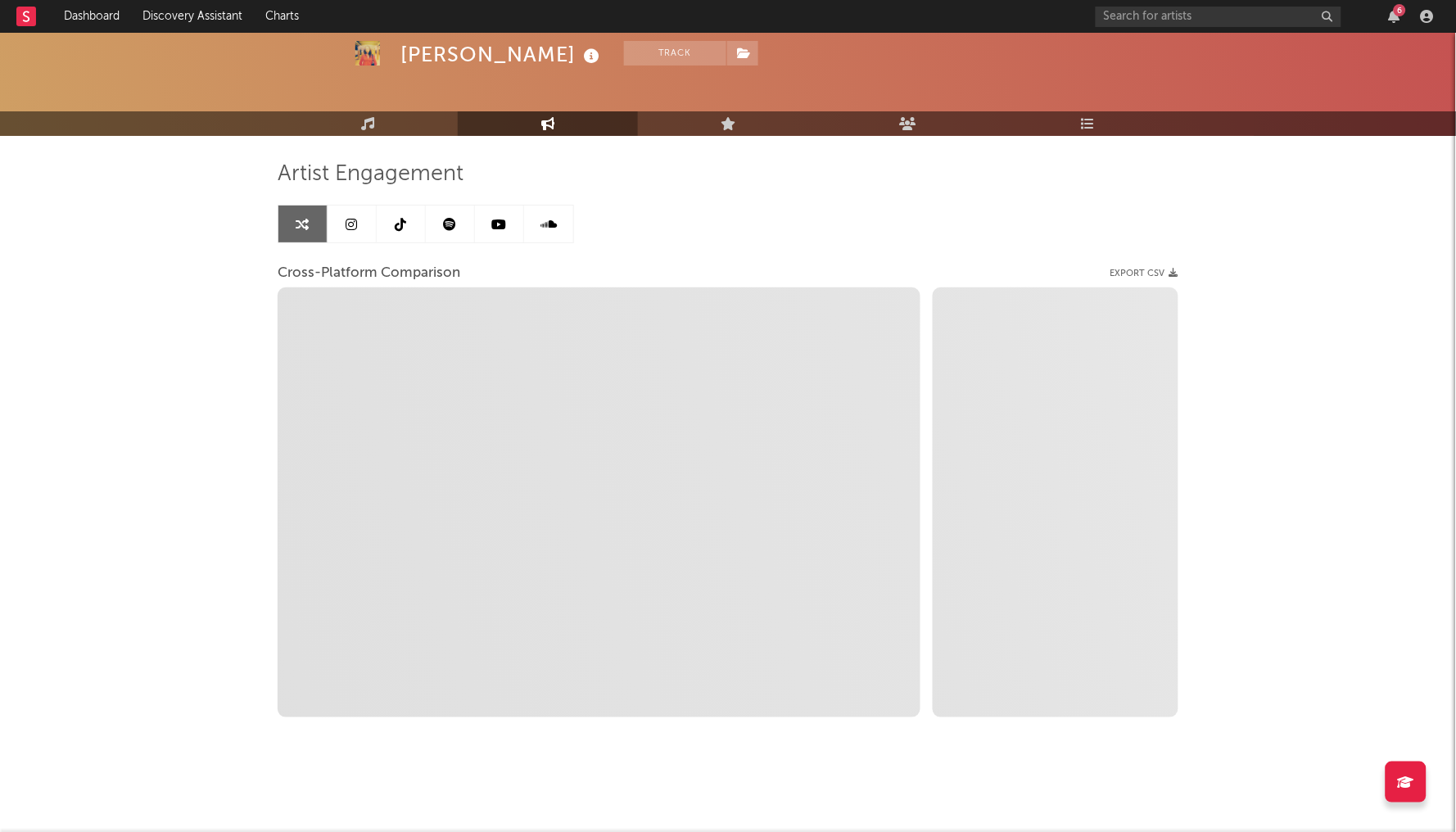
scroll to position [59, 0]
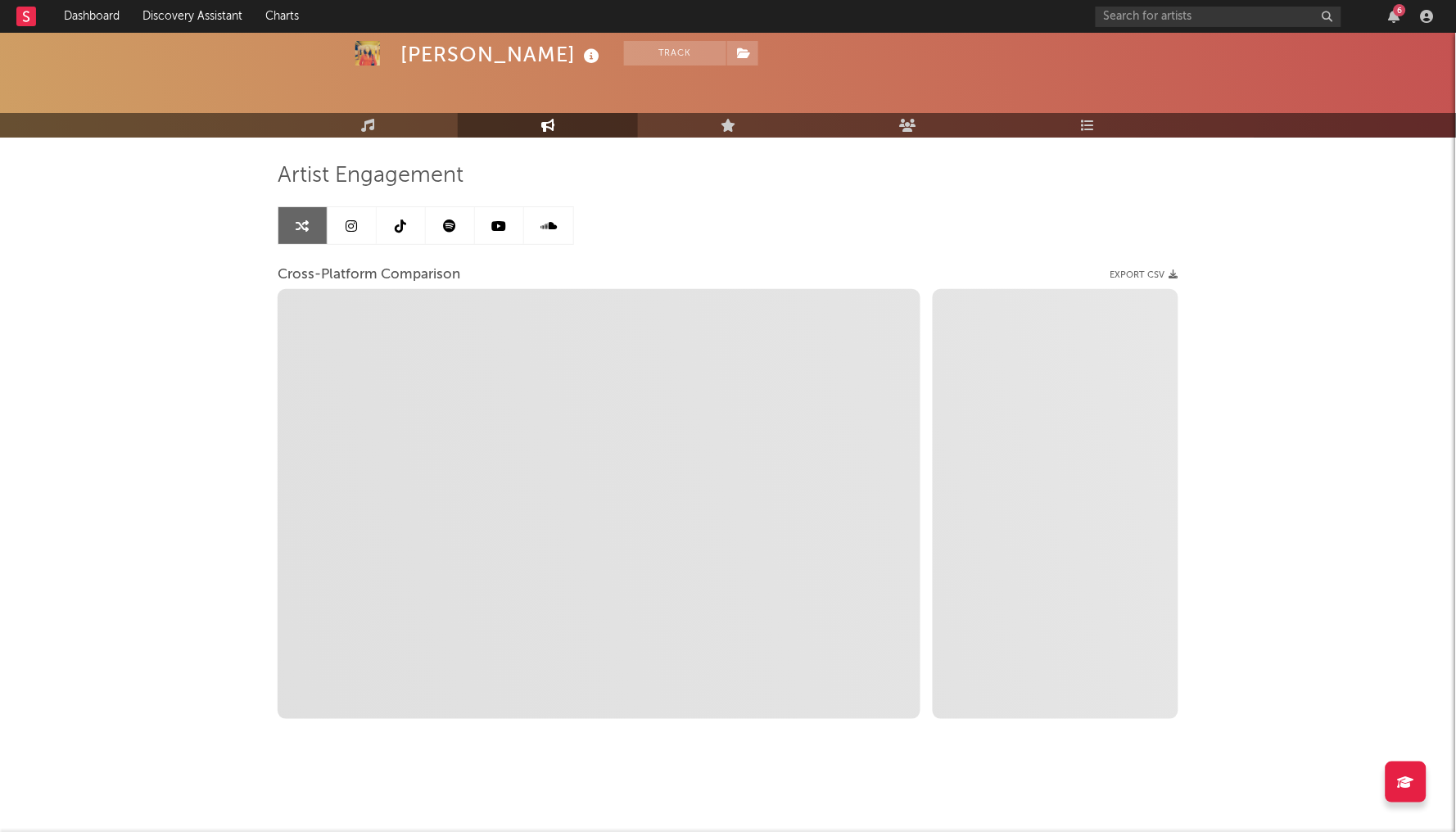
click at [355, 215] on link at bounding box center [352, 226] width 49 height 37
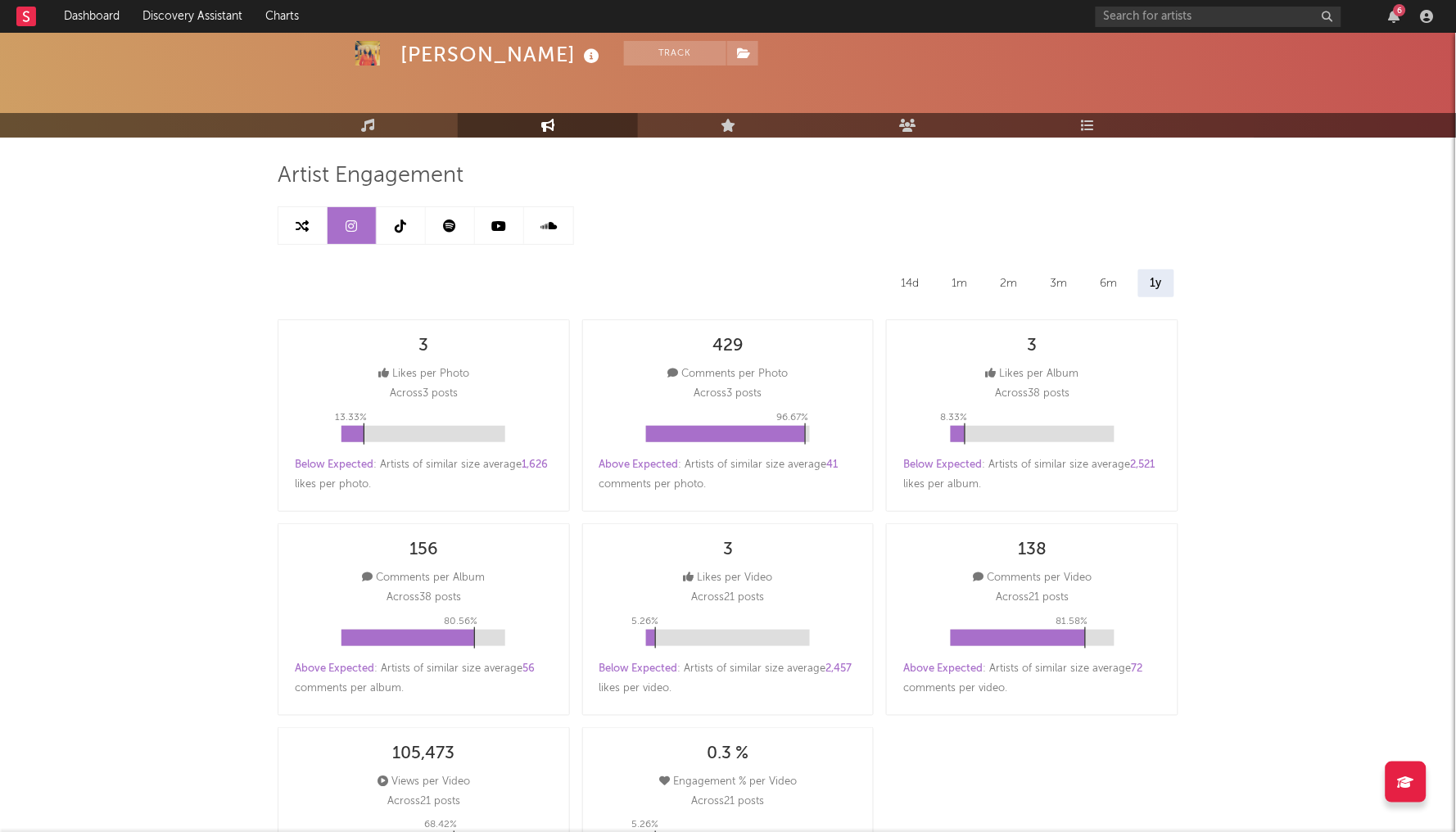
click at [292, 228] on link at bounding box center [302, 226] width 49 height 37
select select "1w"
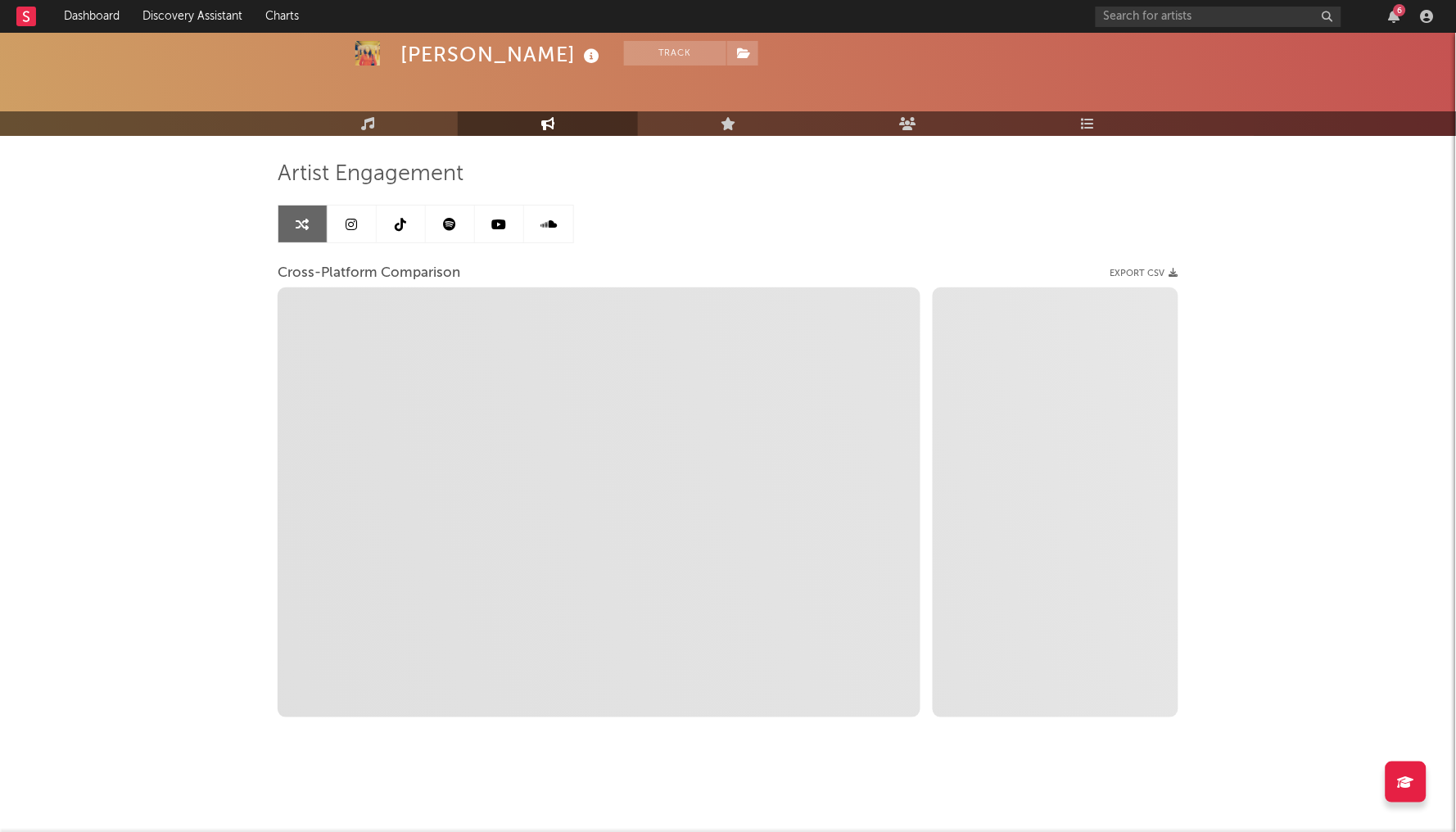
select select "1m"
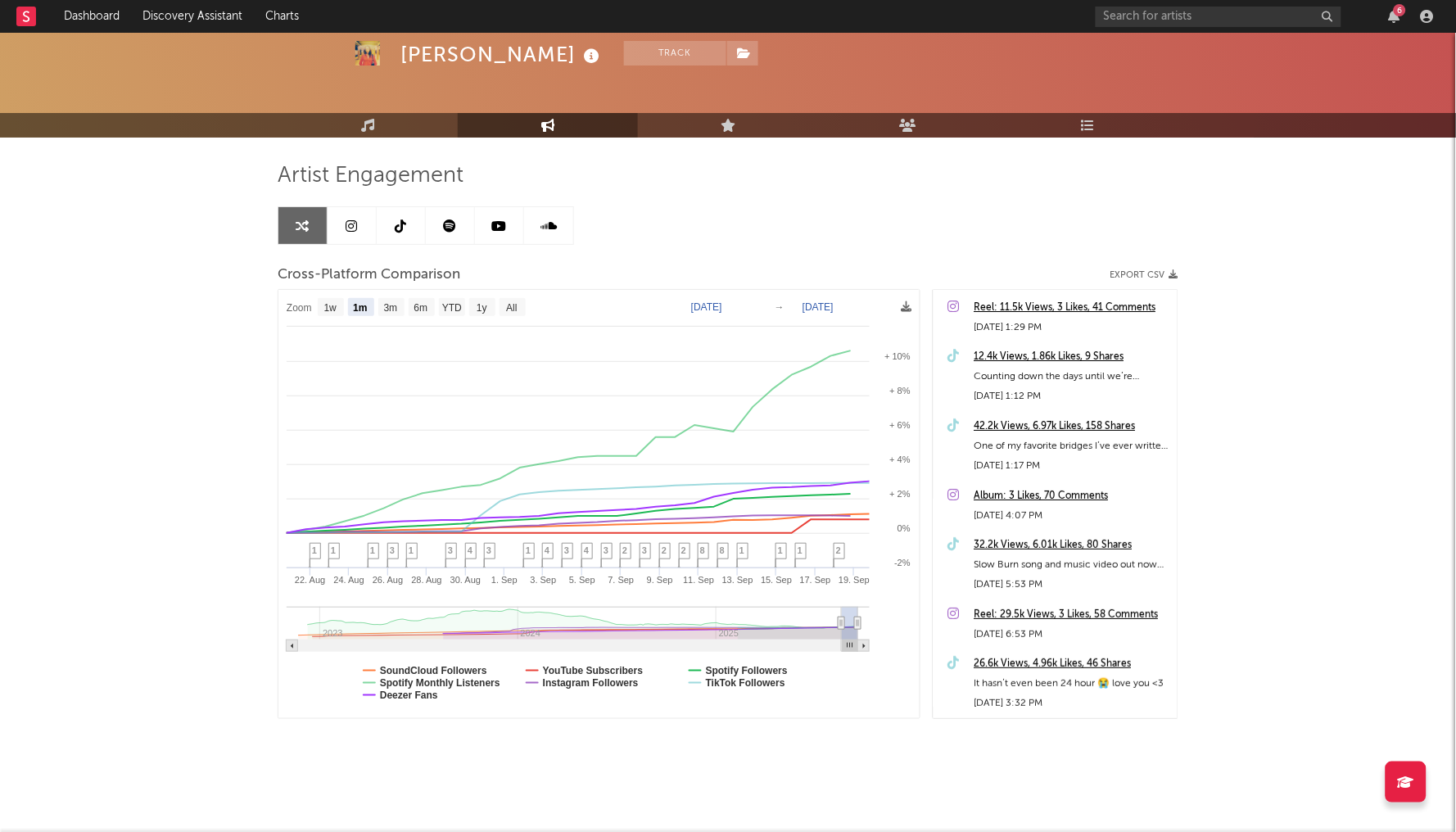
click at [367, 231] on link at bounding box center [352, 226] width 49 height 37
select select "6m"
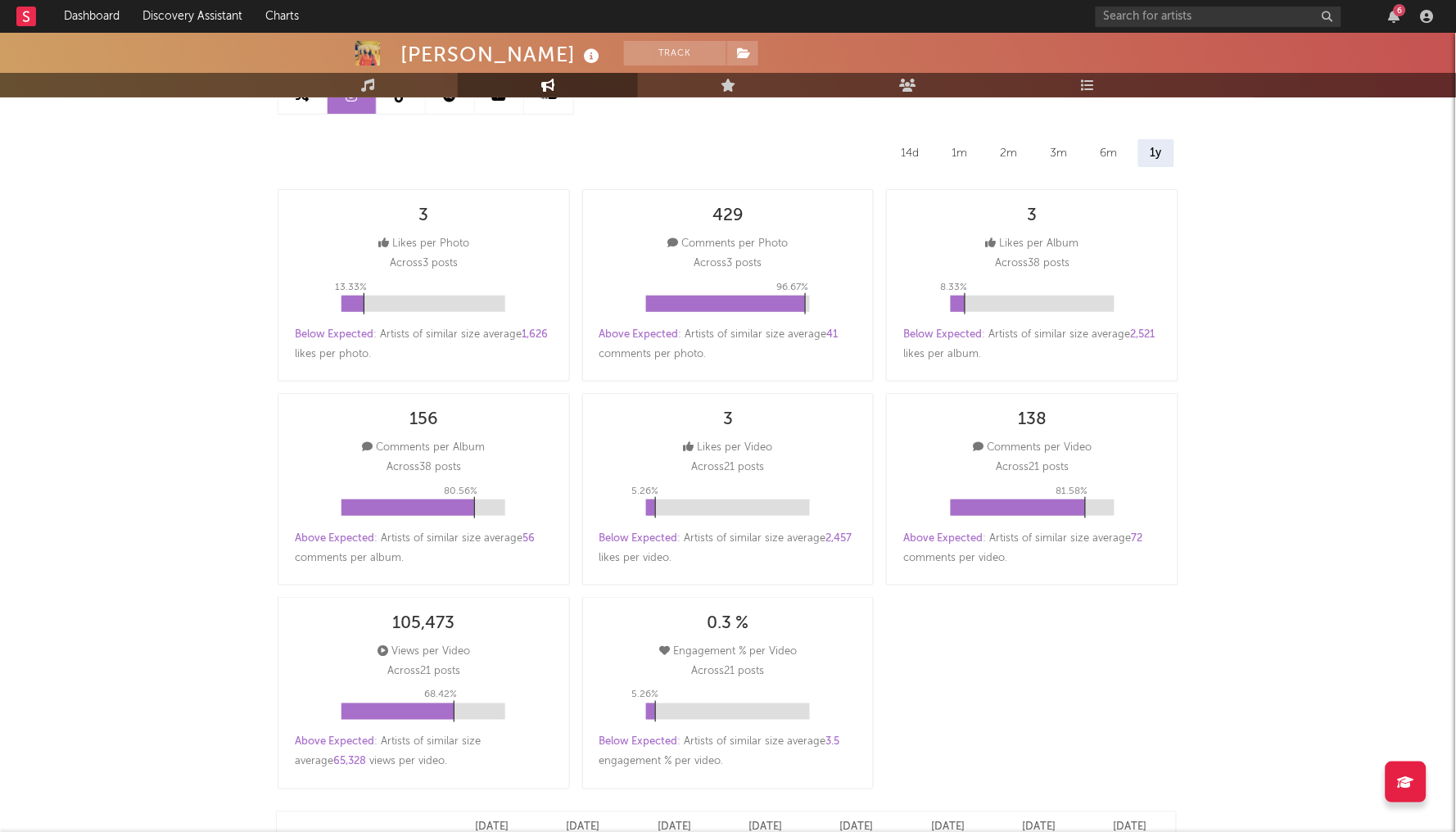
scroll to position [75, 0]
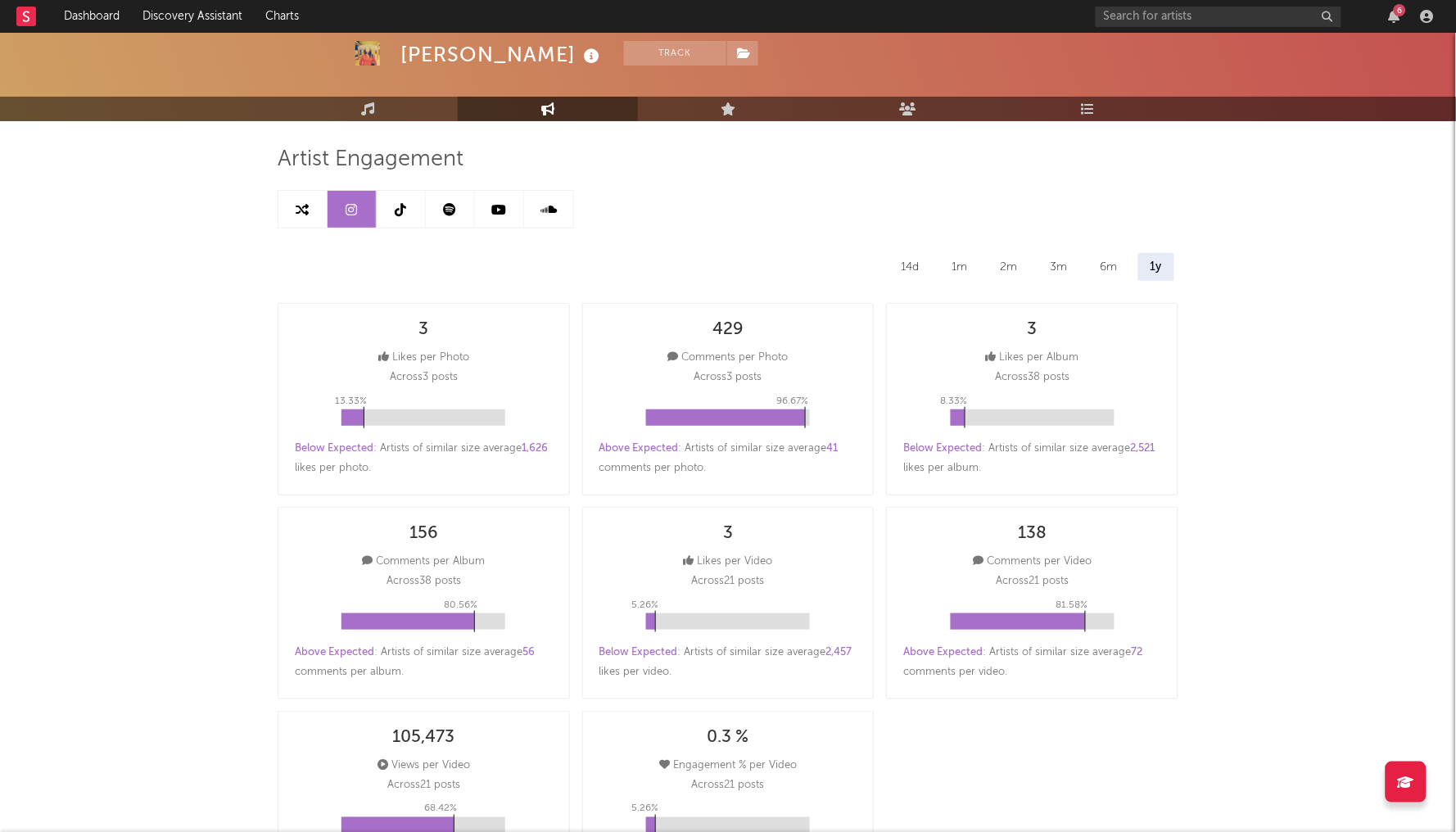
click at [401, 208] on icon at bounding box center [401, 209] width 11 height 13
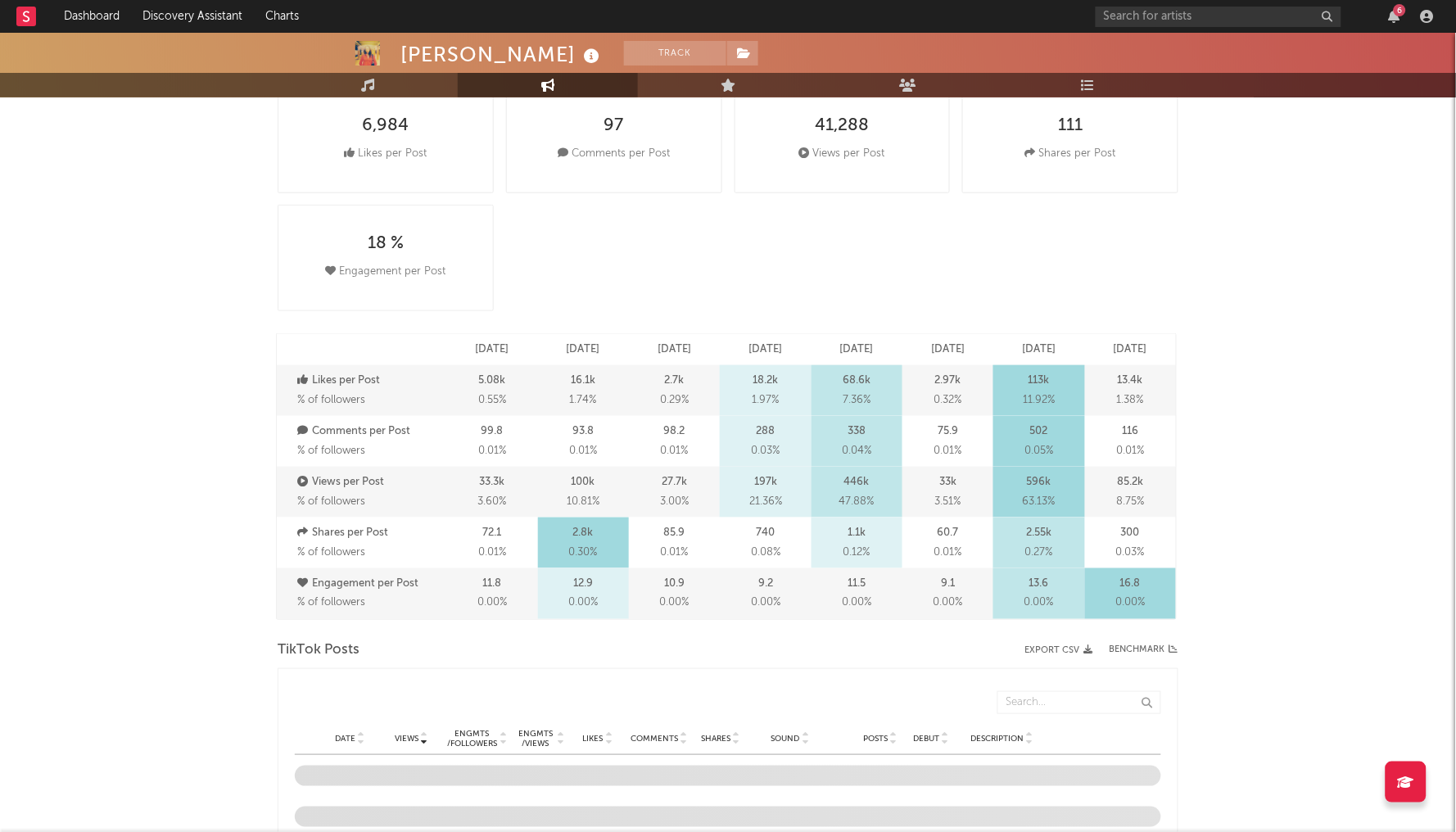
scroll to position [358, 0]
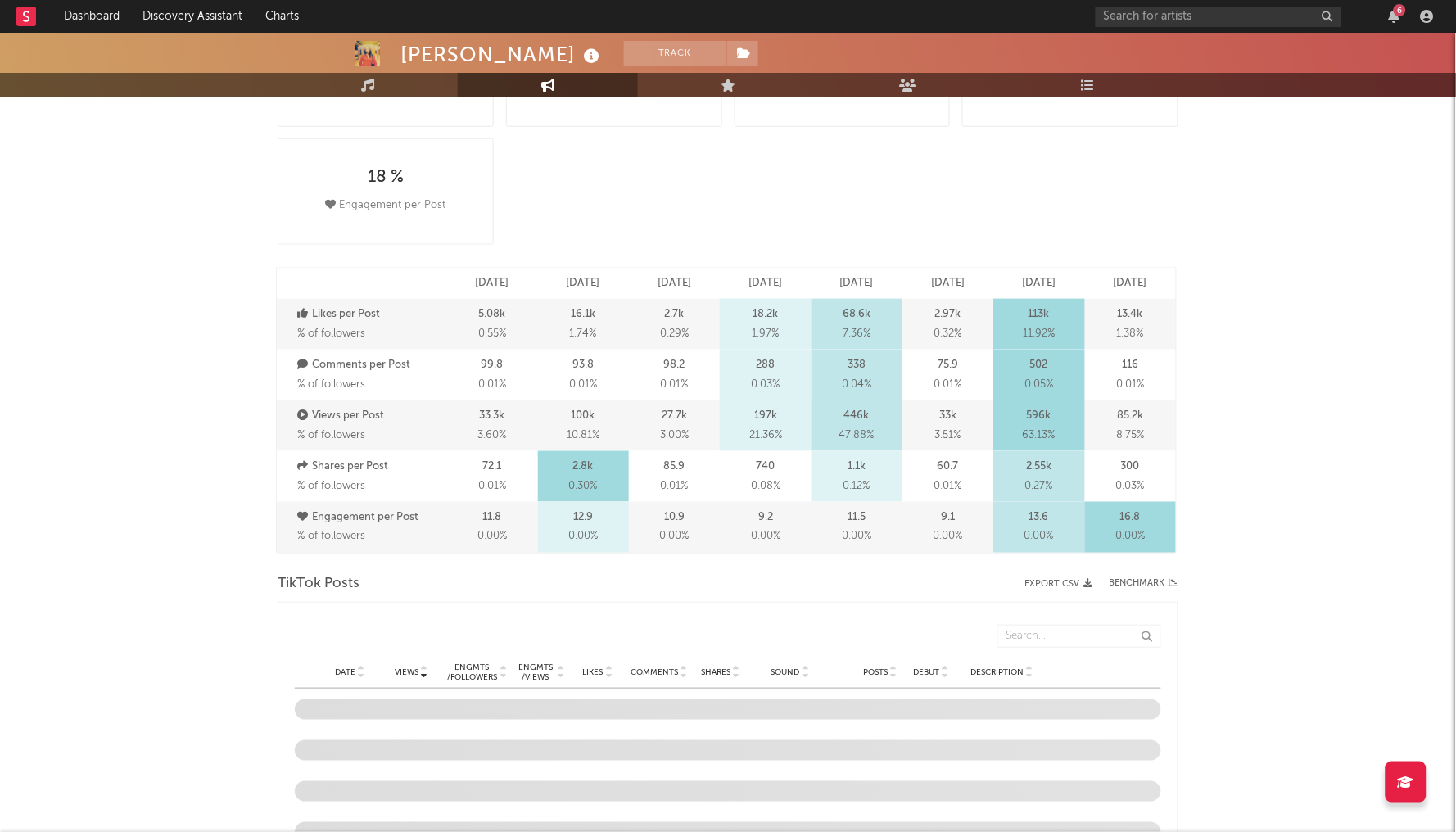
select select "6m"
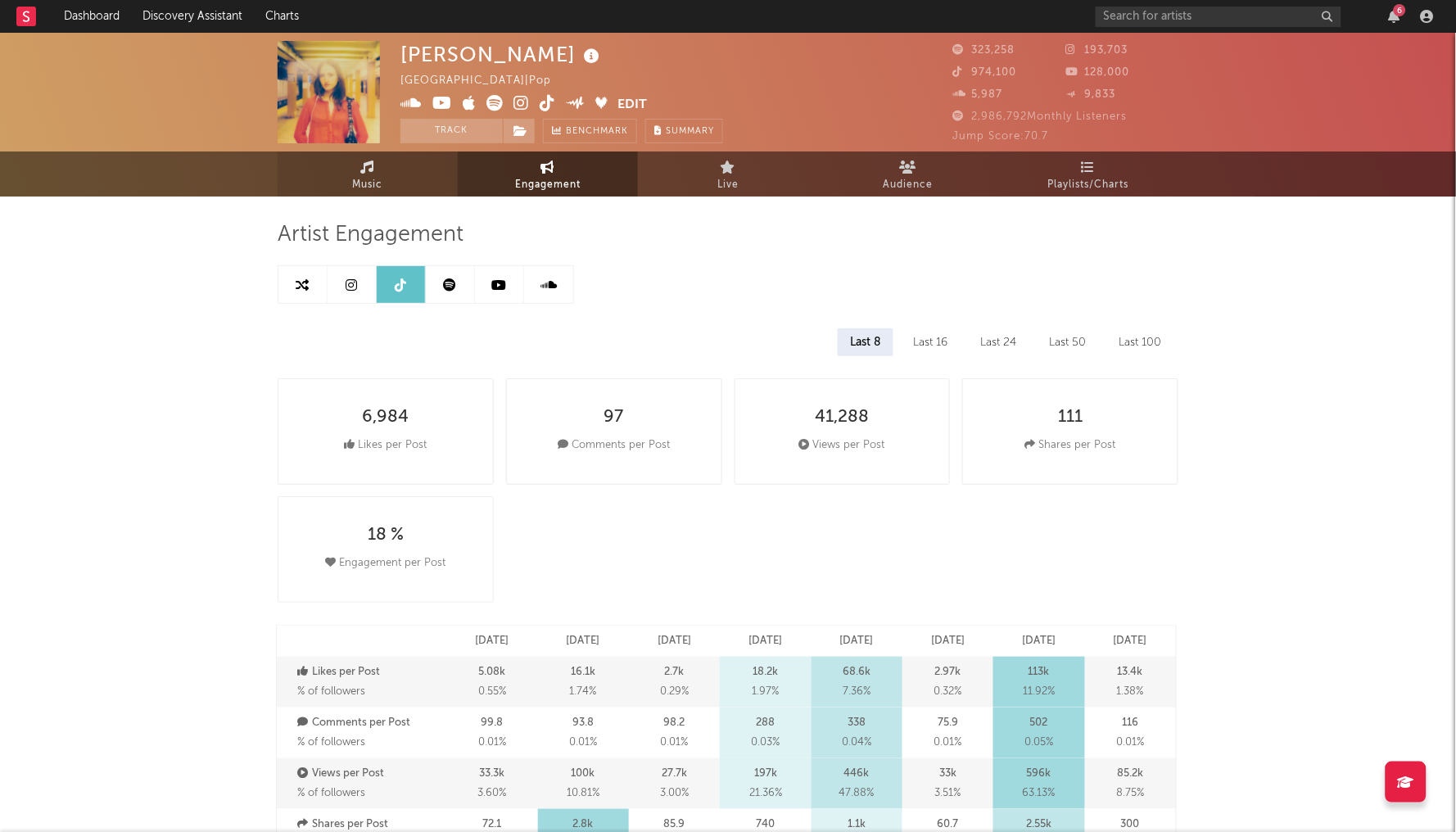
scroll to position [0, 0]
click at [343, 299] on link at bounding box center [352, 285] width 49 height 37
select select "6m"
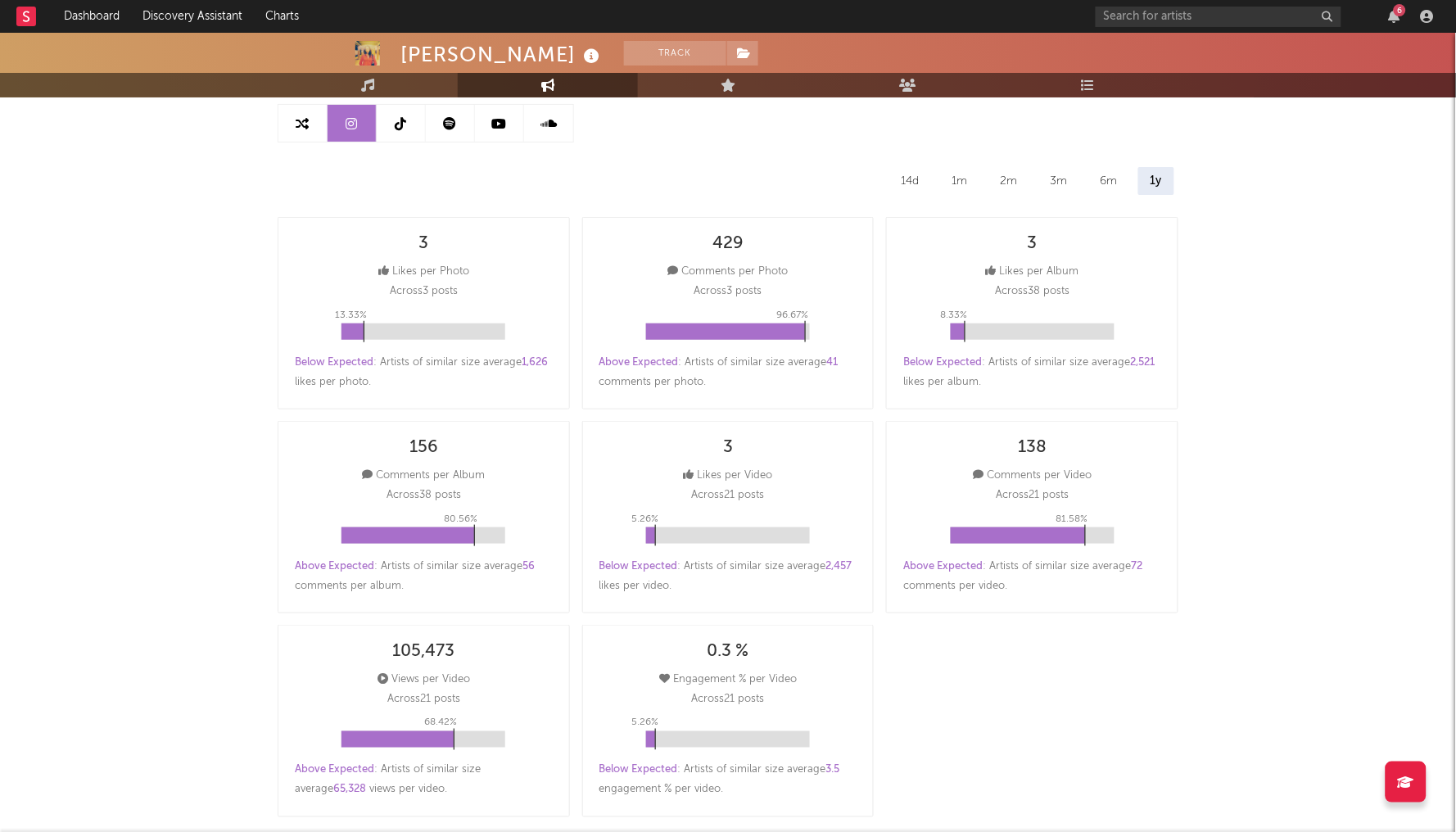
scroll to position [161, 1]
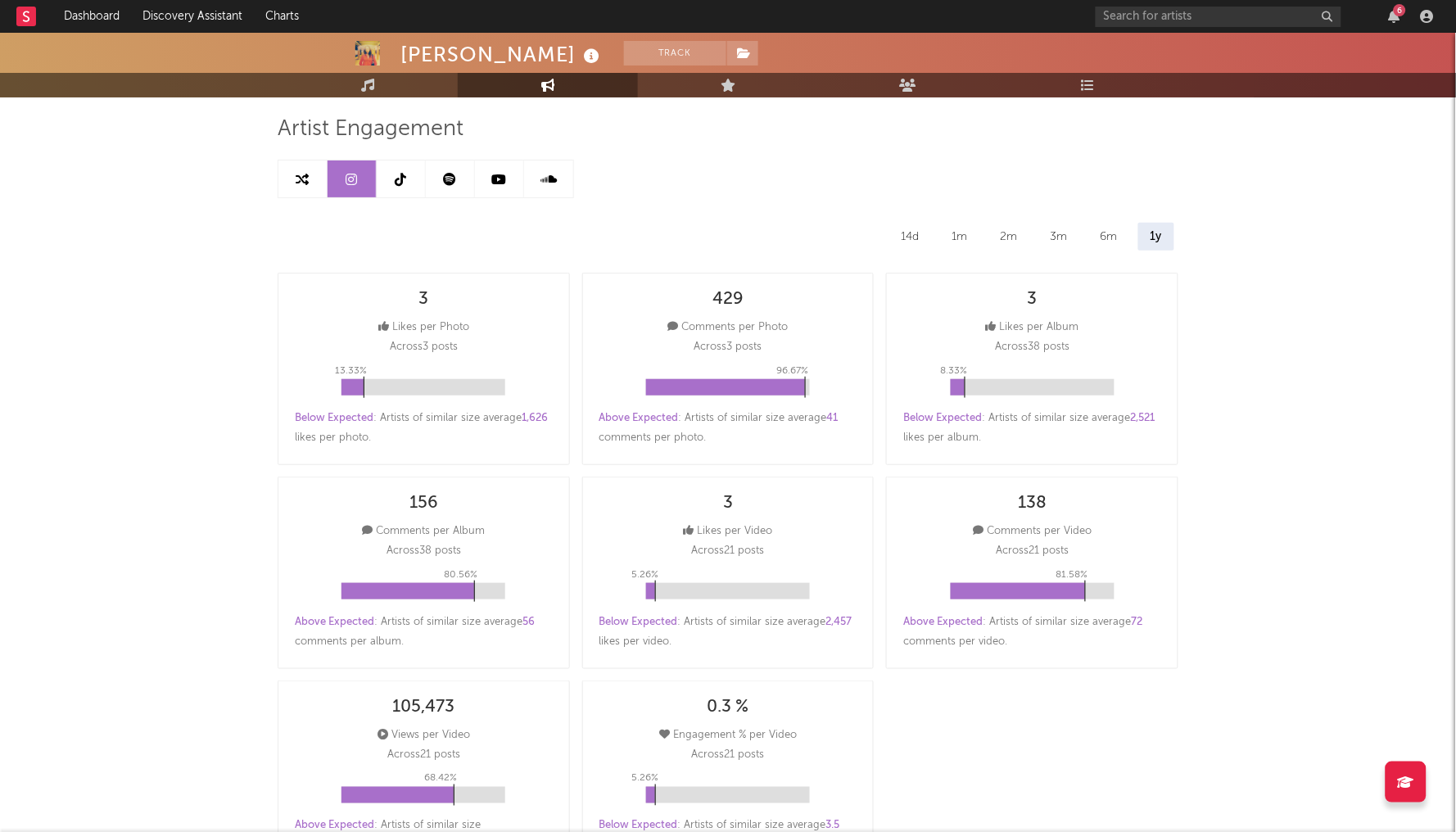
click at [301, 173] on icon at bounding box center [303, 180] width 13 height 13
select select "1m"
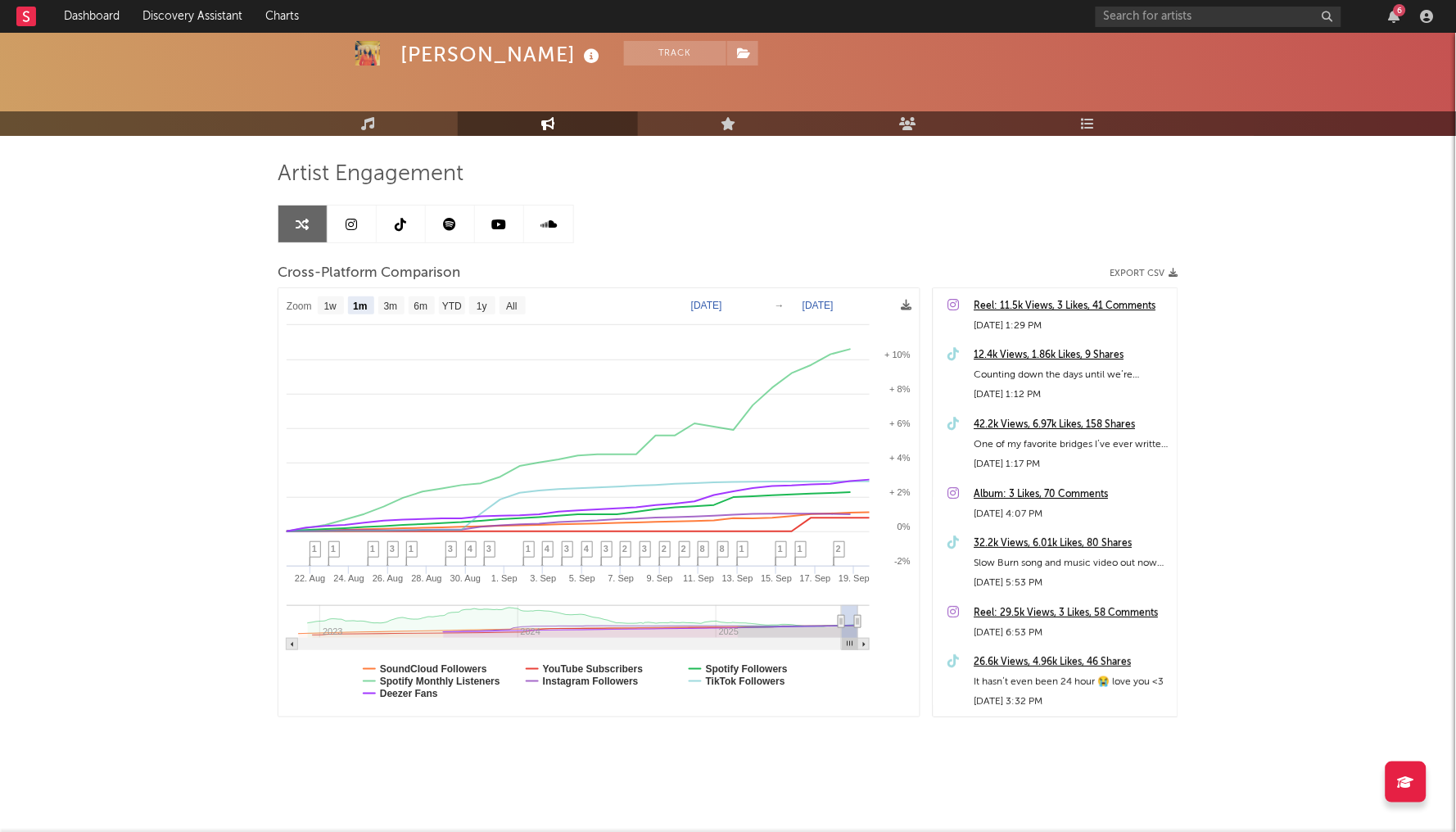
scroll to position [59, 0]
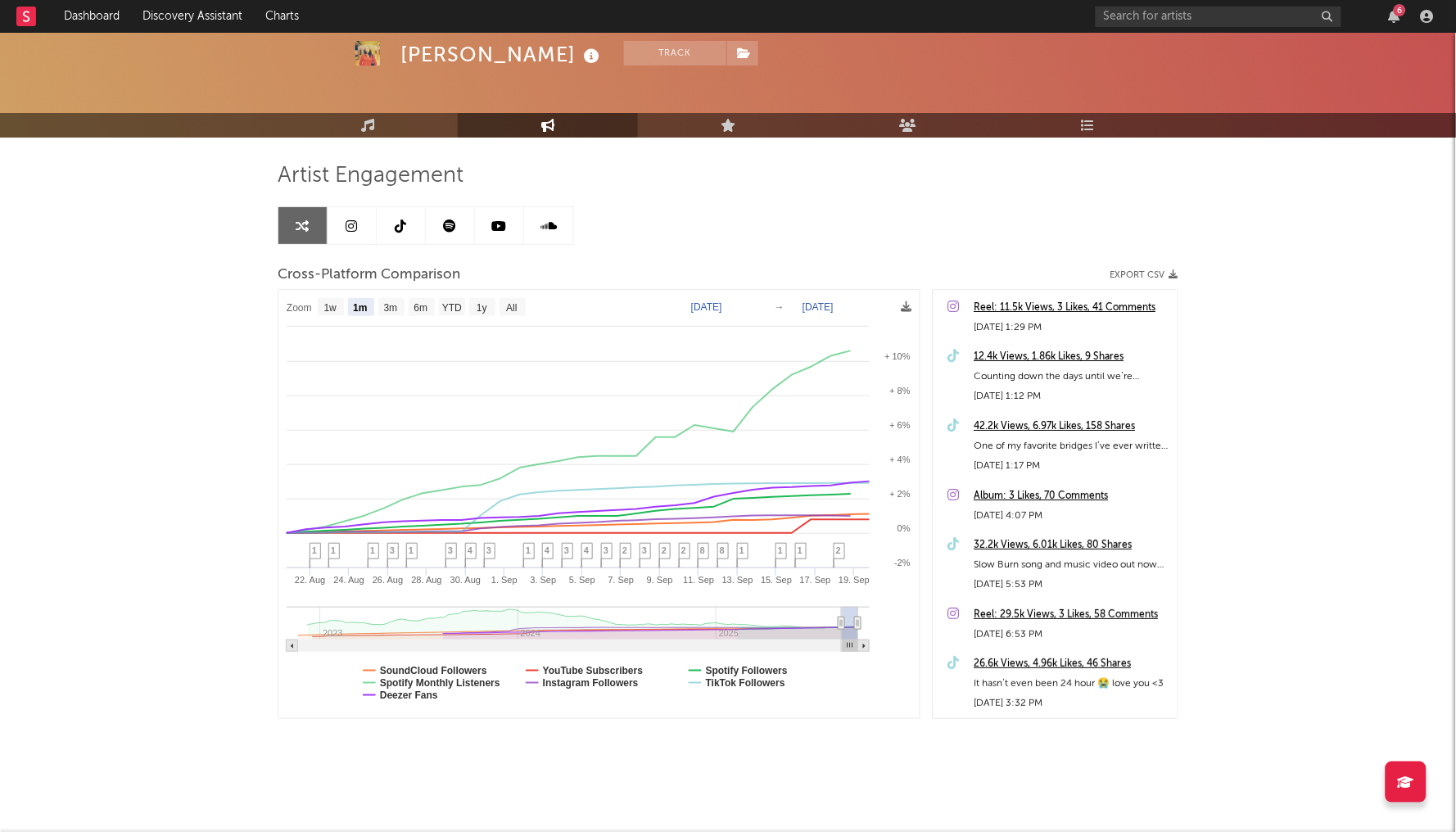
click at [455, 226] on icon at bounding box center [450, 226] width 13 height 13
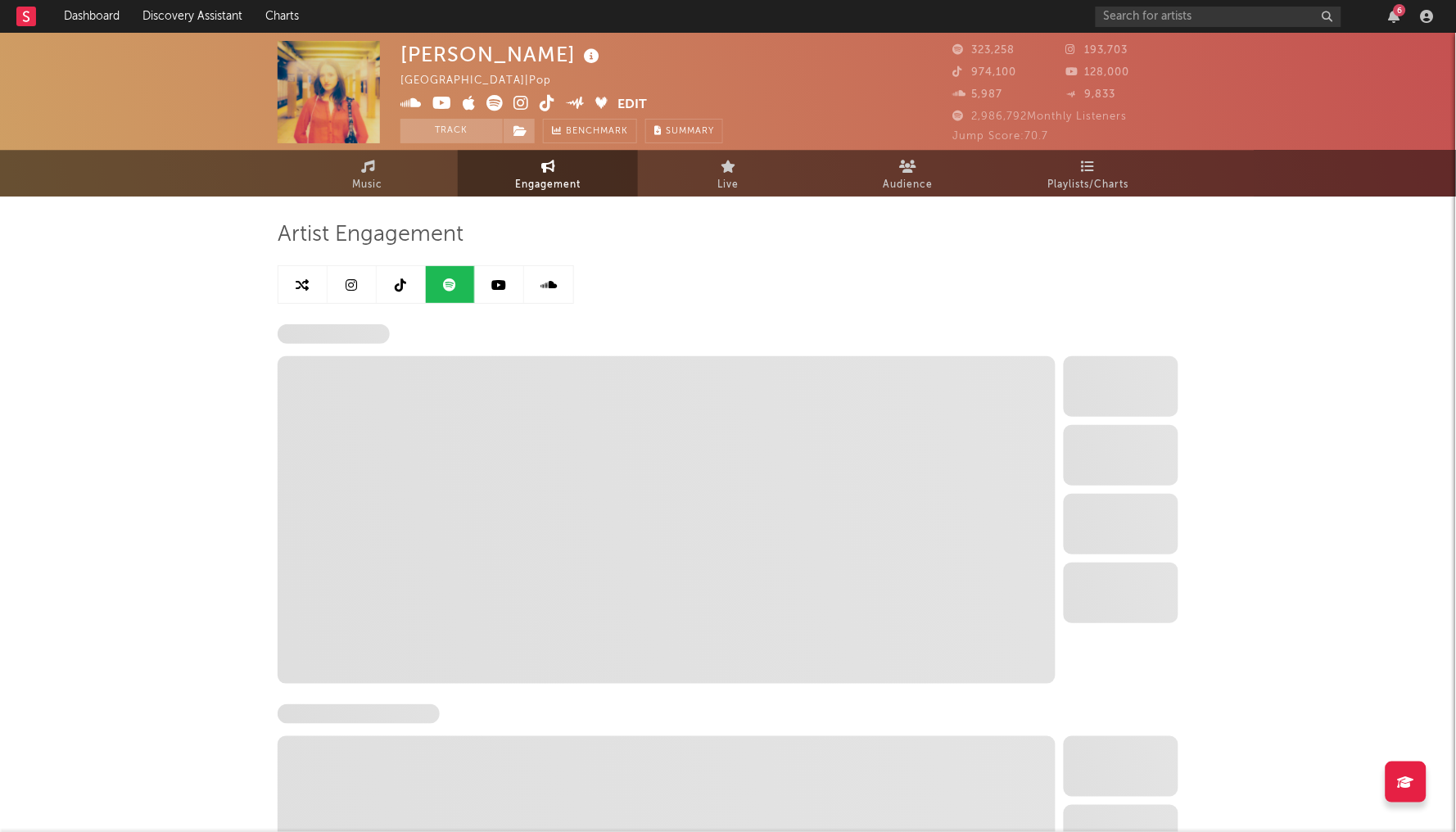
scroll to position [-1, 0]
select select "6m"
select select "1w"
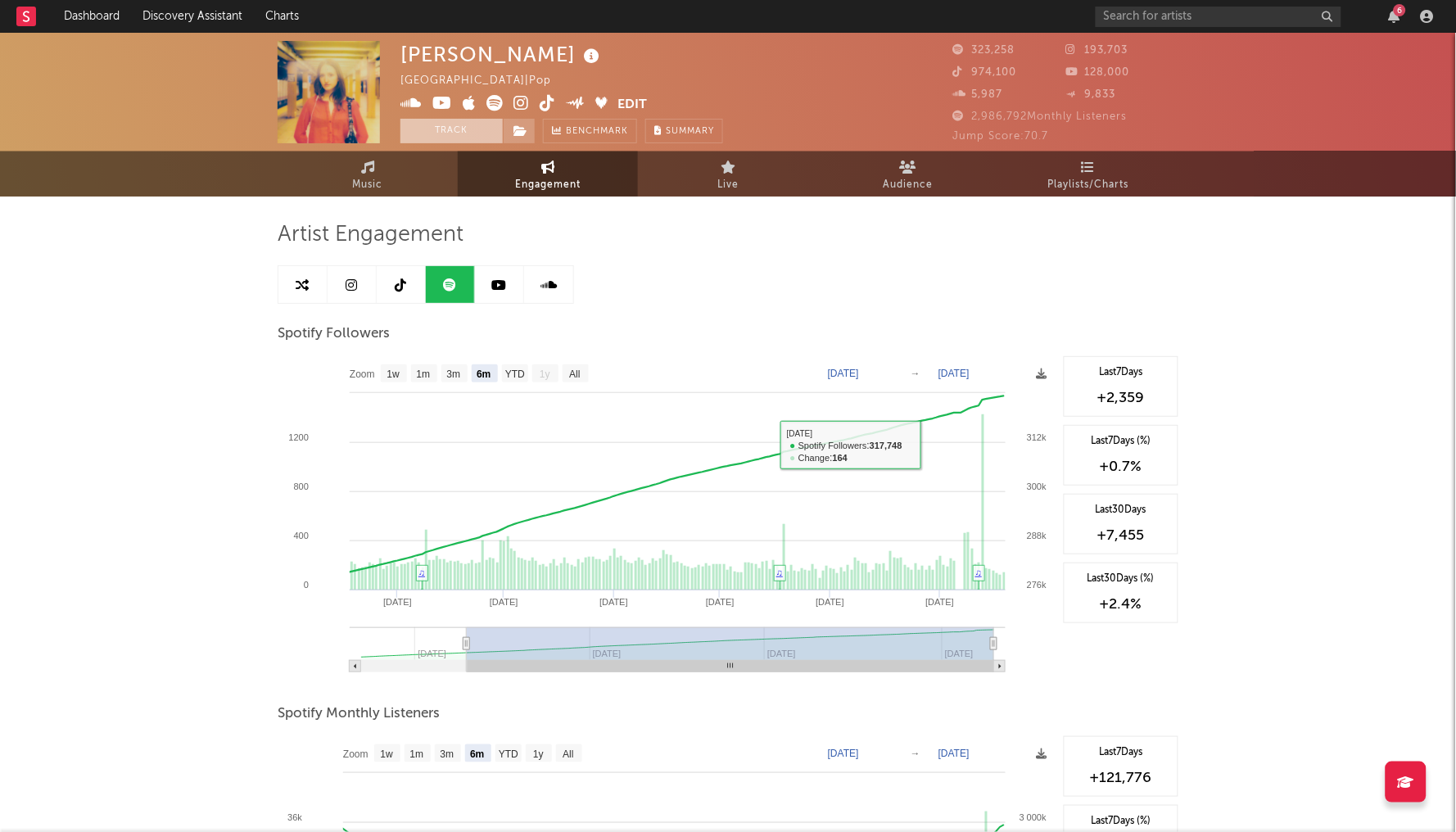
scroll to position [0, 0]
click at [389, 179] on link "Music" at bounding box center [367, 174] width 180 height 45
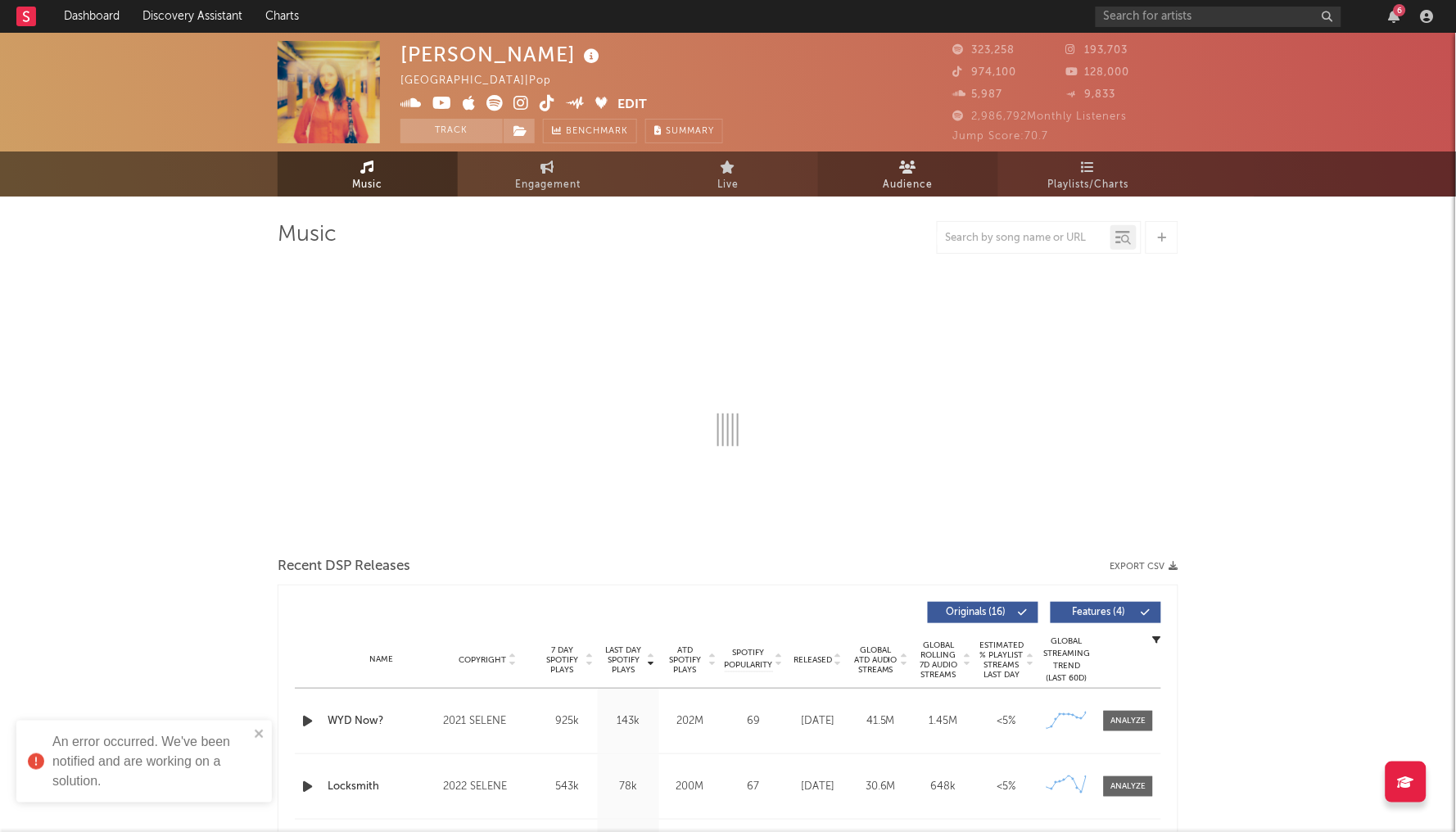
click at [912, 177] on span "Audience" at bounding box center [909, 184] width 50 height 20
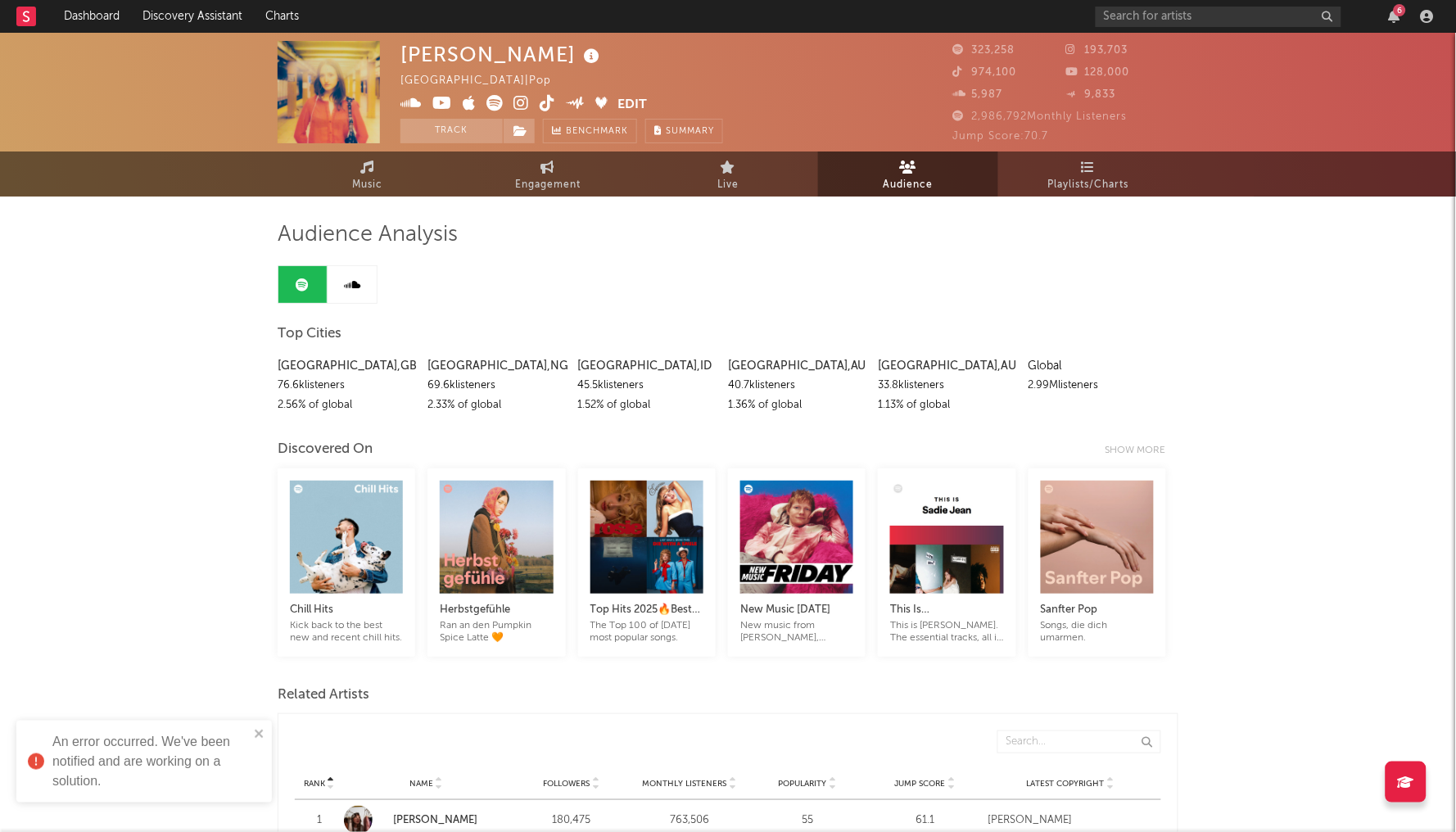
drag, startPoint x: 427, startPoint y: 372, endPoint x: 501, endPoint y: 364, distance: 74.4
click at [501, 364] on div "London , GB 76.6k listeners 2.56 % of global Lagos , NG 69.6k listeners 2.33 % …" at bounding box center [728, 382] width 901 height 67
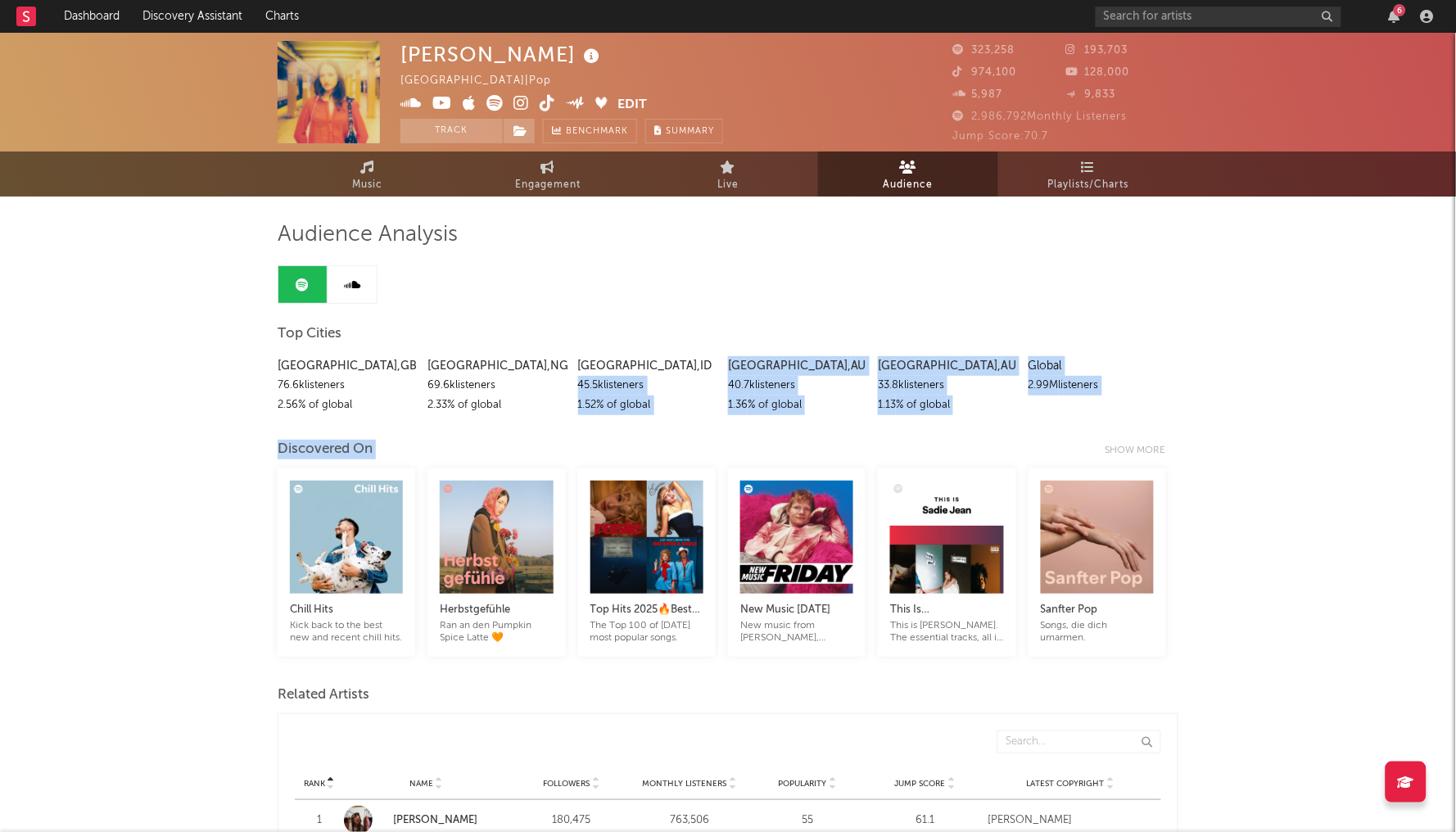
drag, startPoint x: 711, startPoint y: 358, endPoint x: 976, endPoint y: 415, distance: 271.1
click at [735, 183] on span "Live" at bounding box center [728, 184] width 21 height 20
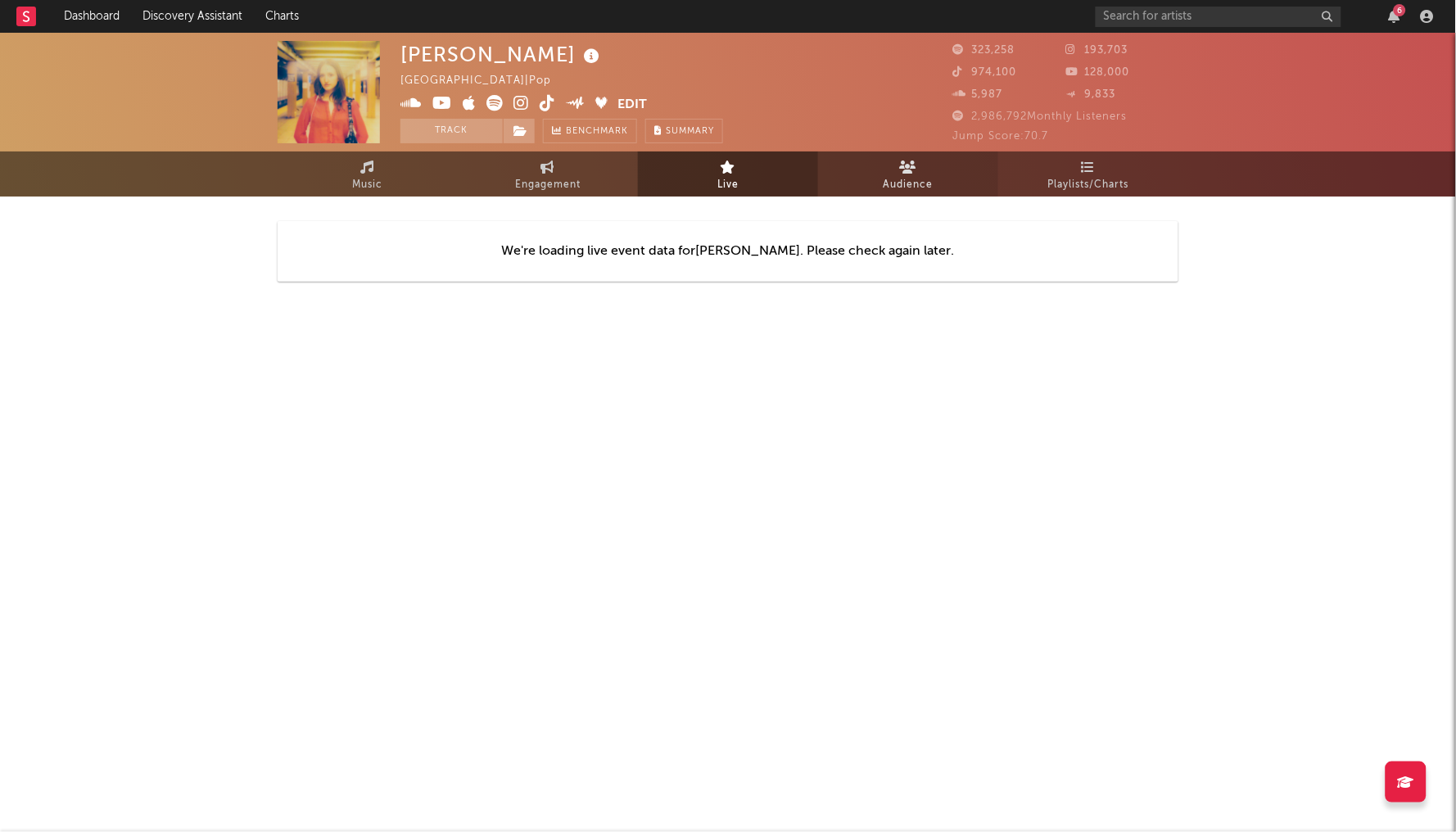
click at [877, 176] on link "Audience" at bounding box center [908, 174] width 180 height 45
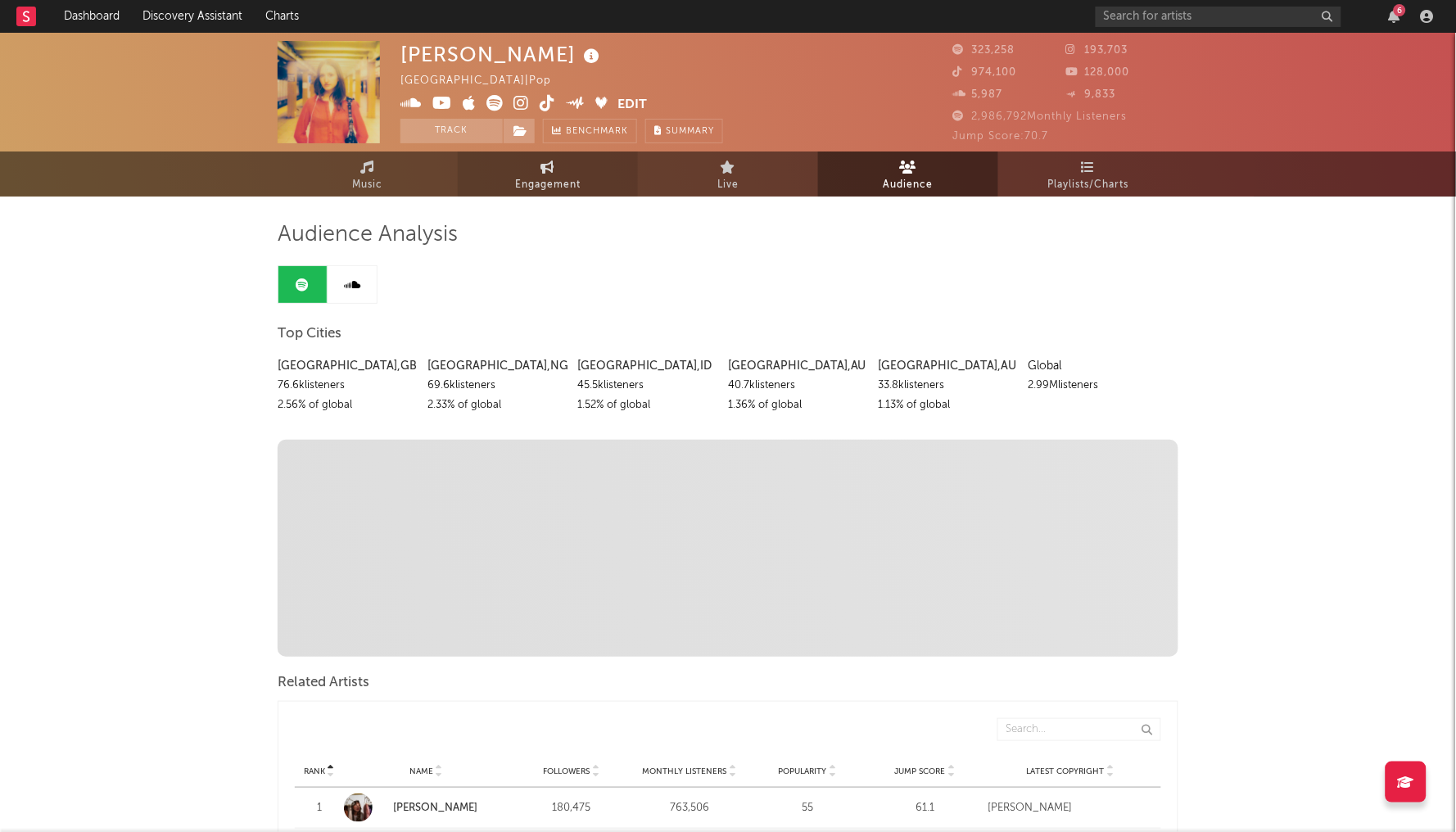
click at [557, 178] on span "Engagement" at bounding box center [548, 184] width 65 height 20
select select "1w"
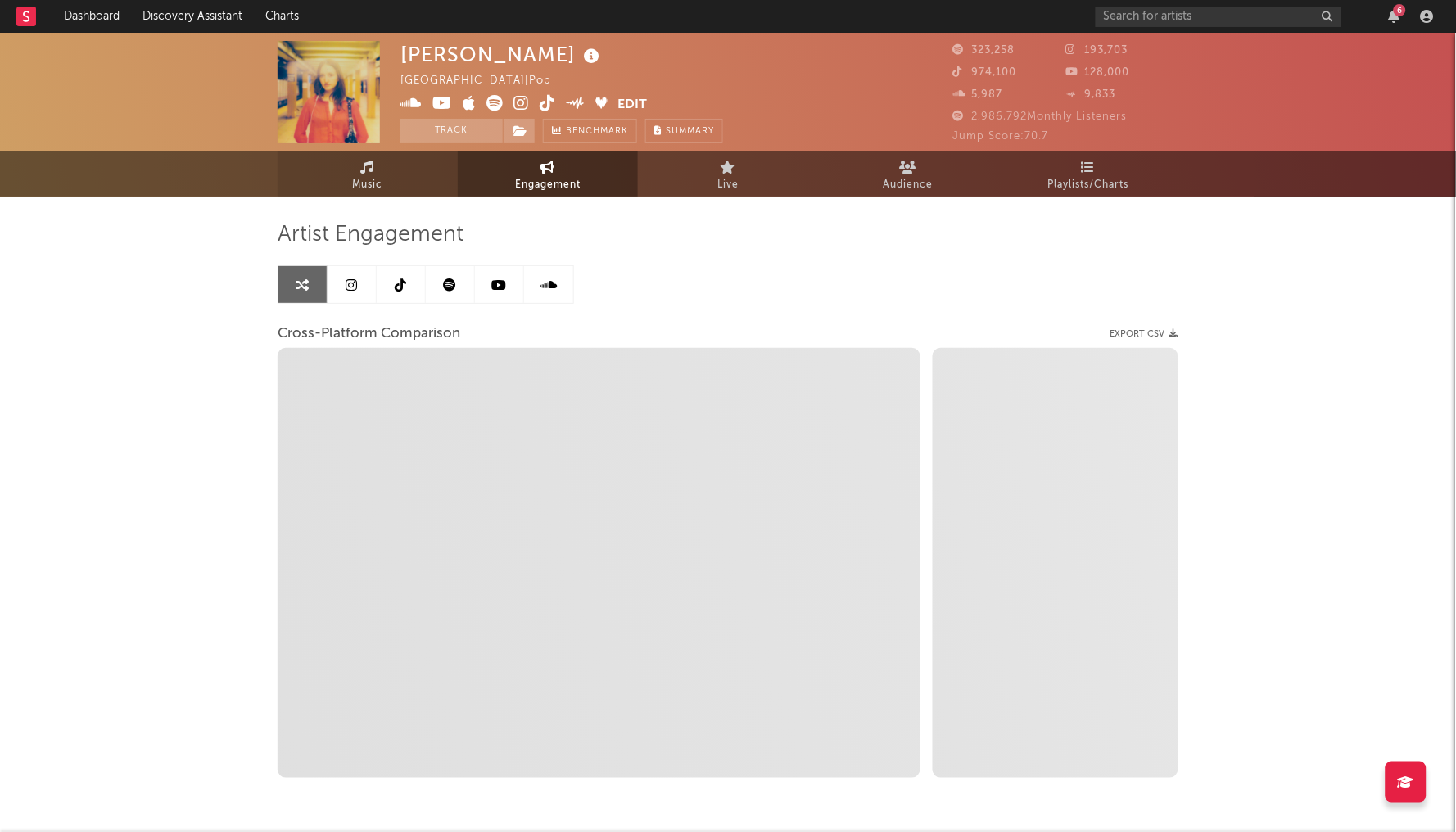
click at [393, 173] on link "Music" at bounding box center [367, 174] width 180 height 45
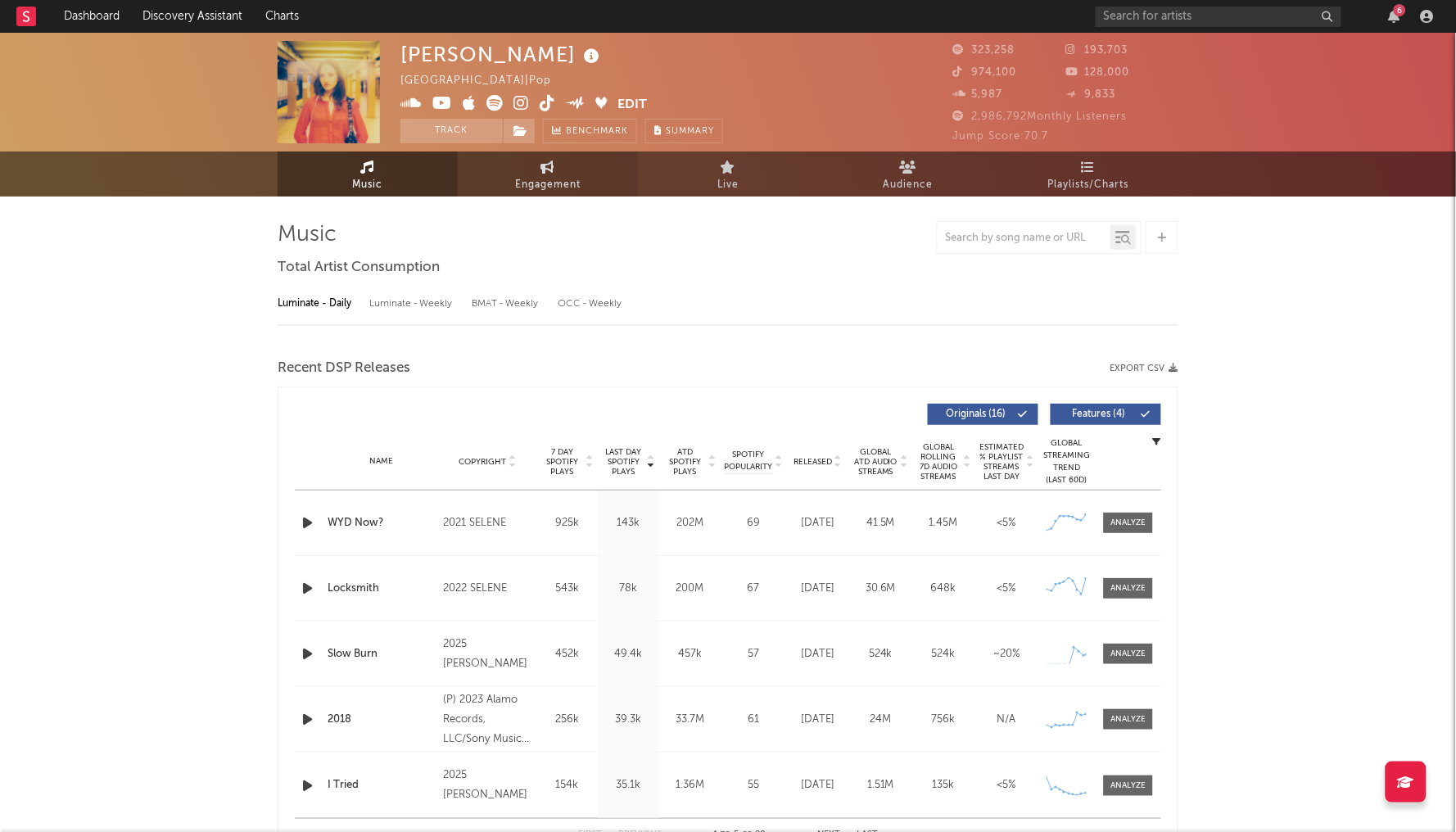
click at [509, 192] on link "Engagement" at bounding box center [548, 174] width 180 height 45
select select "1w"
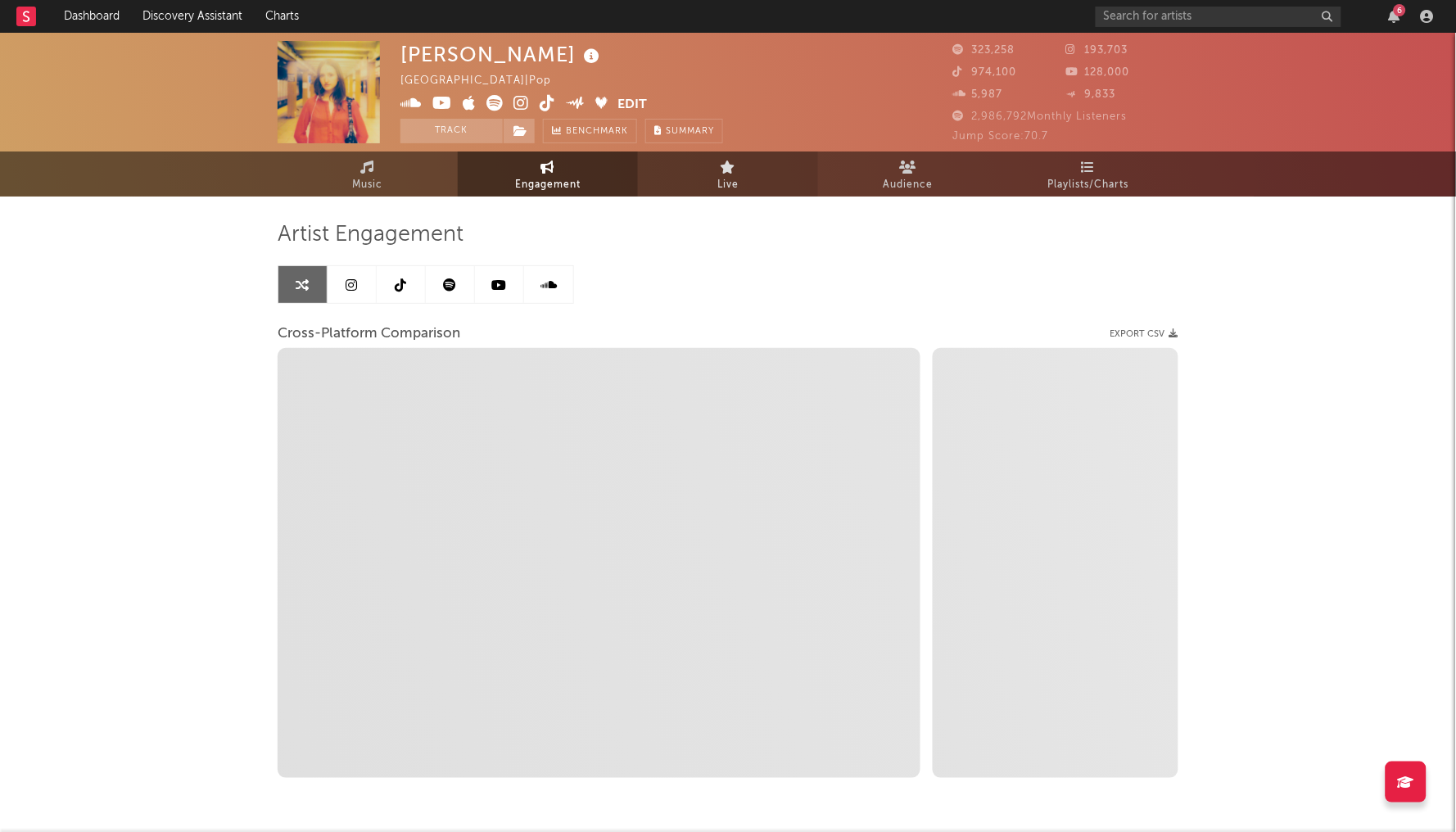
click at [746, 182] on link "Live" at bounding box center [728, 174] width 180 height 45
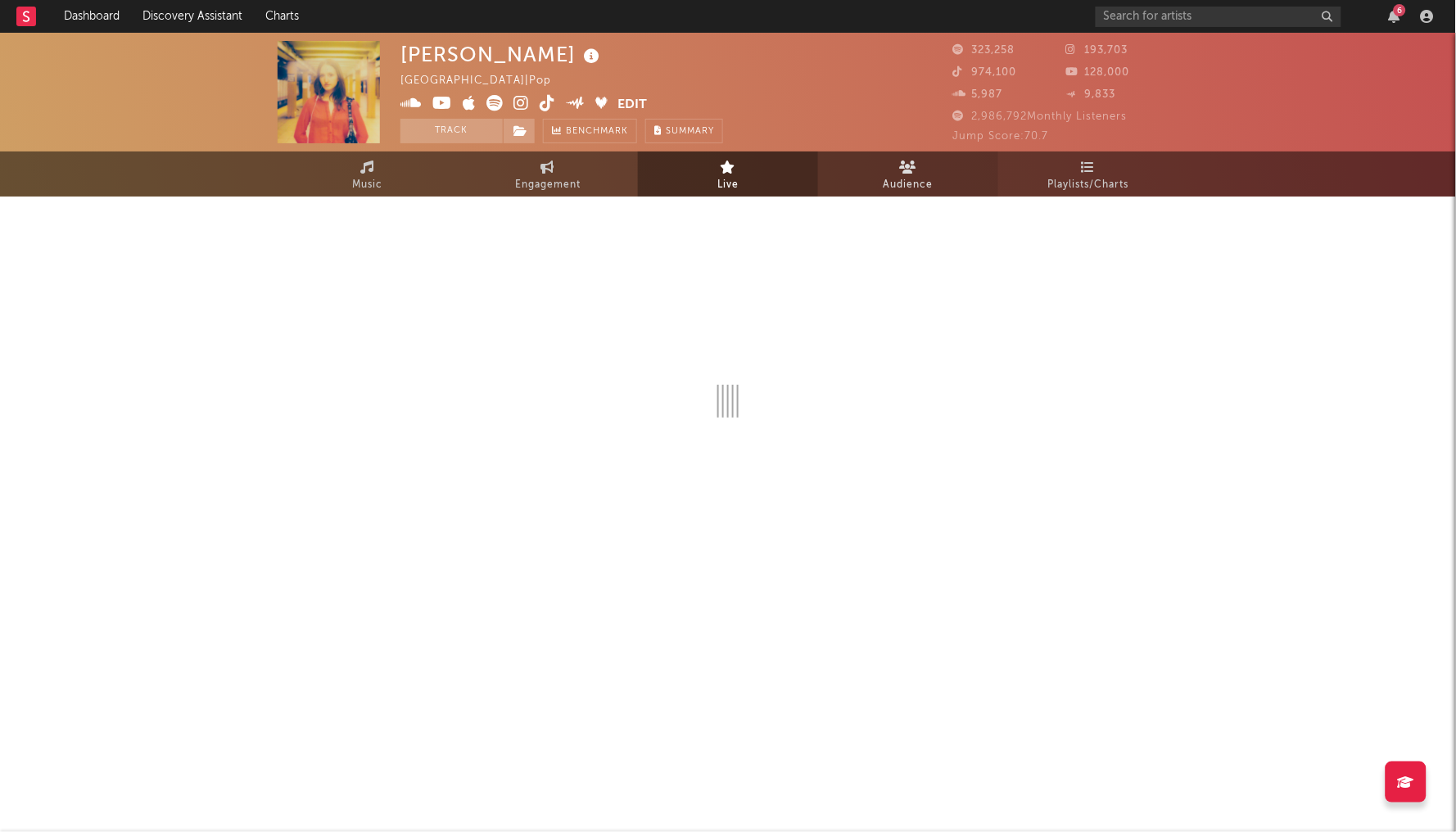
click at [854, 181] on link "Audience" at bounding box center [908, 174] width 180 height 45
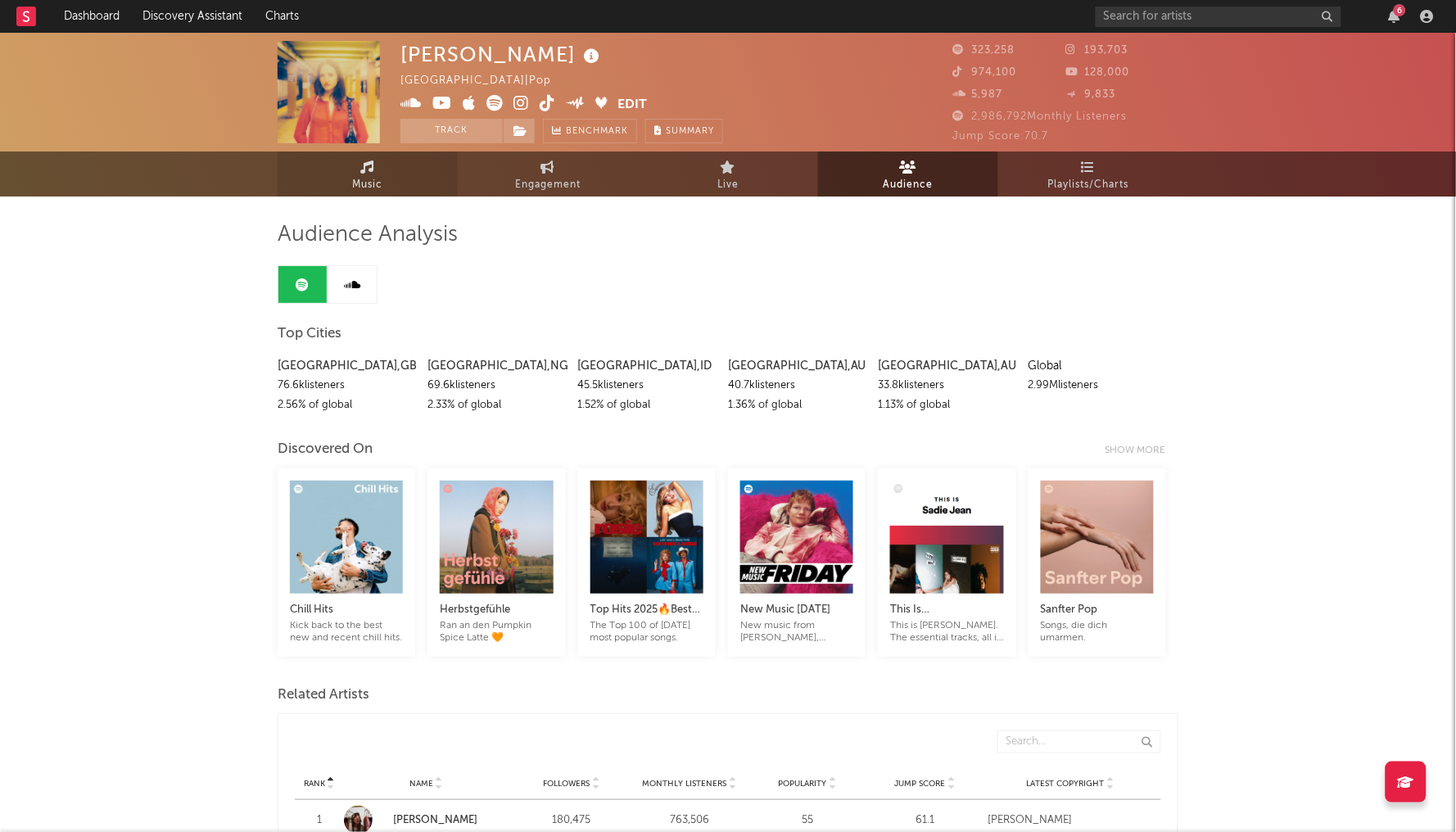
click at [374, 172] on icon at bounding box center [367, 168] width 14 height 13
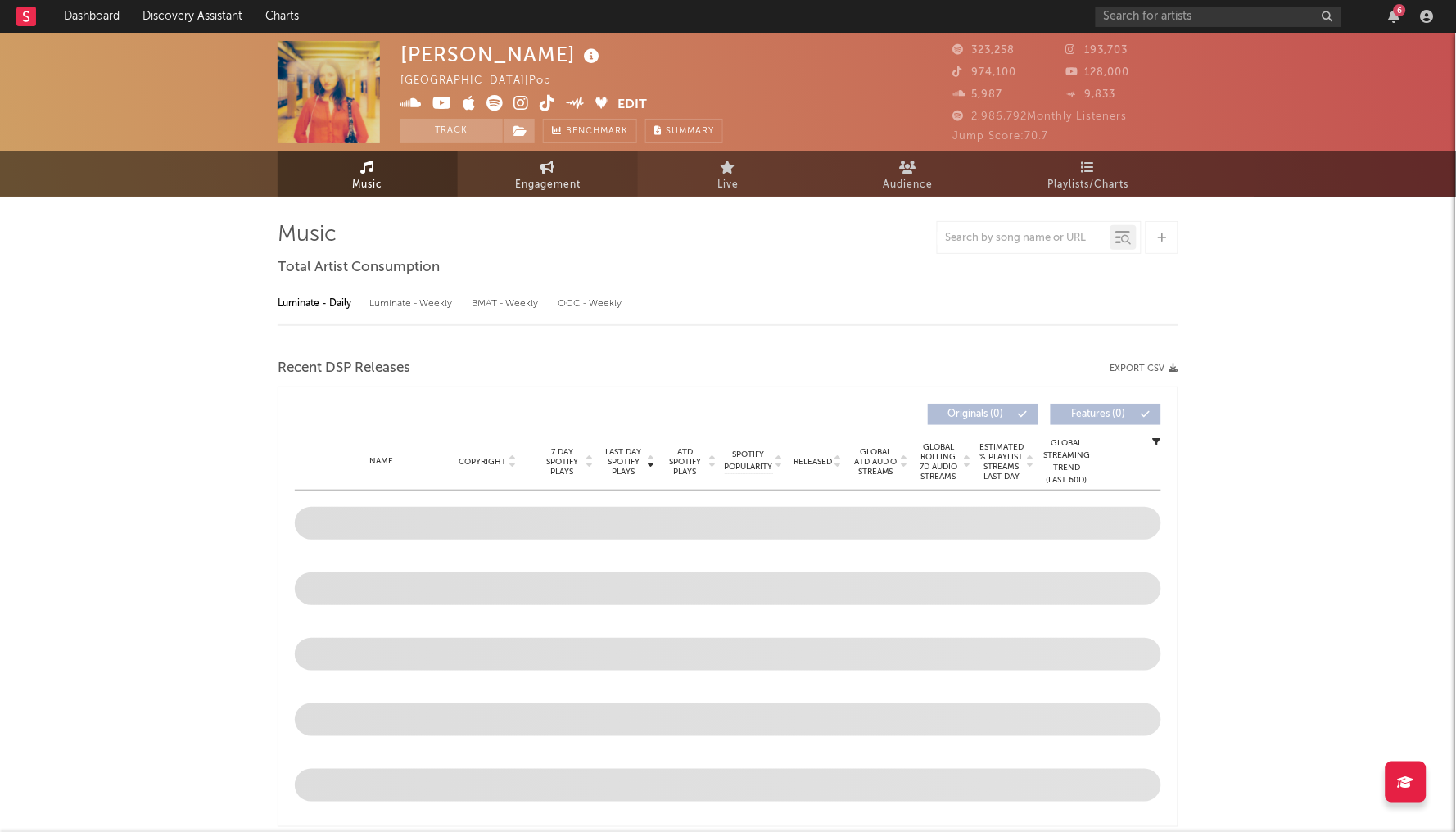
select select "6m"
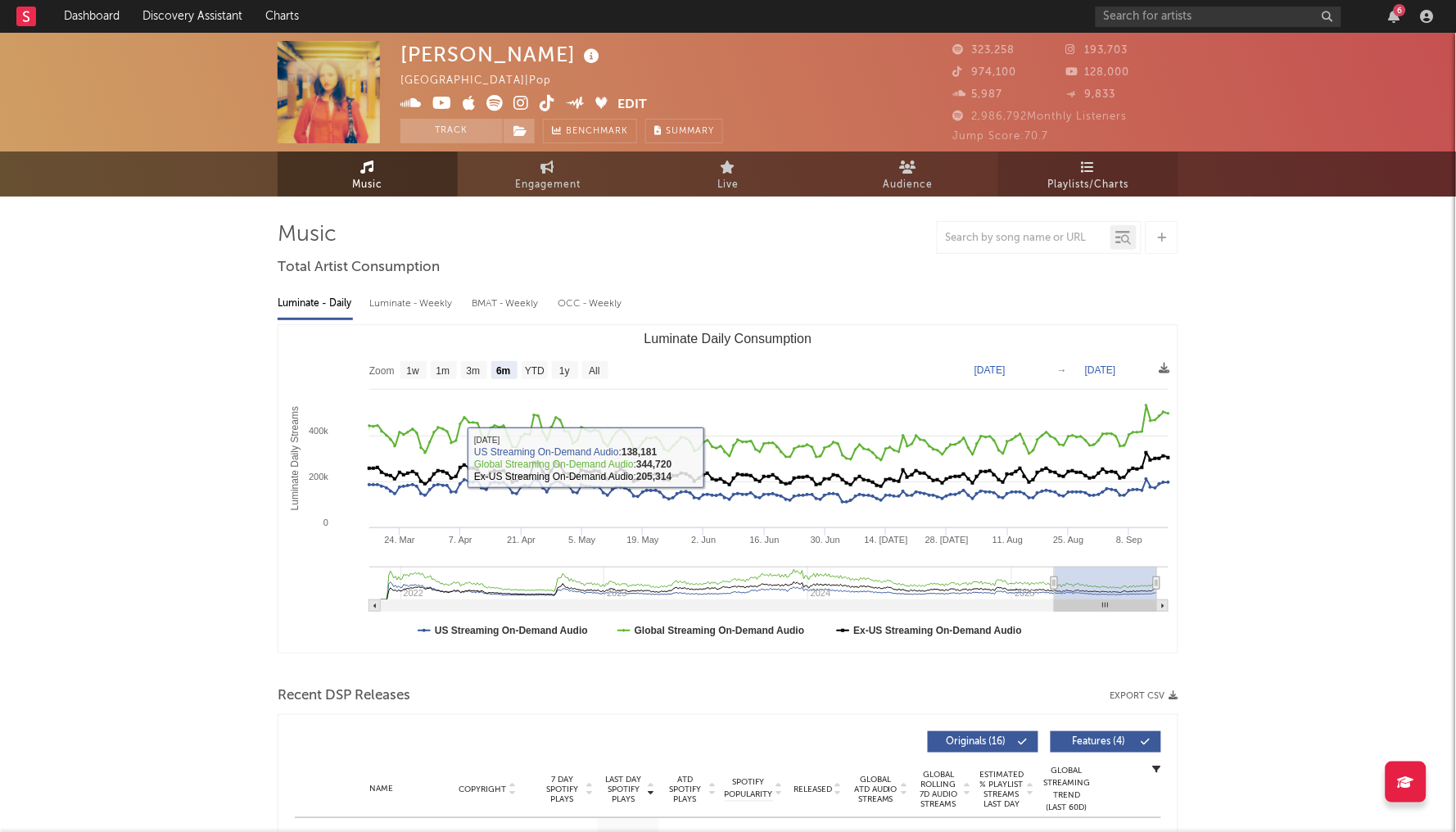
click at [1062, 180] on span "Playlists/Charts" at bounding box center [1089, 184] width 81 height 20
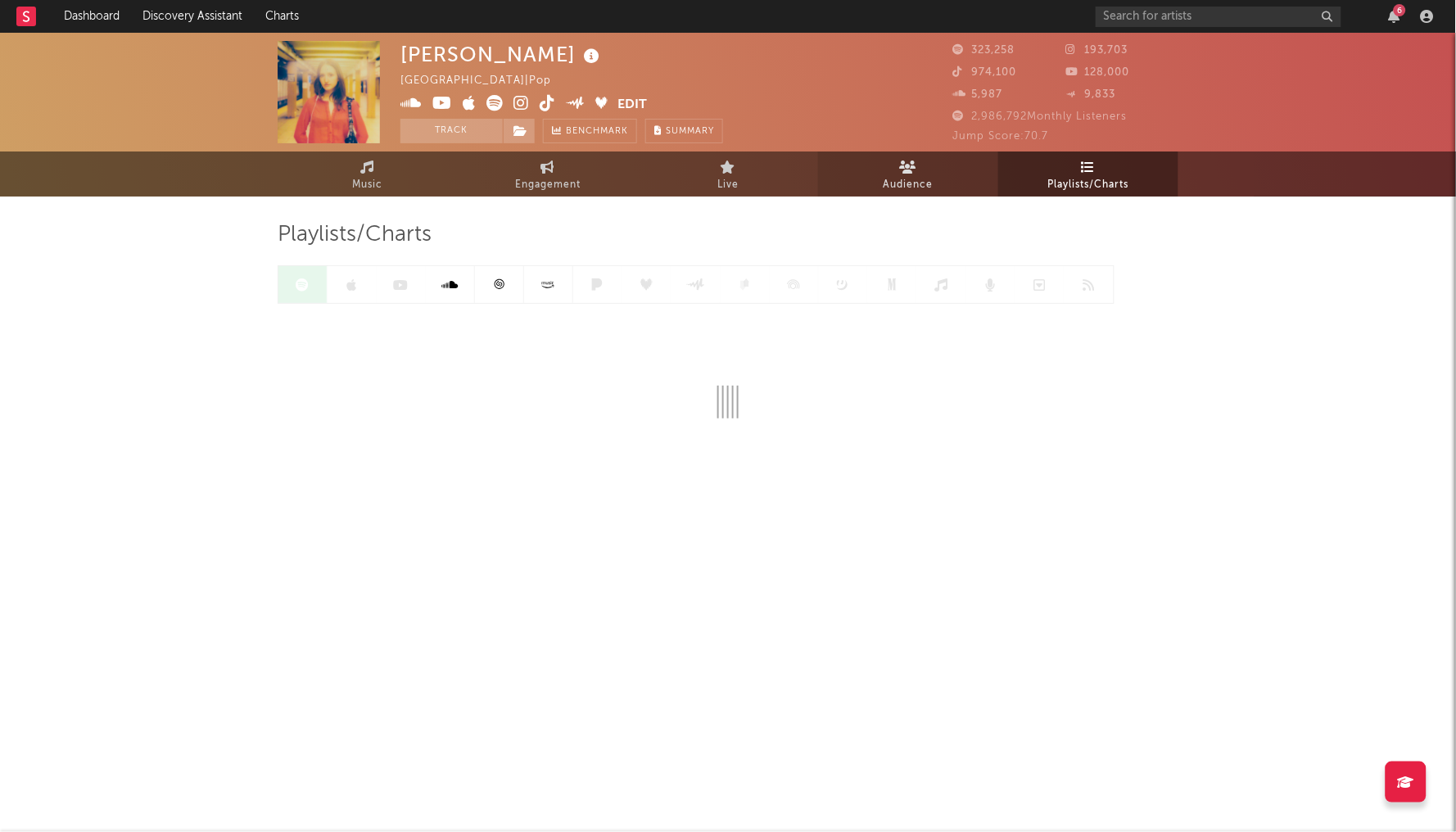
click at [902, 182] on span "Audience" at bounding box center [909, 184] width 50 height 20
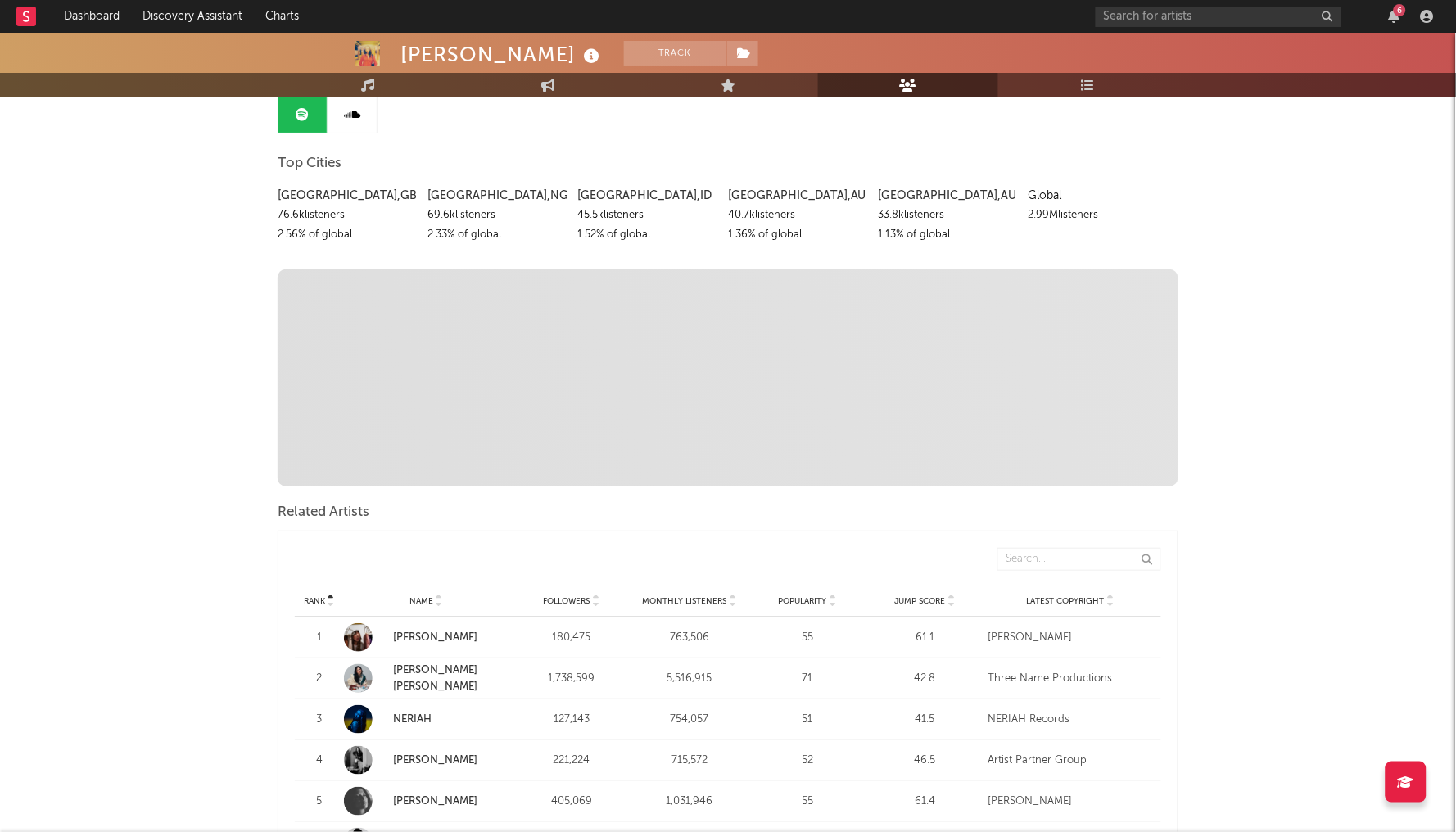
scroll to position [190, 0]
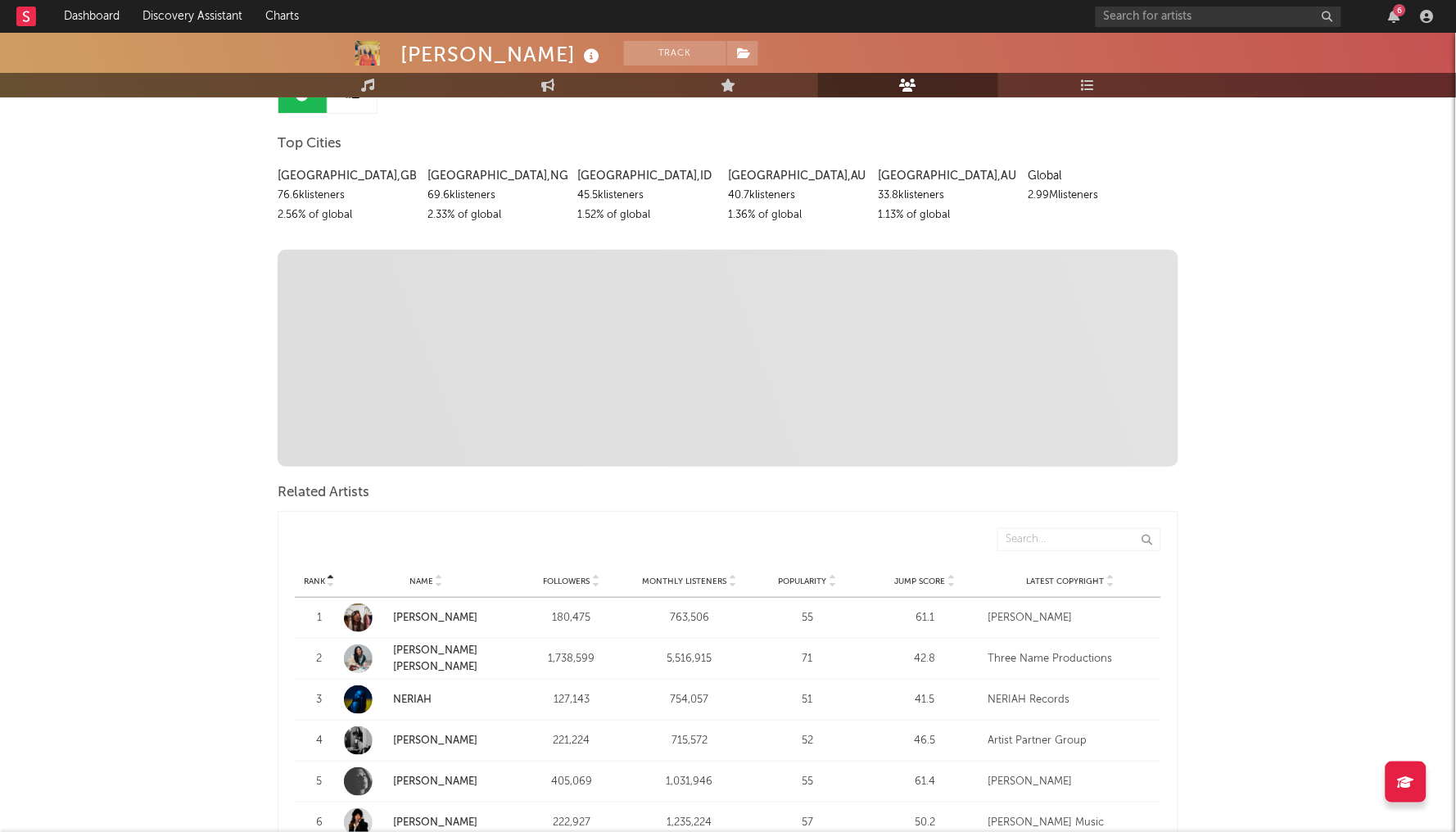
click at [353, 110] on link at bounding box center [352, 95] width 49 height 37
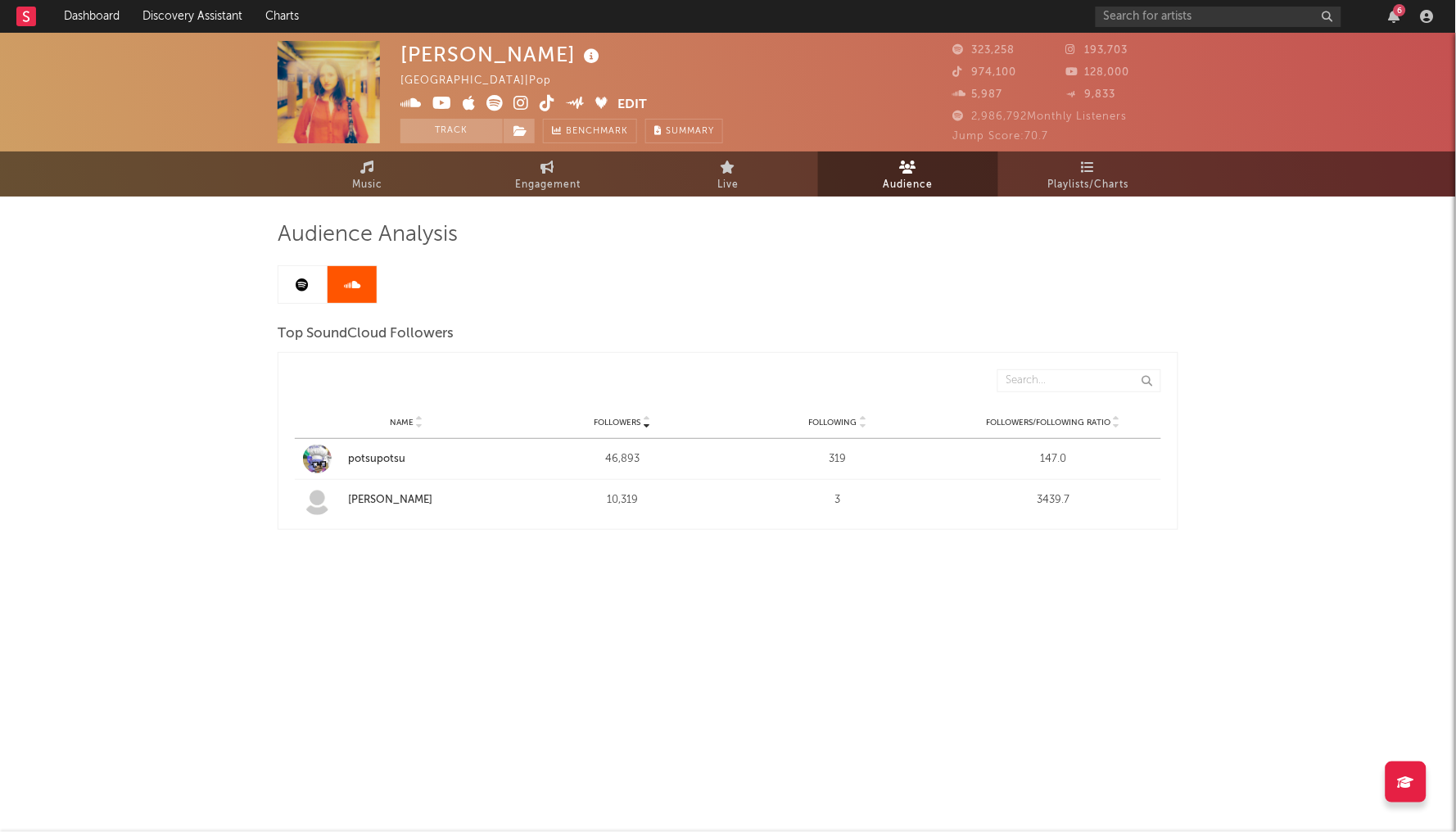
click at [307, 278] on icon at bounding box center [303, 285] width 13 height 13
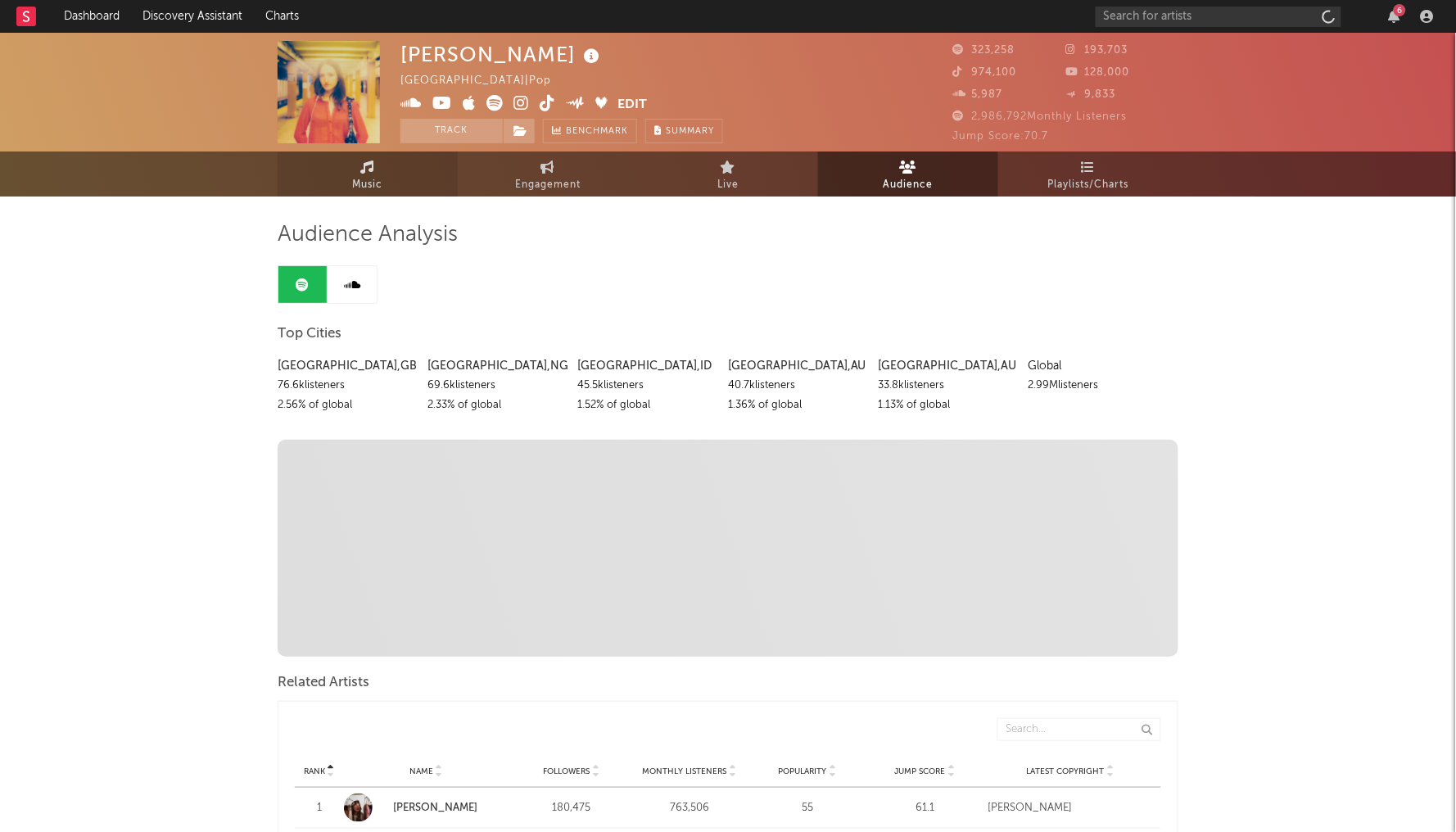
click at [393, 173] on link "Music" at bounding box center [367, 174] width 180 height 45
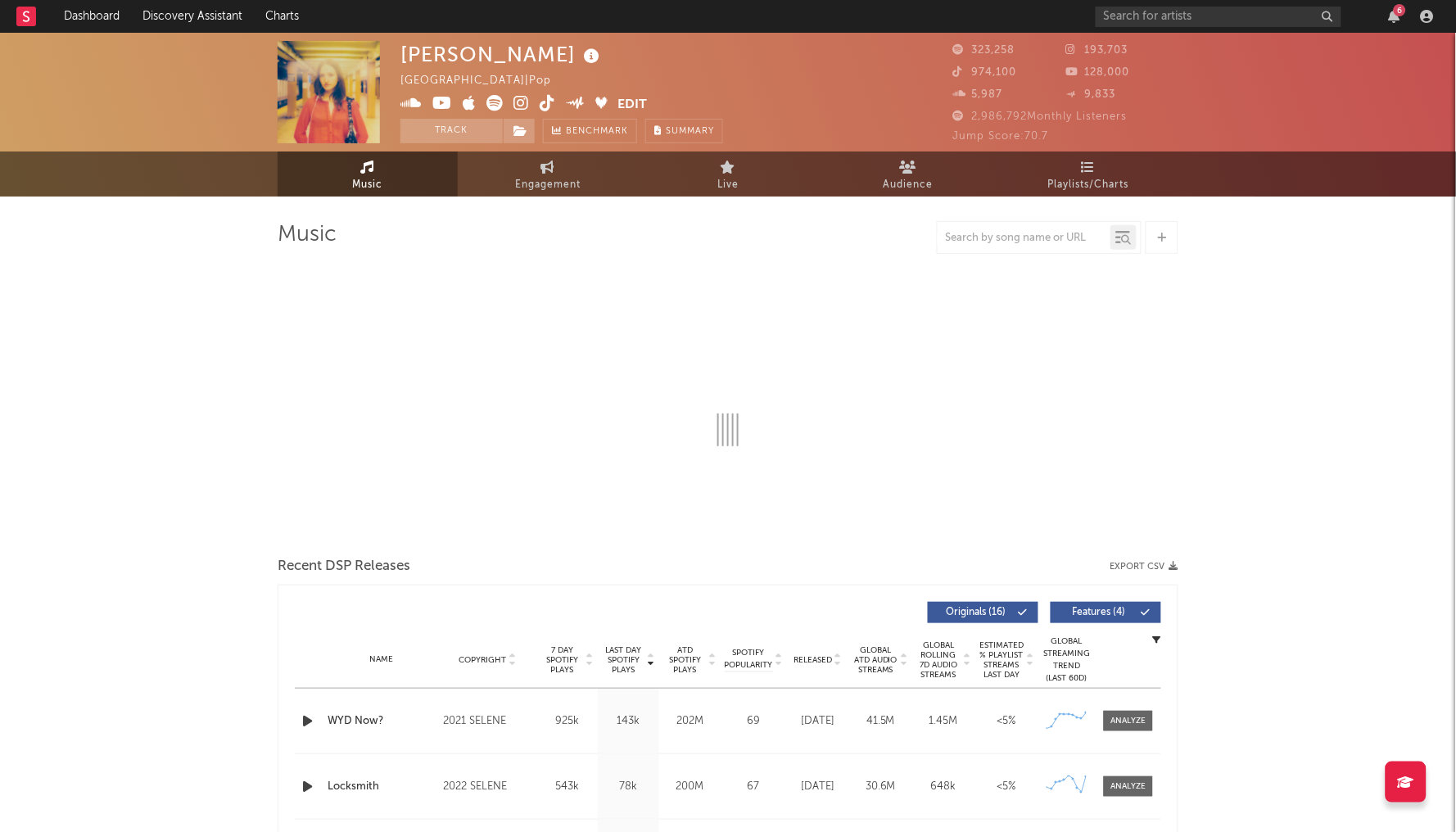
select select "6m"
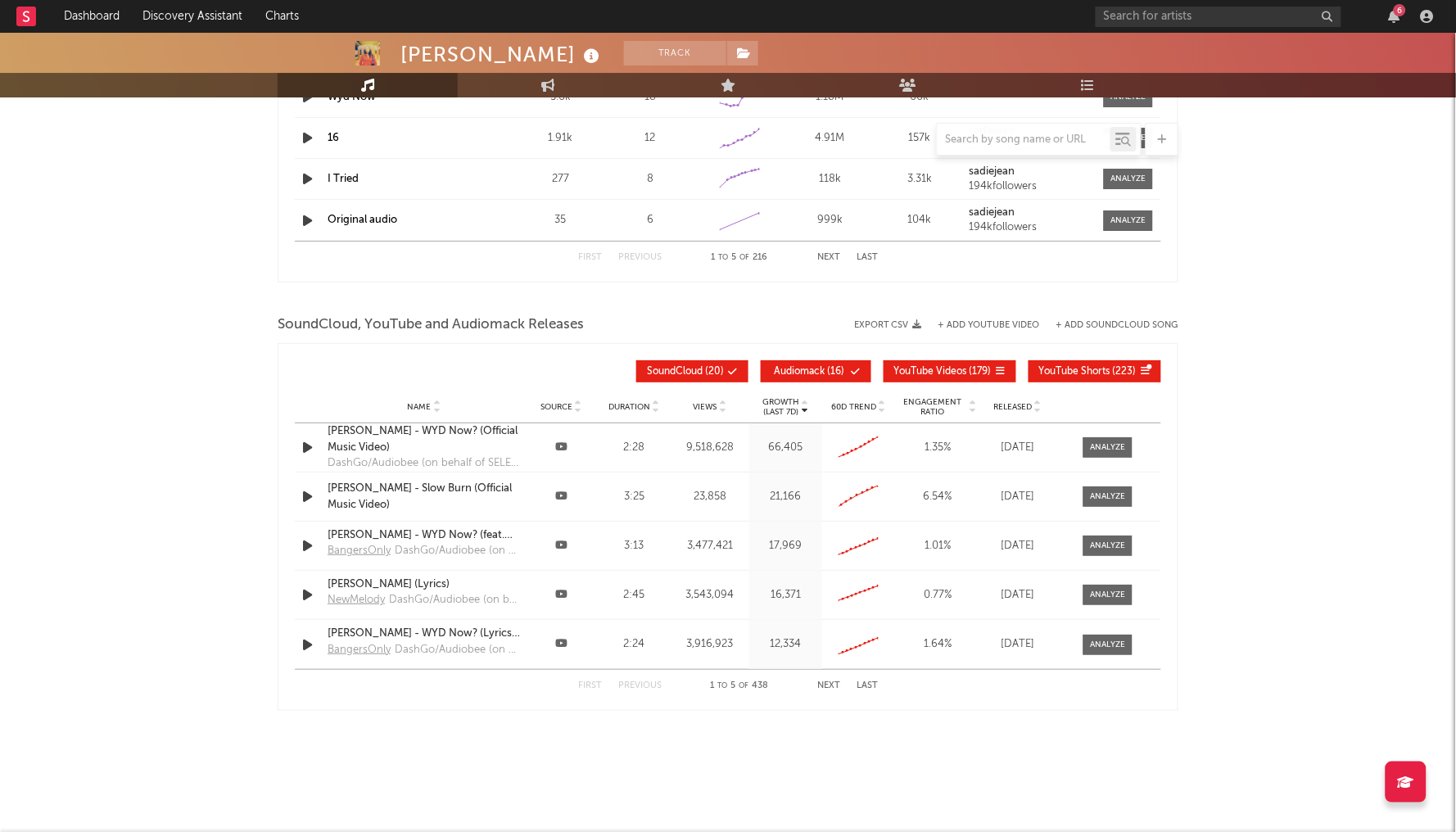
scroll to position [1672, 0]
click at [561, 446] on icon at bounding box center [561, 447] width 12 height 10
click at [311, 446] on icon "button" at bounding box center [307, 449] width 17 height 20
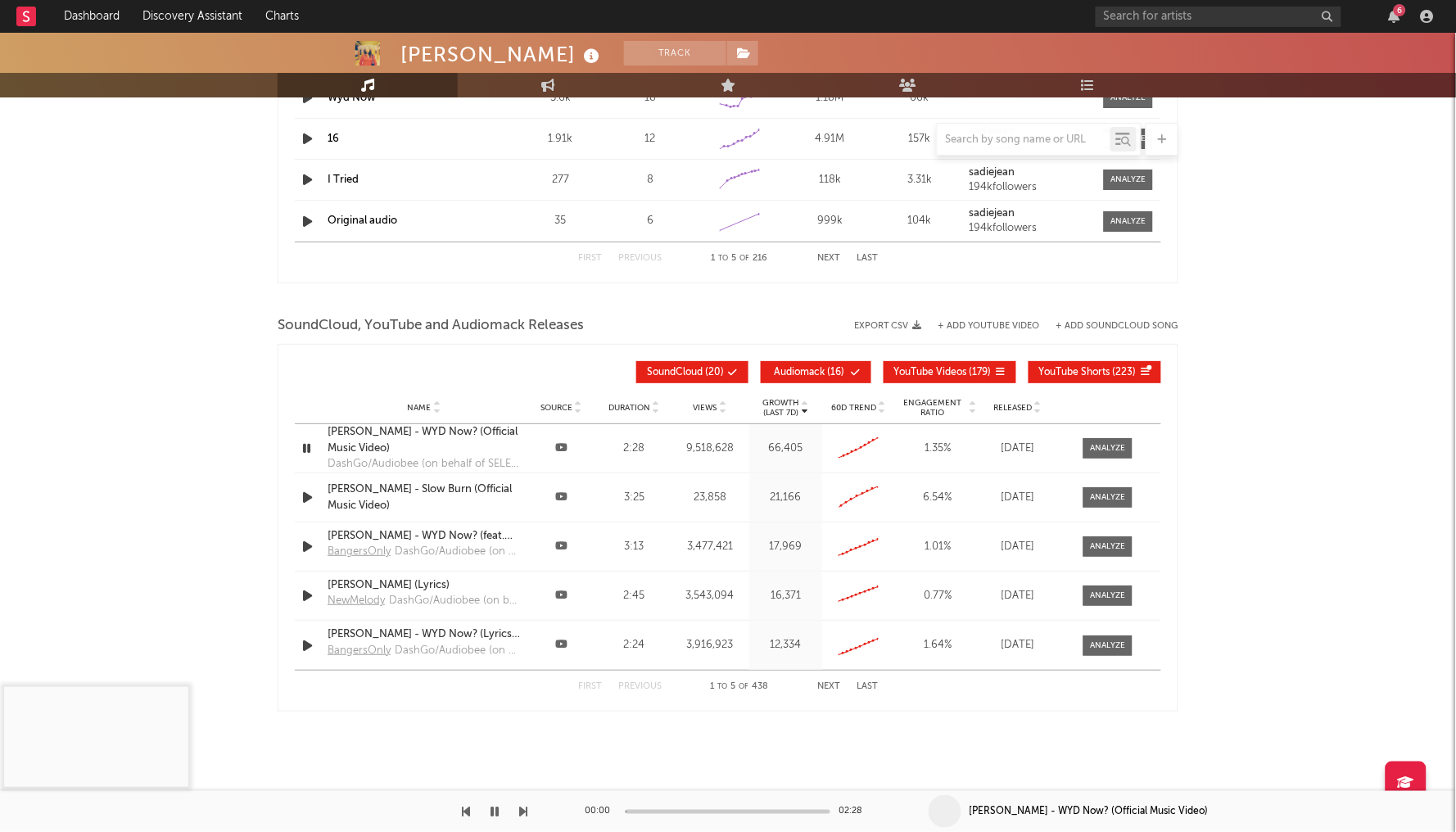
click at [311, 446] on icon "button" at bounding box center [306, 449] width 16 height 20
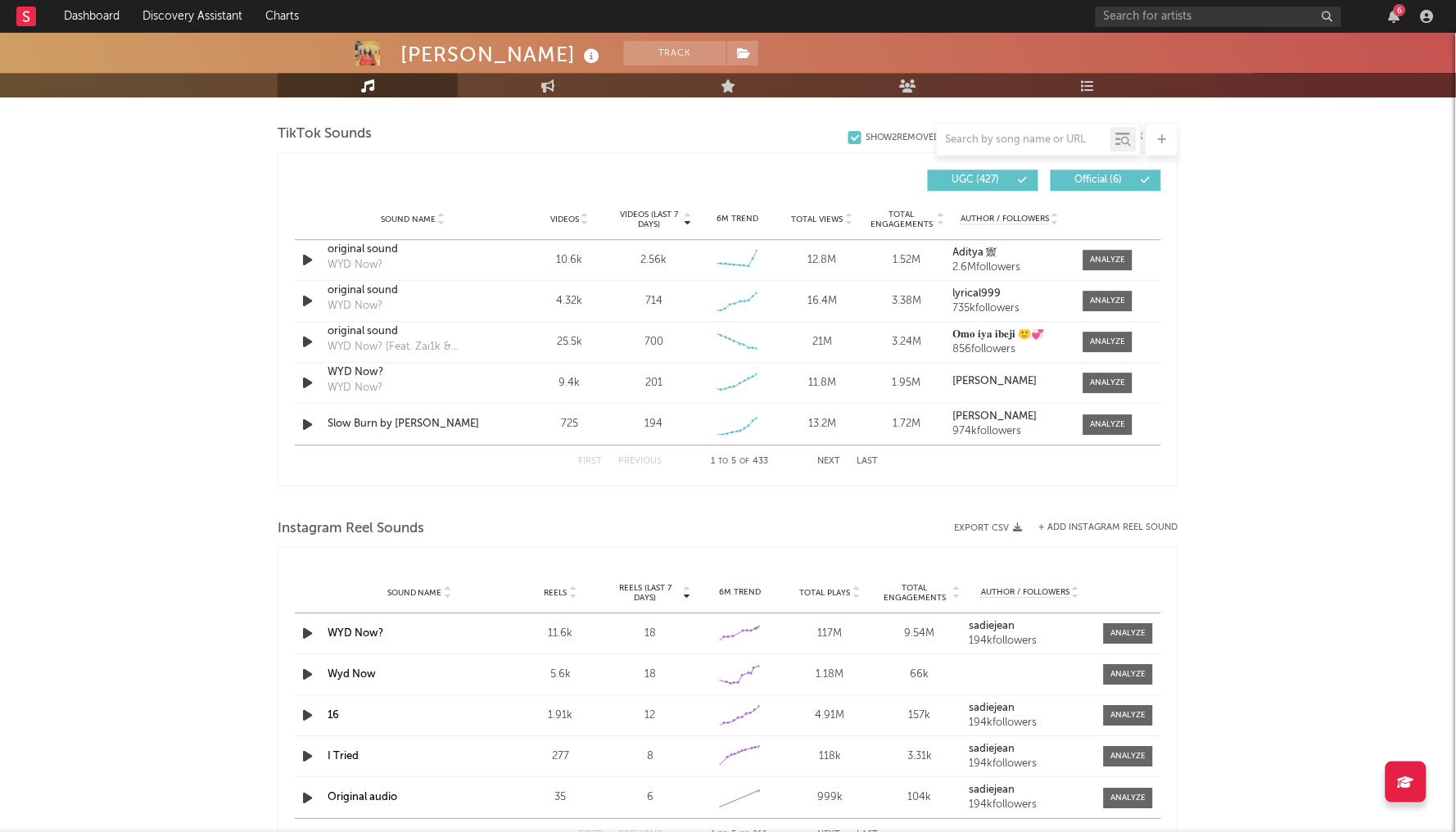
scroll to position [774, 0]
